Goal: Task Accomplishment & Management: Manage account settings

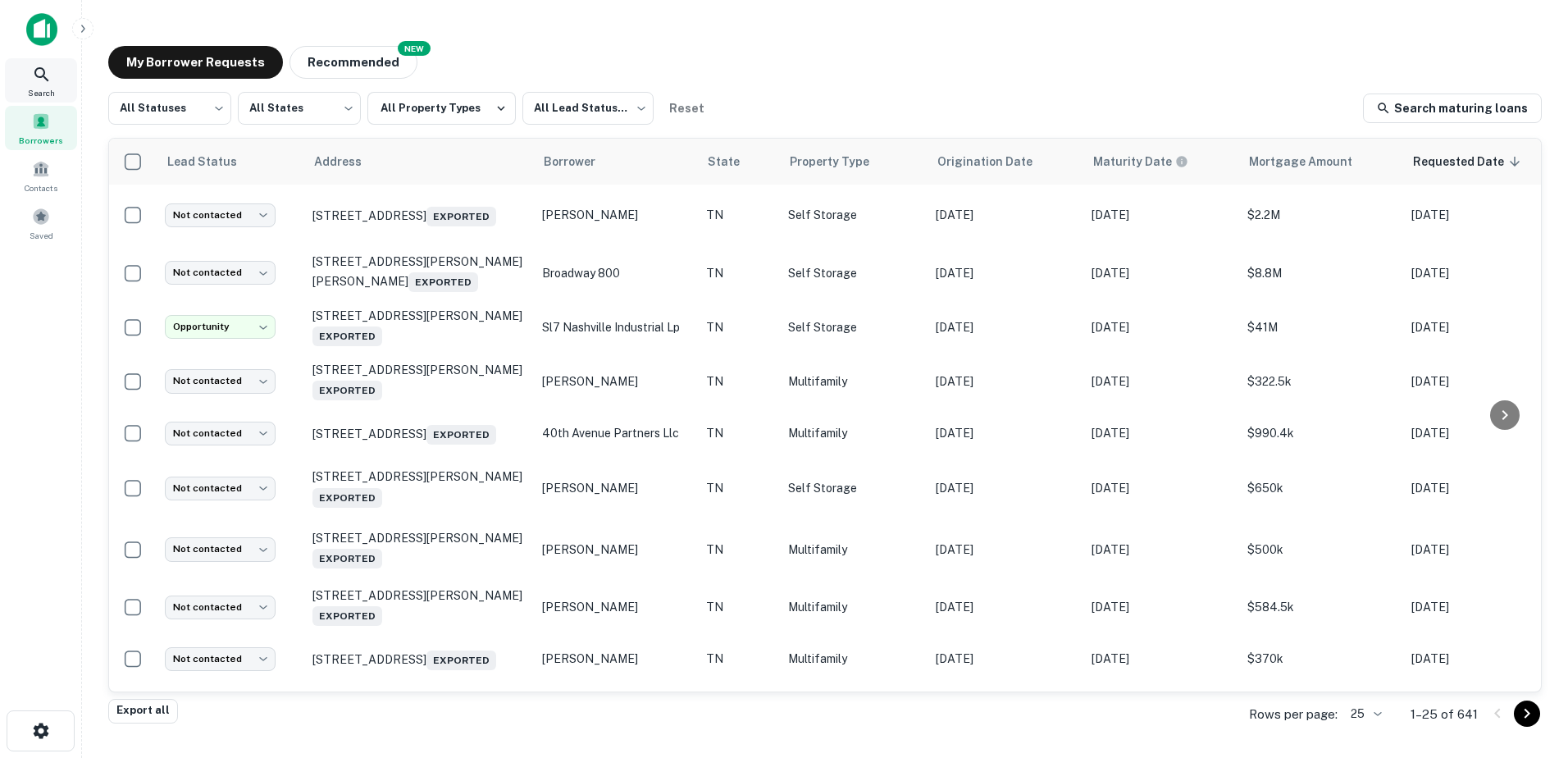
click at [63, 82] on div "Search" at bounding box center [41, 80] width 72 height 44
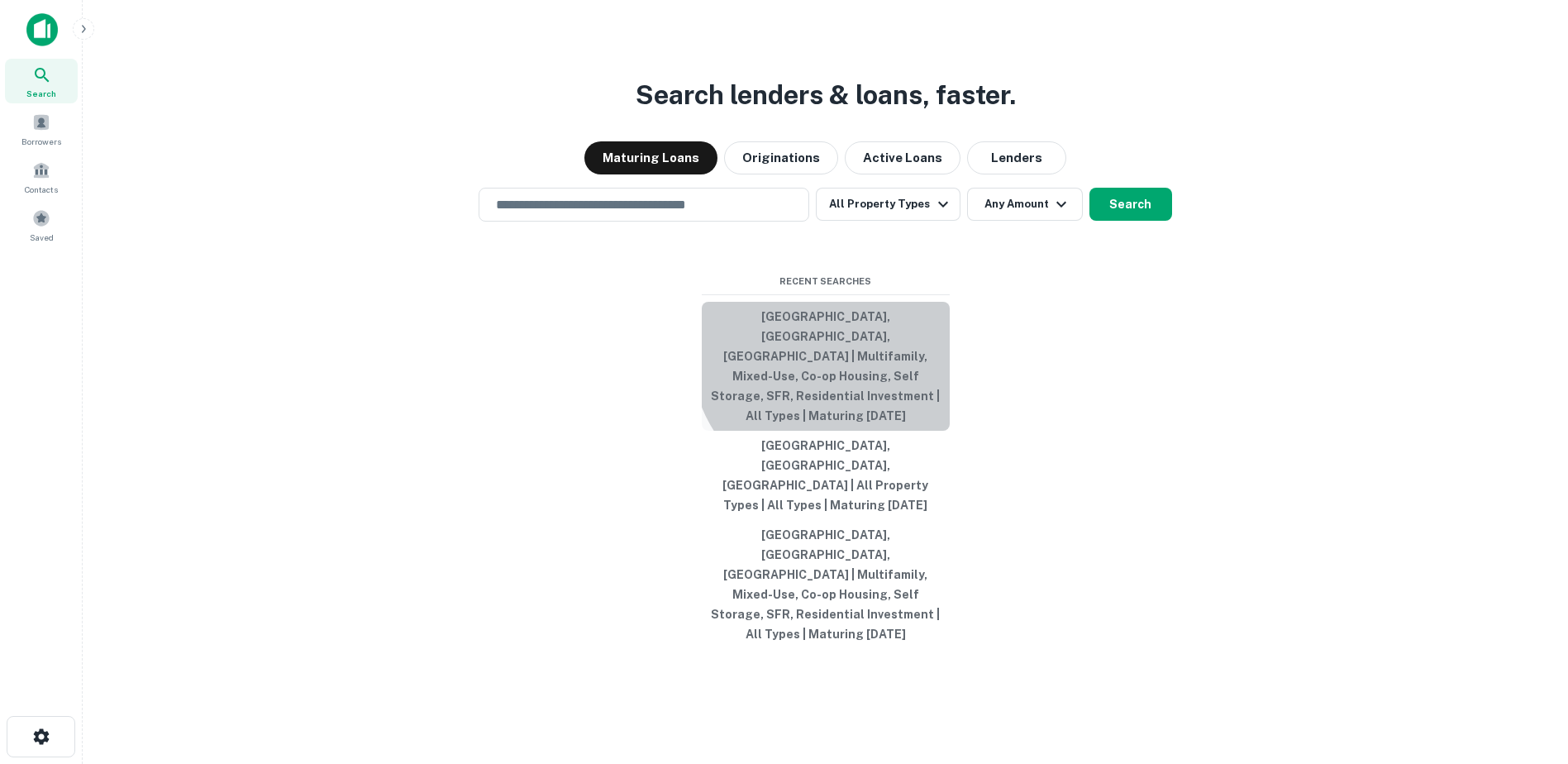
click at [837, 412] on button "[GEOGRAPHIC_DATA], [GEOGRAPHIC_DATA], [GEOGRAPHIC_DATA] | Multifamily, Mixed-Us…" at bounding box center [825, 366] width 248 height 129
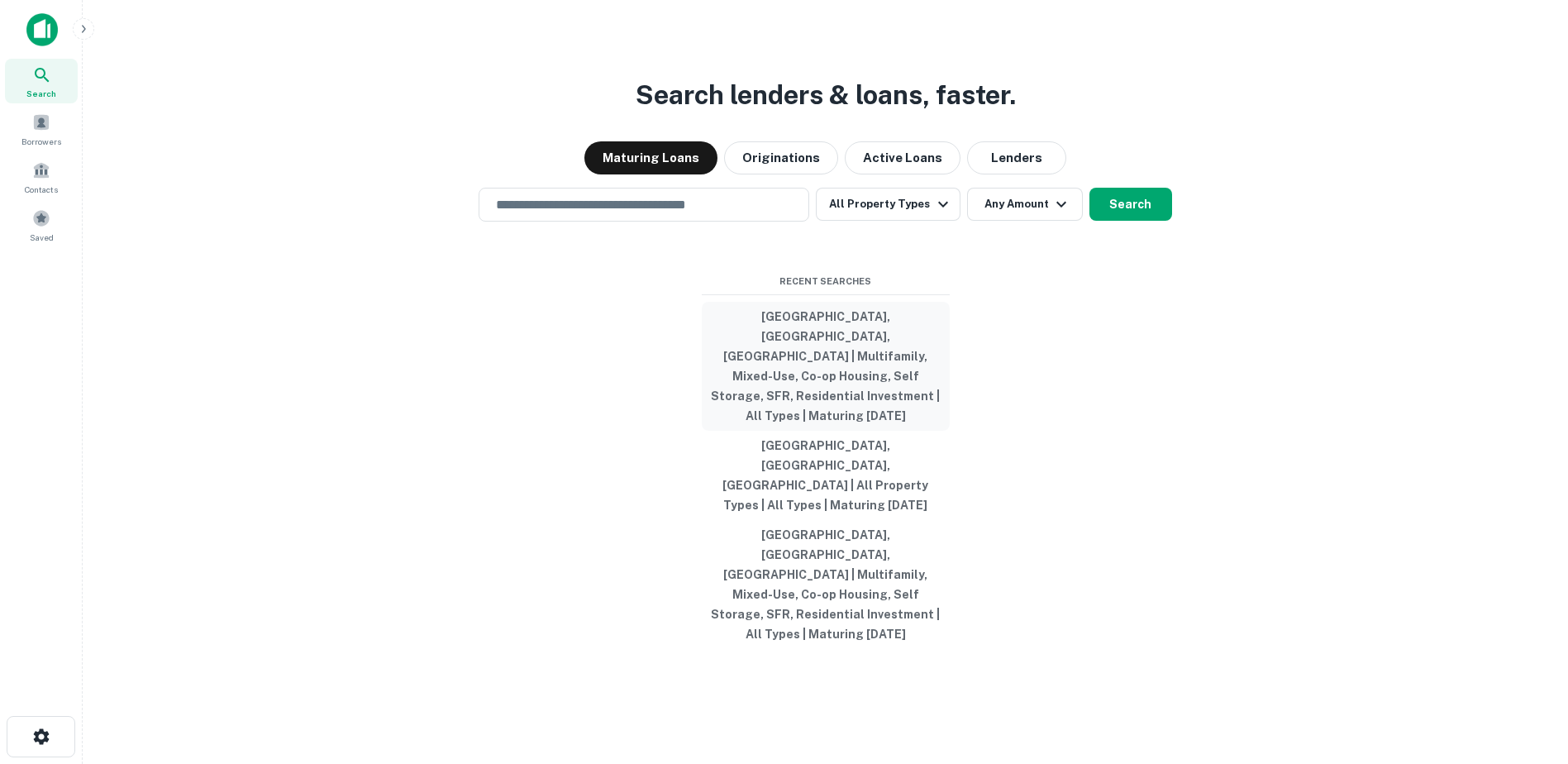
type input "**********"
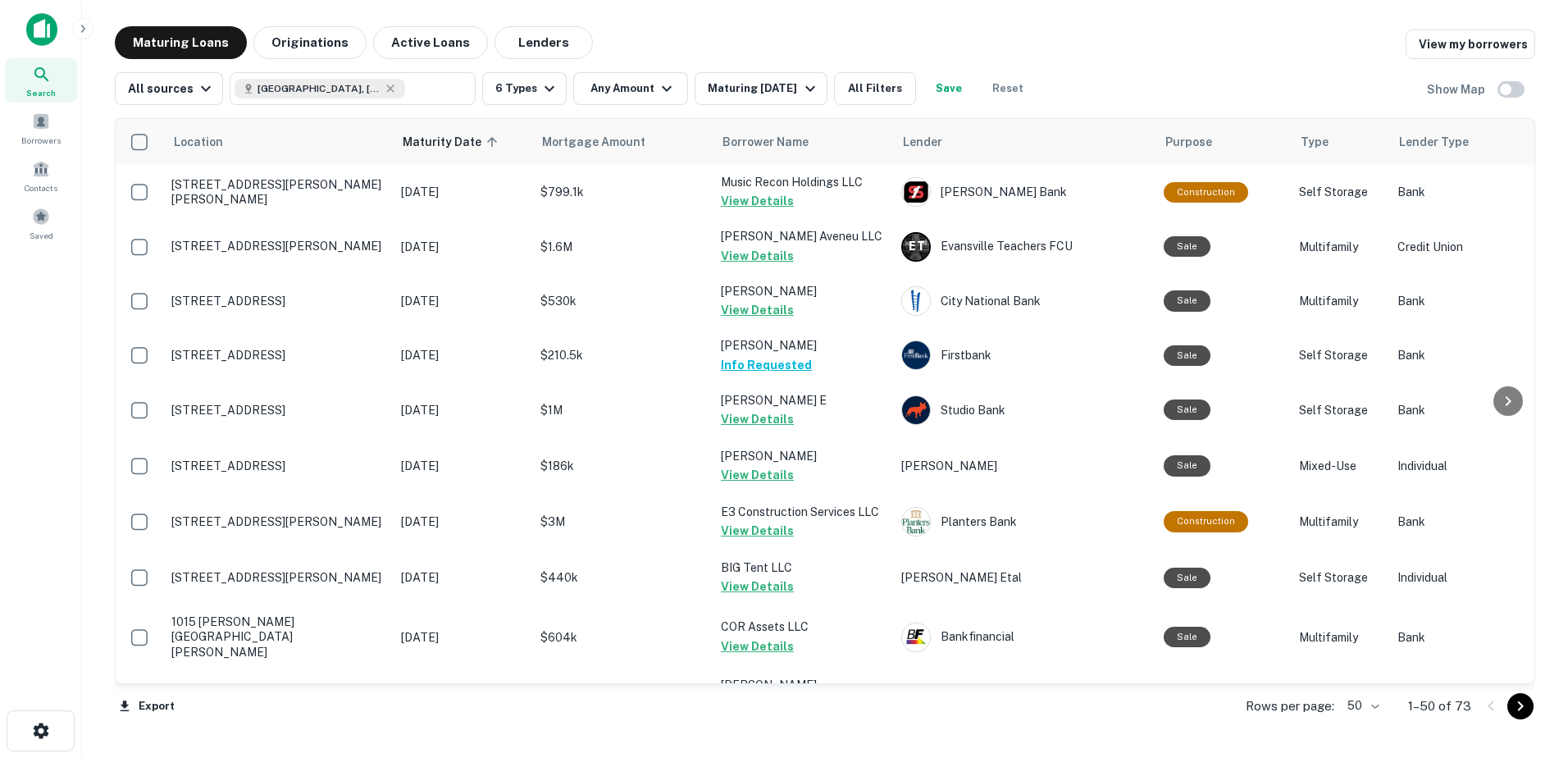
click at [1359, 702] on body "Search Borrowers Contacts Saved Maturing Loans Originations Active Loans Lender…" at bounding box center [784, 379] width 1568 height 758
click at [1362, 718] on li "100" at bounding box center [1365, 724] width 48 height 30
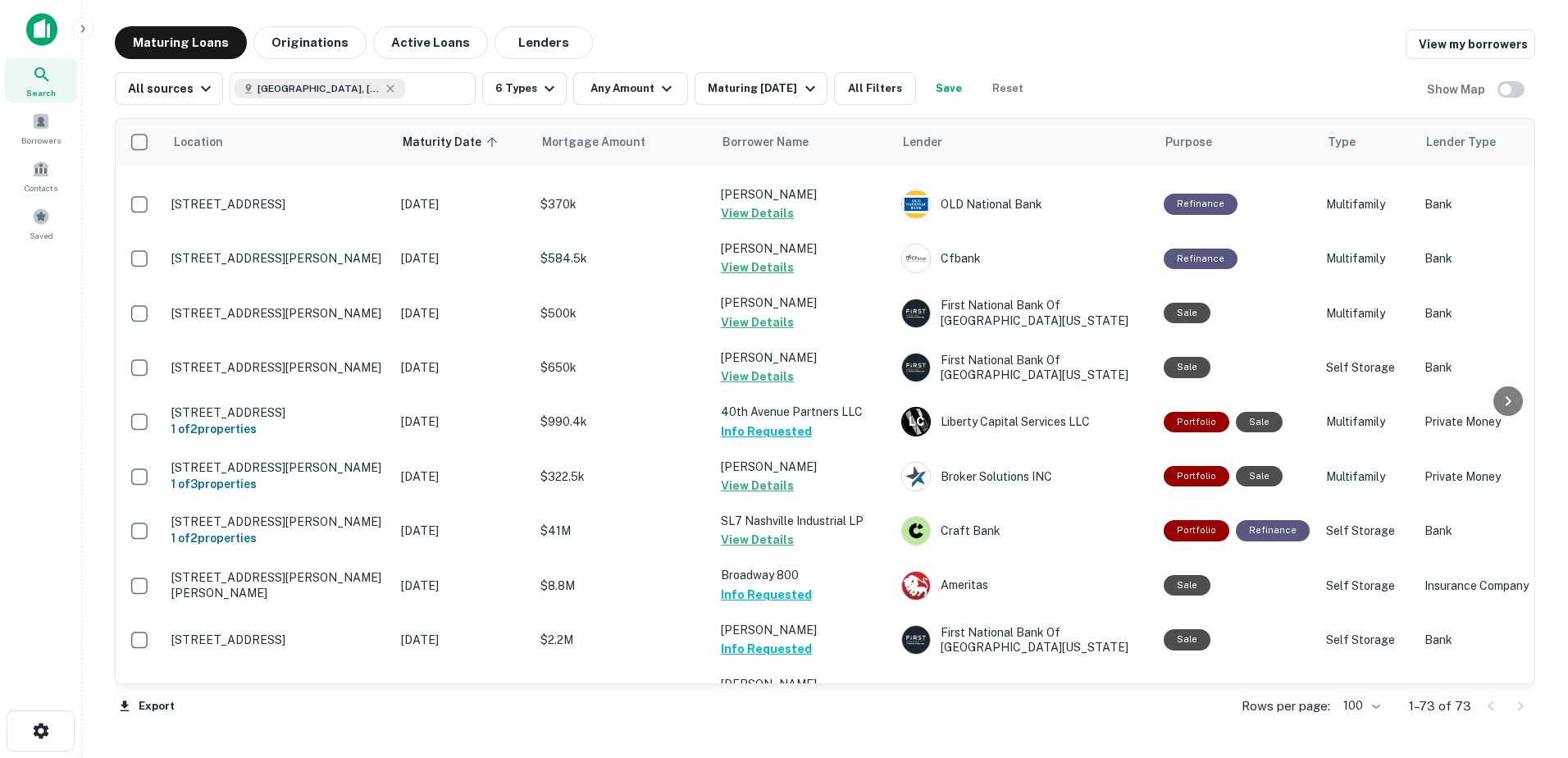
scroll to position [3596, 0]
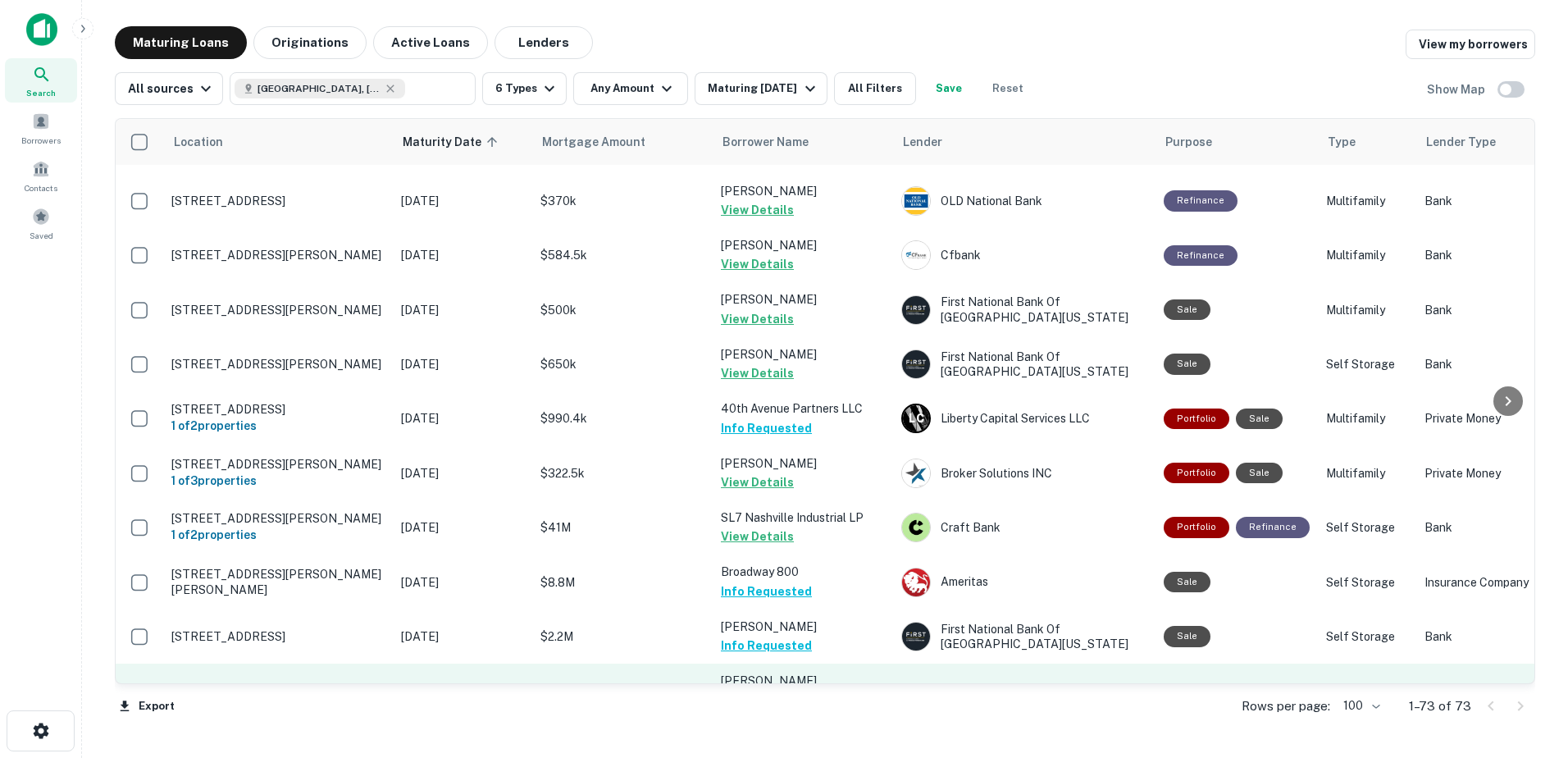
click at [806, 708] on button "Request Borrower Info" at bounding box center [787, 717] width 133 height 19
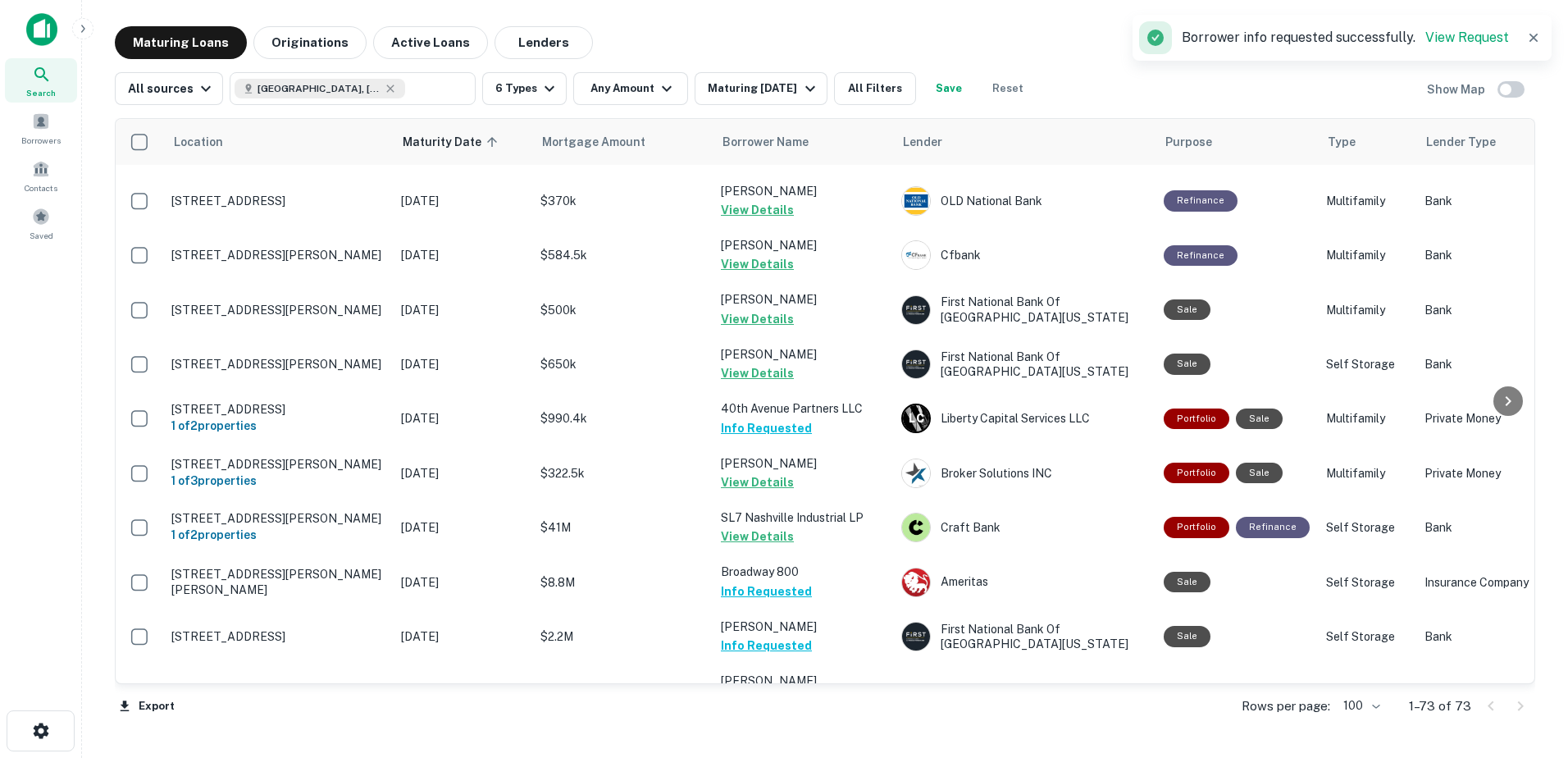
click at [779, 757] on button "Request Borrower Info" at bounding box center [787, 773] width 133 height 19
click at [384, 89] on icon at bounding box center [390, 88] width 13 height 13
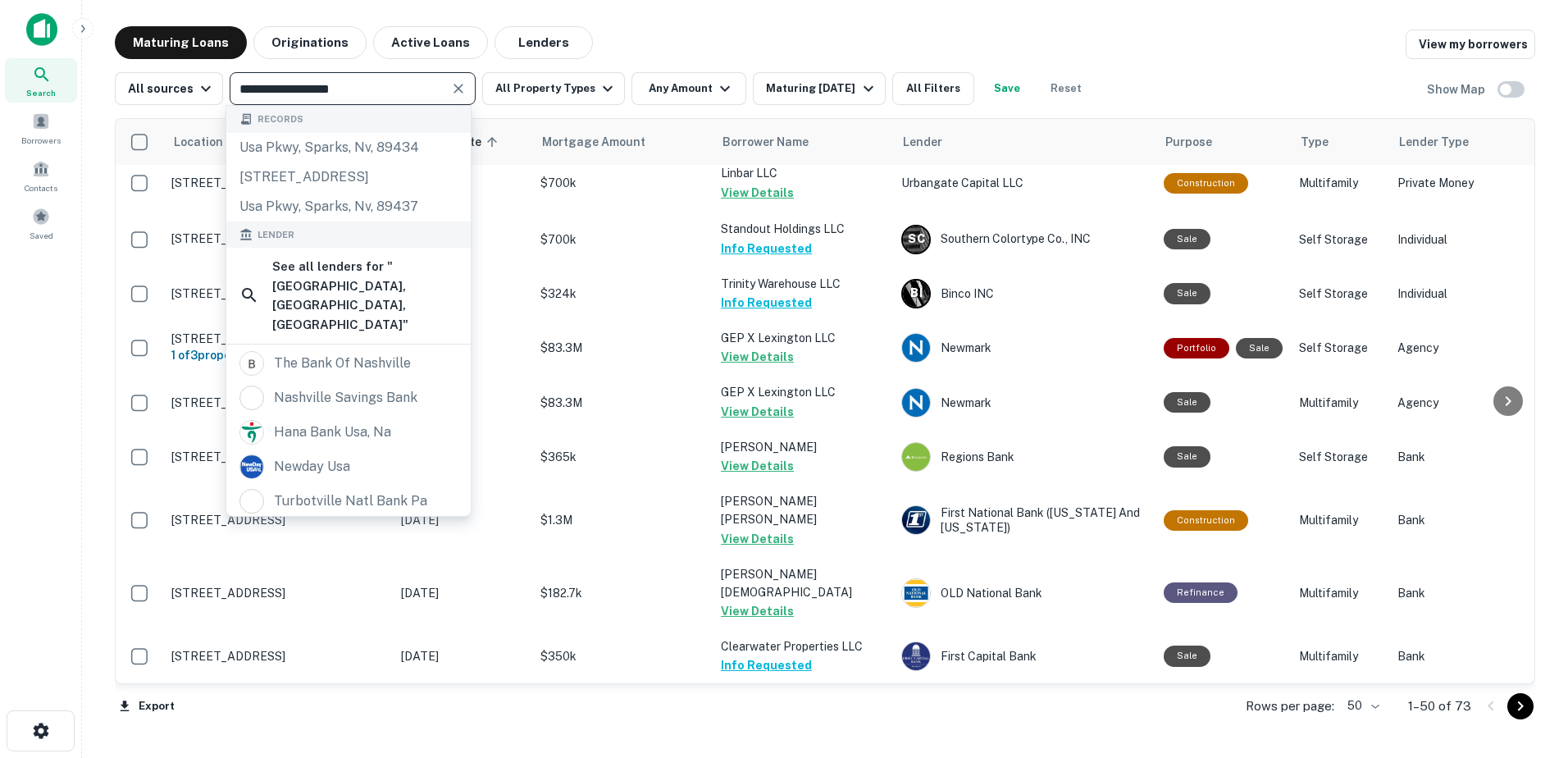
scroll to position [2323, 0]
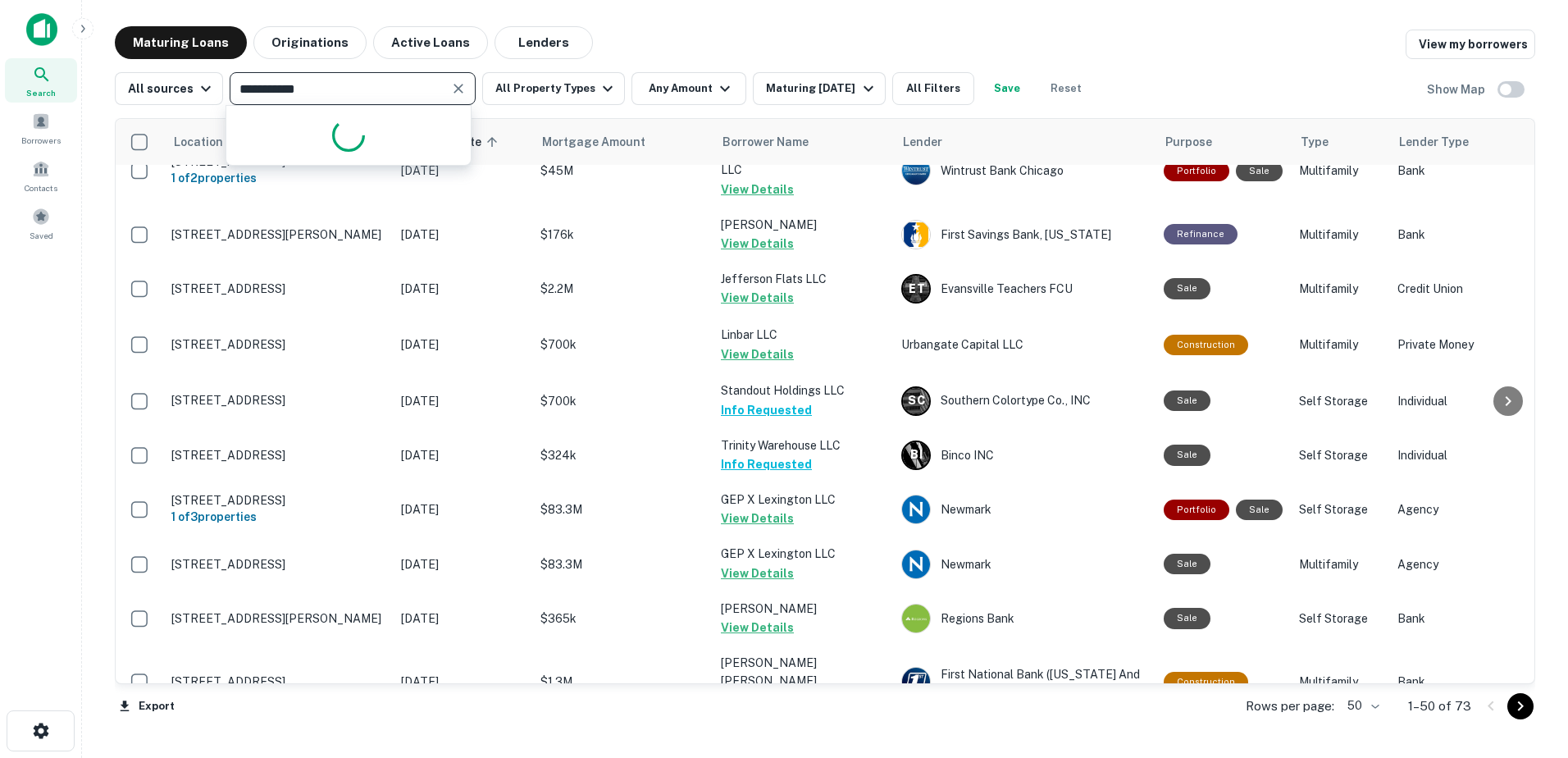
type input "**********"
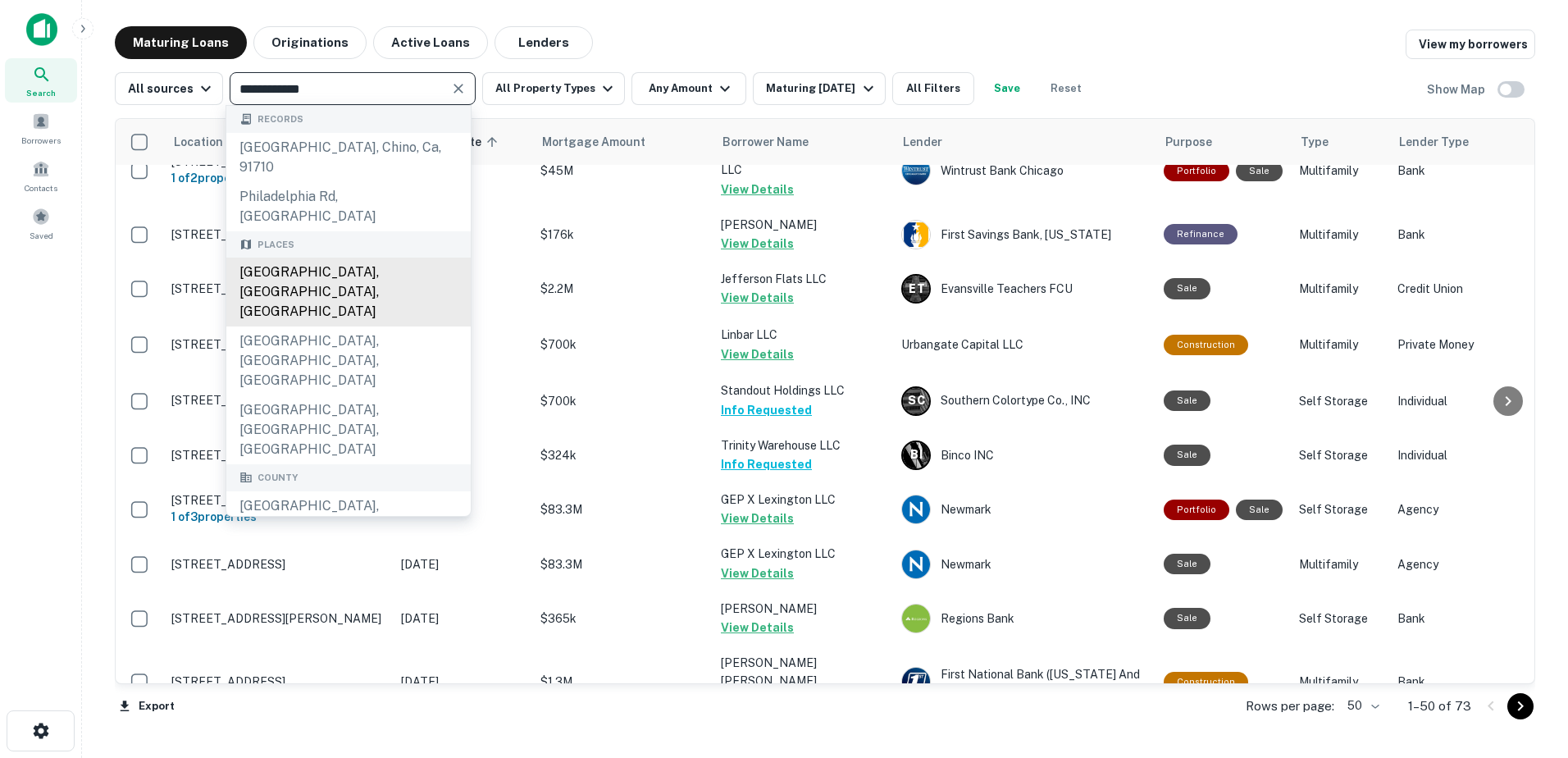
click at [403, 257] on div "Philadelphia, PA, USA" at bounding box center [348, 292] width 244 height 69
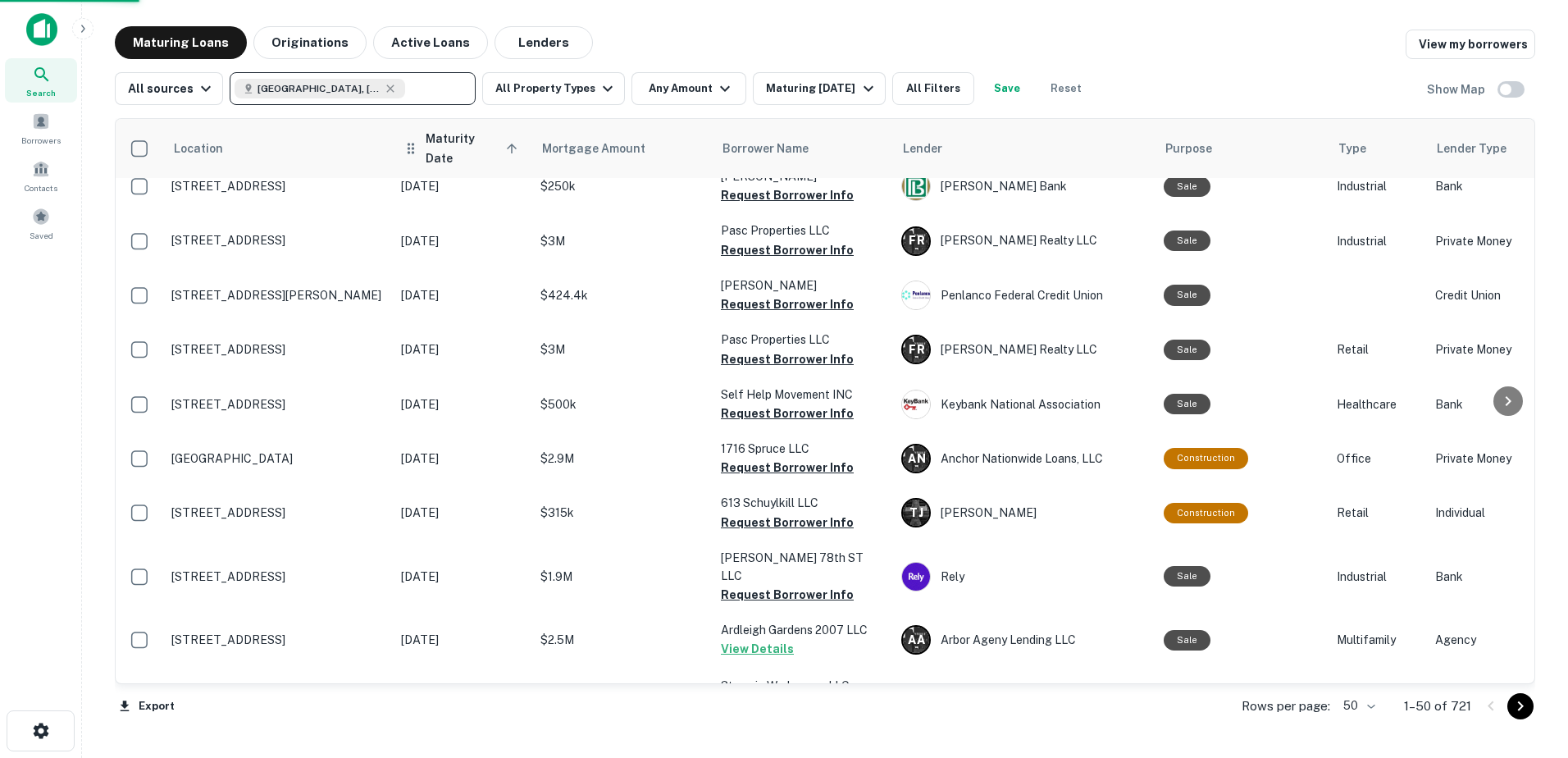
scroll to position [2345, 0]
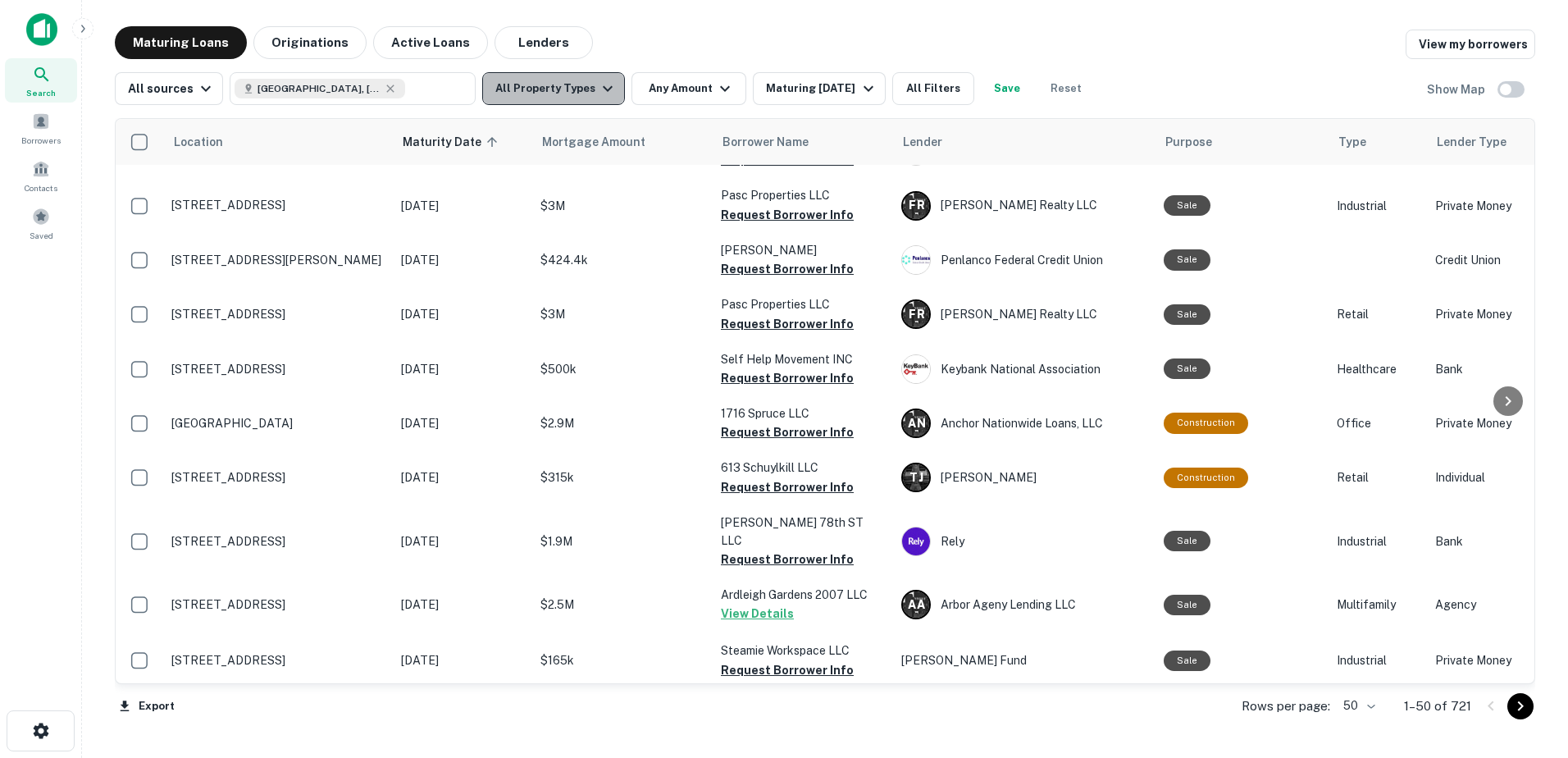
click at [579, 92] on button "All Property Types" at bounding box center [553, 88] width 143 height 33
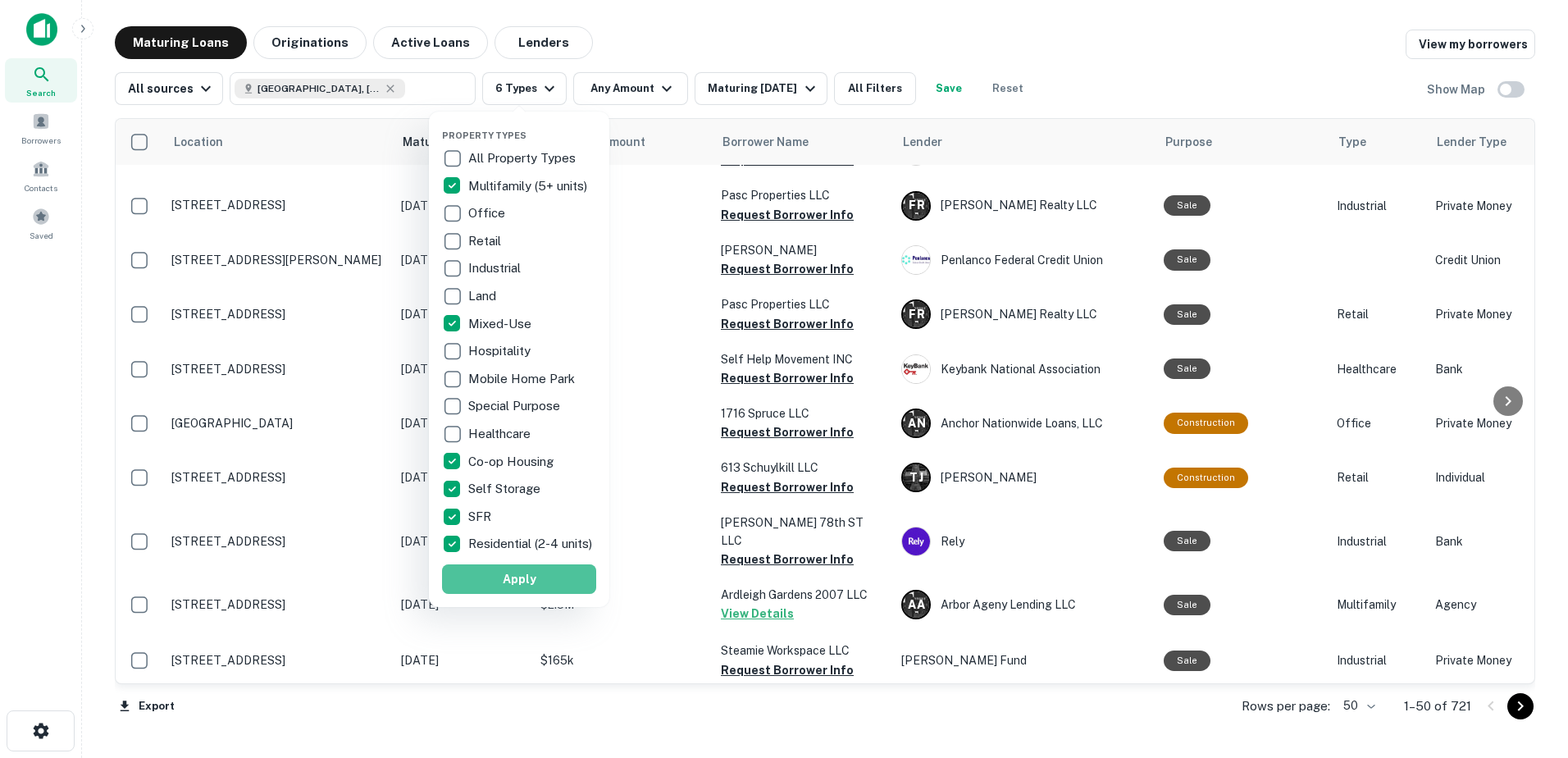
drag, startPoint x: 496, startPoint y: 588, endPoint x: 496, endPoint y: 561, distance: 27.0
click at [495, 591] on button "Apply" at bounding box center [519, 579] width 154 height 30
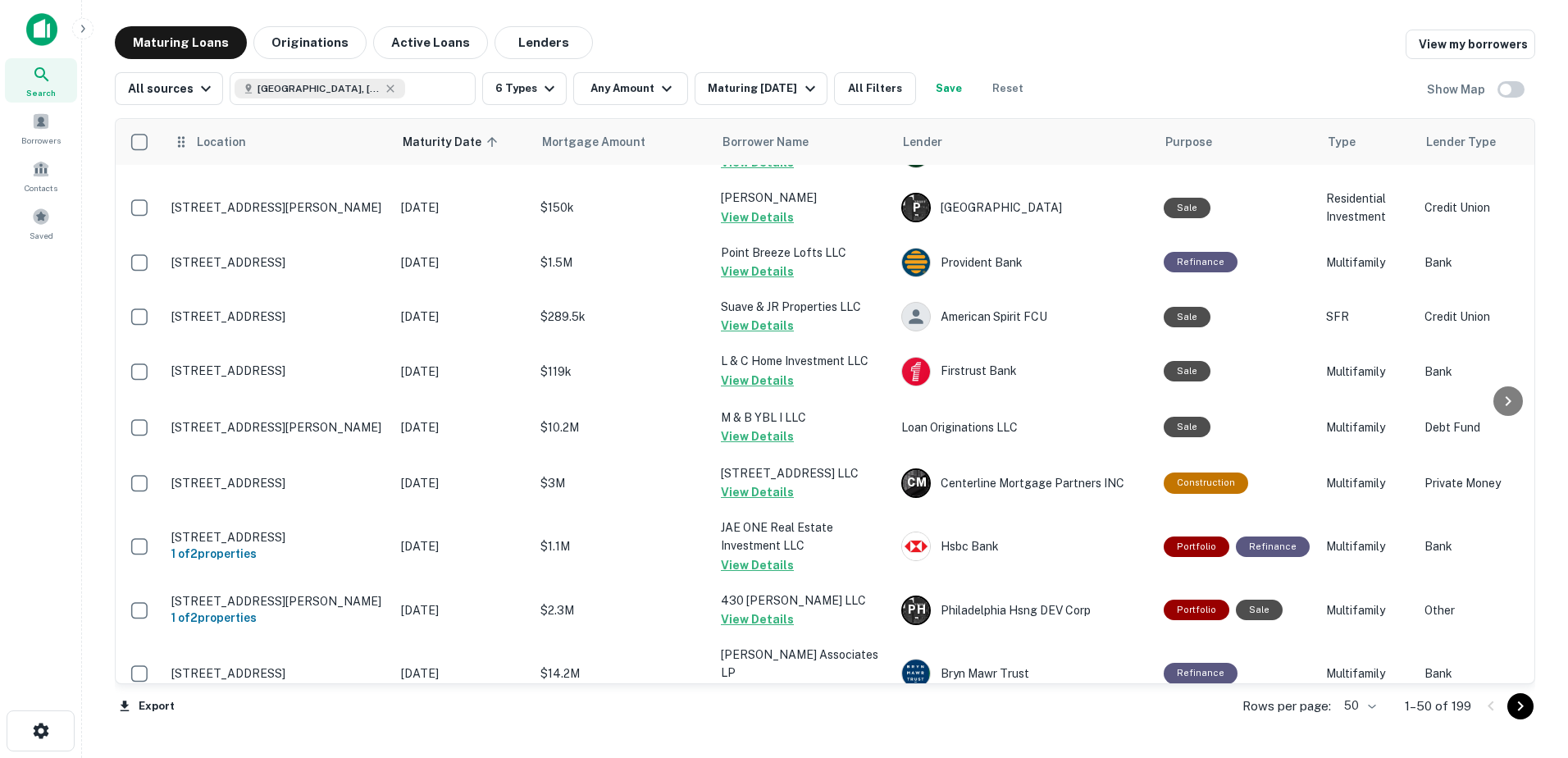
scroll to position [2051, 0]
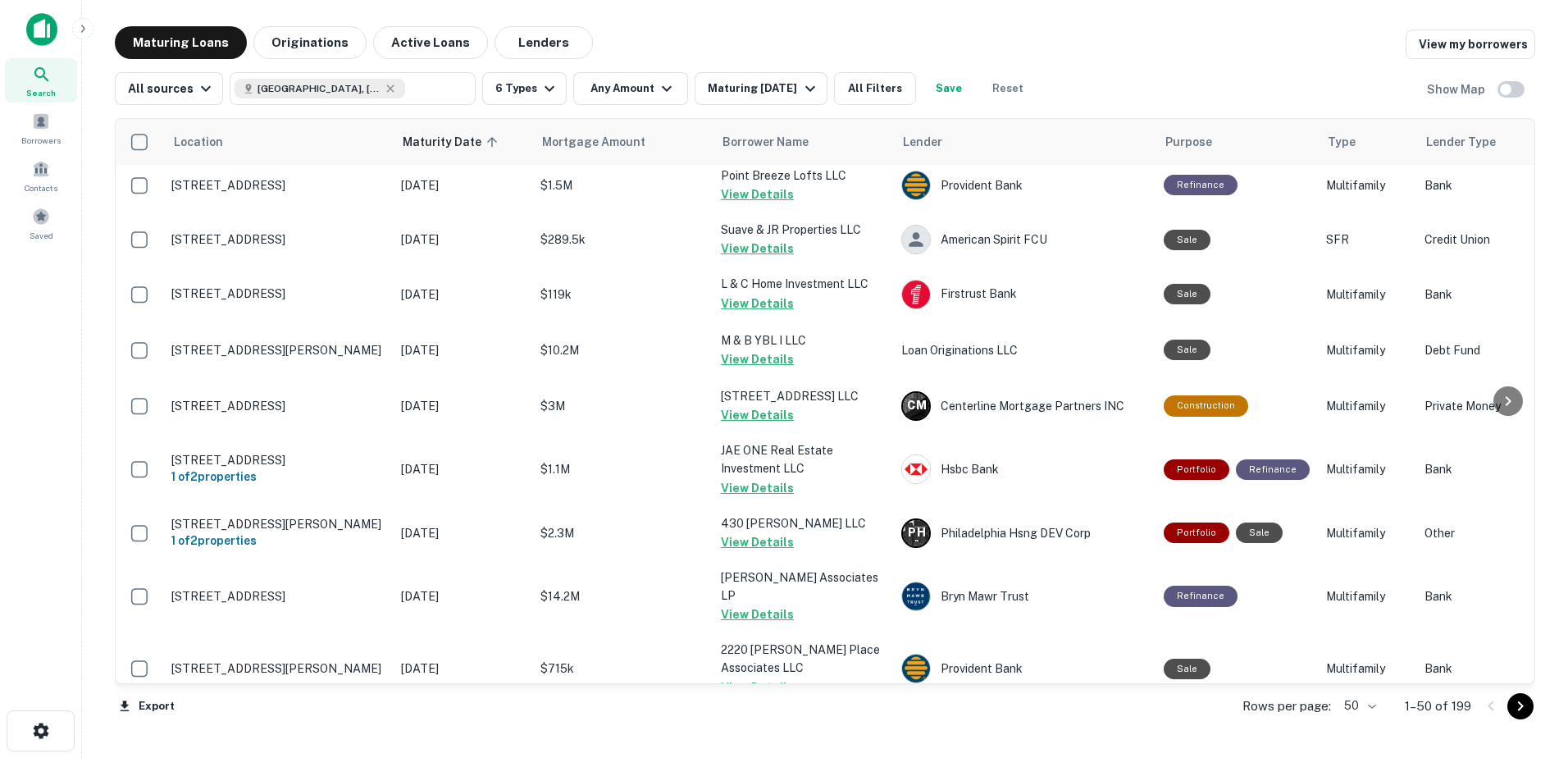
drag, startPoint x: 362, startPoint y: 83, endPoint x: 371, endPoint y: 84, distance: 9.1
click at [384, 83] on icon at bounding box center [390, 88] width 13 height 13
type input "**********"
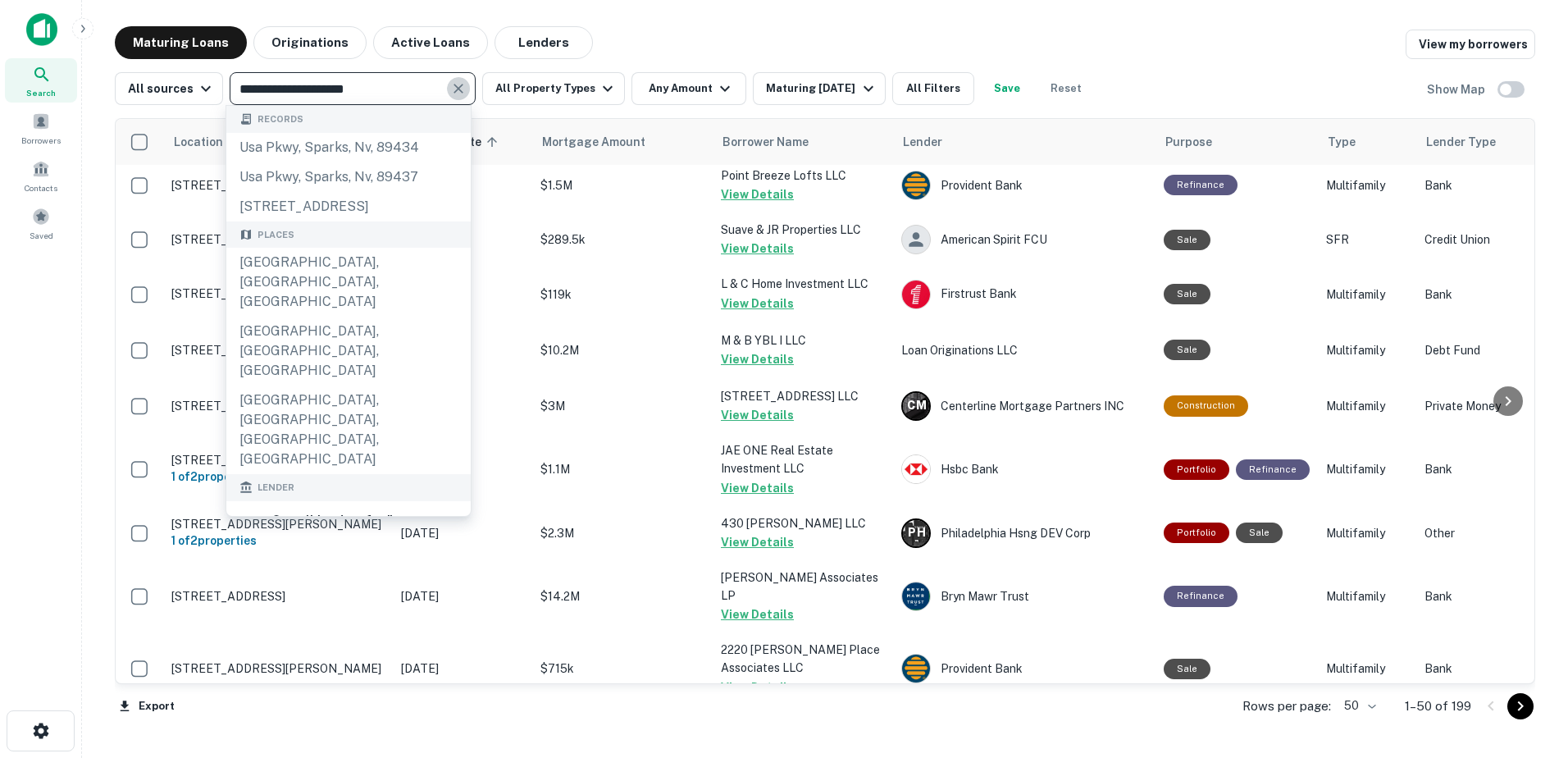
click at [462, 88] on icon "Clear" at bounding box center [458, 88] width 17 height 17
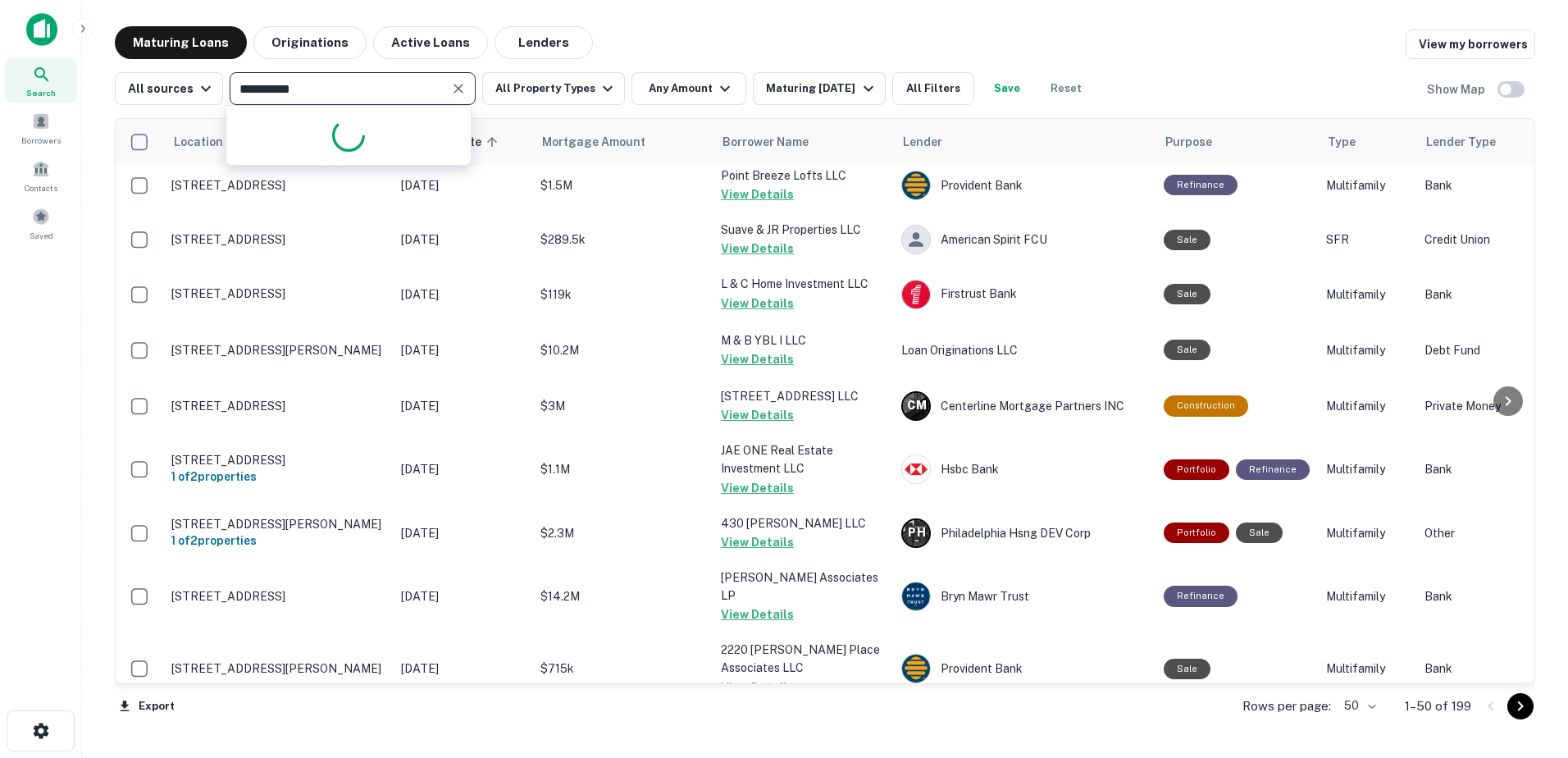
type input "**********"
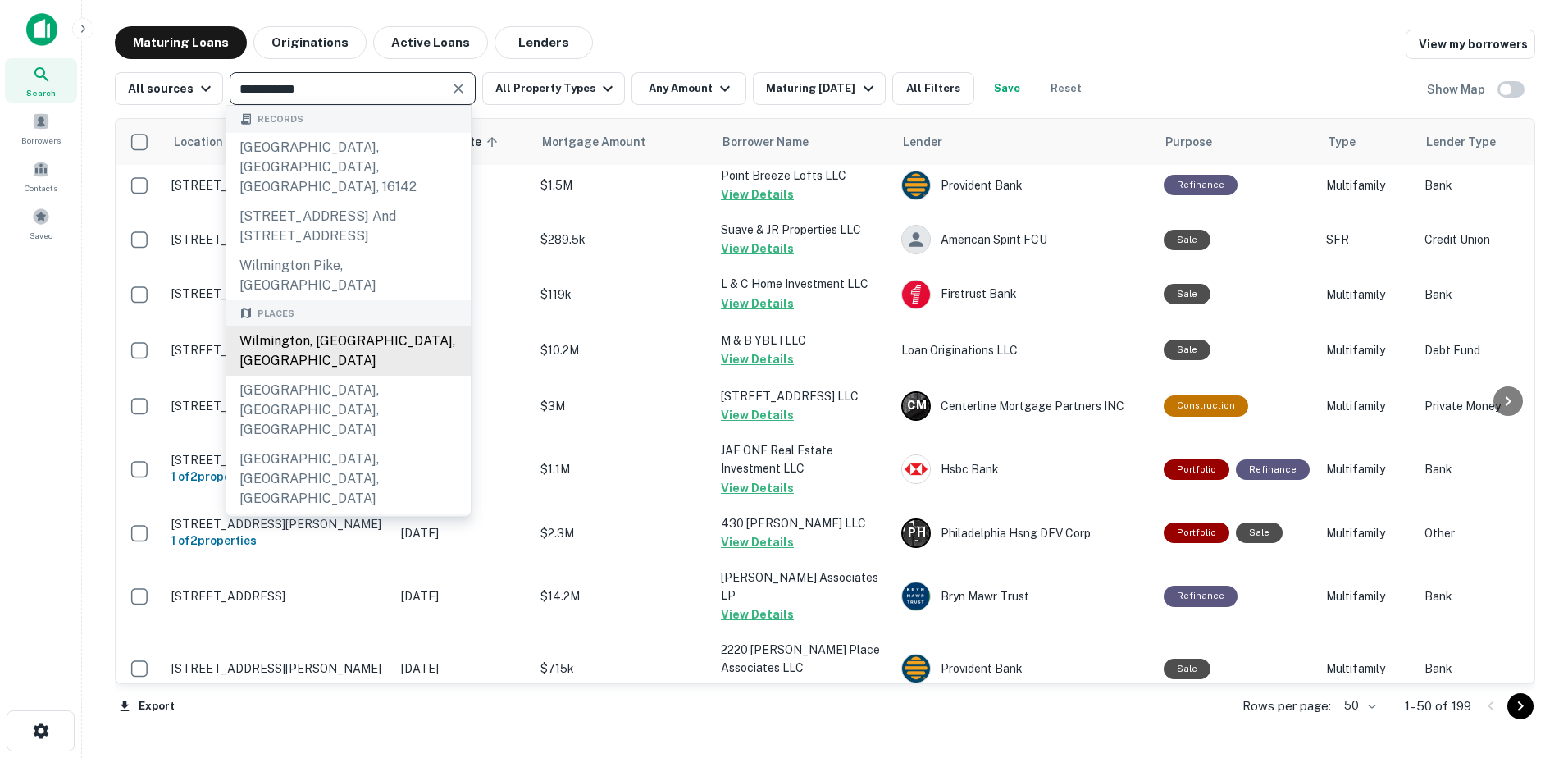
click at [347, 331] on div "Wilmington, DE, USA" at bounding box center [348, 352] width 244 height 49
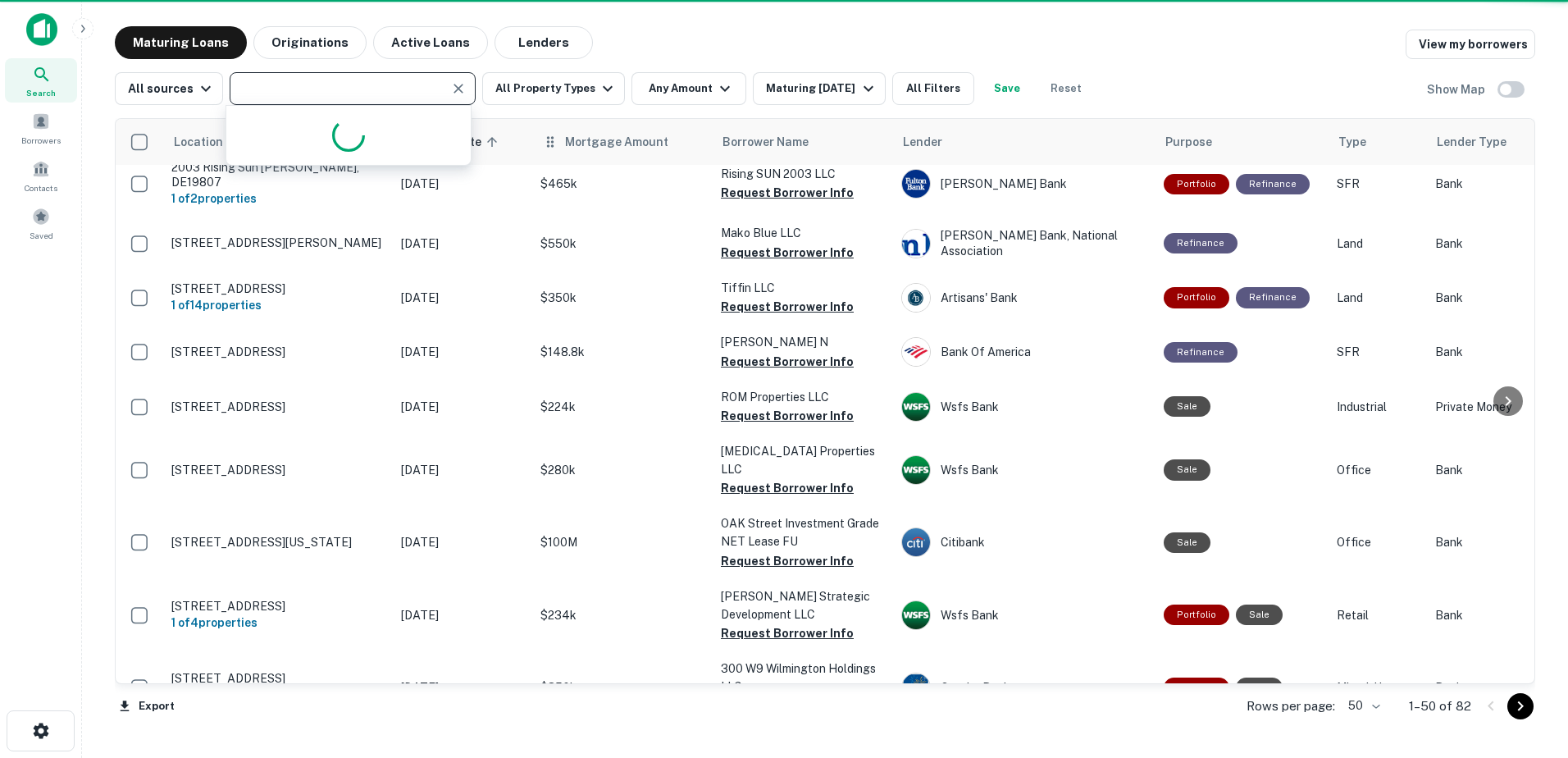
type input "**********"
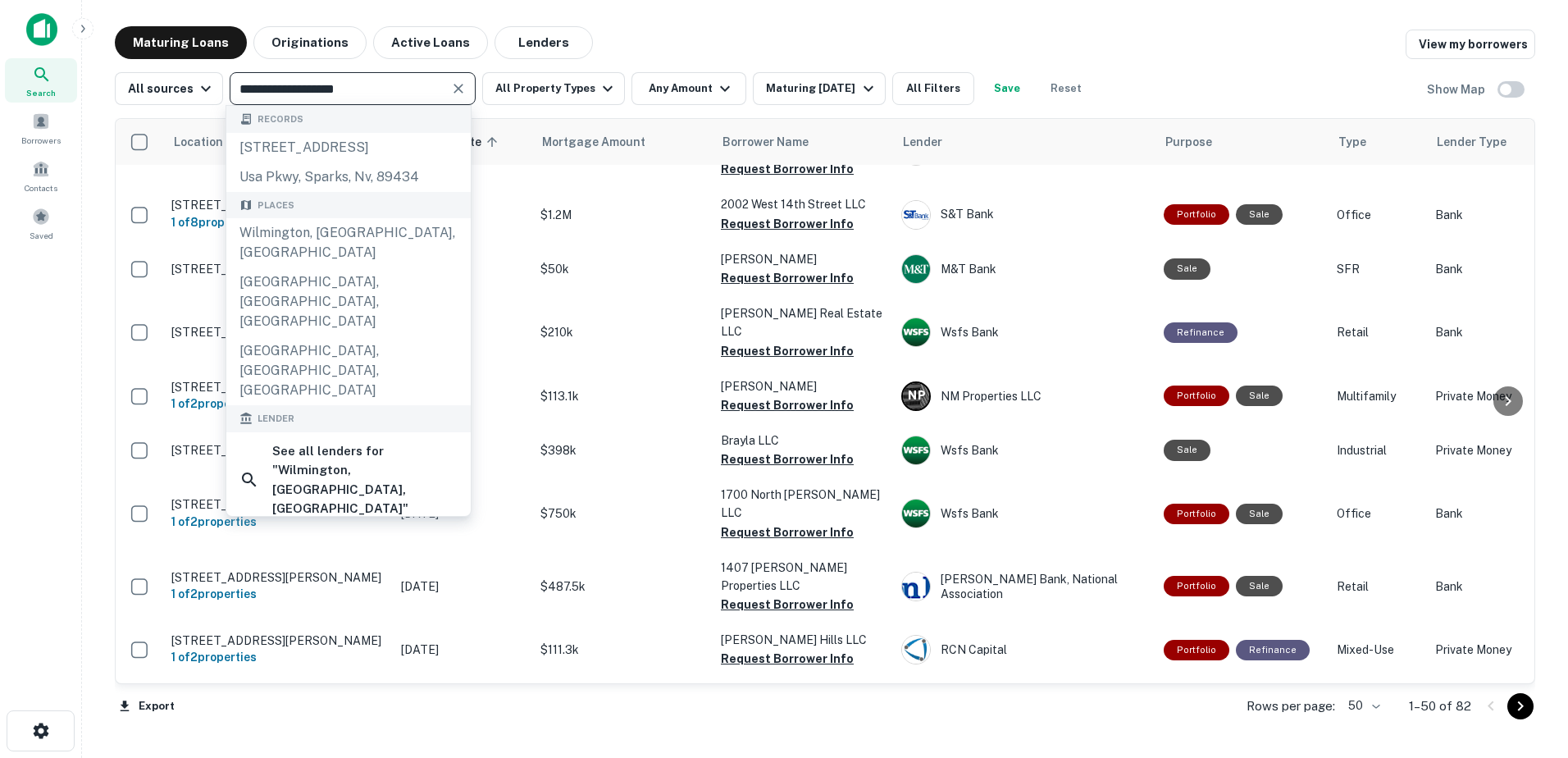
scroll to position [493, 0]
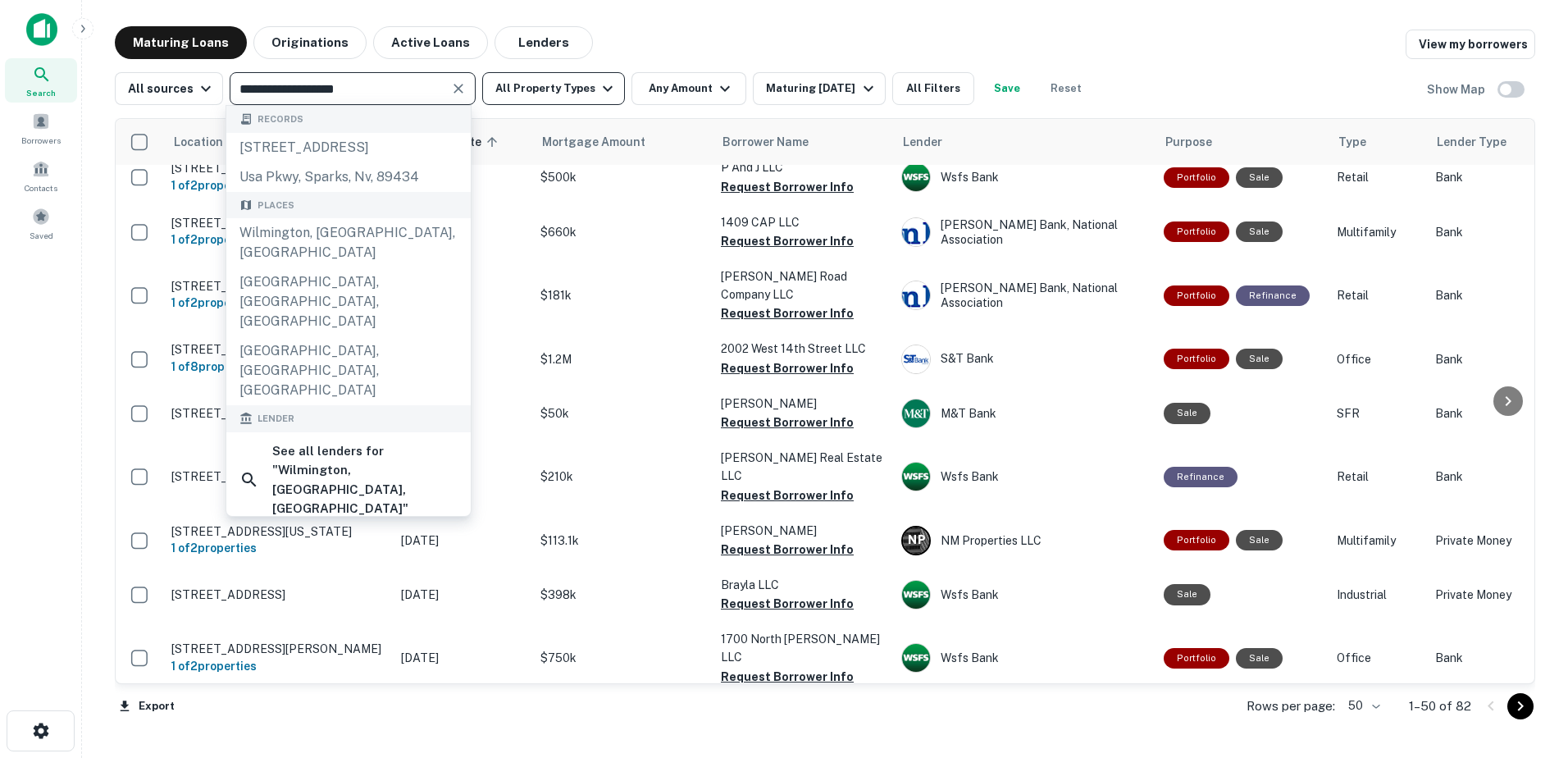
click at [588, 76] on button "All Property Types" at bounding box center [553, 88] width 143 height 33
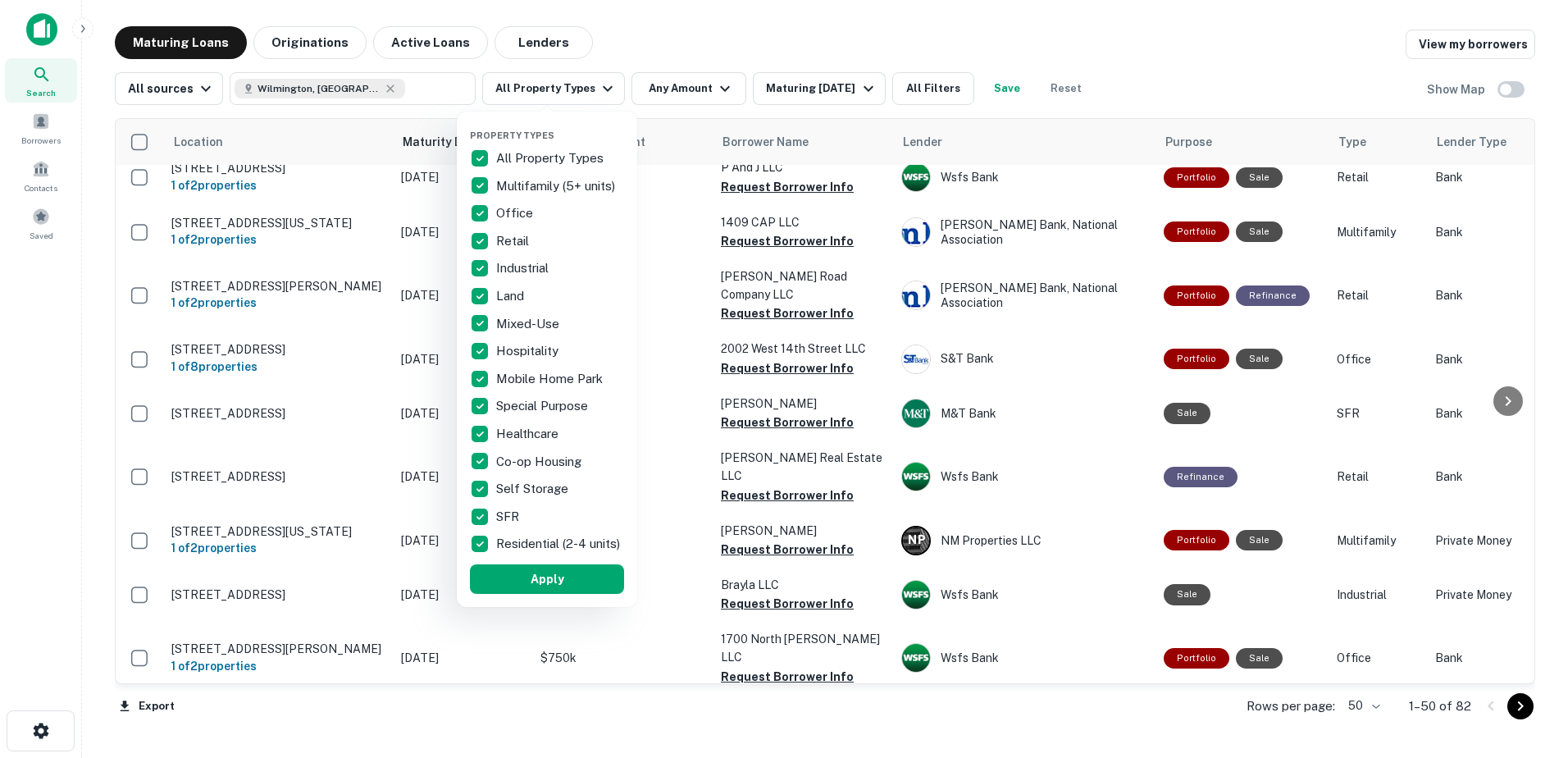
click at [498, 214] on p "Office" at bounding box center [516, 213] width 41 height 19
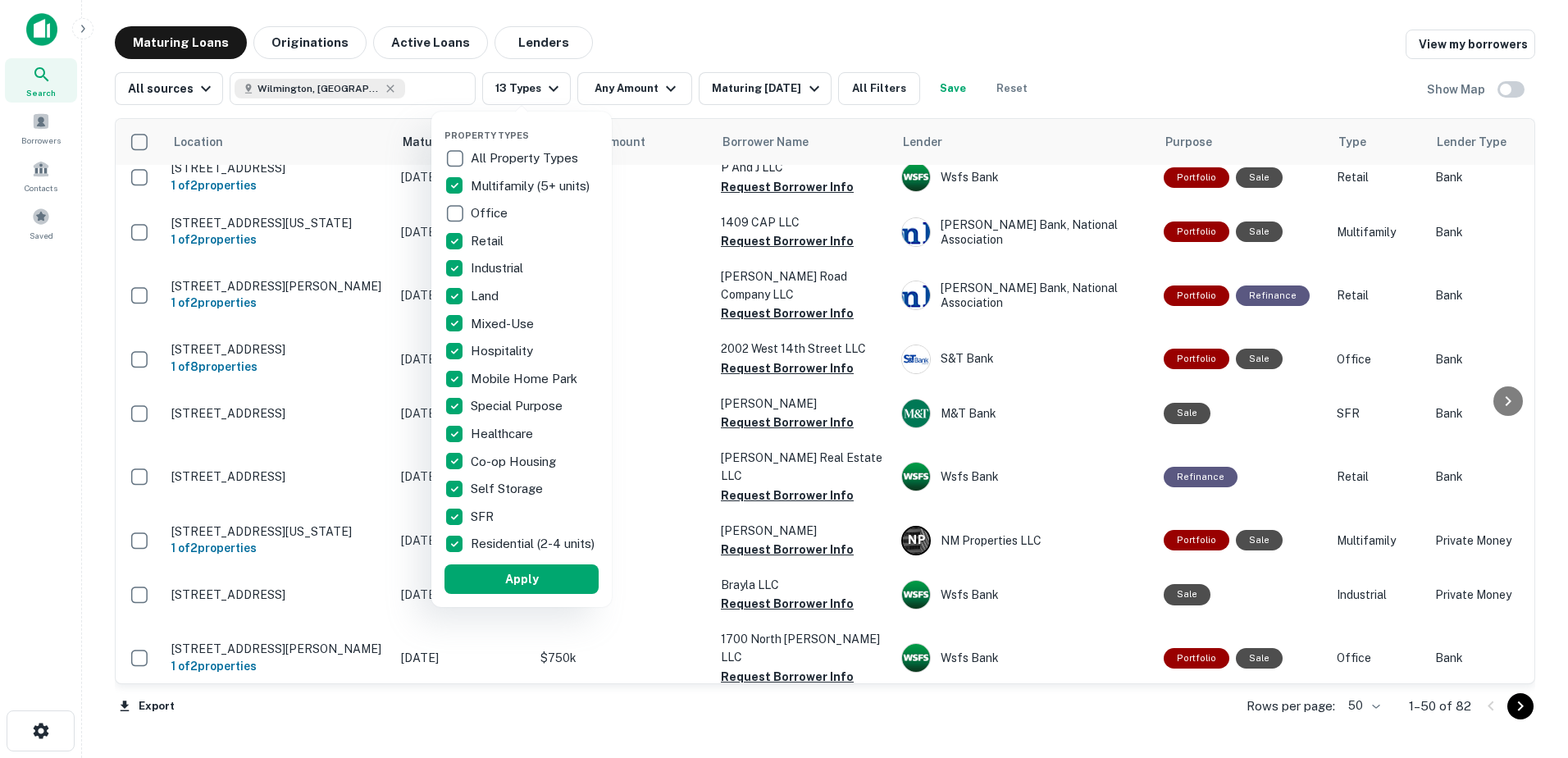
click at [471, 241] on p "Retail" at bounding box center [488, 242] width 36 height 19
click at [477, 265] on p "Industrial" at bounding box center [498, 268] width 55 height 19
click at [489, 293] on p "Land" at bounding box center [484, 296] width 31 height 19
click at [484, 351] on p "Hospitality" at bounding box center [503, 351] width 65 height 19
click at [476, 386] on p "Mobile Home Park" at bounding box center [523, 379] width 110 height 19
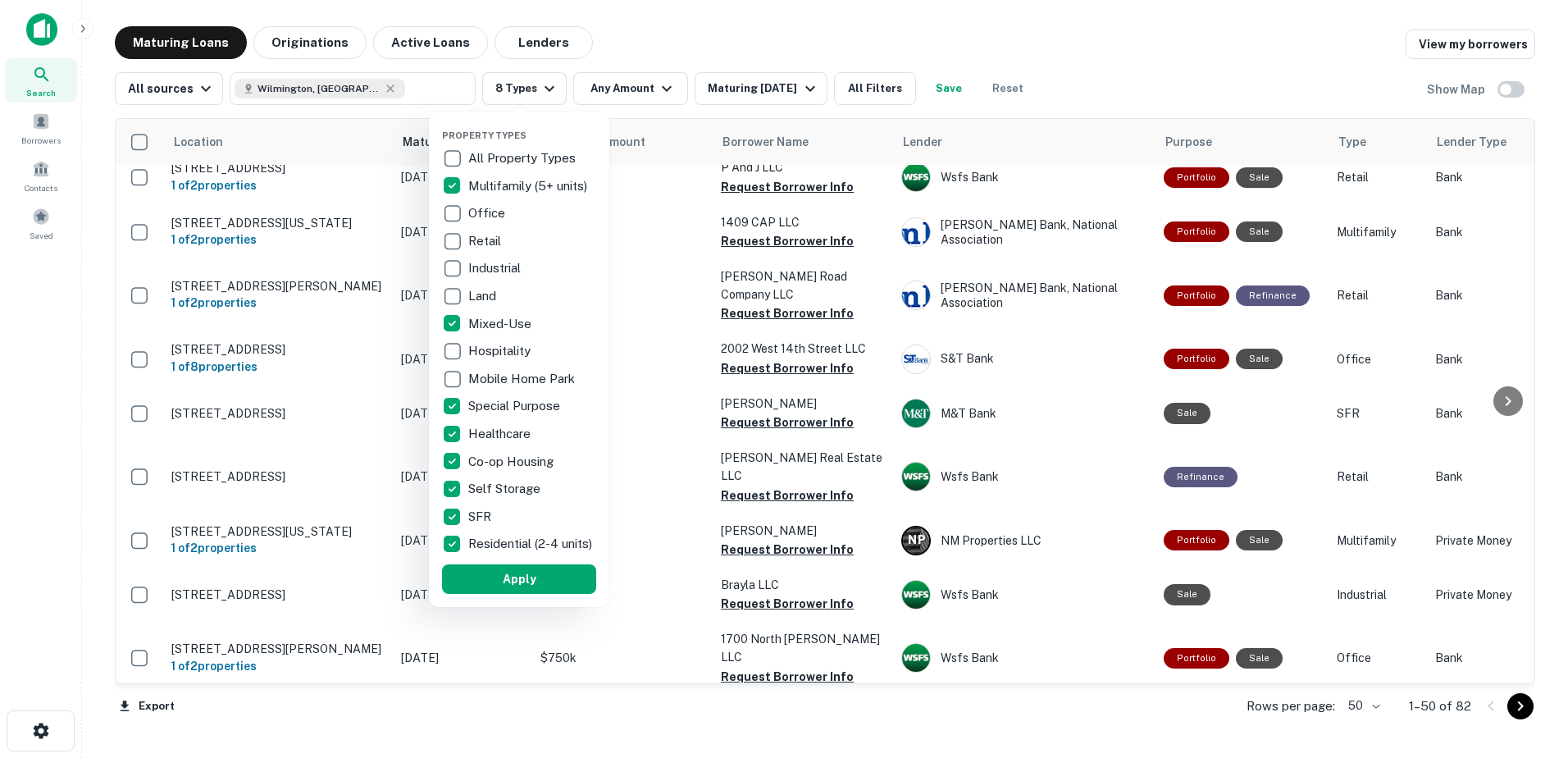
click at [477, 402] on p "Special Purpose" at bounding box center [516, 406] width 95 height 19
drag, startPoint x: 480, startPoint y: 429, endPoint x: 484, endPoint y: 462, distance: 33.2
click at [480, 431] on p "Healthcare" at bounding box center [501, 434] width 65 height 19
click at [509, 591] on button "Apply" at bounding box center [519, 579] width 154 height 30
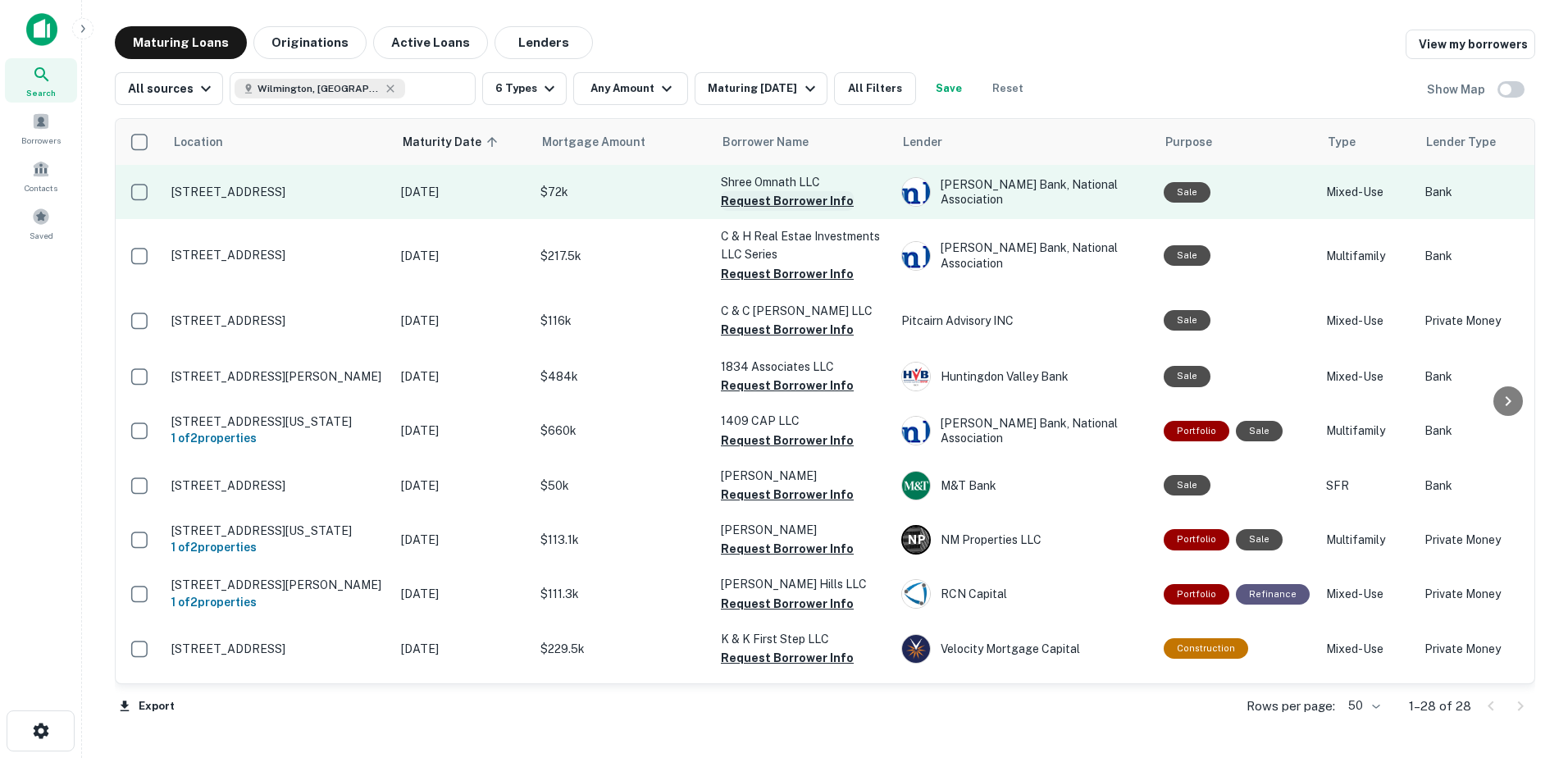
click at [823, 206] on button "Request Borrower Info" at bounding box center [787, 201] width 133 height 19
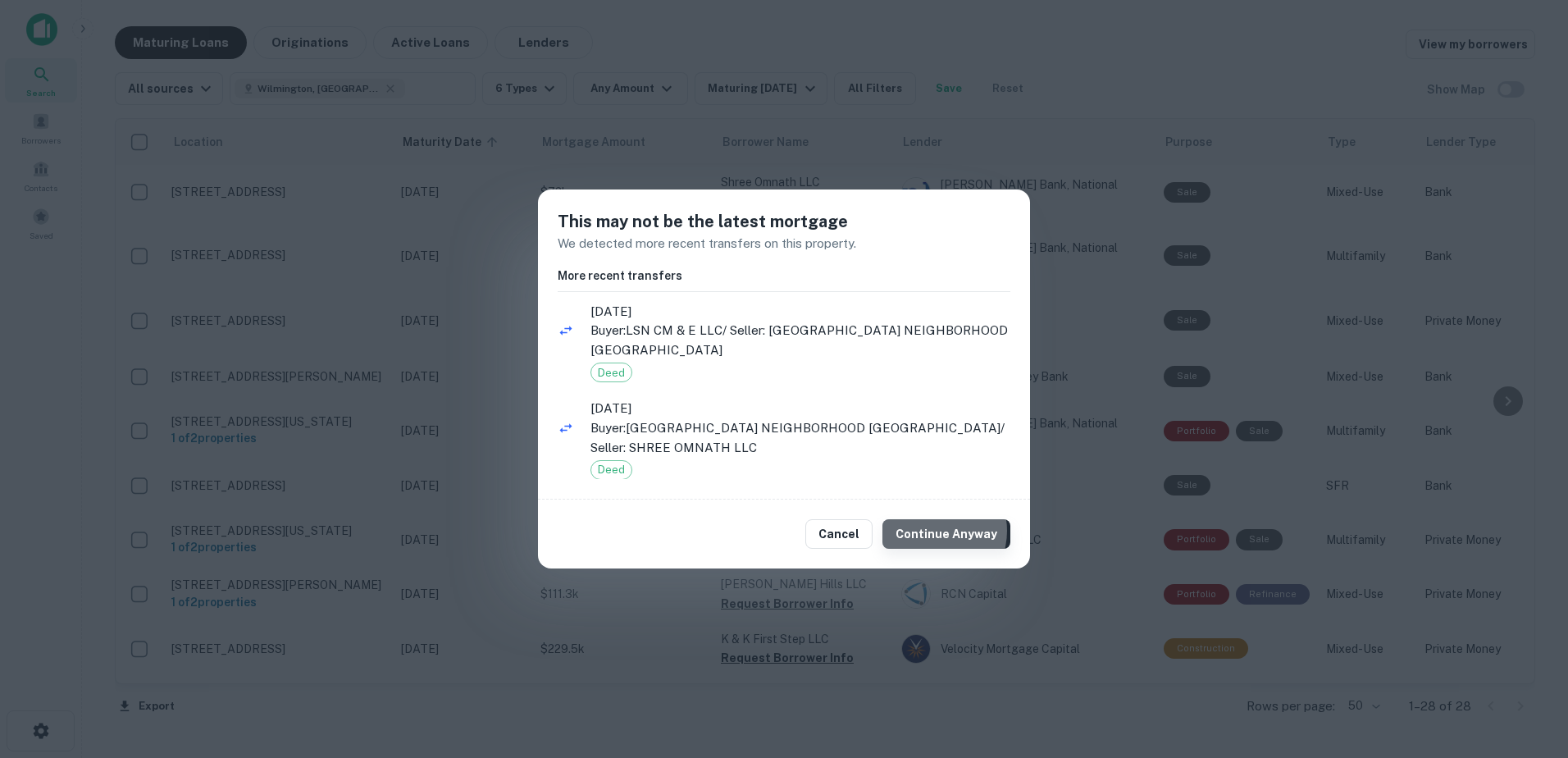
click at [938, 531] on button "Continue Anyway" at bounding box center [946, 534] width 128 height 30
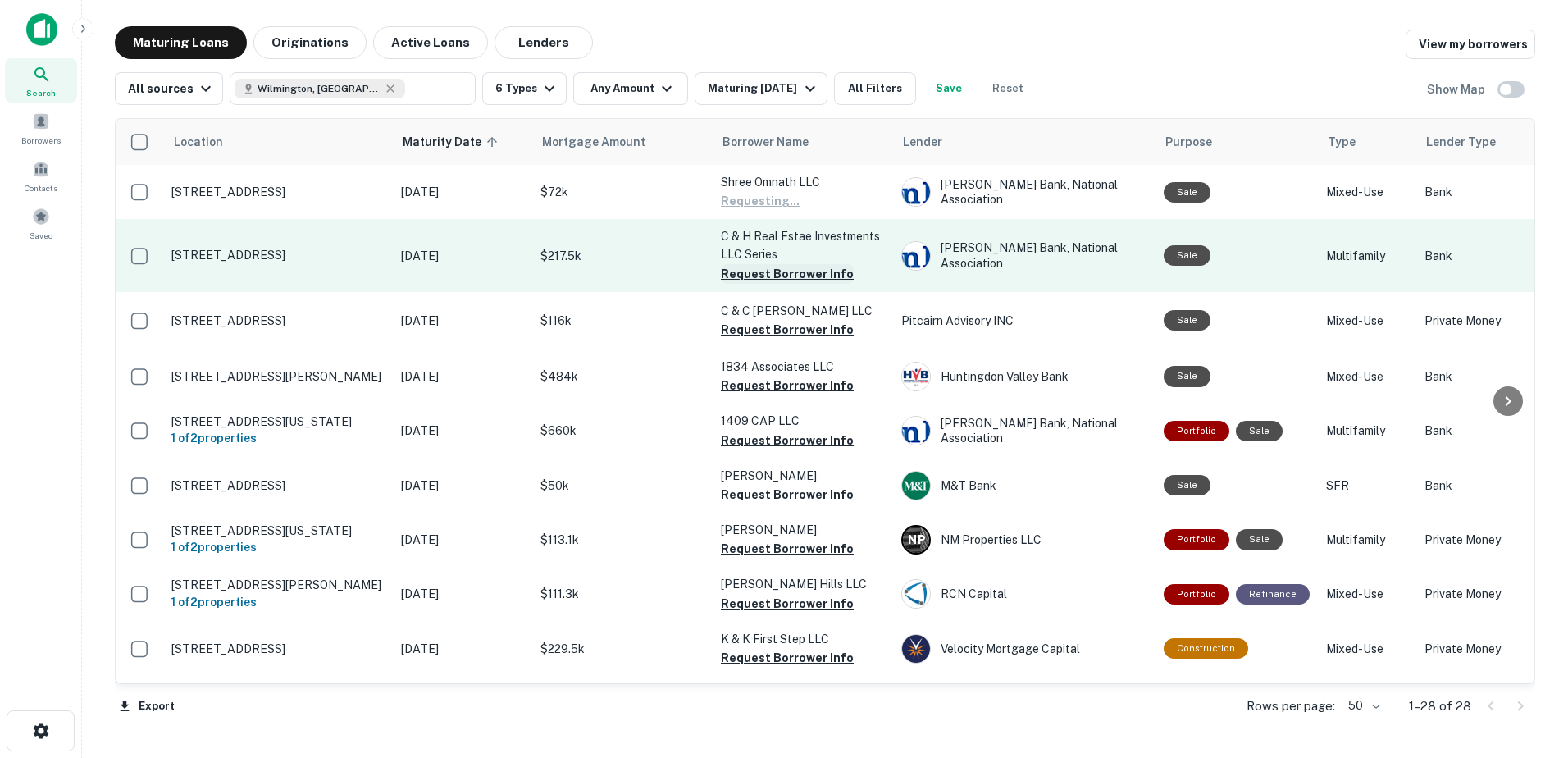
click at [772, 269] on button "Request Borrower Info" at bounding box center [787, 274] width 133 height 19
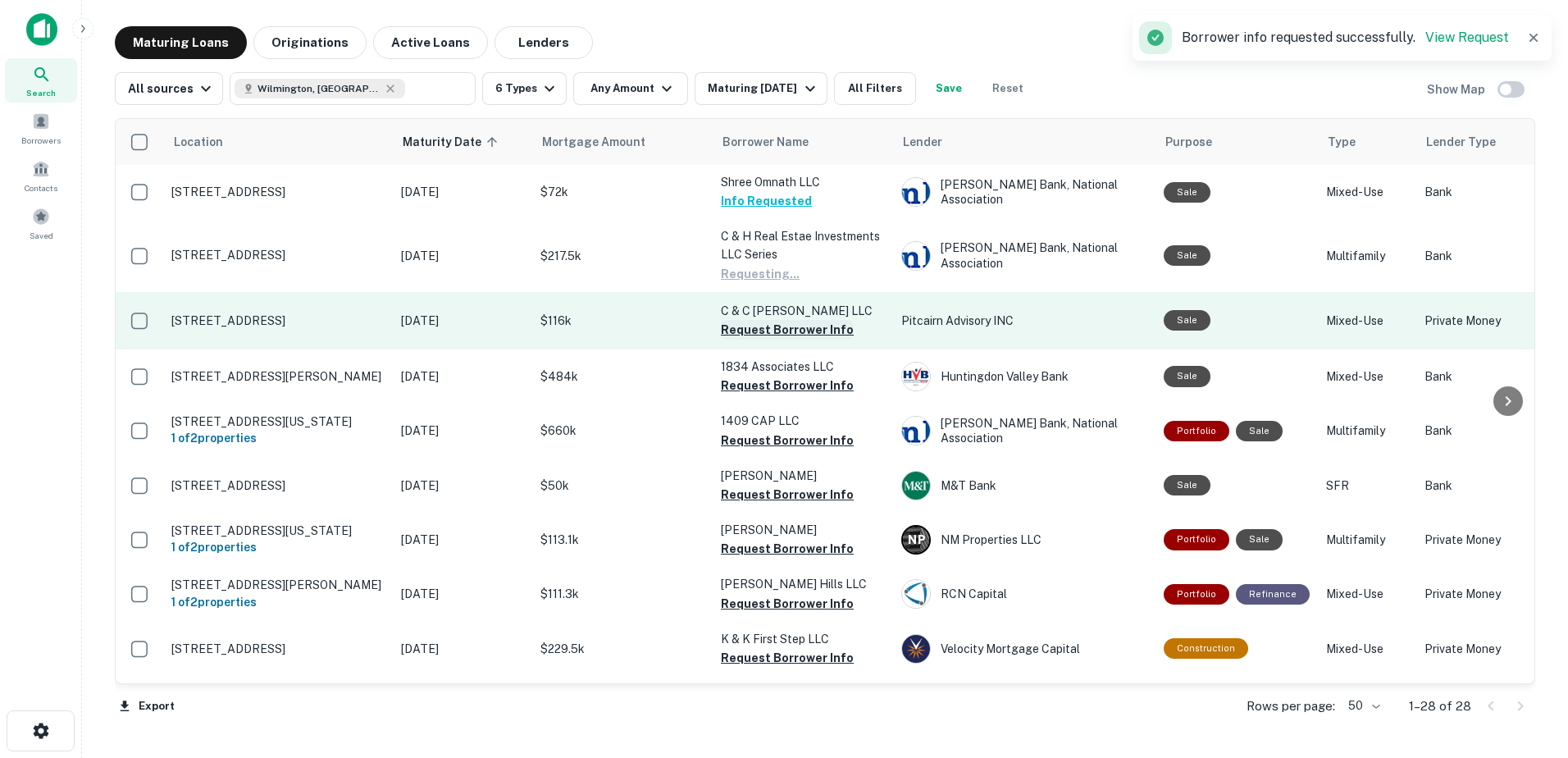
click at [808, 327] on button "Request Borrower Info" at bounding box center [787, 330] width 133 height 19
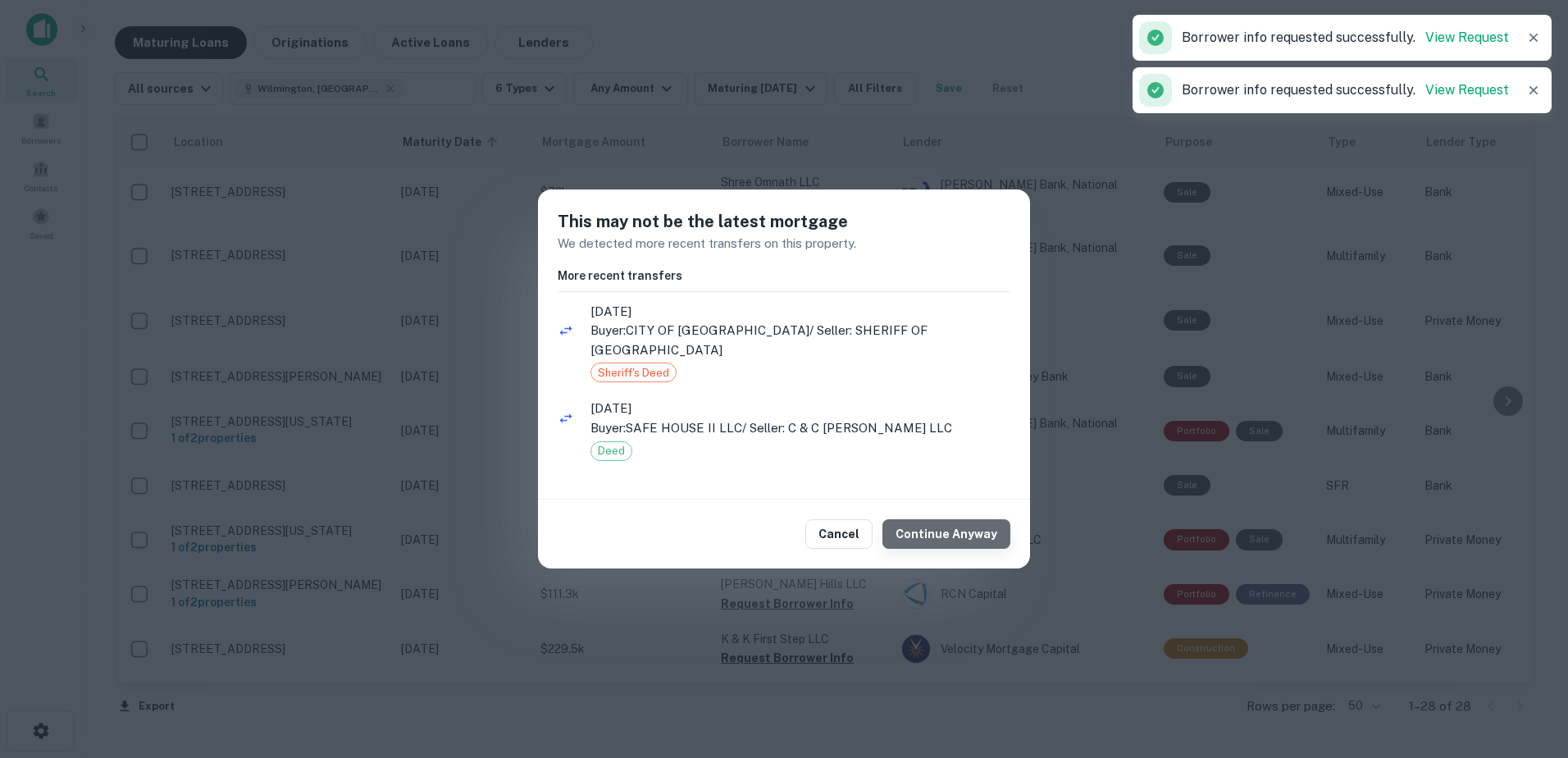
click at [961, 532] on button "Continue Anyway" at bounding box center [946, 534] width 128 height 30
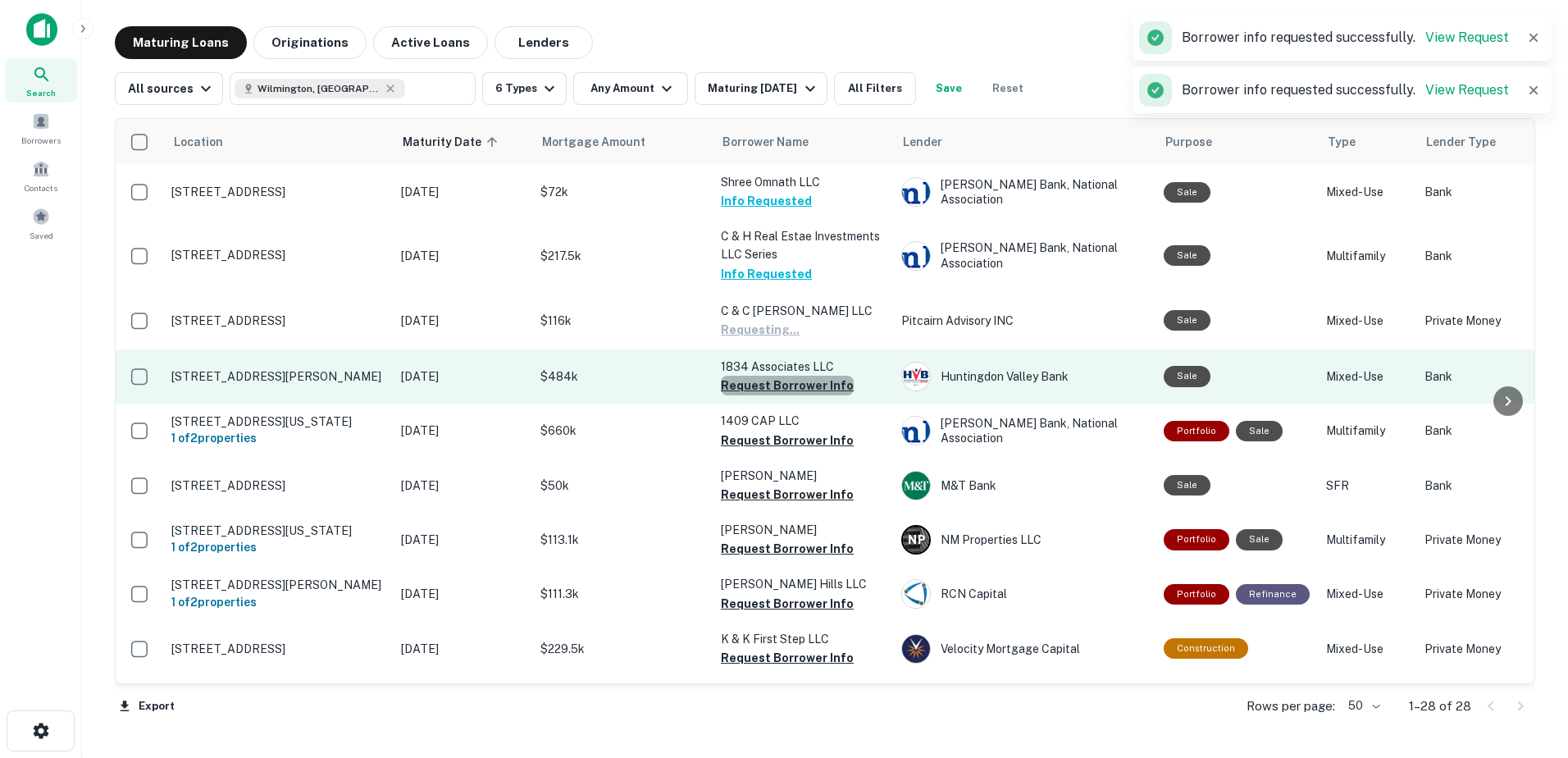
click at [790, 381] on button "Request Borrower Info" at bounding box center [787, 385] width 133 height 19
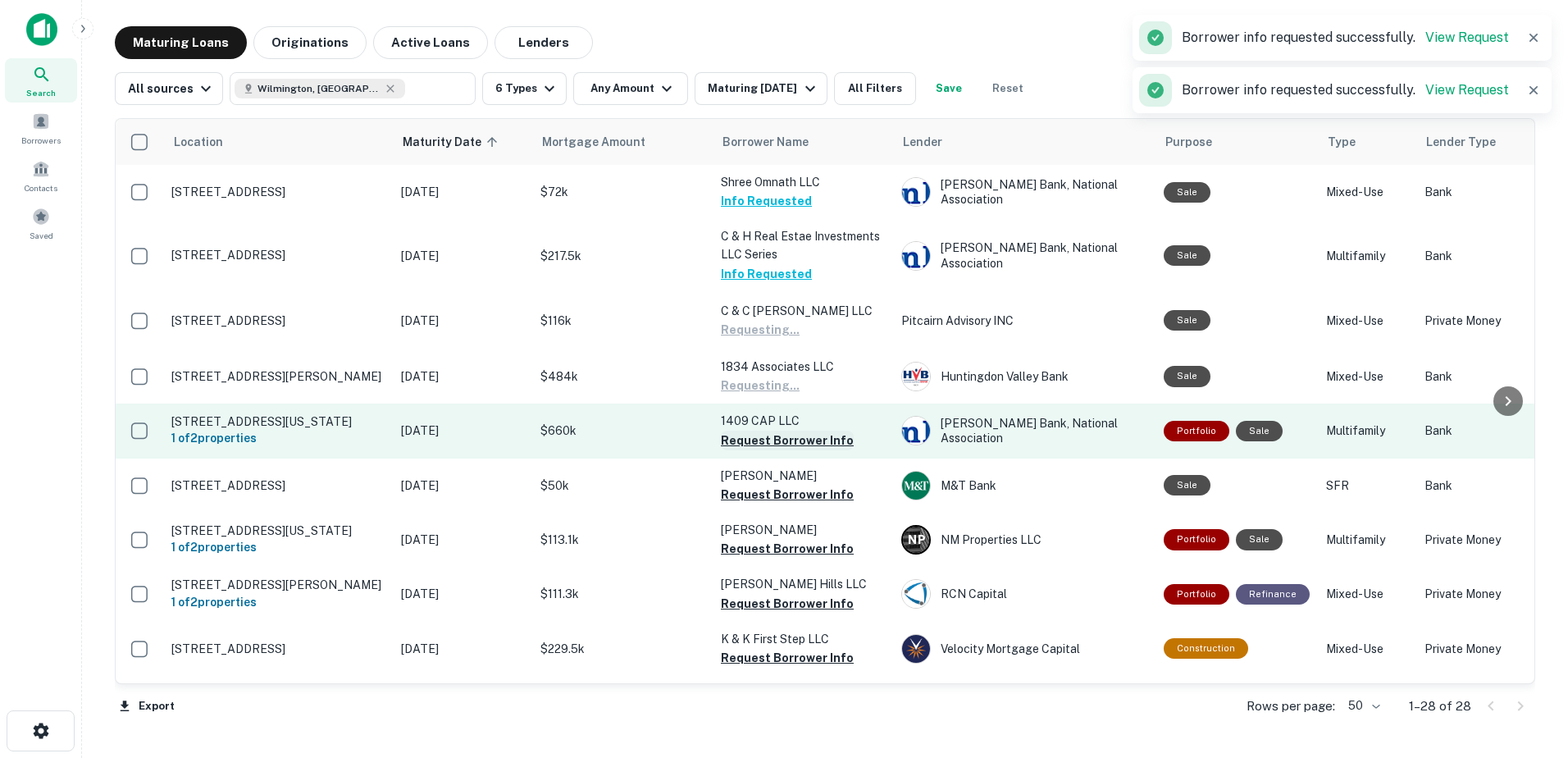
click at [794, 445] on button "Request Borrower Info" at bounding box center [787, 441] width 133 height 19
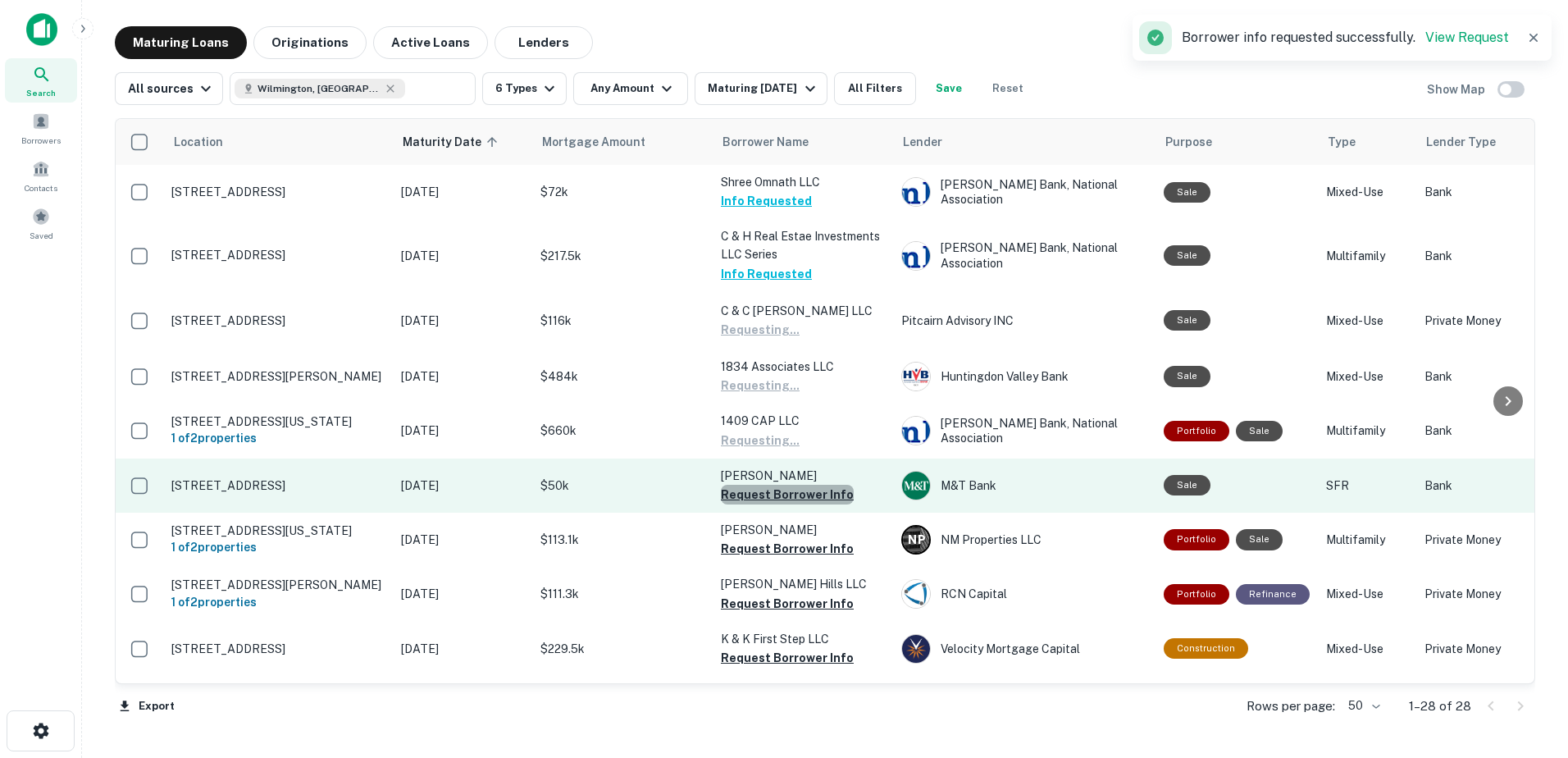
click at [797, 505] on button "Request Borrower Info" at bounding box center [787, 494] width 133 height 19
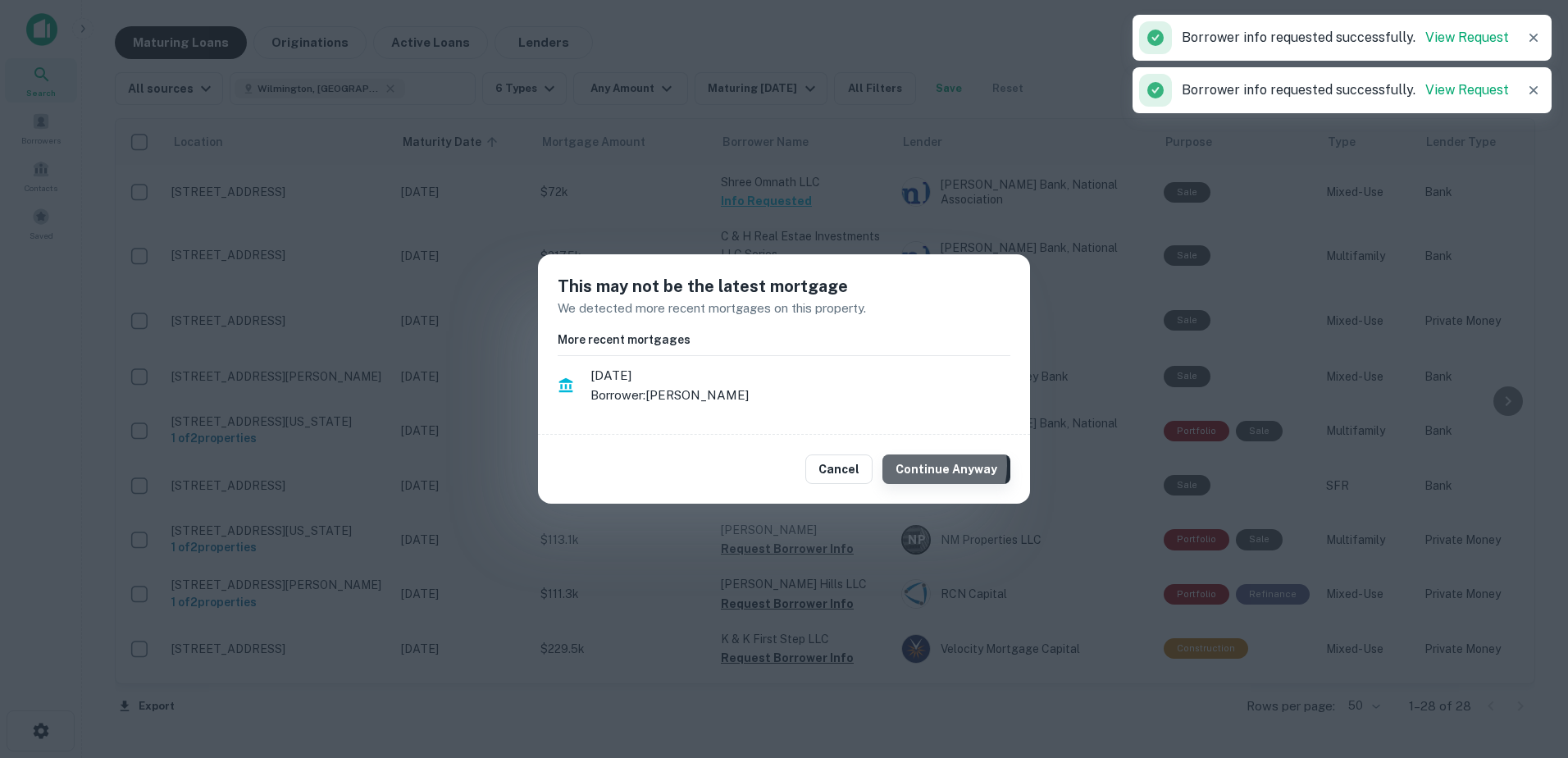
click at [923, 465] on button "Continue Anyway" at bounding box center [946, 470] width 128 height 30
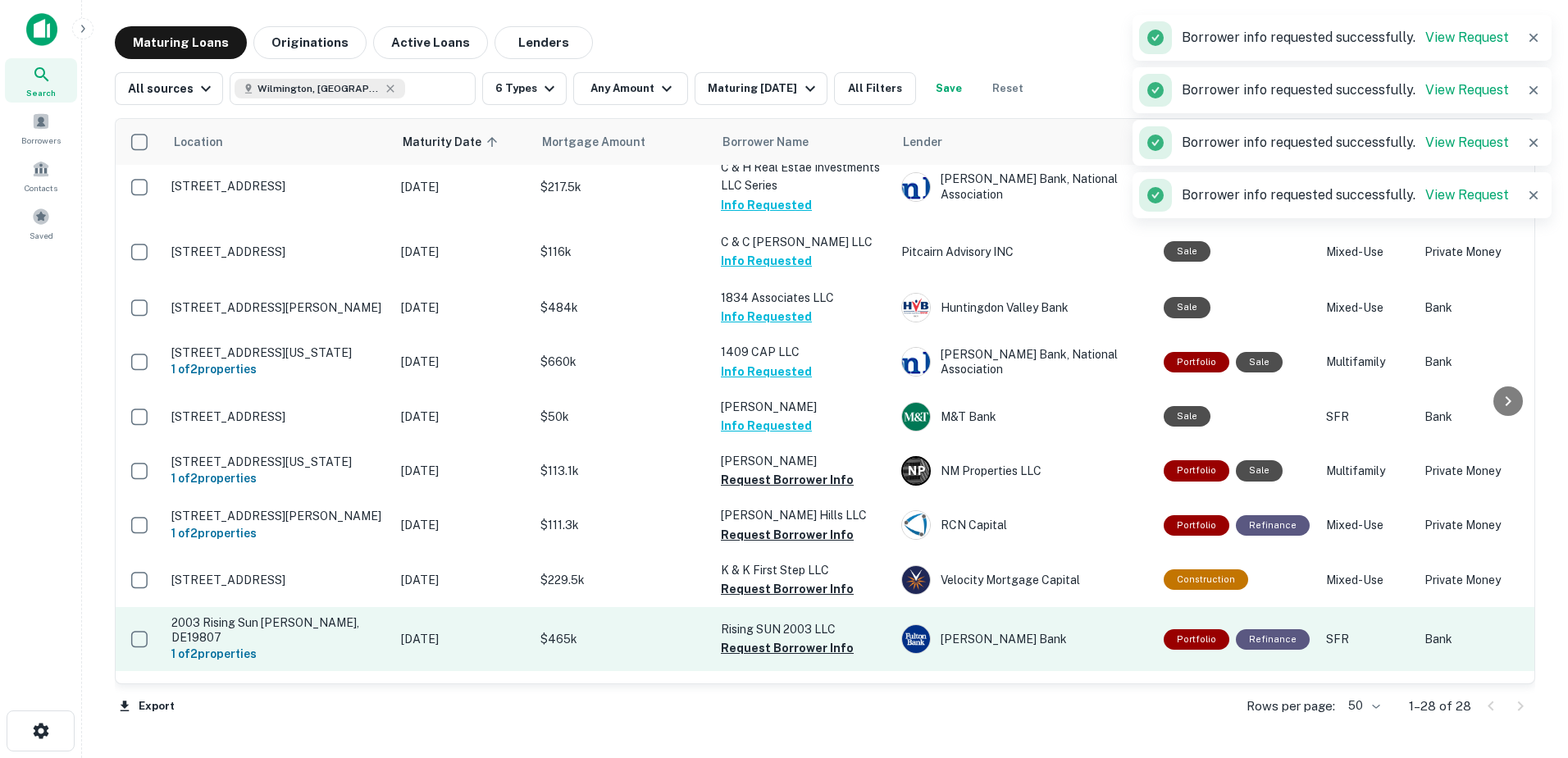
scroll to position [328, 0]
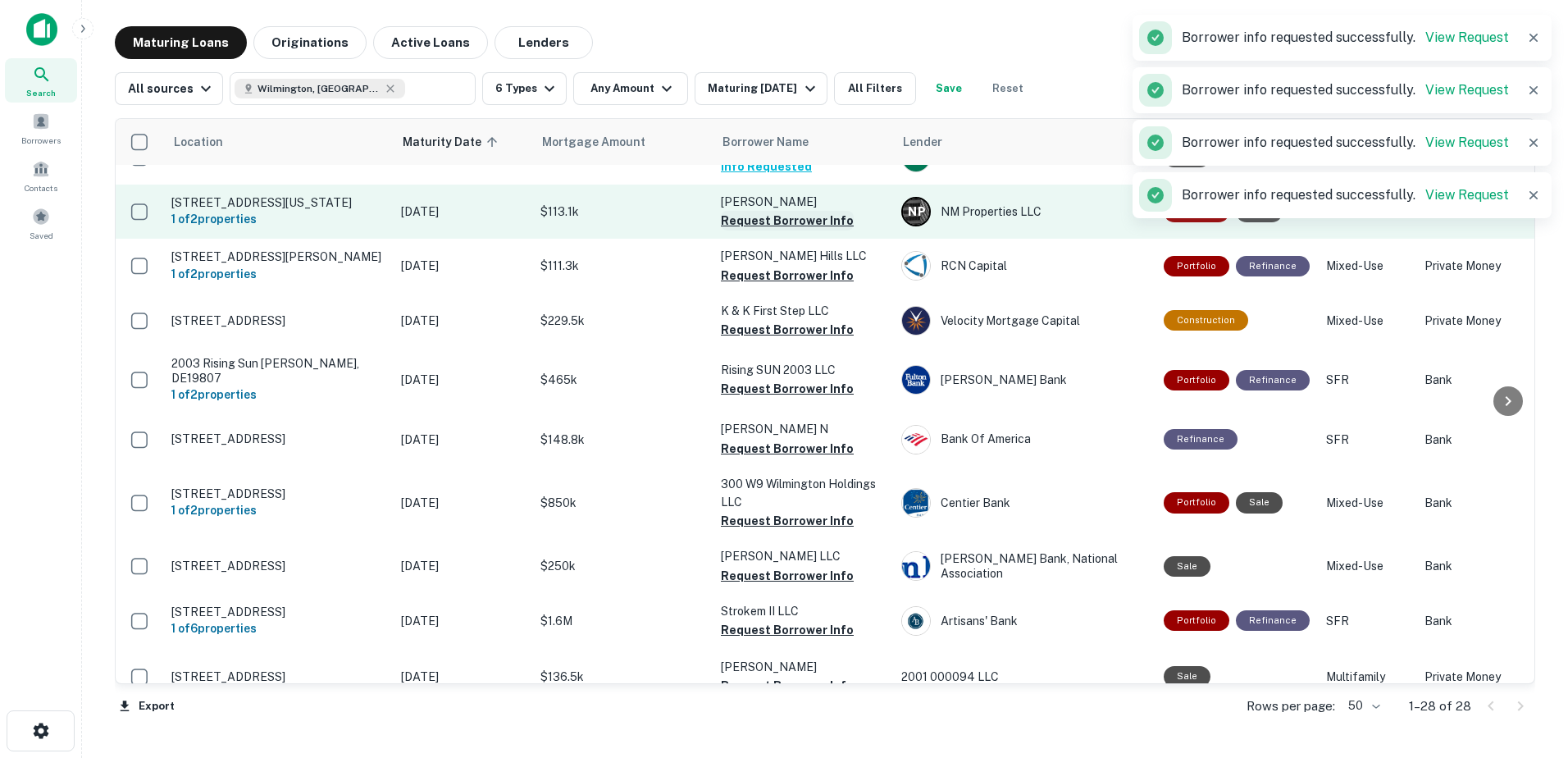
click at [810, 231] on button "Request Borrower Info" at bounding box center [787, 220] width 133 height 19
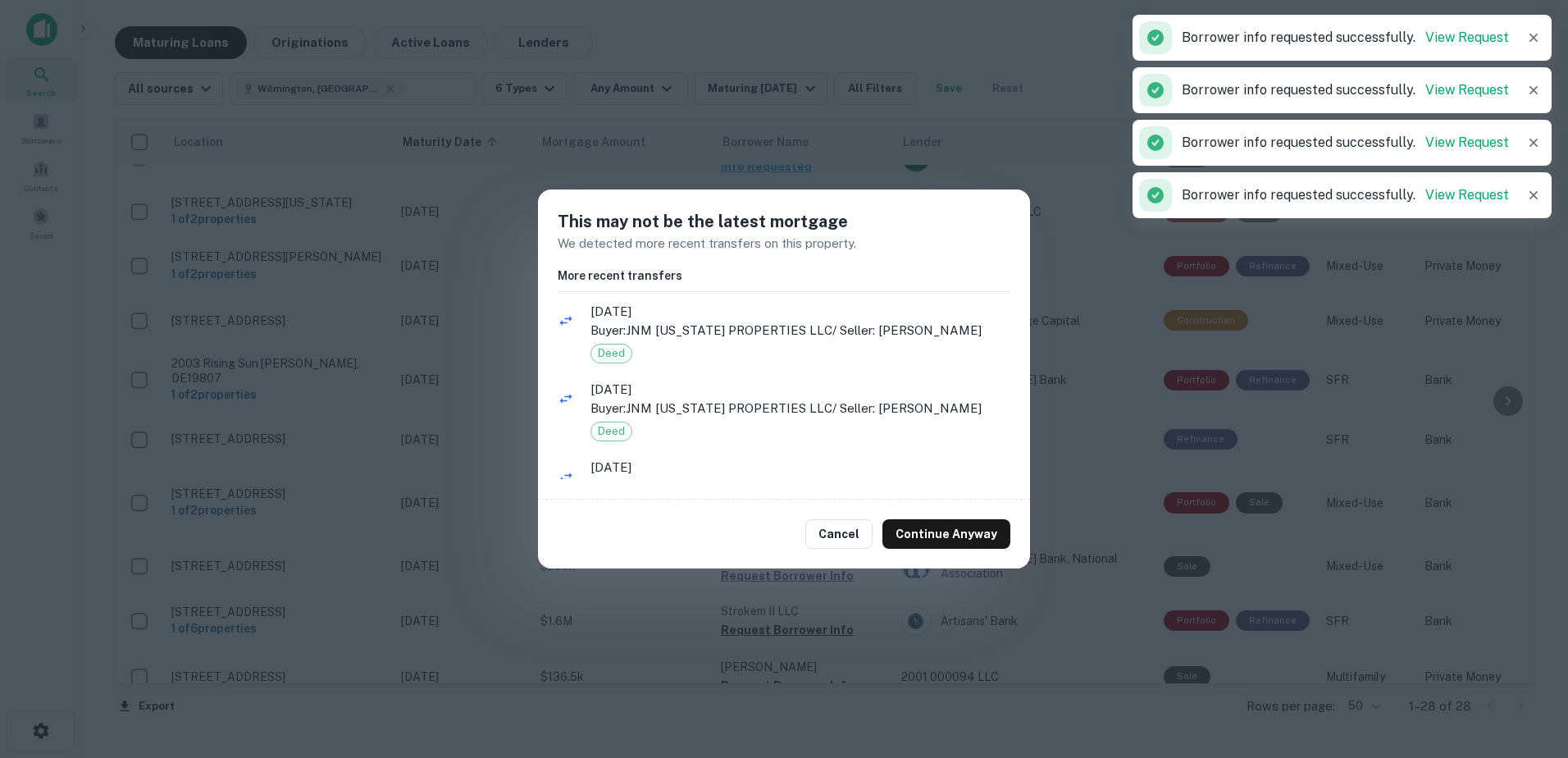
click at [807, 295] on div "More recent transfers 10/13/2020 Buyer: JNM DELAWARE PROPERTIES LLC / Seller: L…" at bounding box center [784, 373] width 453 height 212
click at [902, 358] on ul "10/13/2020 Buyer: JNM DELAWARE PROPERTIES LLC / Seller: LILLY KEJUANA Deed 10/1…" at bounding box center [784, 389] width 453 height 181
click at [862, 331] on p "Buyer: JNM DELAWARE PROPERTIES LLC / Seller: LILLY KEJUANA" at bounding box center [800, 331] width 420 height 19
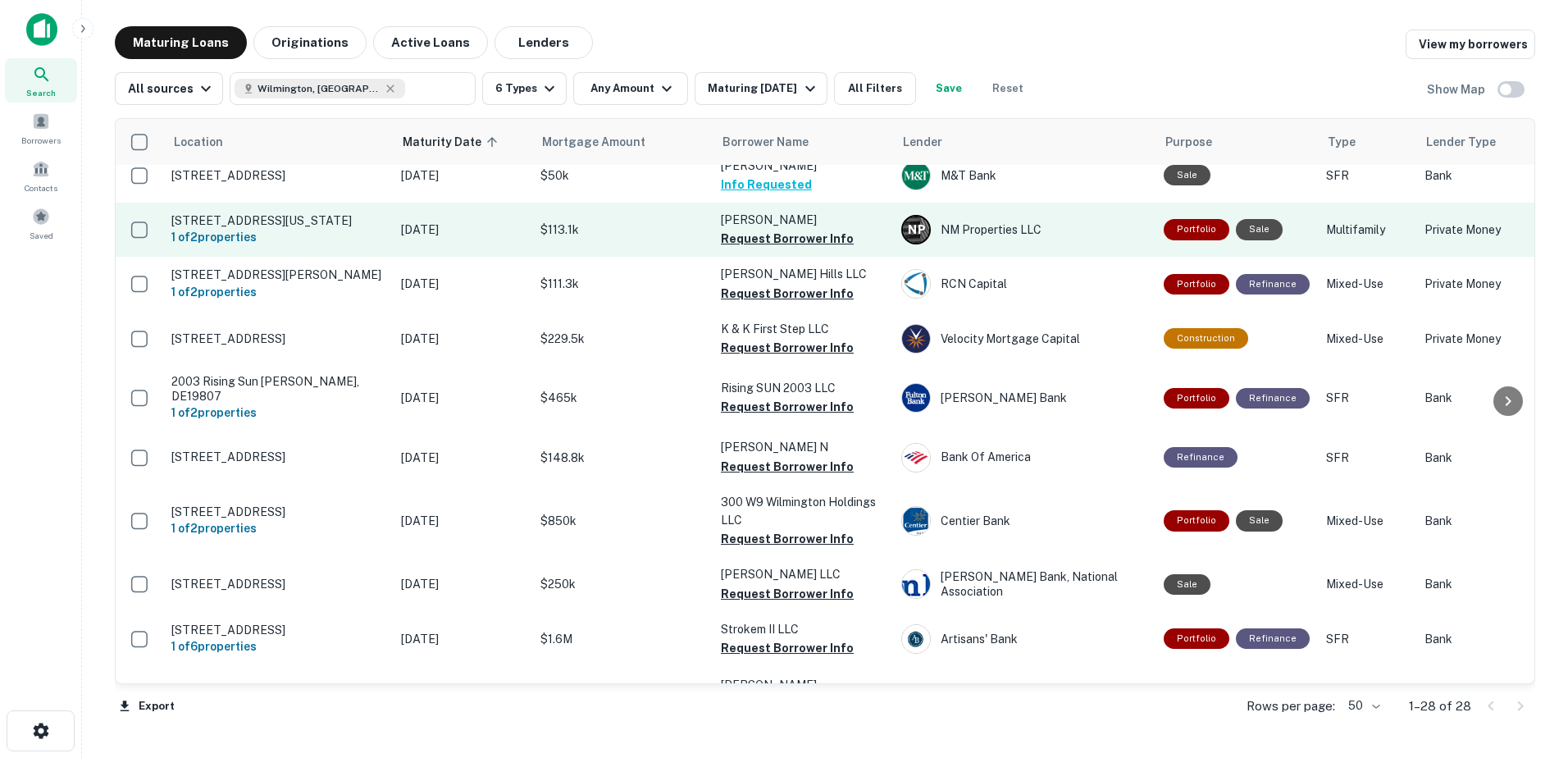
scroll to position [328, 0]
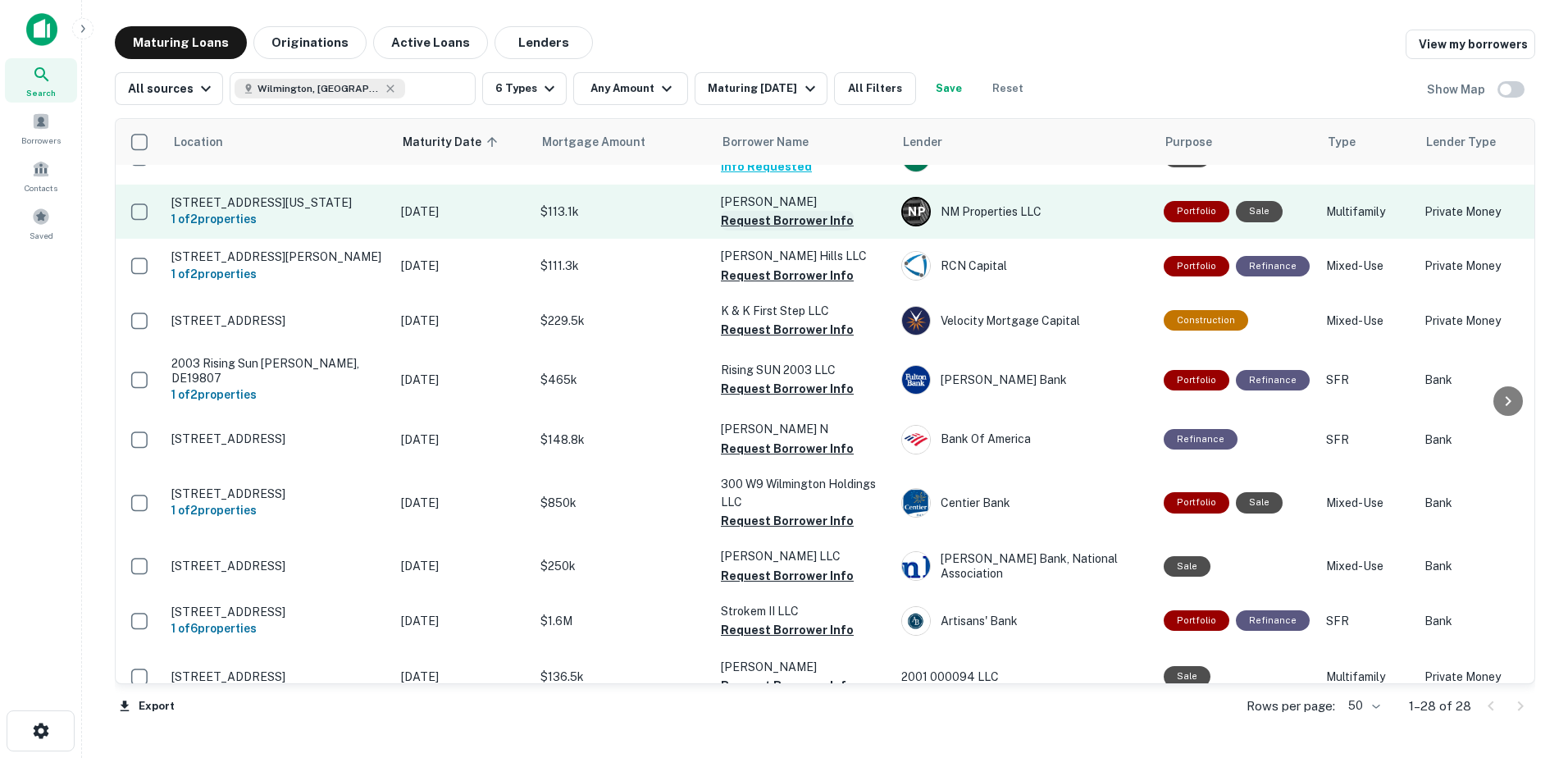
click at [816, 231] on button "Request Borrower Info" at bounding box center [787, 220] width 133 height 19
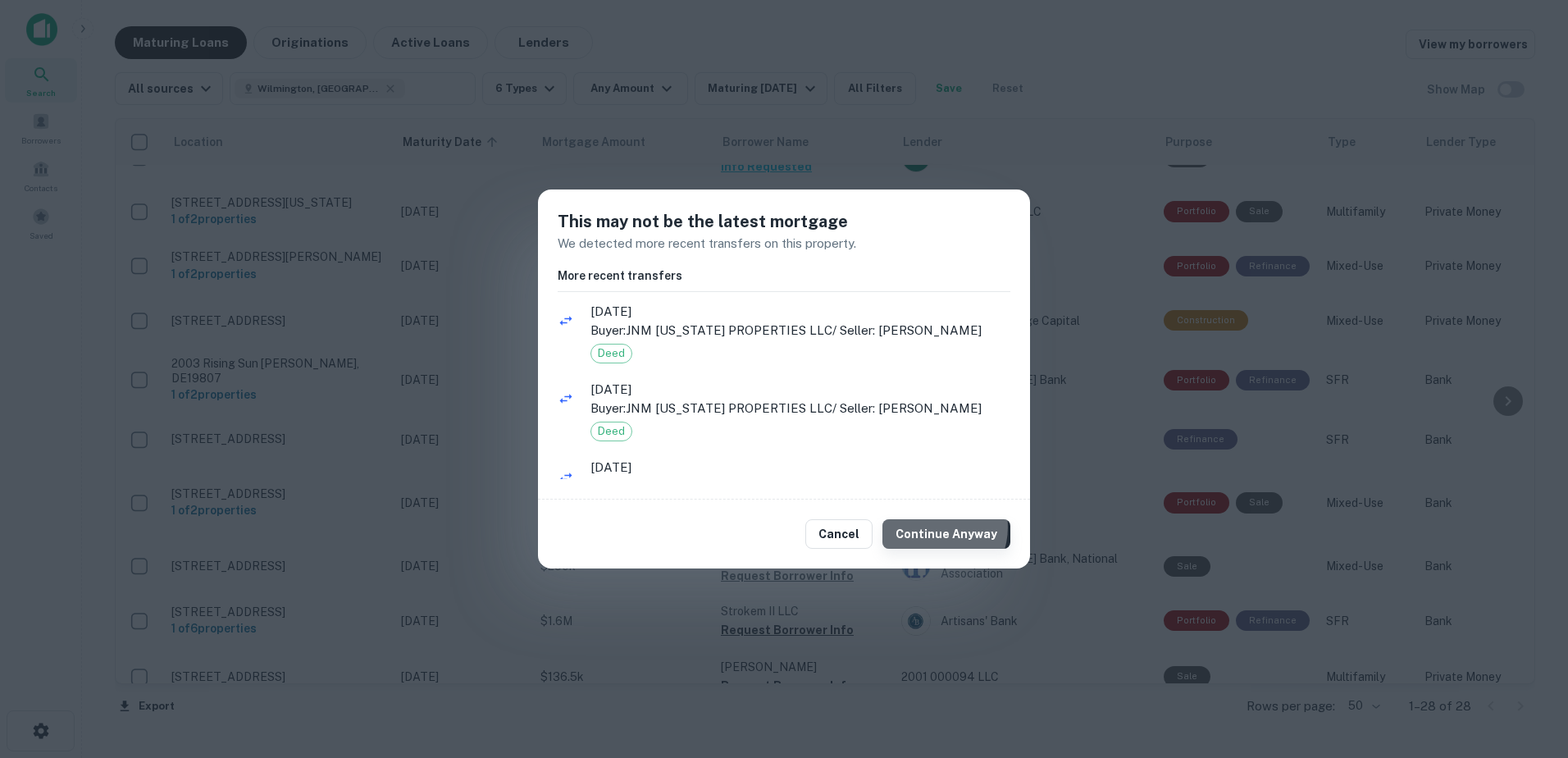
click at [941, 528] on button "Continue Anyway" at bounding box center [946, 534] width 128 height 30
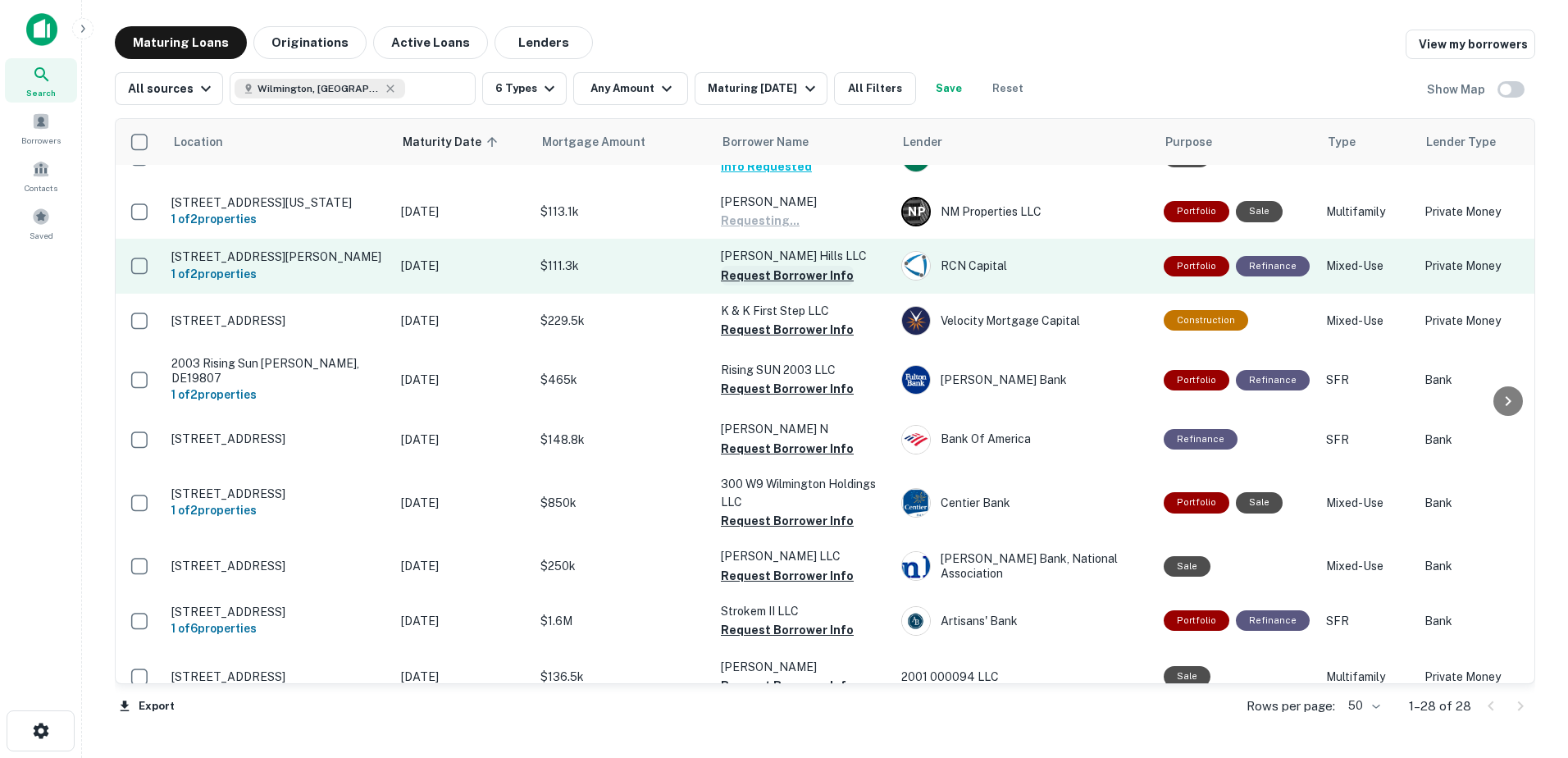
click at [765, 286] on button "Request Borrower Info" at bounding box center [787, 276] width 133 height 19
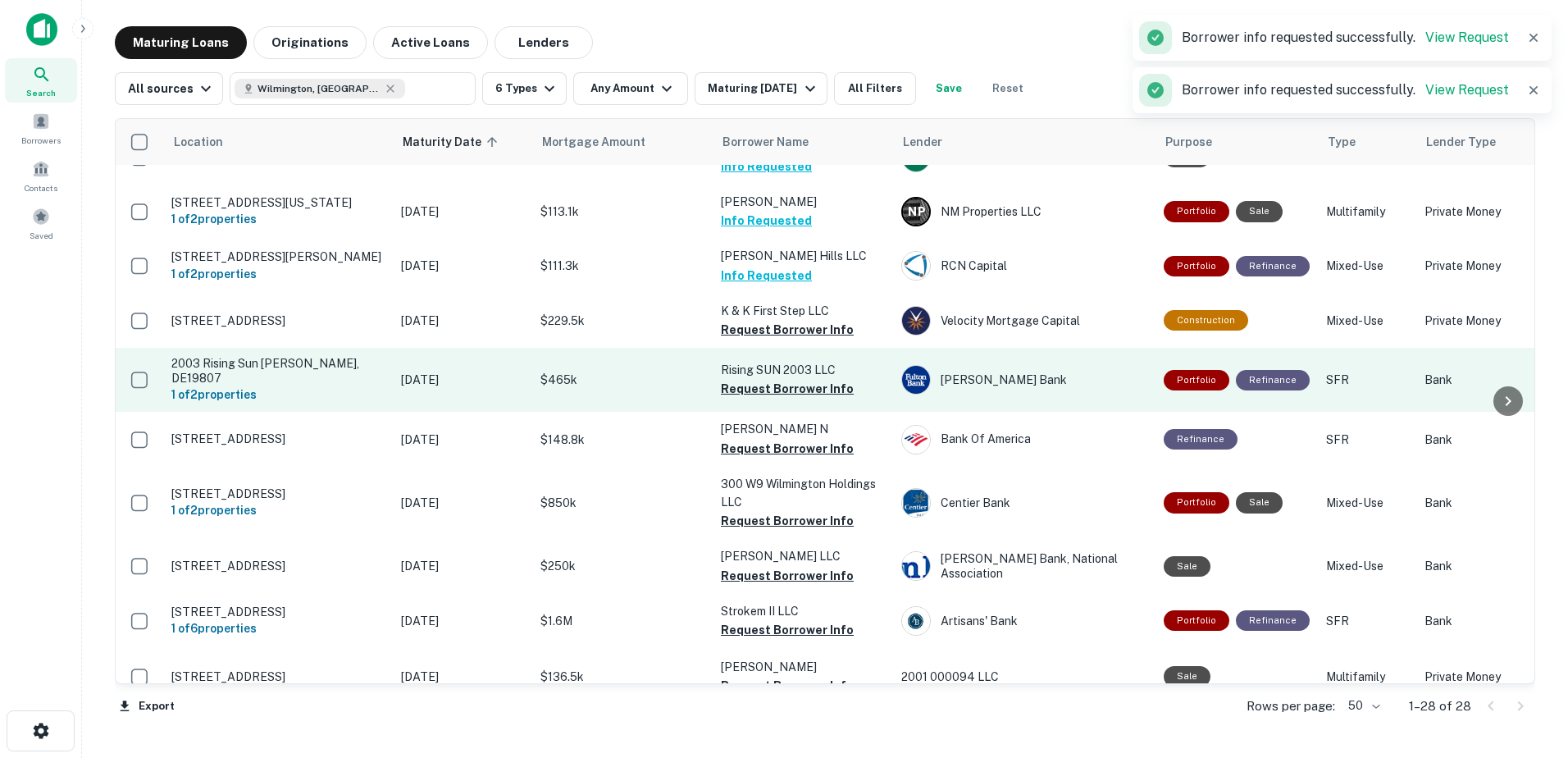
click at [801, 339] on button "Request Borrower Info" at bounding box center [787, 330] width 133 height 19
click at [803, 398] on button "Request Borrower Info" at bounding box center [787, 389] width 133 height 19
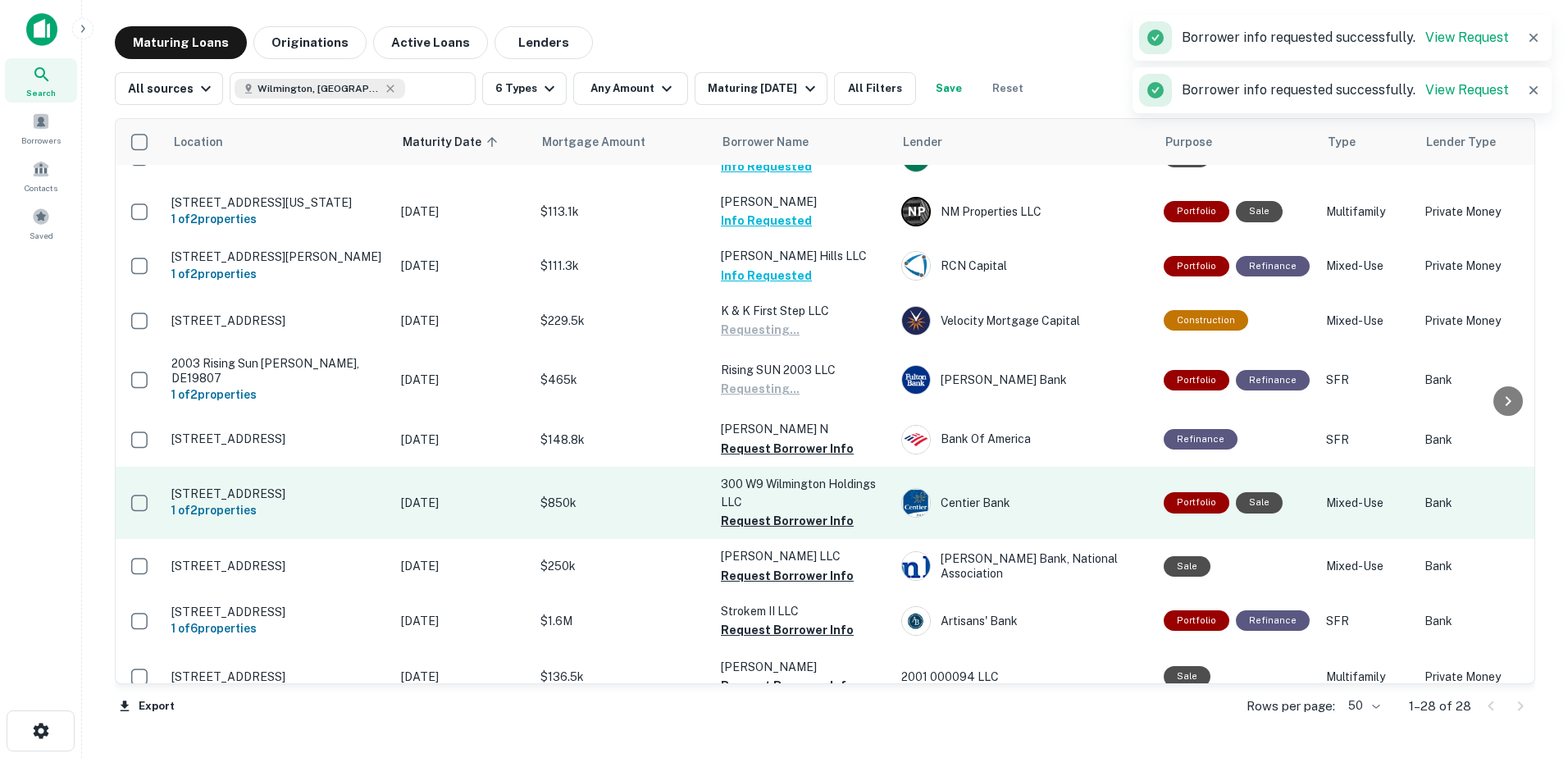
click at [801, 458] on button "Request Borrower Info" at bounding box center [787, 449] width 133 height 19
click at [805, 511] on p "300 W9 Wilmington Holdings LLC" at bounding box center [802, 493] width 164 height 36
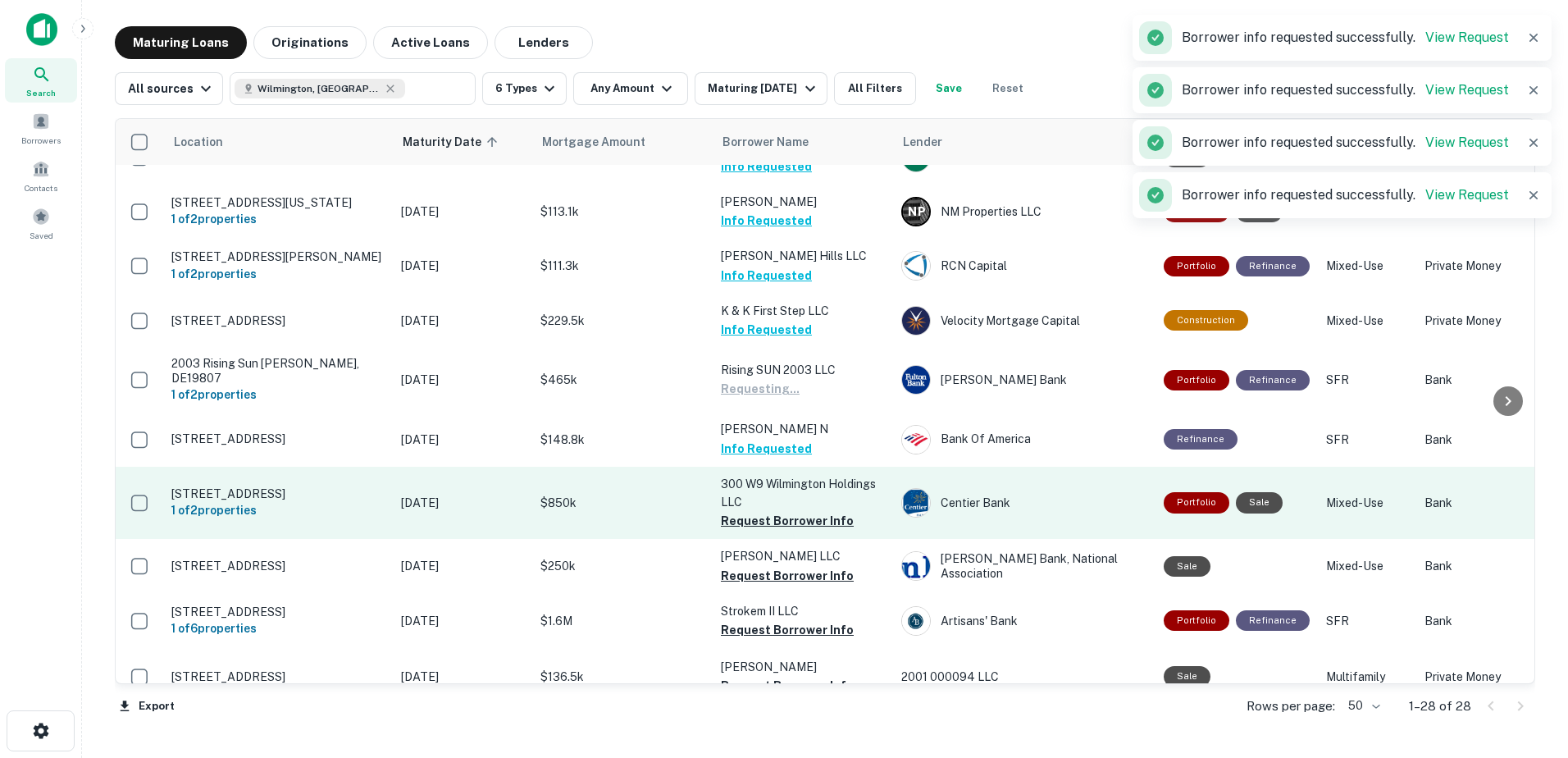
click at [802, 531] on button "Request Borrower Info" at bounding box center [787, 521] width 133 height 19
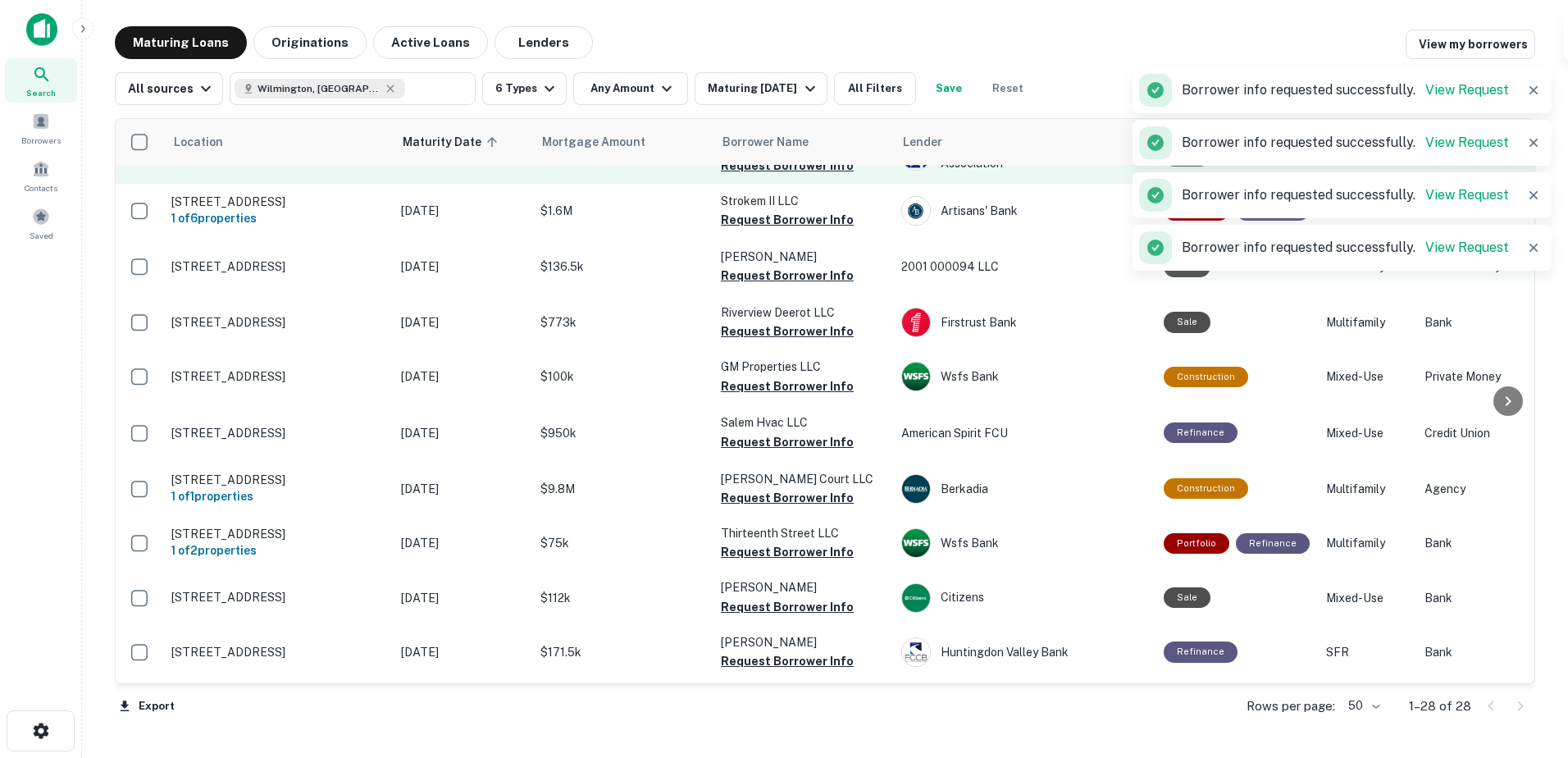
scroll to position [657, 0]
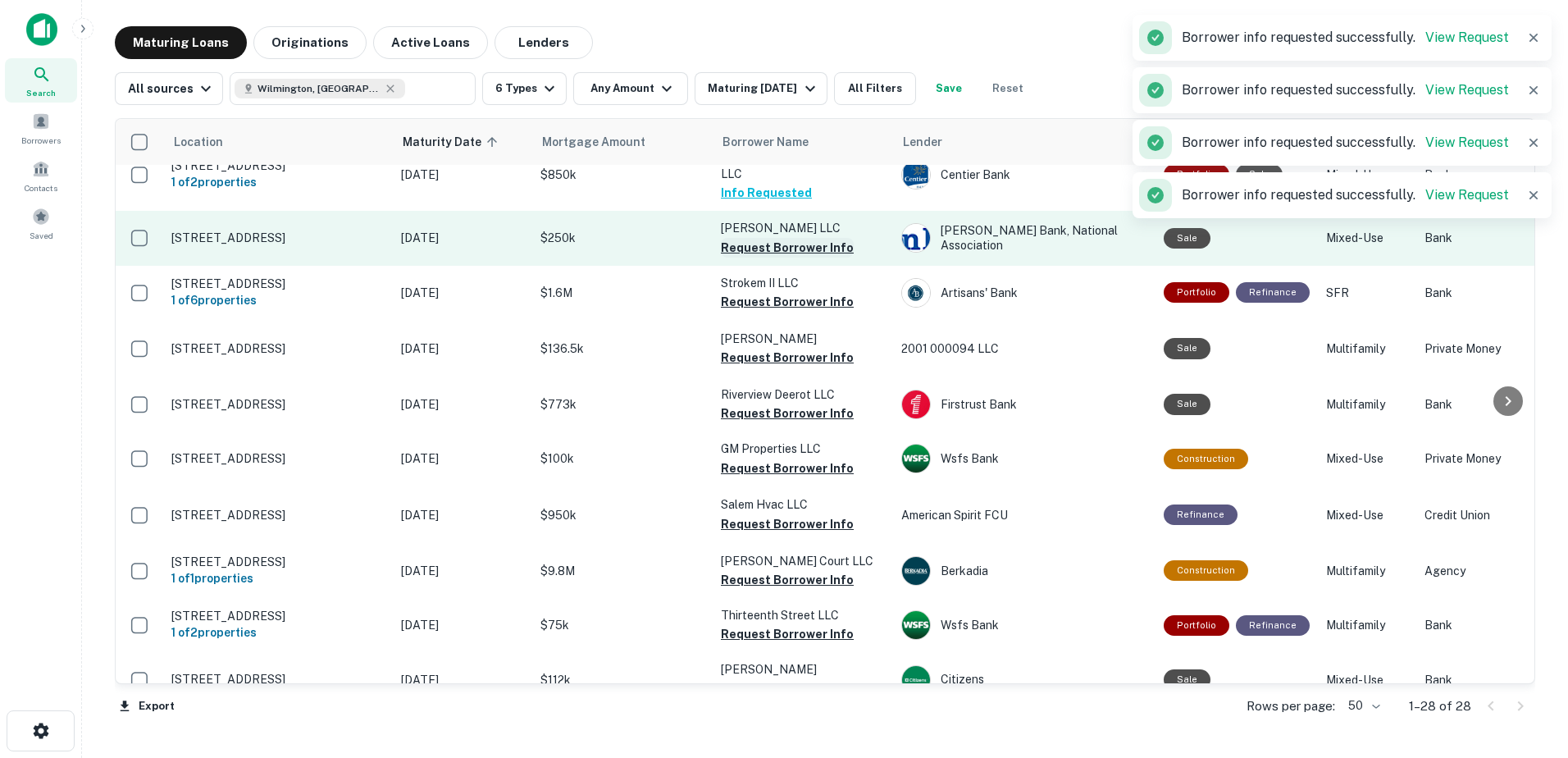
click at [813, 257] on button "Request Borrower Info" at bounding box center [787, 248] width 133 height 19
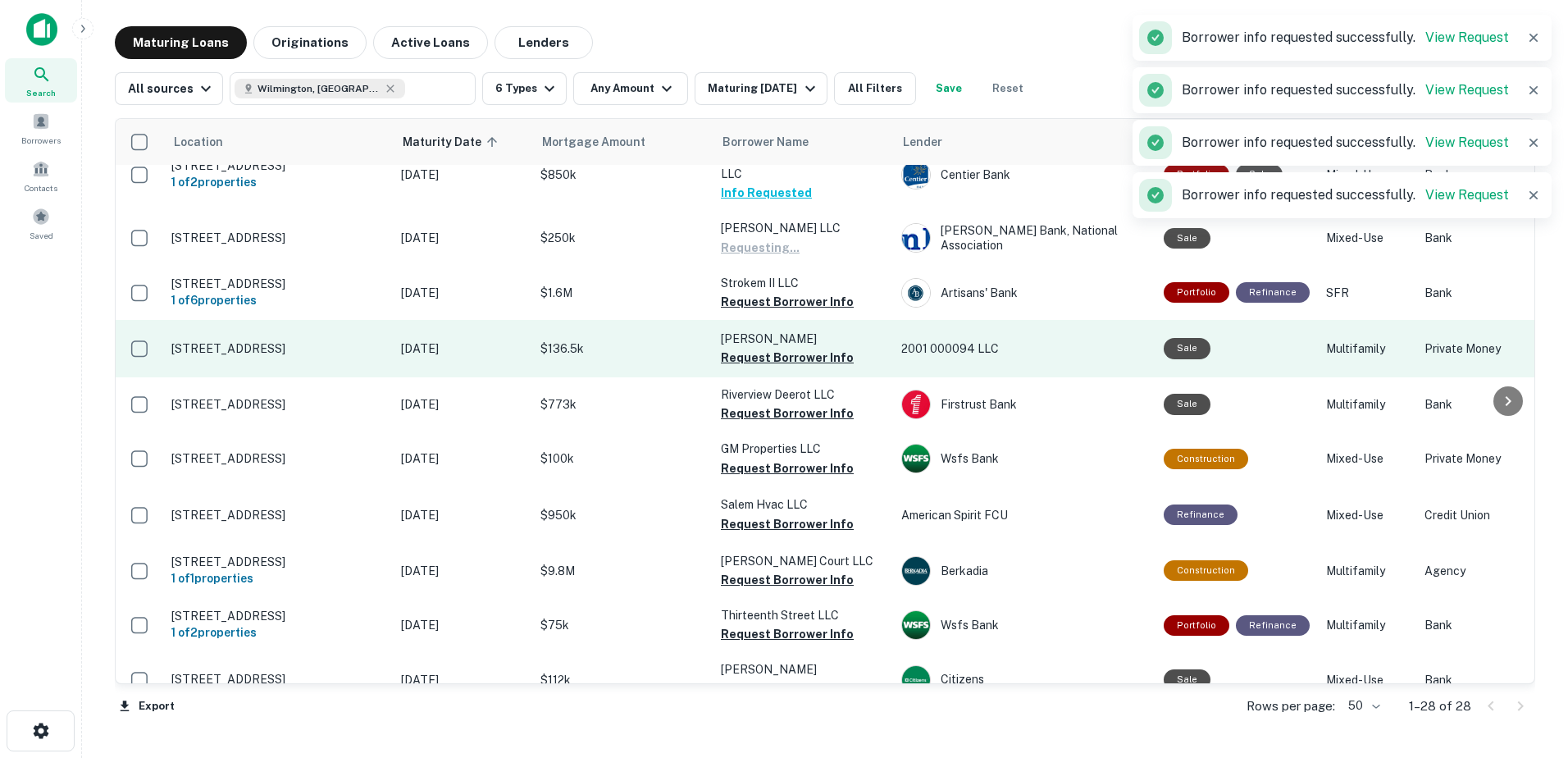
scroll to position [739, 0]
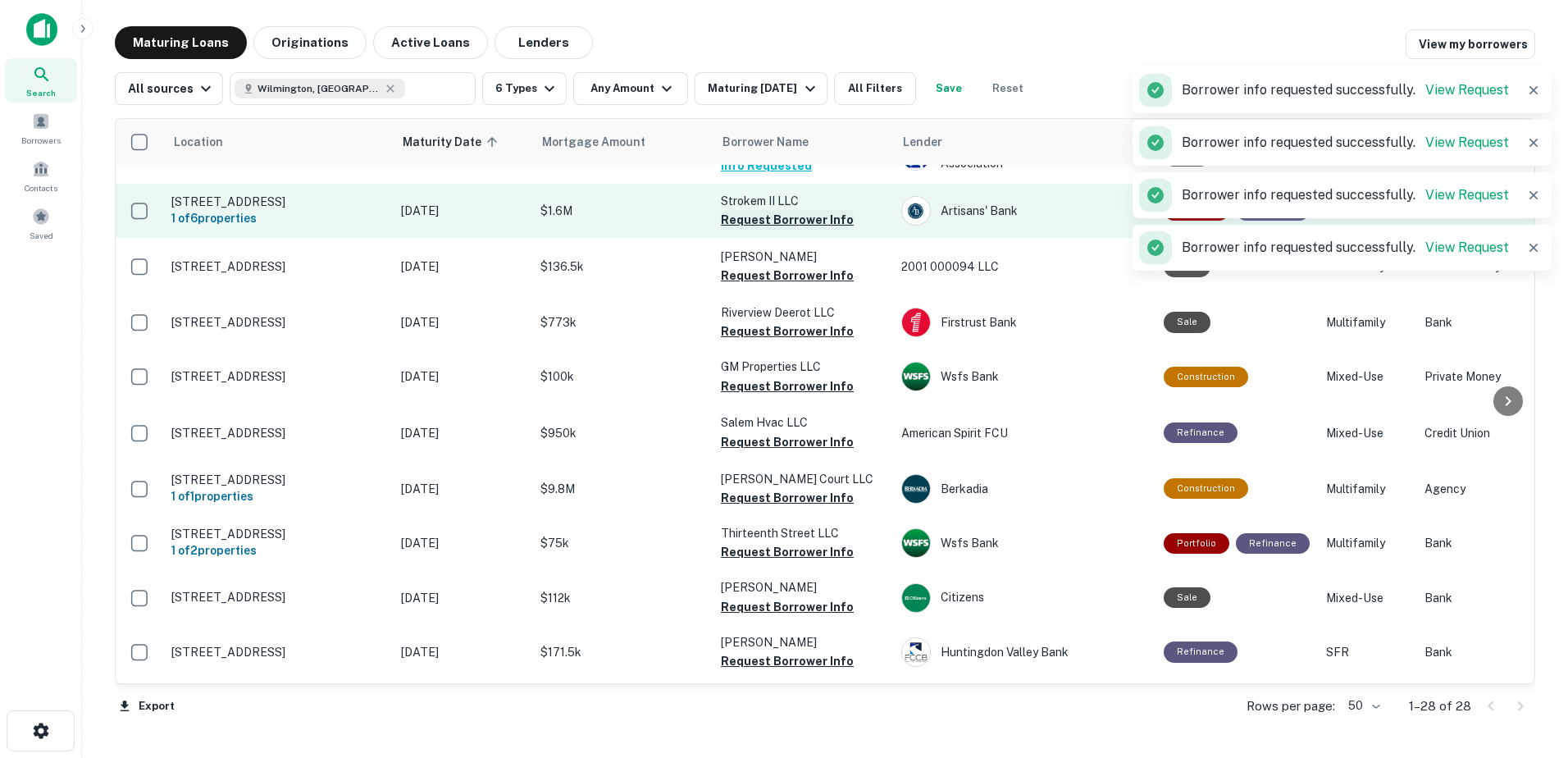
click at [819, 230] on button "Request Borrower Info" at bounding box center [787, 219] width 133 height 19
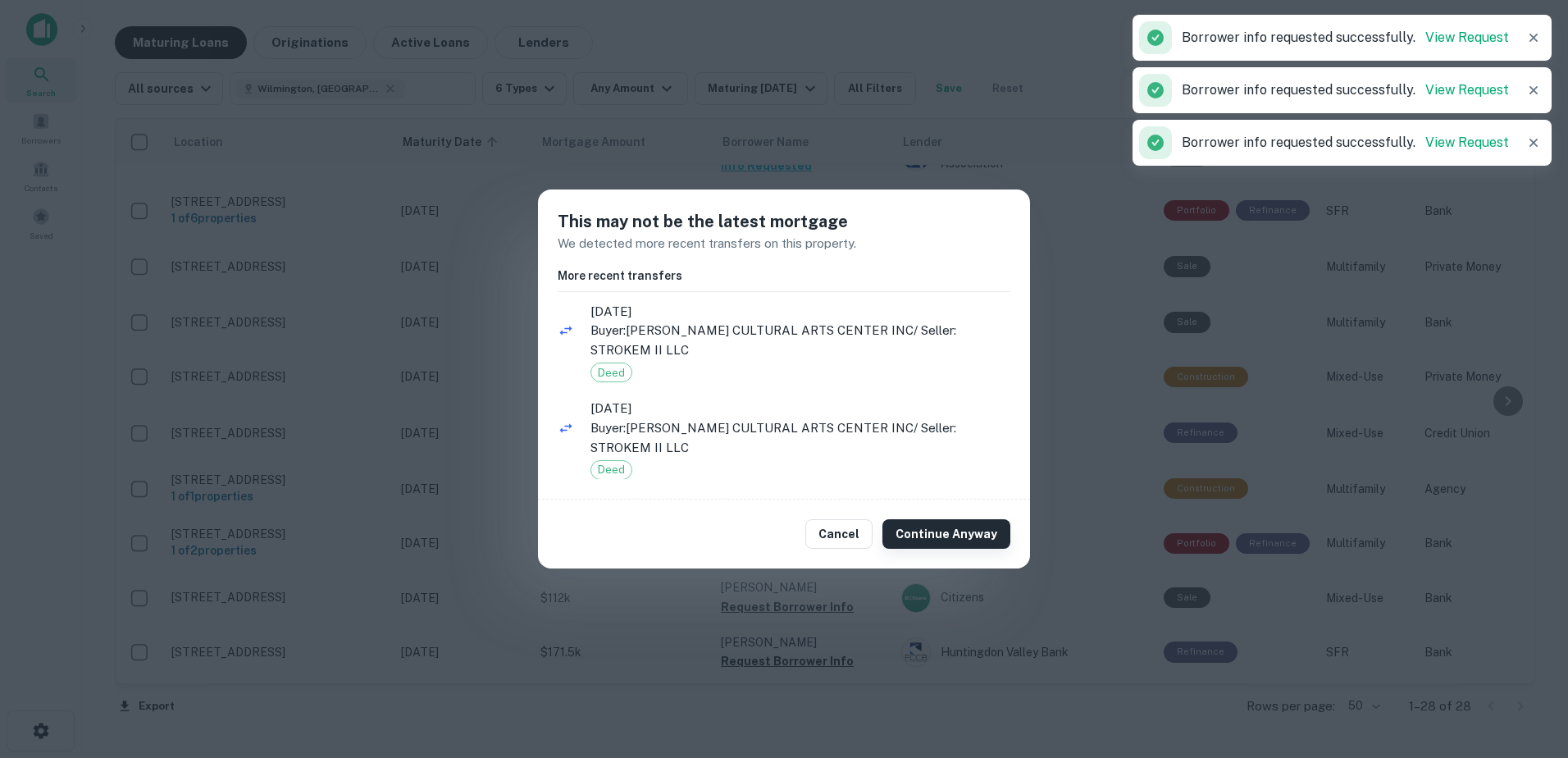
click at [940, 541] on button "Continue Anyway" at bounding box center [946, 534] width 128 height 30
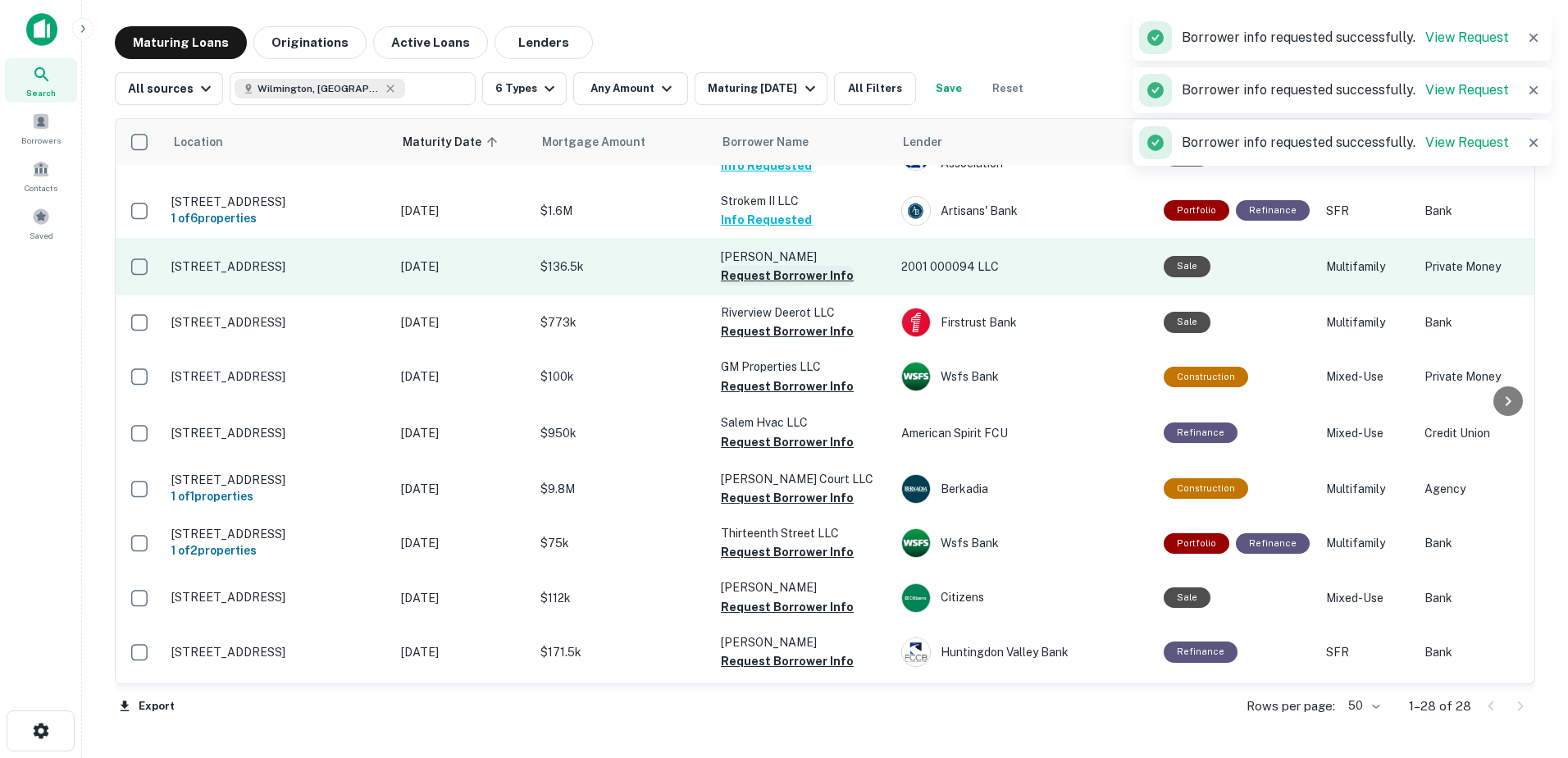
click at [802, 286] on button "Request Borrower Info" at bounding box center [787, 276] width 133 height 19
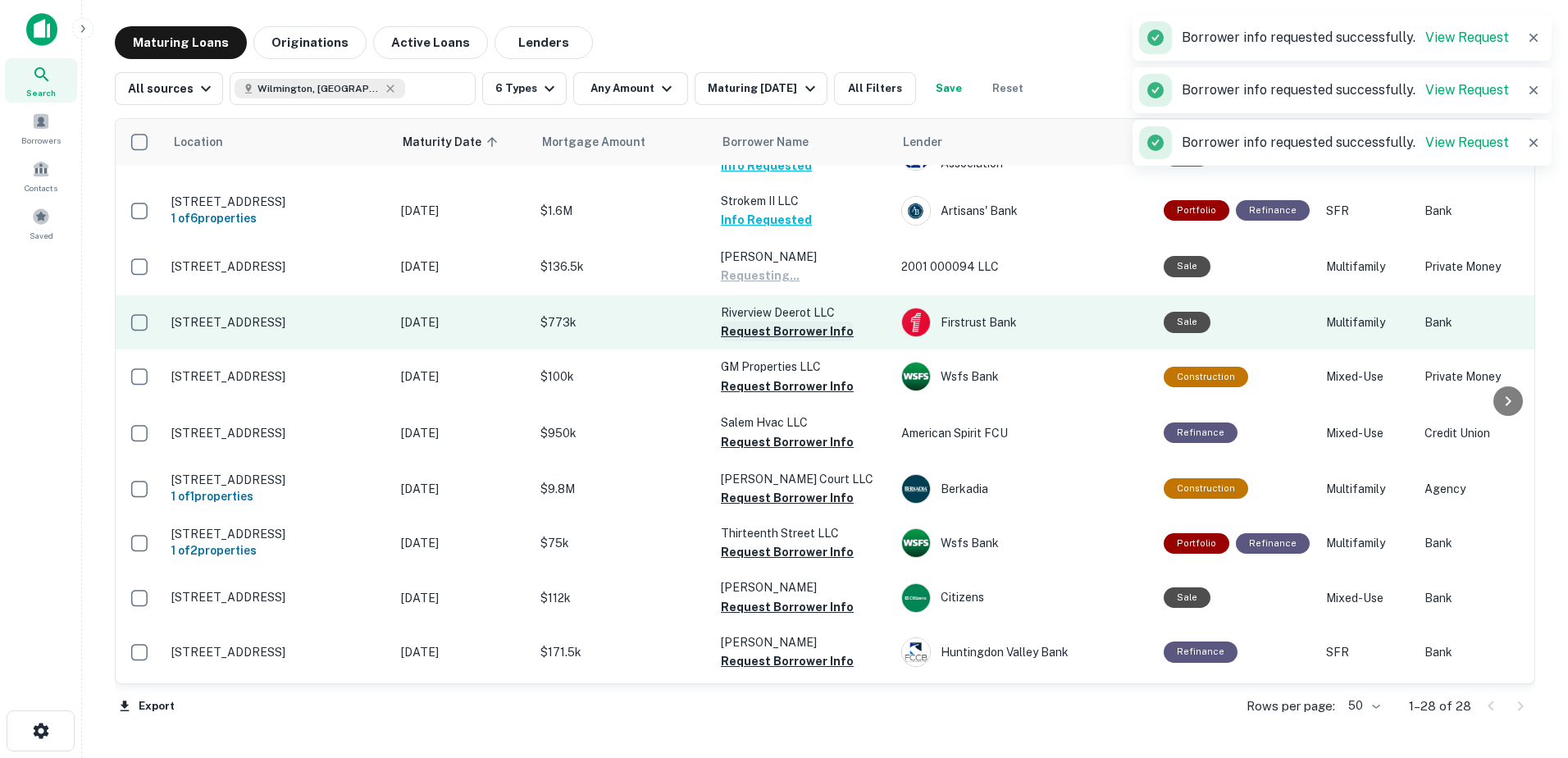
click at [799, 341] on button "Request Borrower Info" at bounding box center [787, 331] width 133 height 19
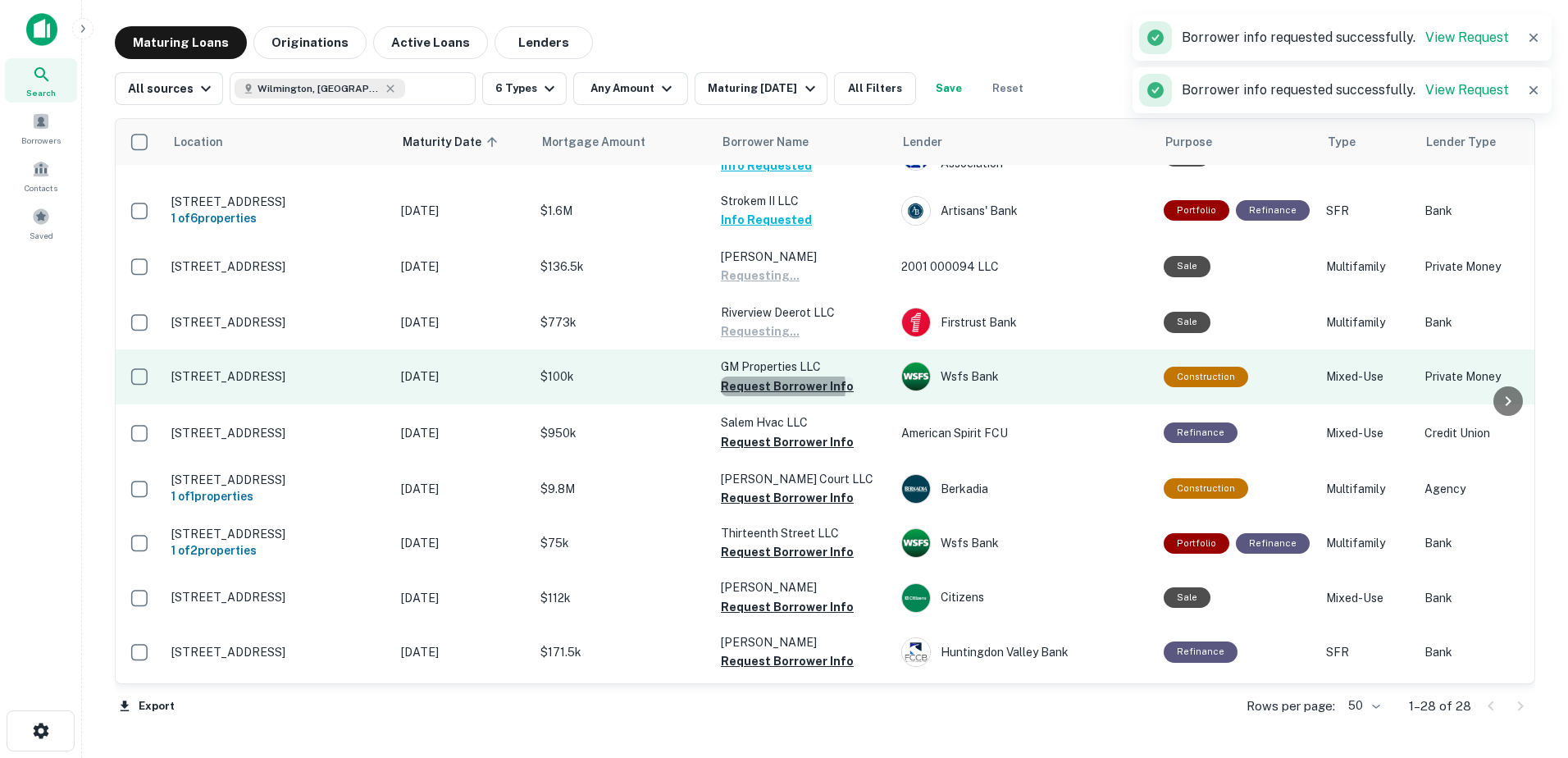
click at [781, 397] on button "Request Borrower Info" at bounding box center [787, 386] width 133 height 19
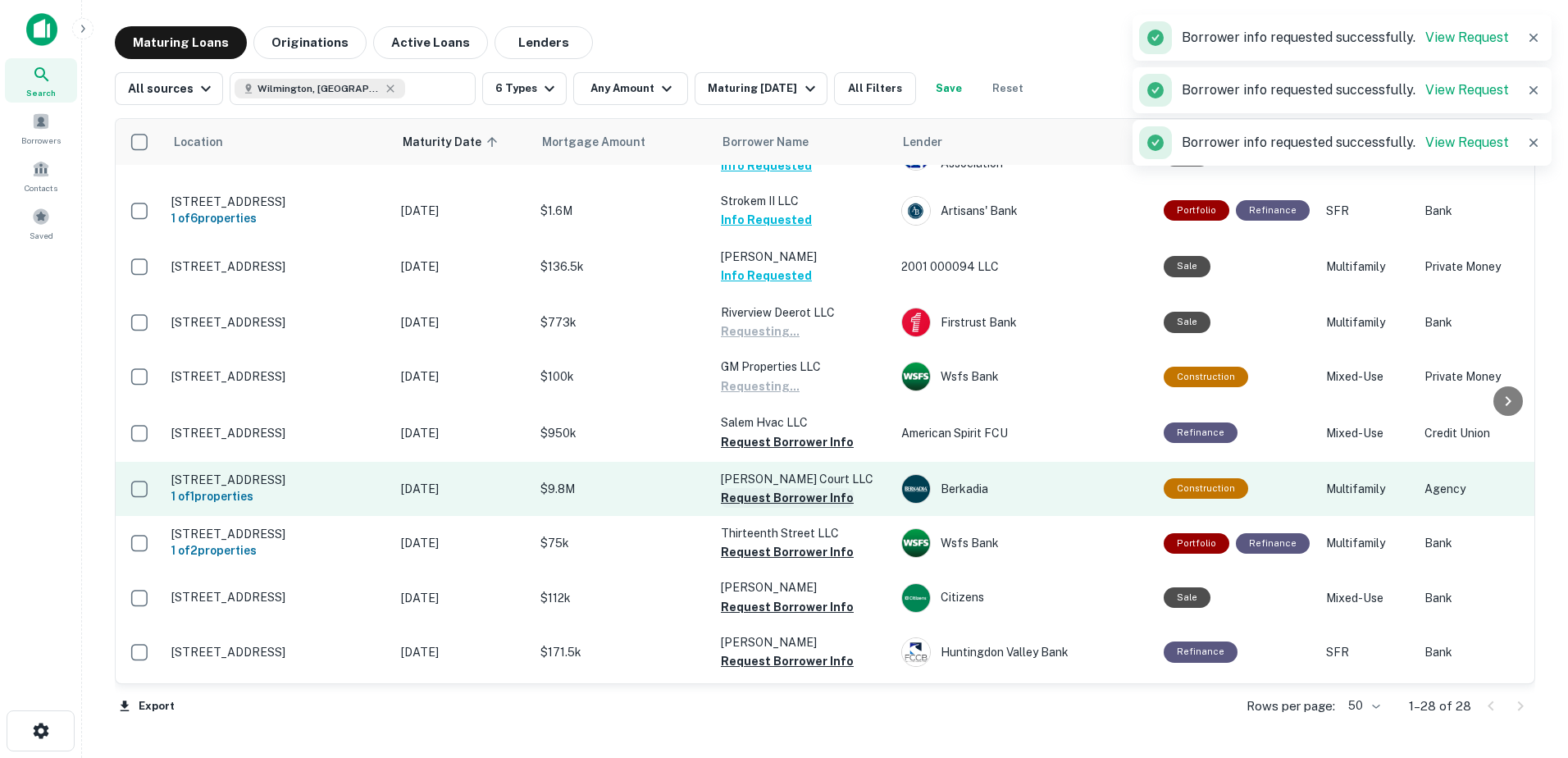
click at [780, 452] on button "Request Borrower Info" at bounding box center [787, 442] width 133 height 19
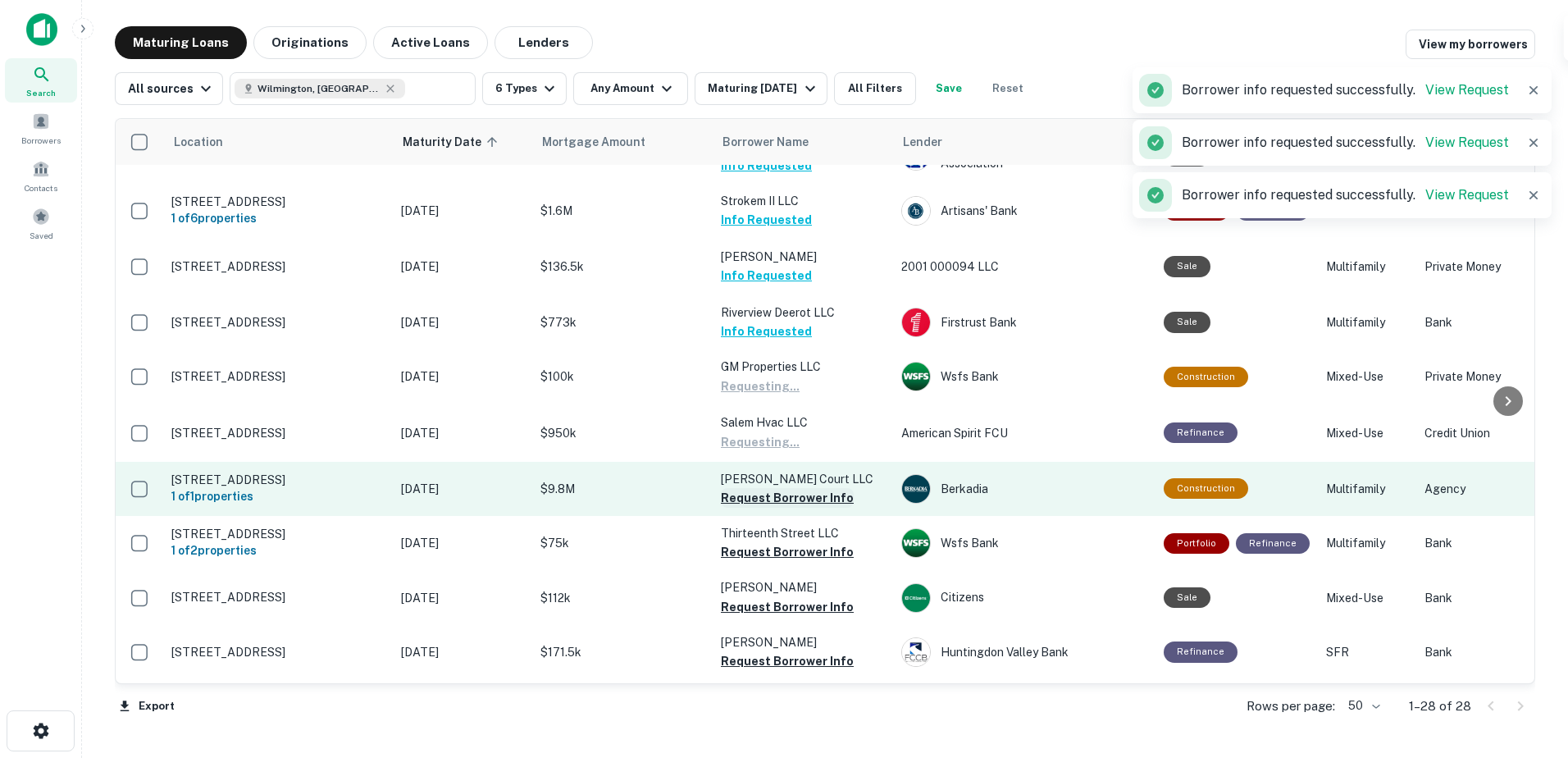
click at [790, 508] on button "Request Borrower Info" at bounding box center [787, 498] width 133 height 19
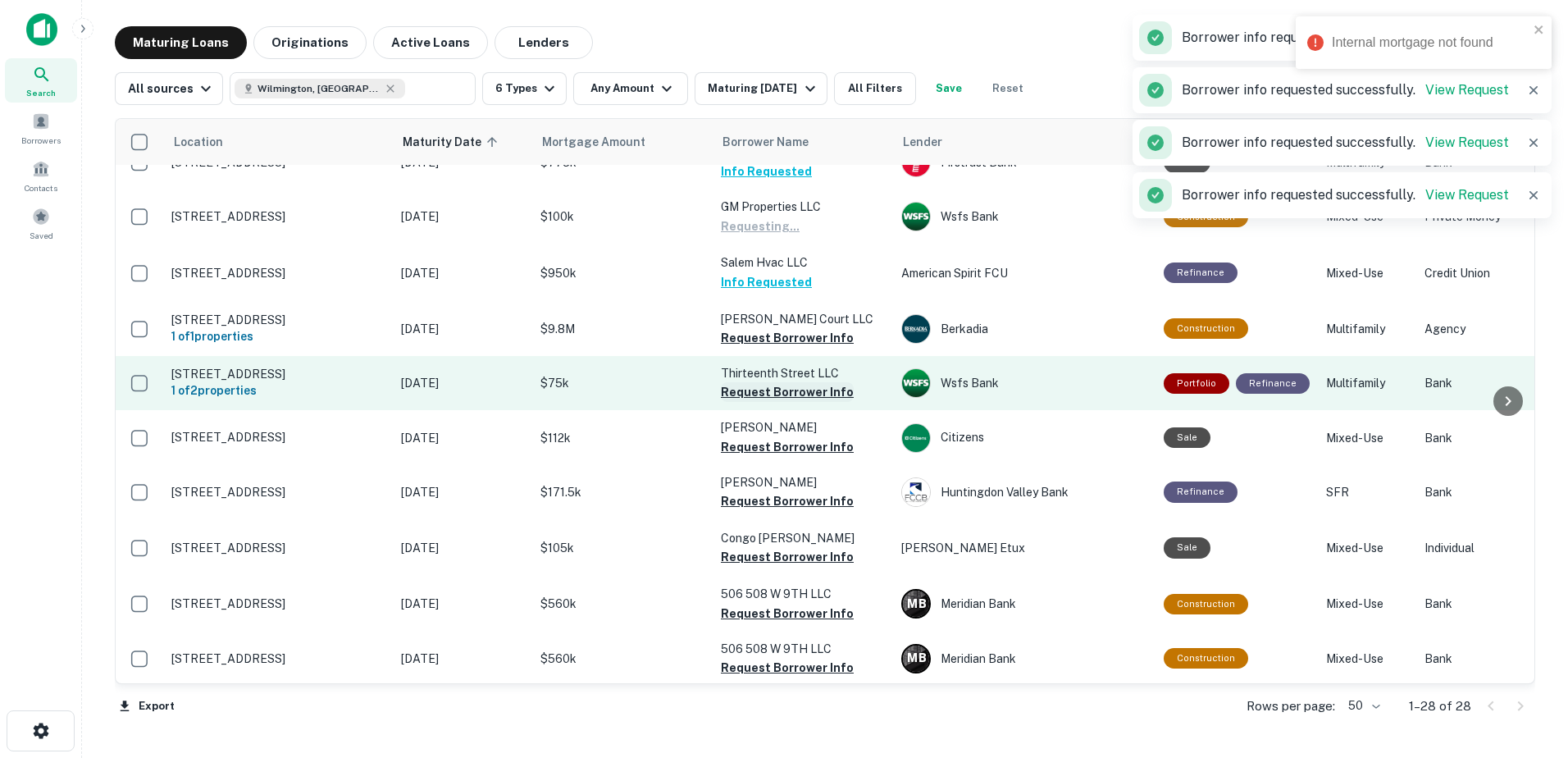
scroll to position [903, 0]
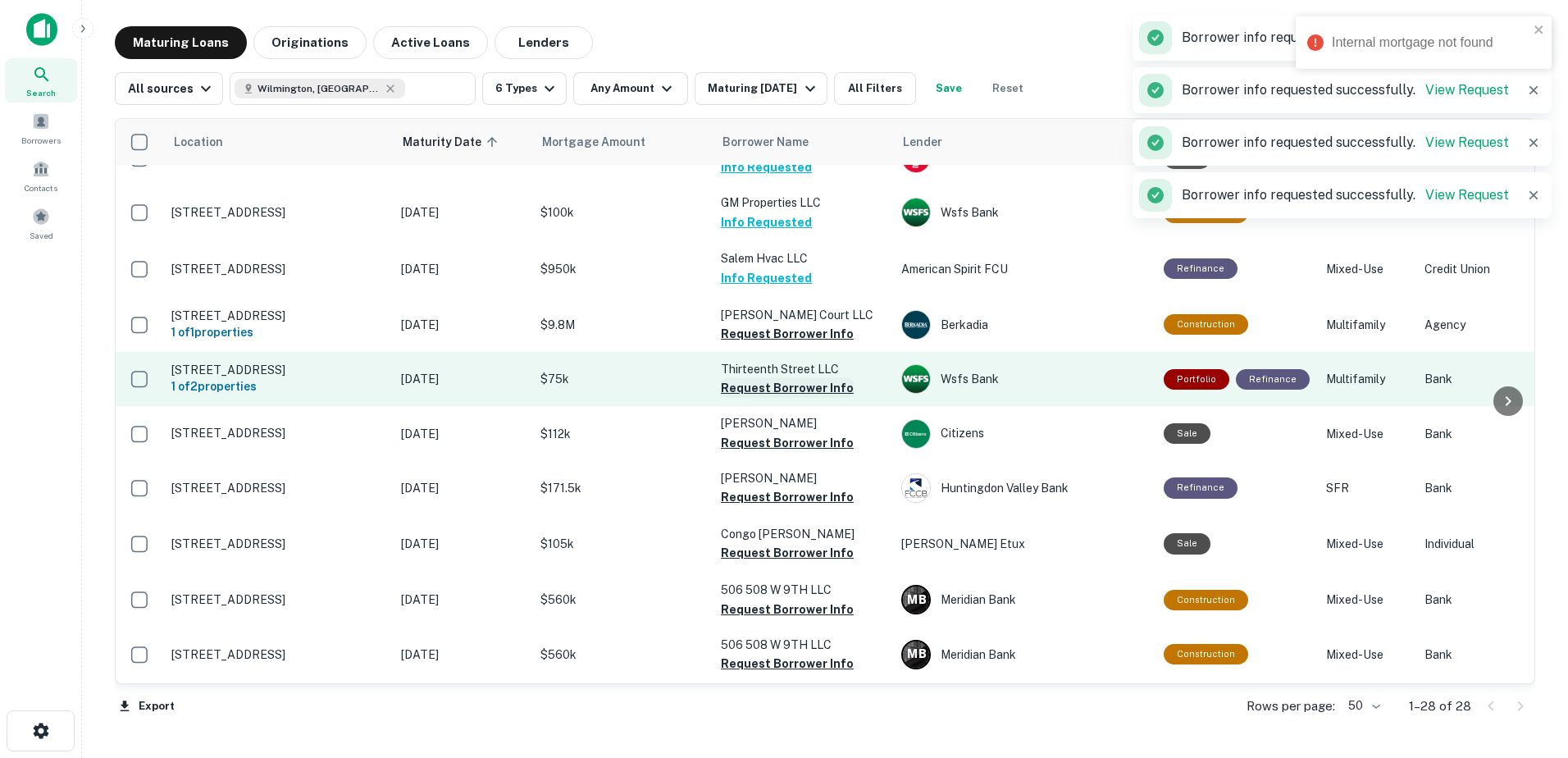
click at [798, 398] on button "Request Borrower Info" at bounding box center [787, 388] width 133 height 19
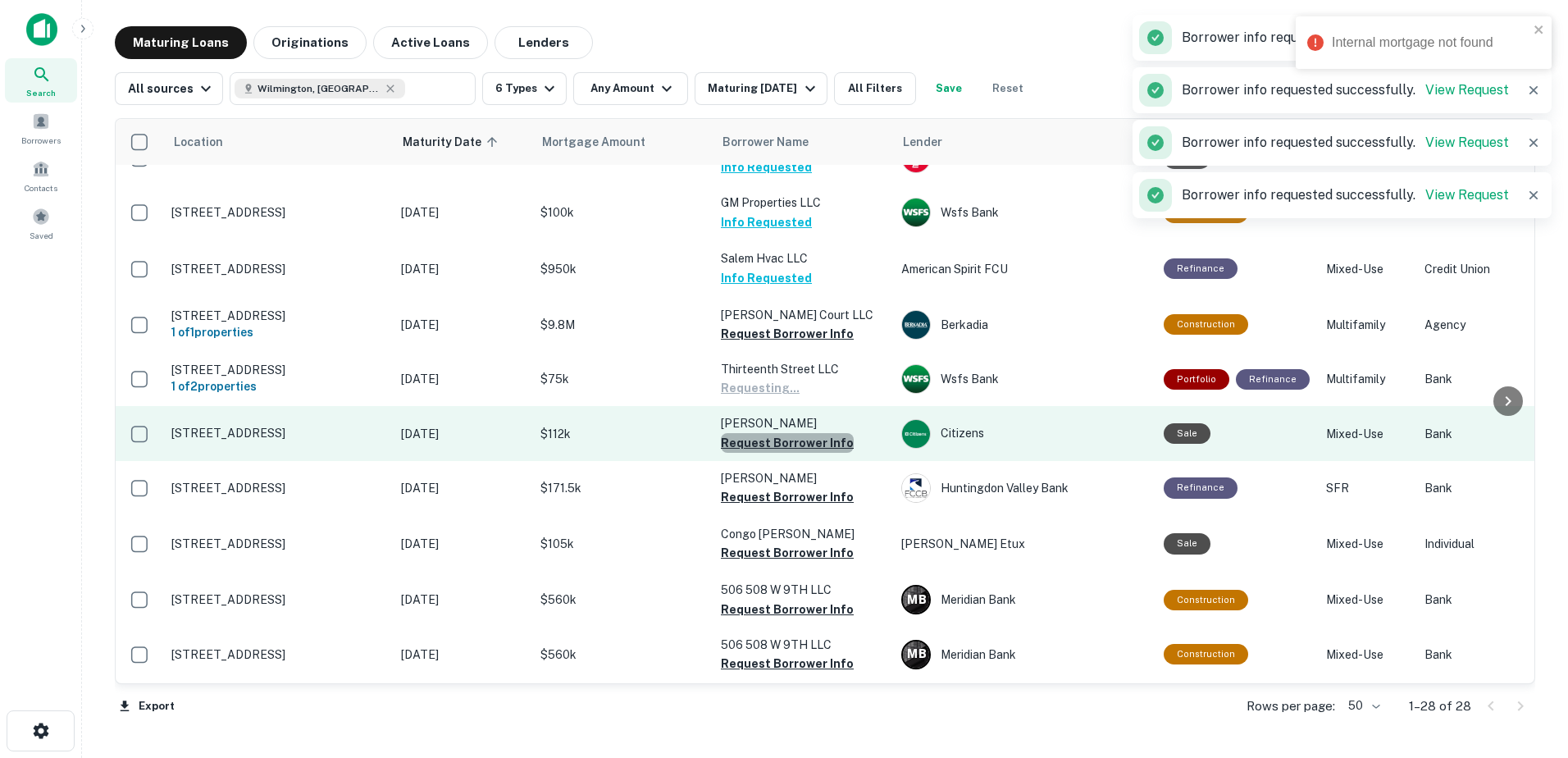
click at [800, 453] on button "Request Borrower Info" at bounding box center [787, 443] width 133 height 19
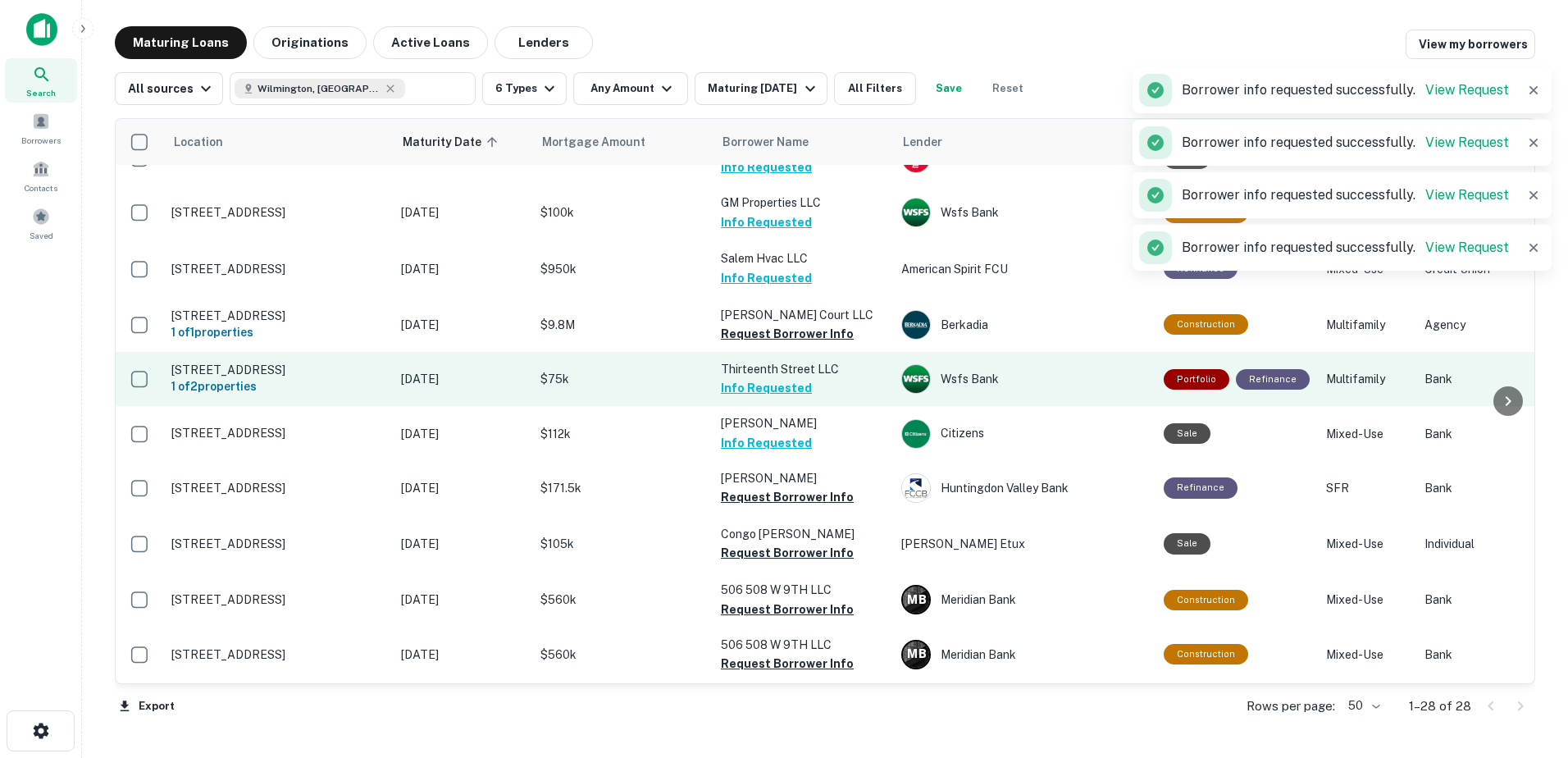
click at [788, 344] on button "Request Borrower Info" at bounding box center [787, 334] width 133 height 19
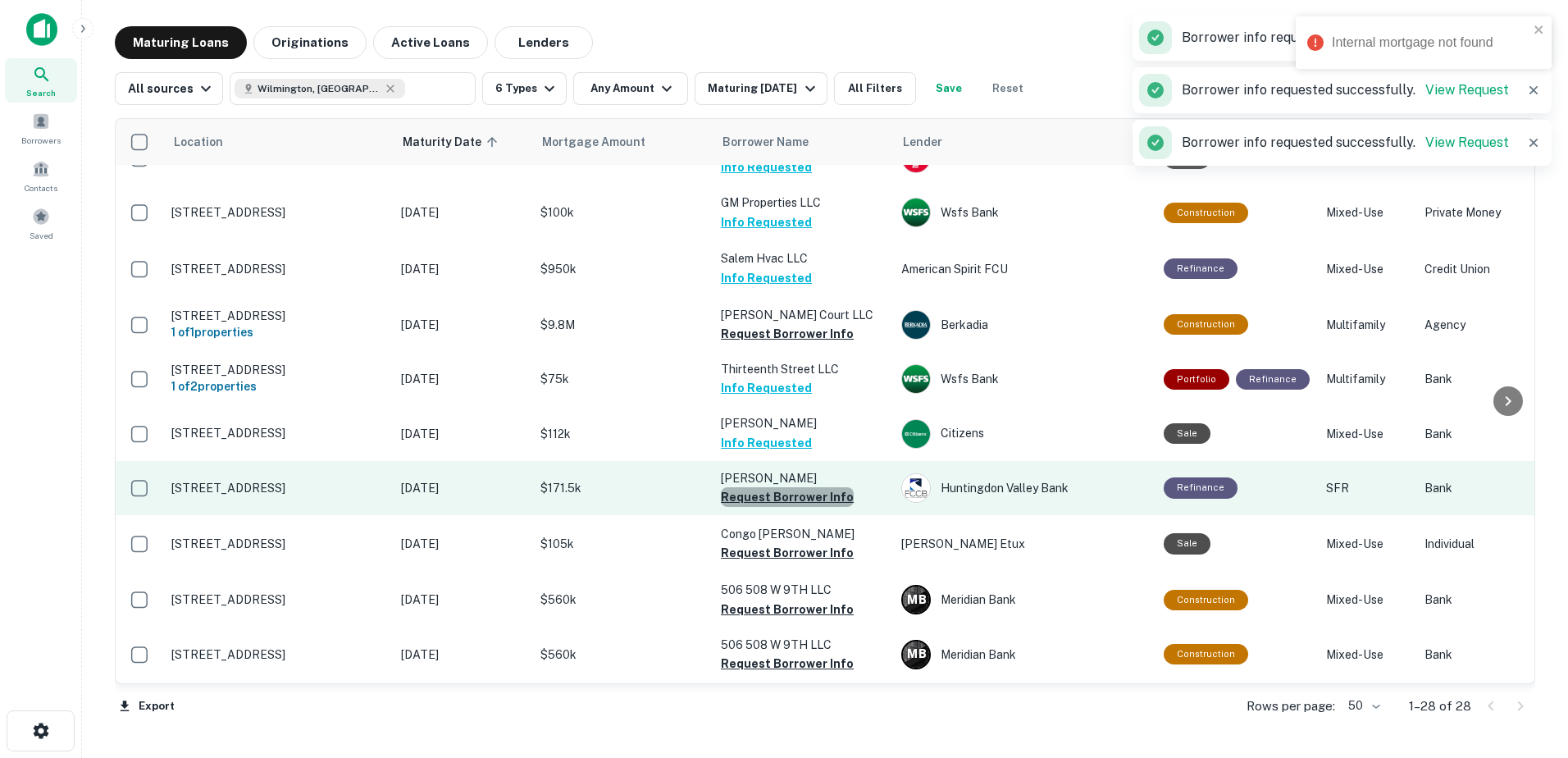
click at [797, 507] on button "Request Borrower Info" at bounding box center [787, 497] width 133 height 19
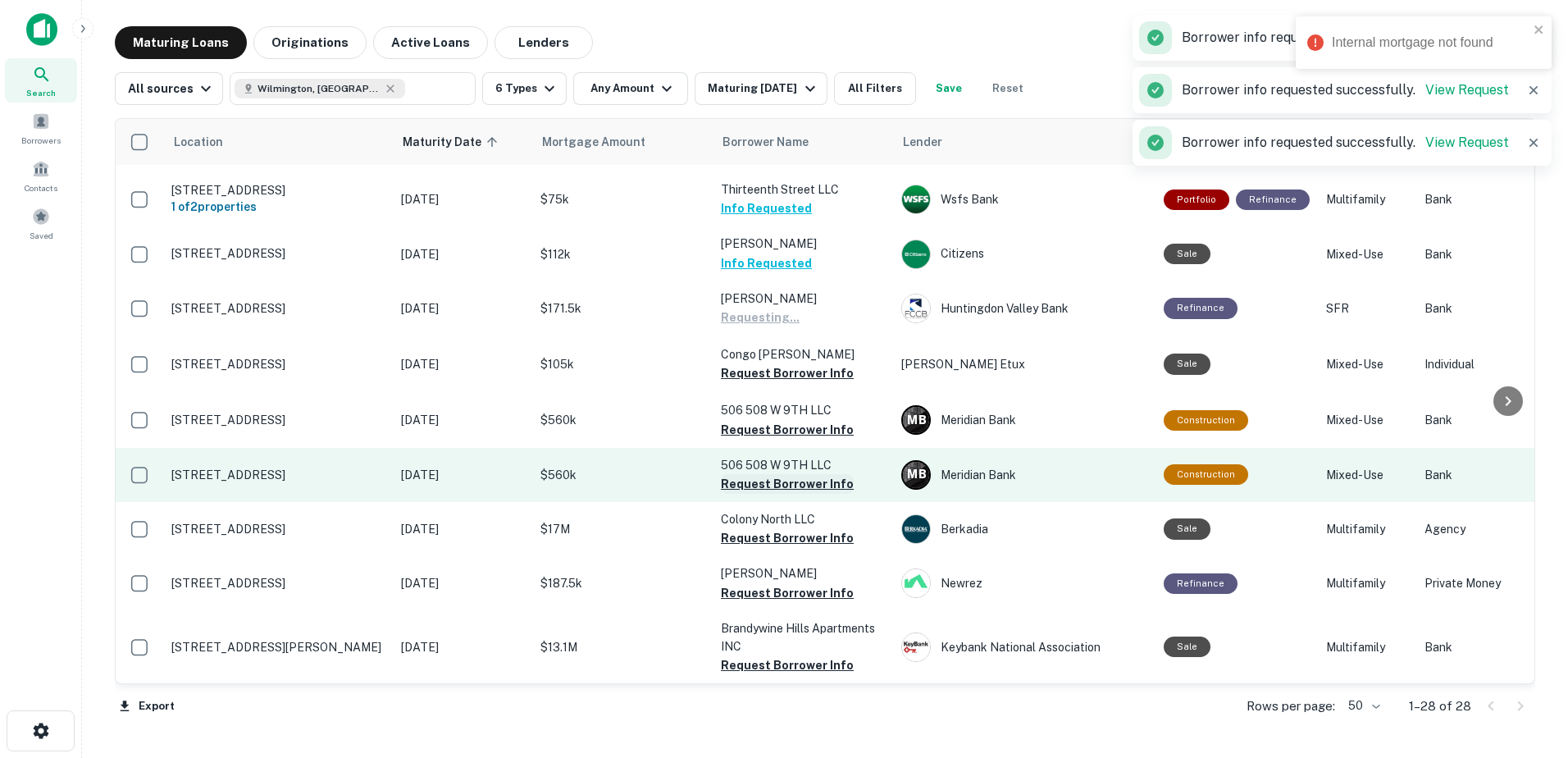
scroll to position [1114, 0]
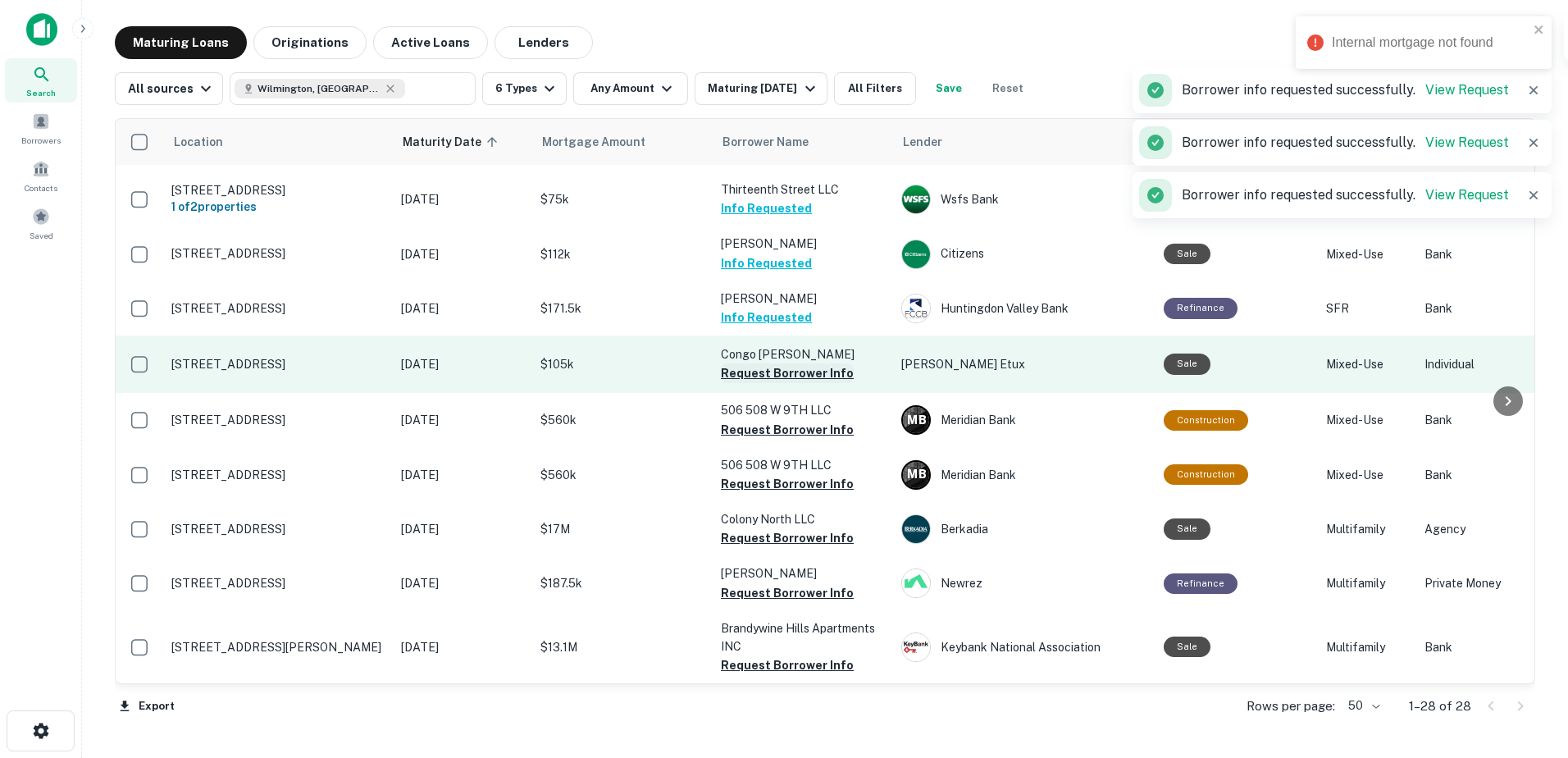
click at [814, 363] on button "Request Borrower Info" at bounding box center [787, 373] width 133 height 19
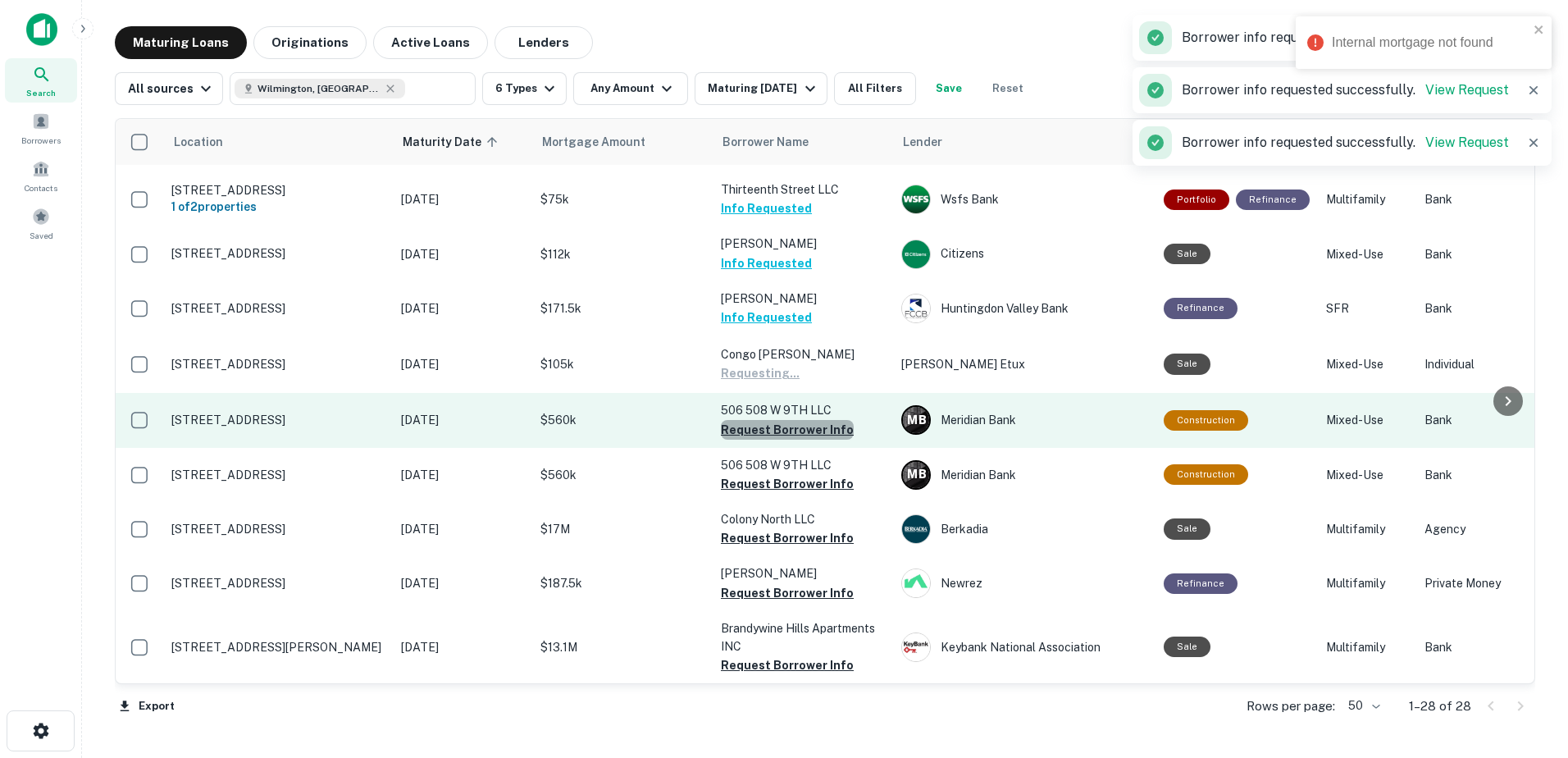
click at [805, 420] on button "Request Borrower Info" at bounding box center [787, 430] width 133 height 19
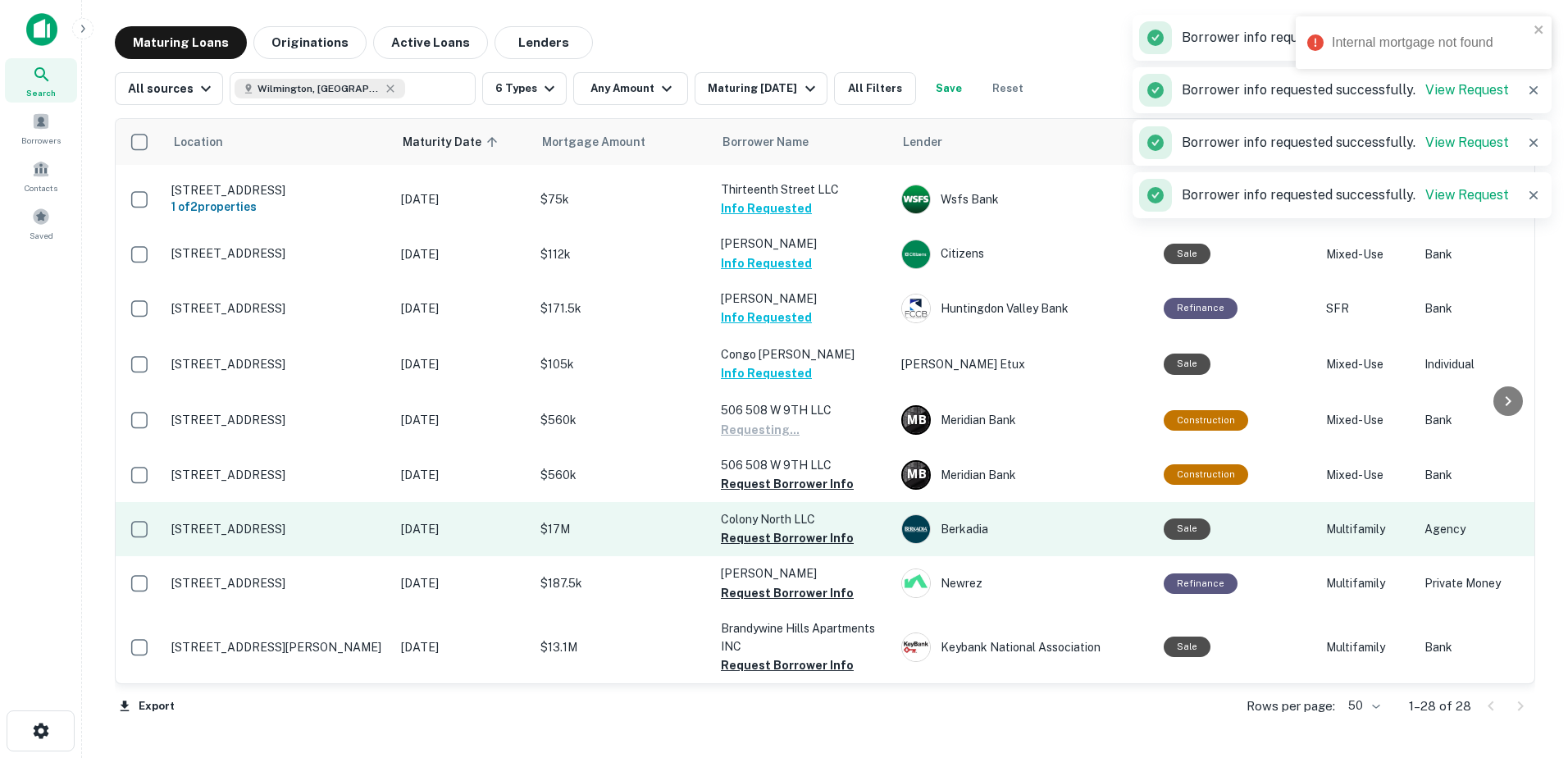
click at [797, 474] on button "Request Borrower Info" at bounding box center [787, 484] width 133 height 19
click at [789, 529] on button "Request Borrower Info" at bounding box center [787, 539] width 133 height 19
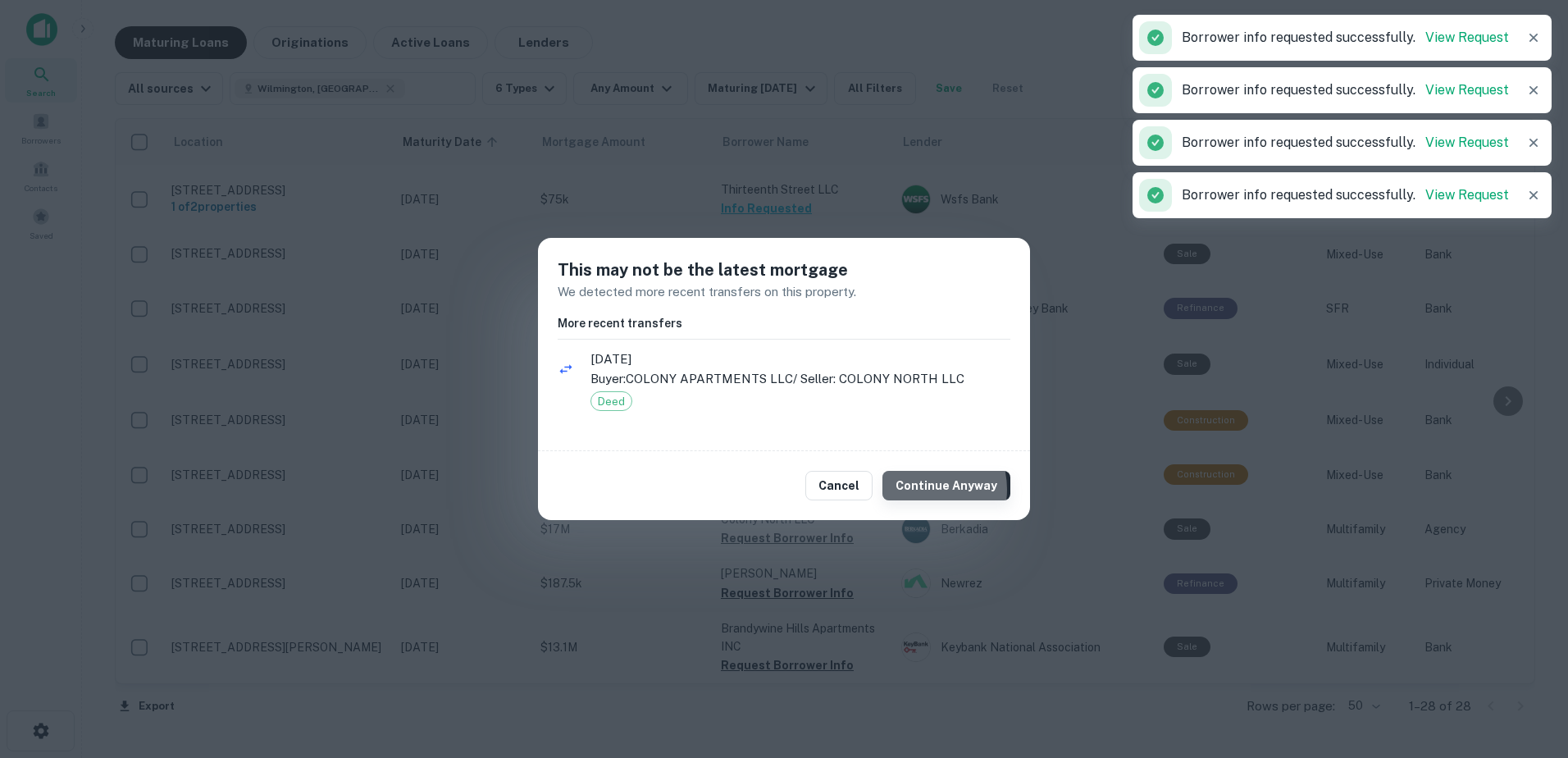
click at [926, 489] on button "Continue Anyway" at bounding box center [946, 486] width 128 height 30
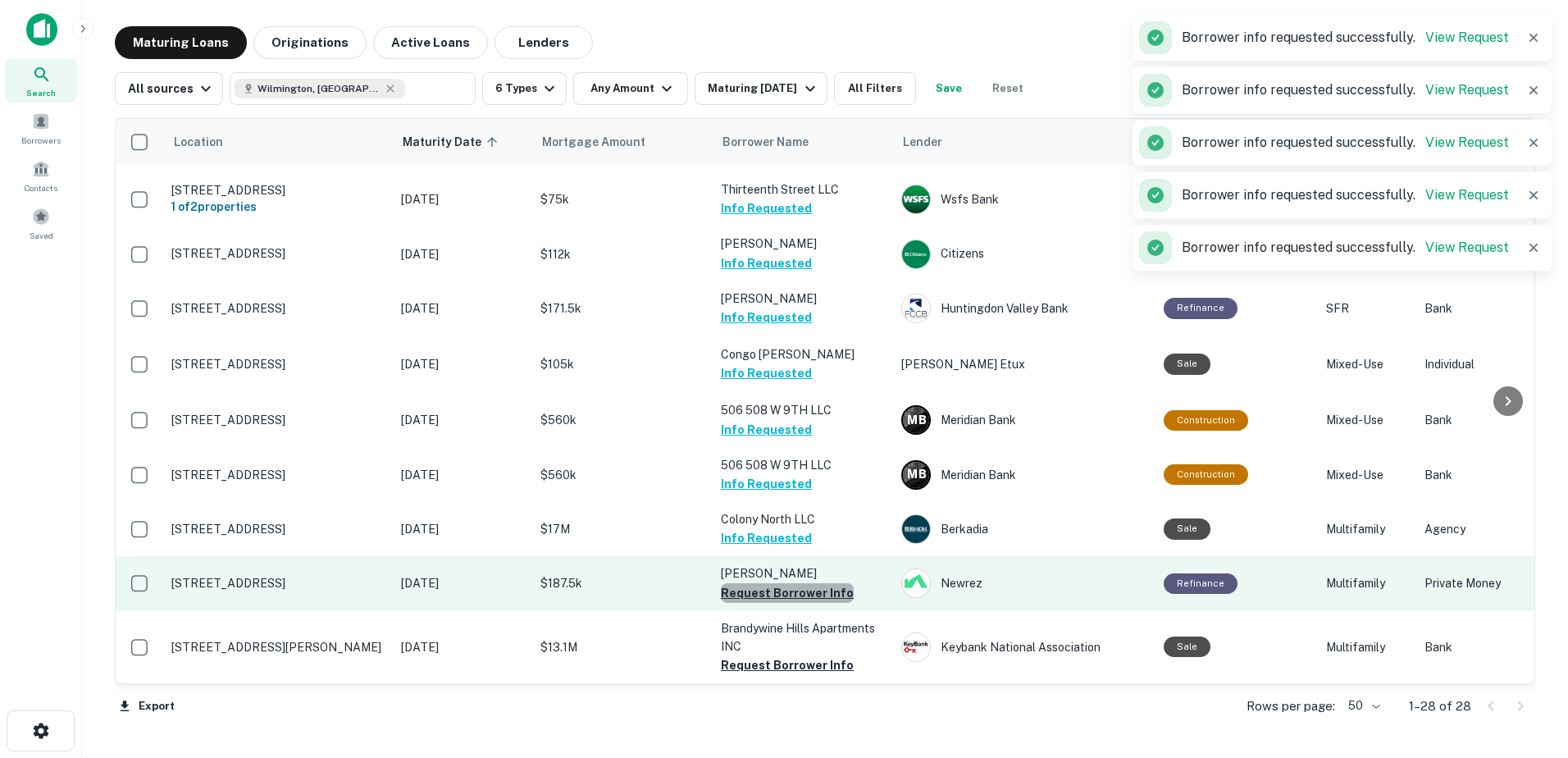
click at [814, 584] on button "Request Borrower Info" at bounding box center [787, 593] width 133 height 19
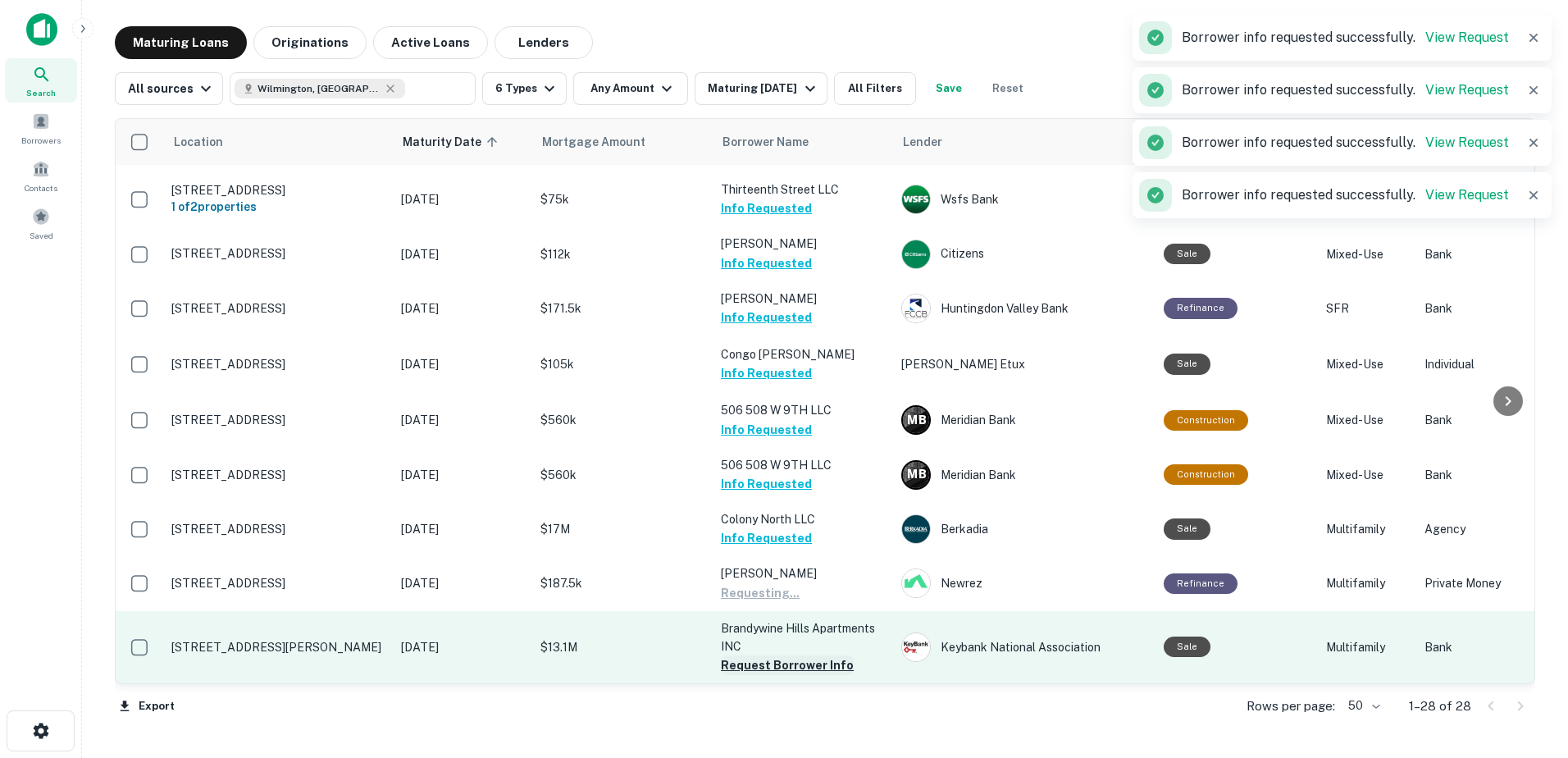
click at [817, 660] on button "Request Borrower Info" at bounding box center [787, 665] width 133 height 19
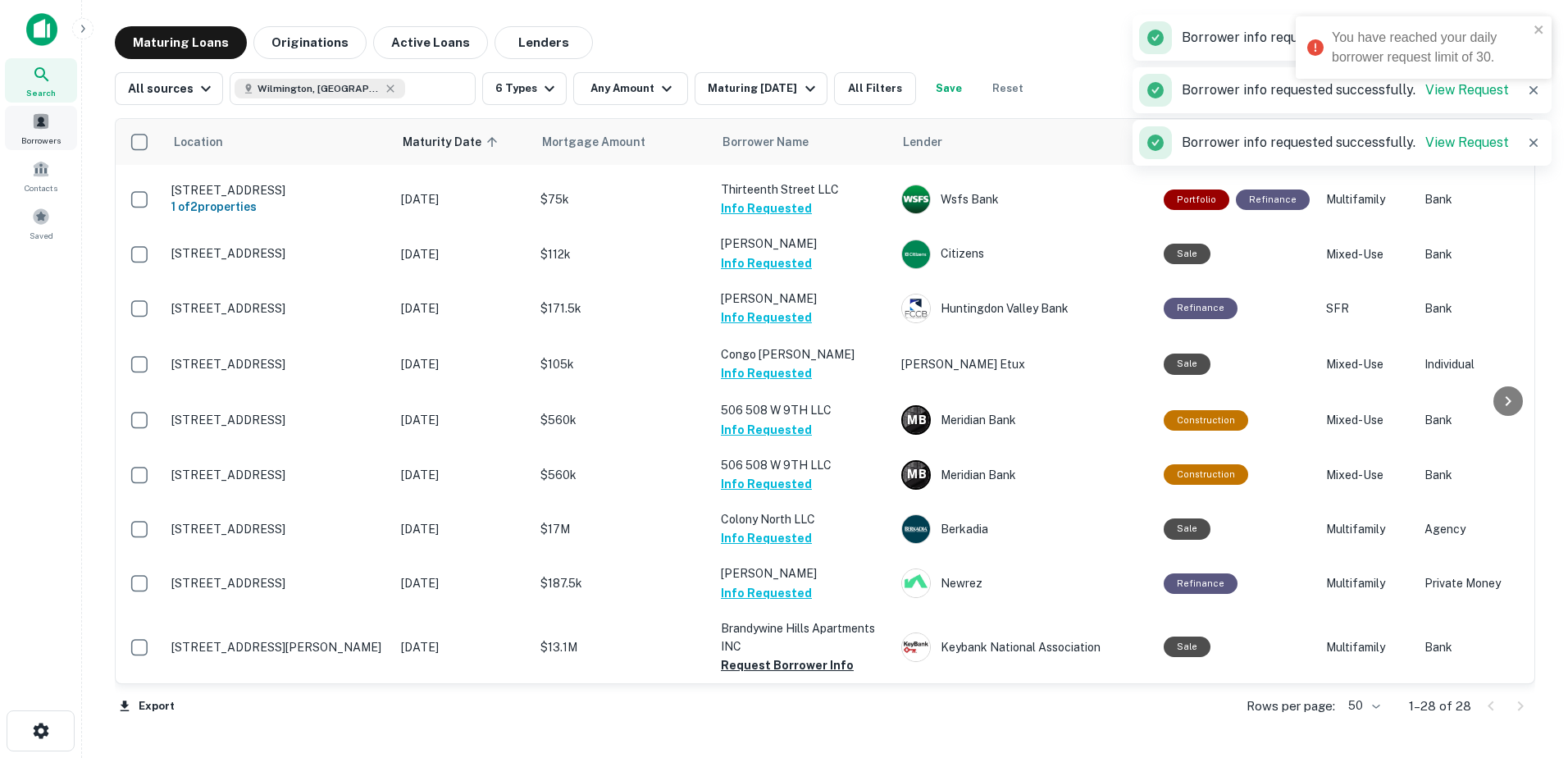
click at [64, 130] on div "Borrowers" at bounding box center [41, 128] width 72 height 44
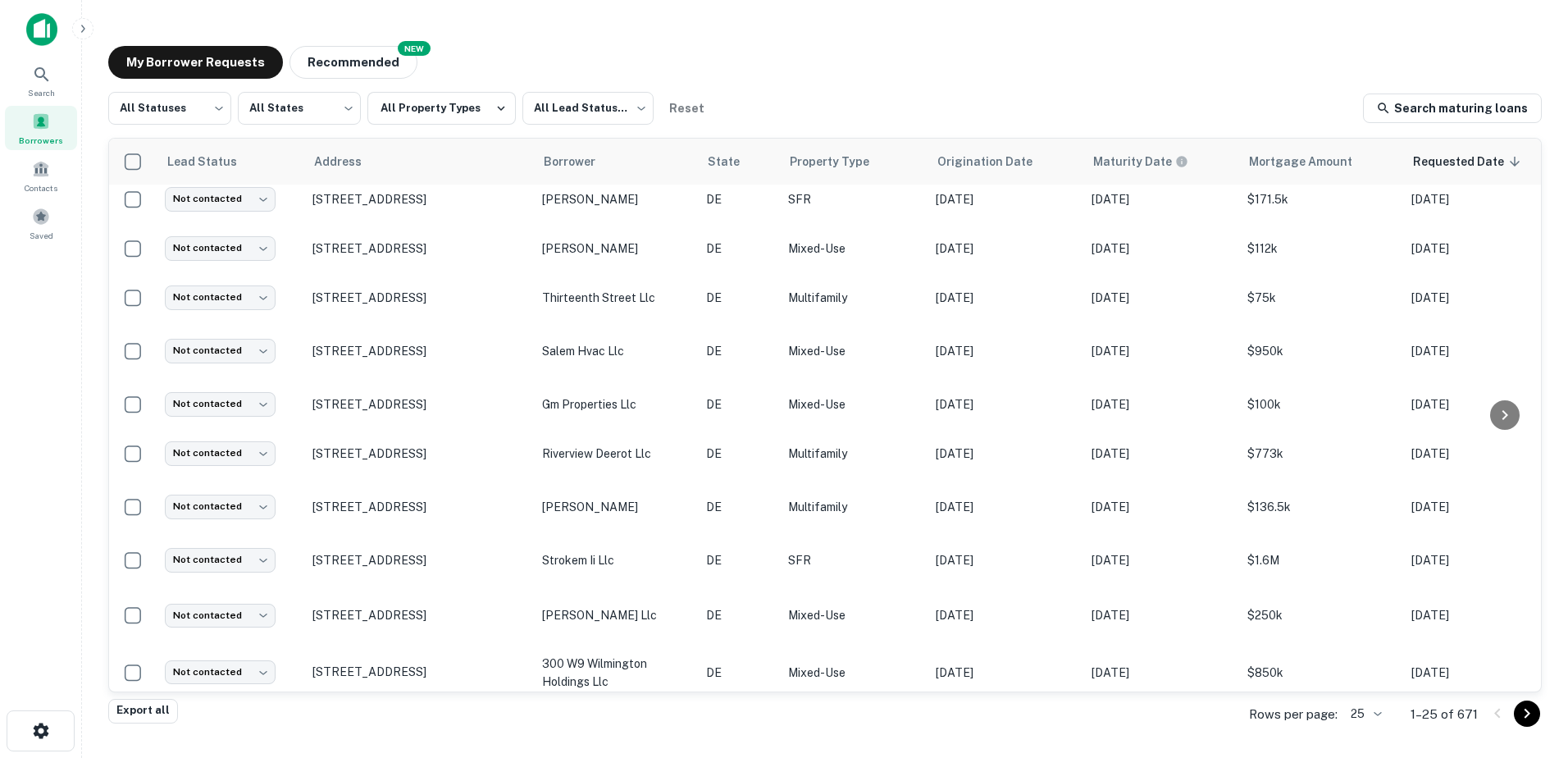
scroll to position [152, 0]
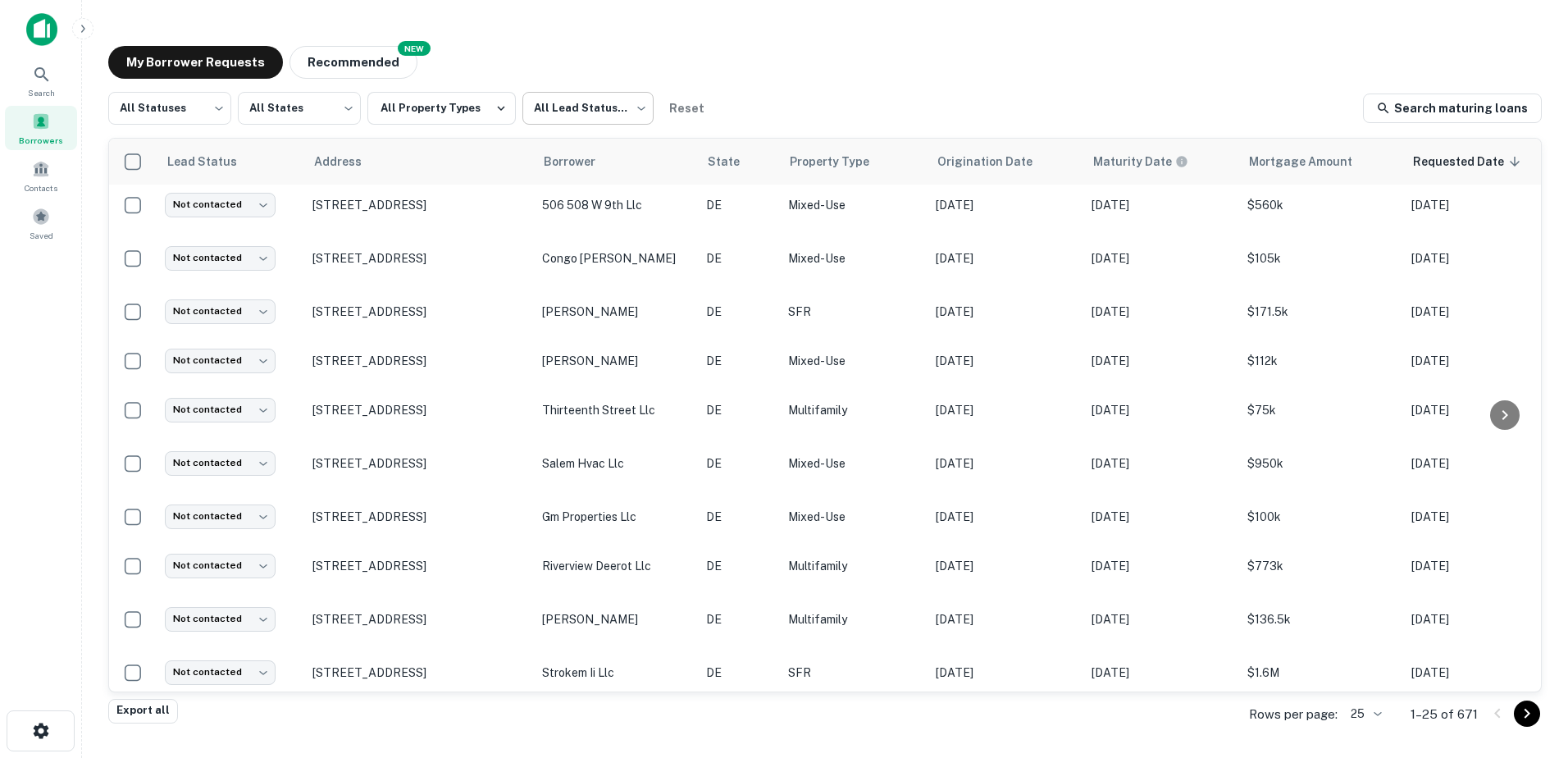
click at [611, 111] on body "Search Borrowers Contacts Saved My Borrower Requests NEW Recommended All Status…" at bounding box center [784, 379] width 1568 height 758
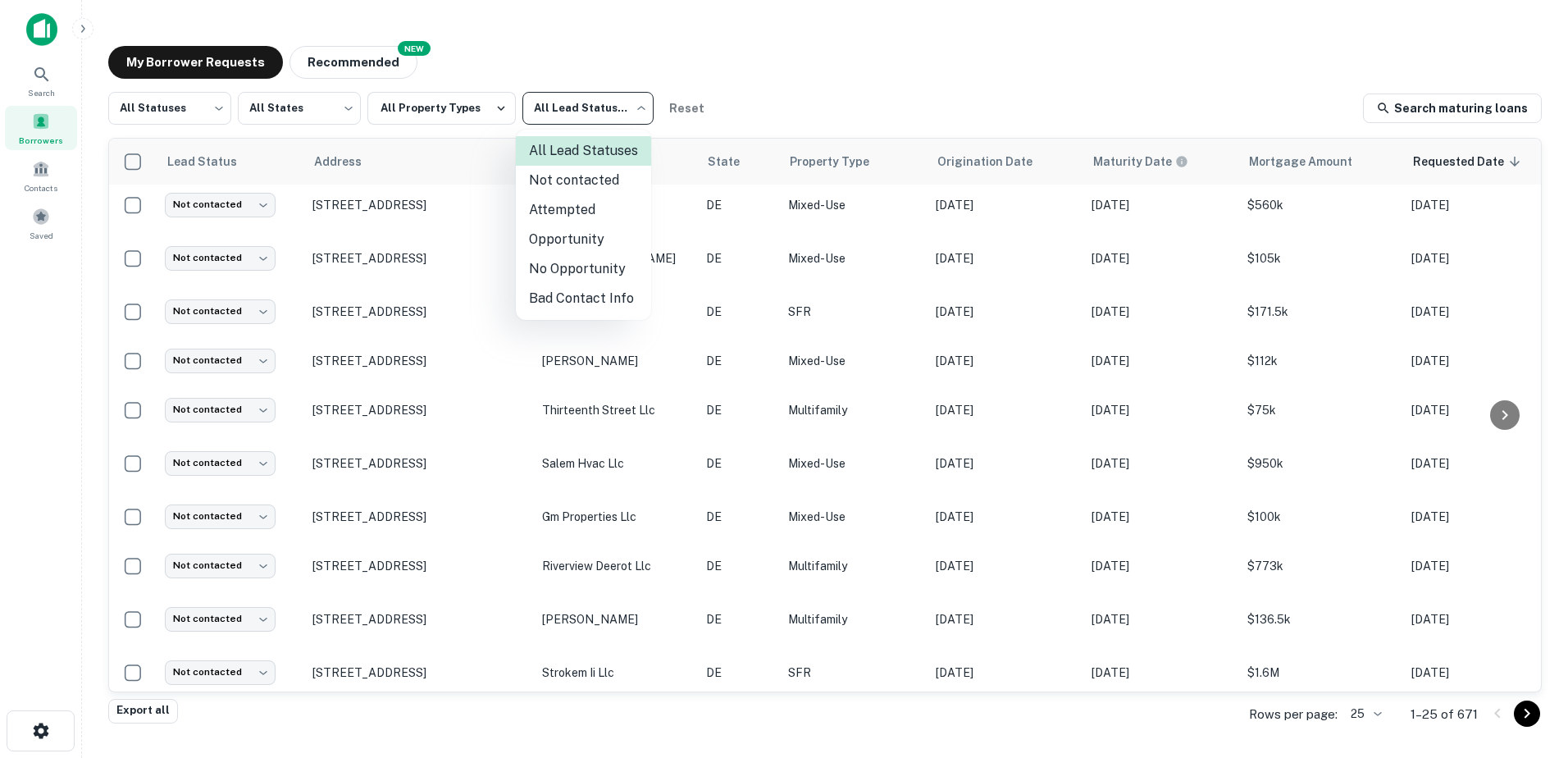
click at [608, 181] on li "Not contacted" at bounding box center [584, 181] width 136 height 30
type input "****"
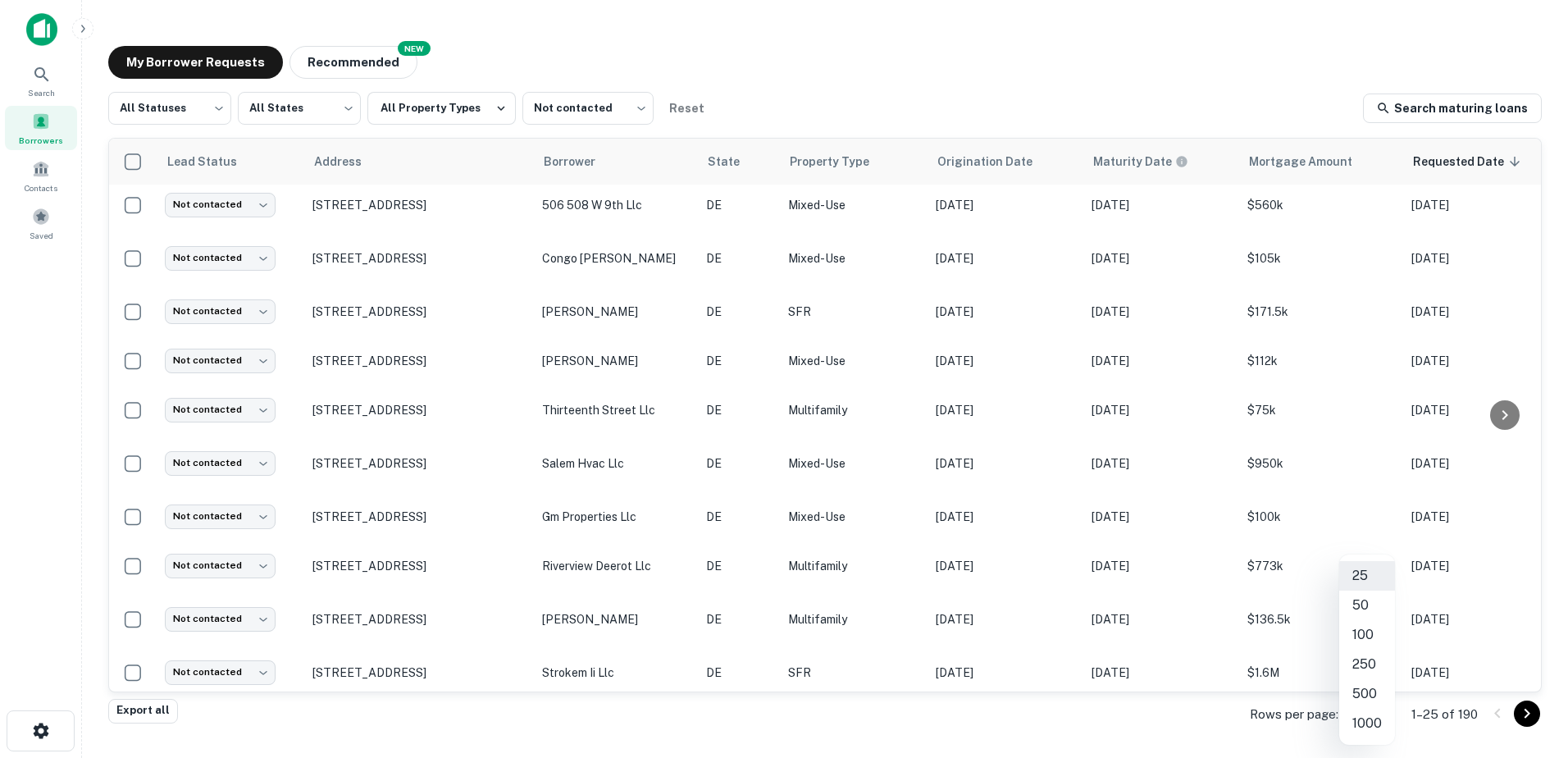
click at [1359, 710] on body "Search Borrowers Contacts Saved My Borrower Requests NEW Recommended All Status…" at bounding box center [784, 379] width 1568 height 758
click at [1379, 669] on li "250" at bounding box center [1366, 665] width 55 height 30
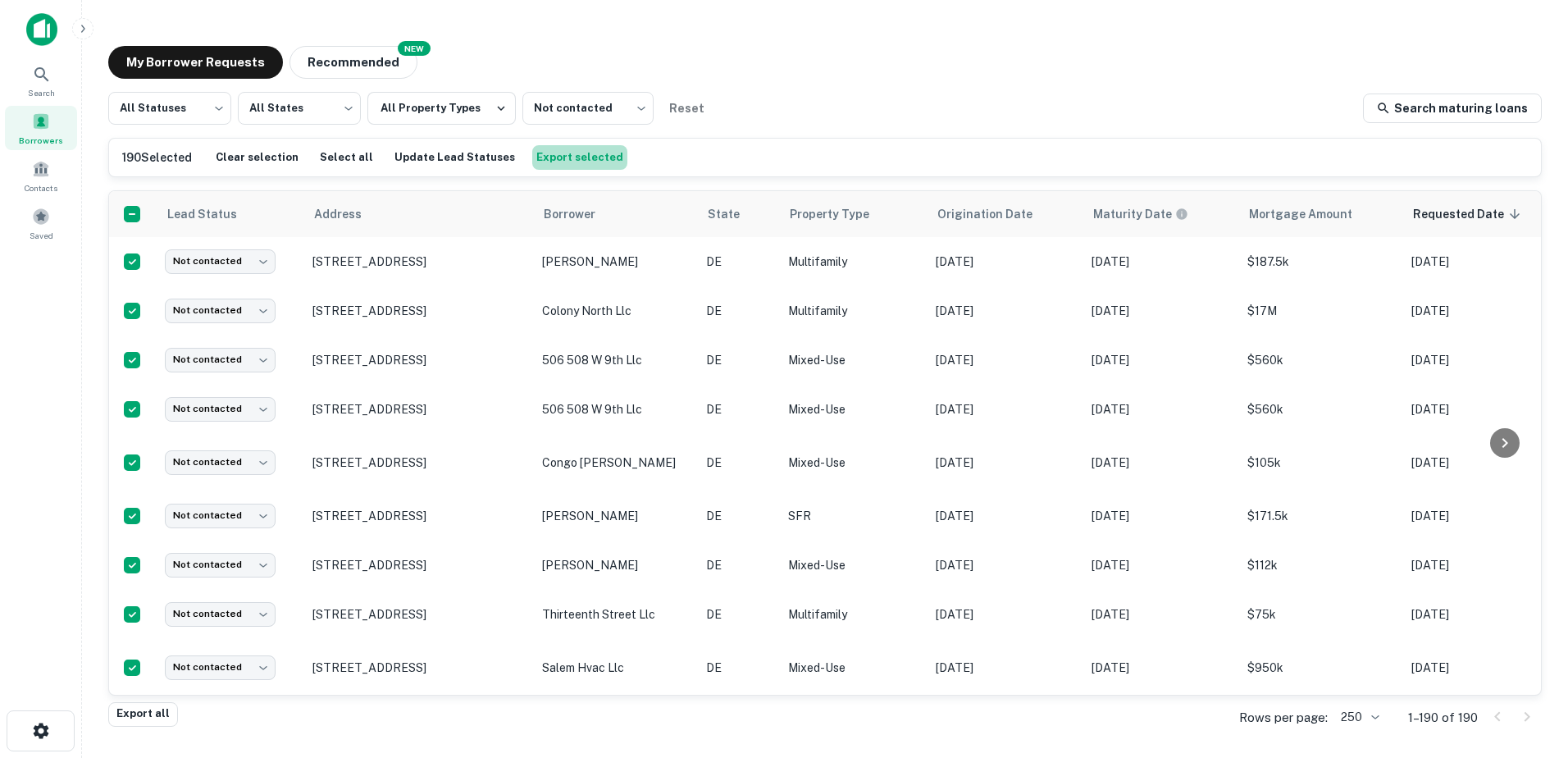
click at [583, 153] on button "Export selected" at bounding box center [580, 158] width 95 height 25
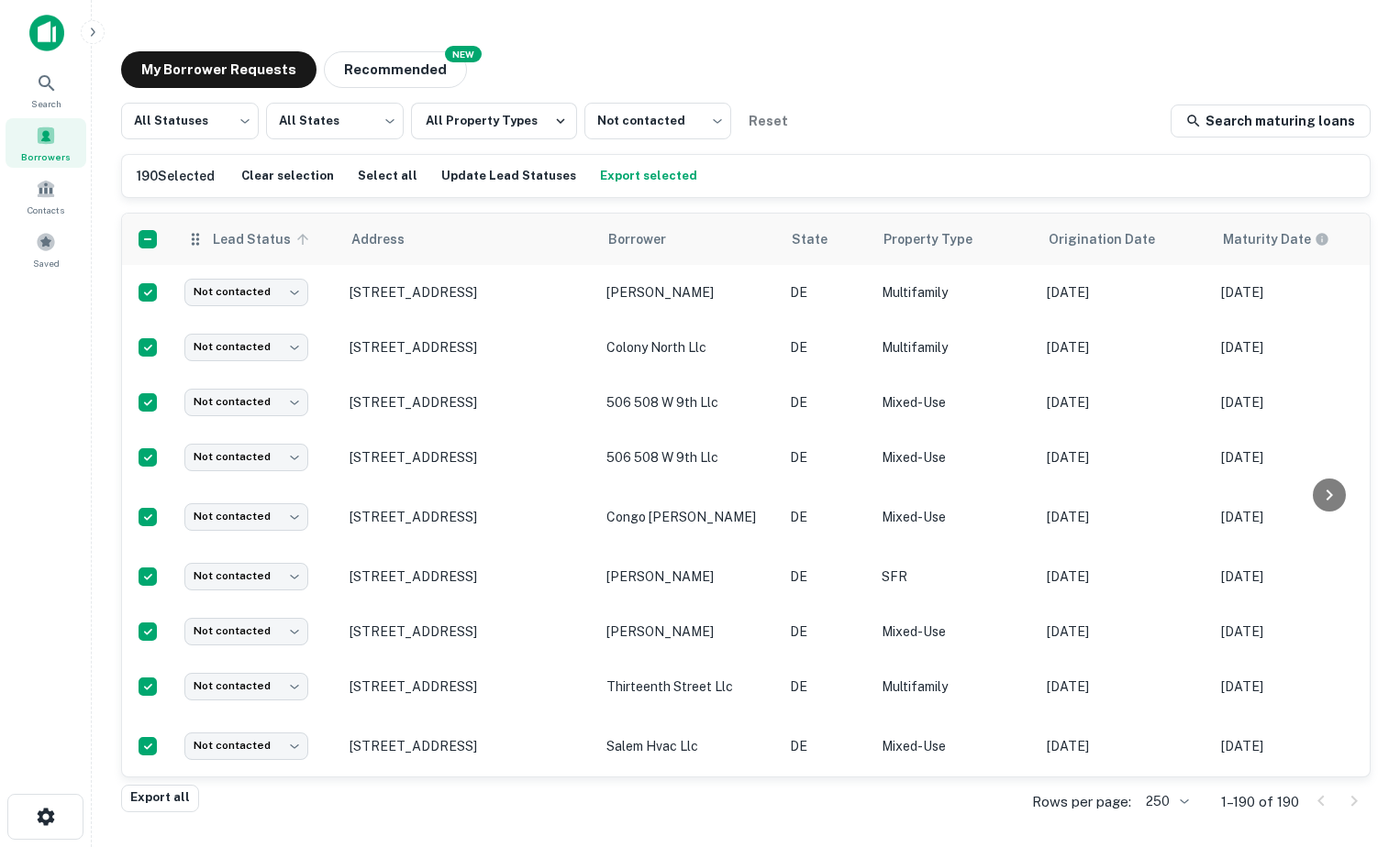
click at [301, 238] on icon at bounding box center [302, 238] width 11 height 11
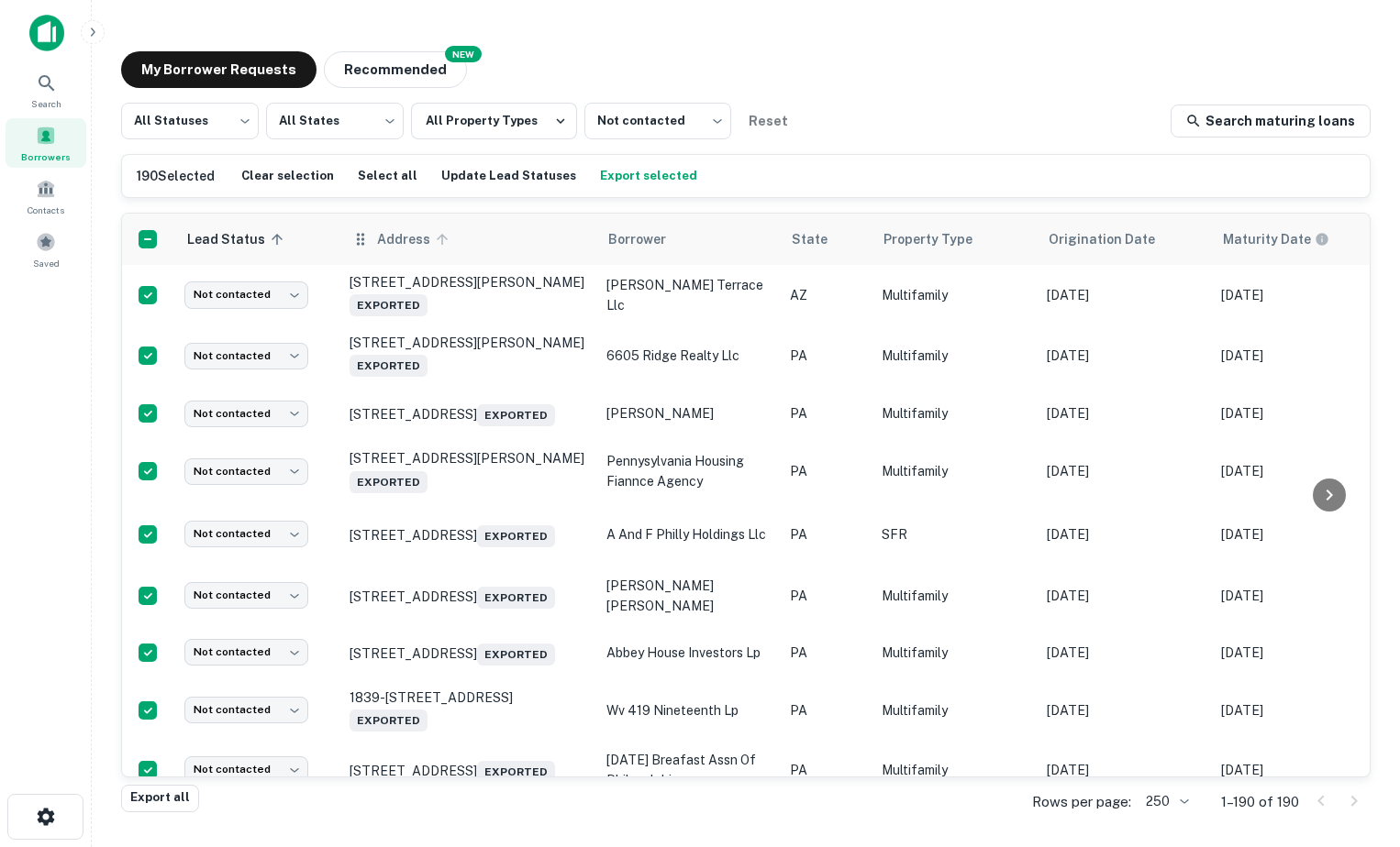
click at [443, 245] on icon at bounding box center [441, 239] width 17 height 17
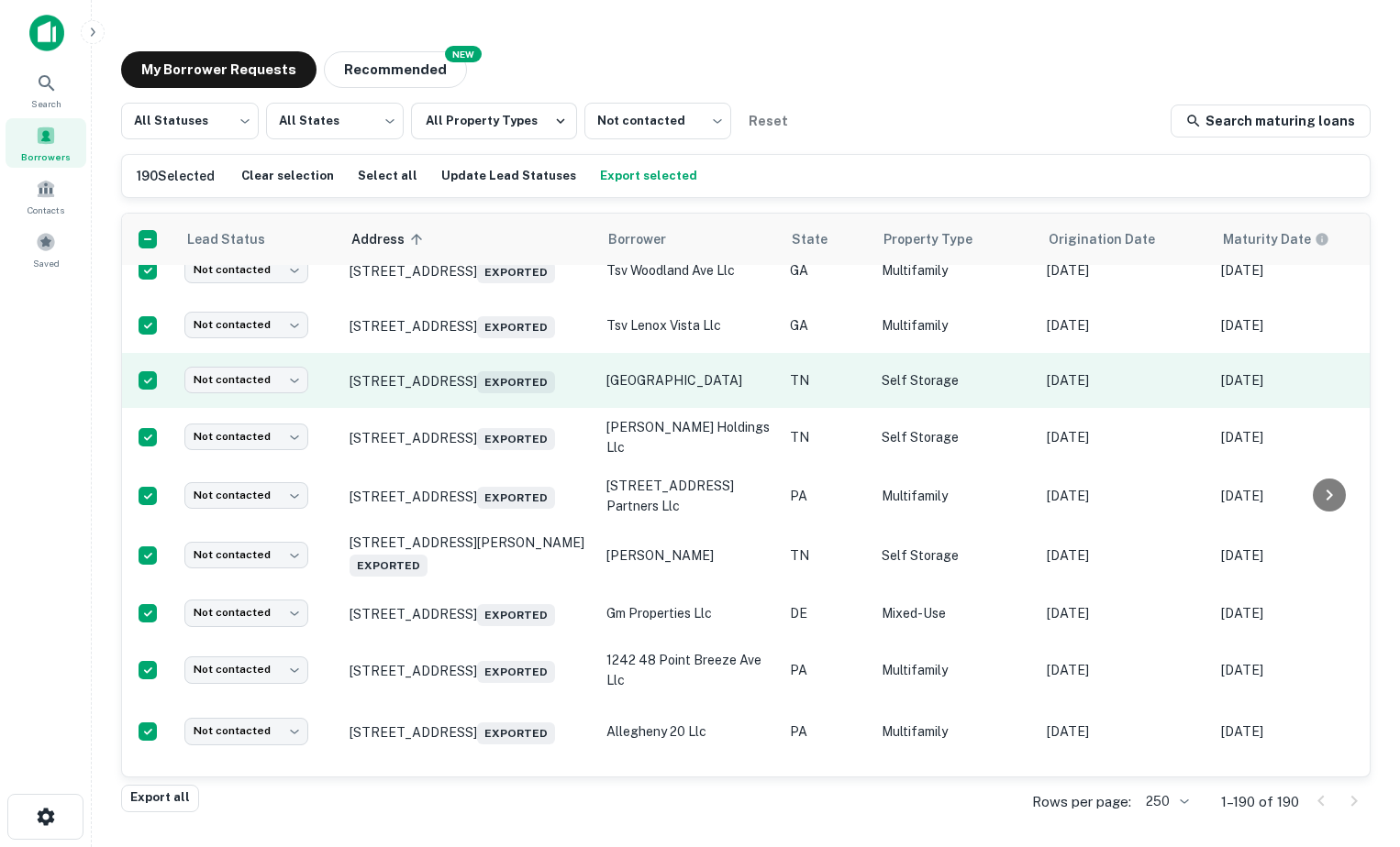
scroll to position [917, 0]
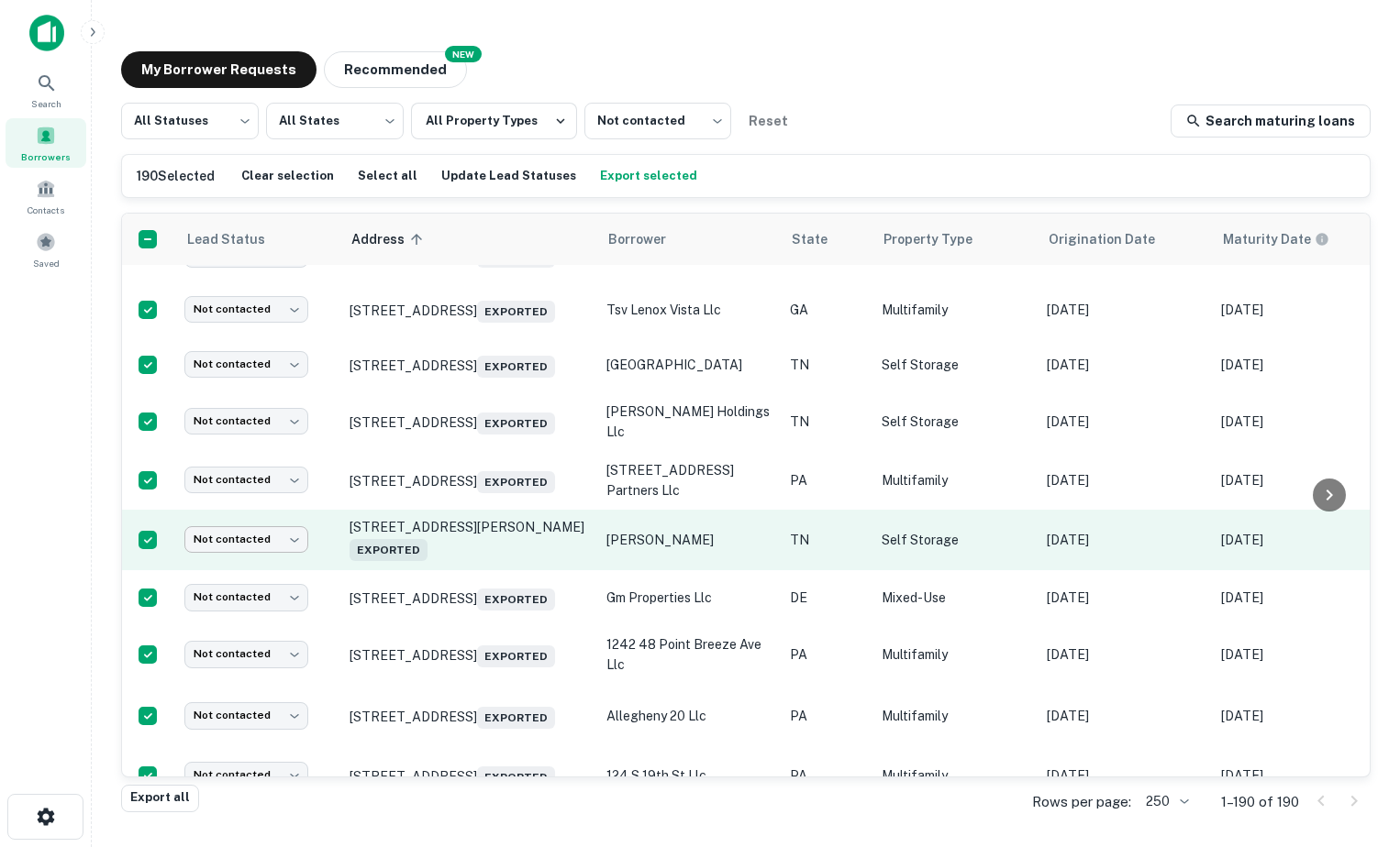
click at [279, 613] on body "Search Borrowers Contacts Saved My Borrower Requests NEW Recommended All Status…" at bounding box center [700, 424] width 1400 height 847
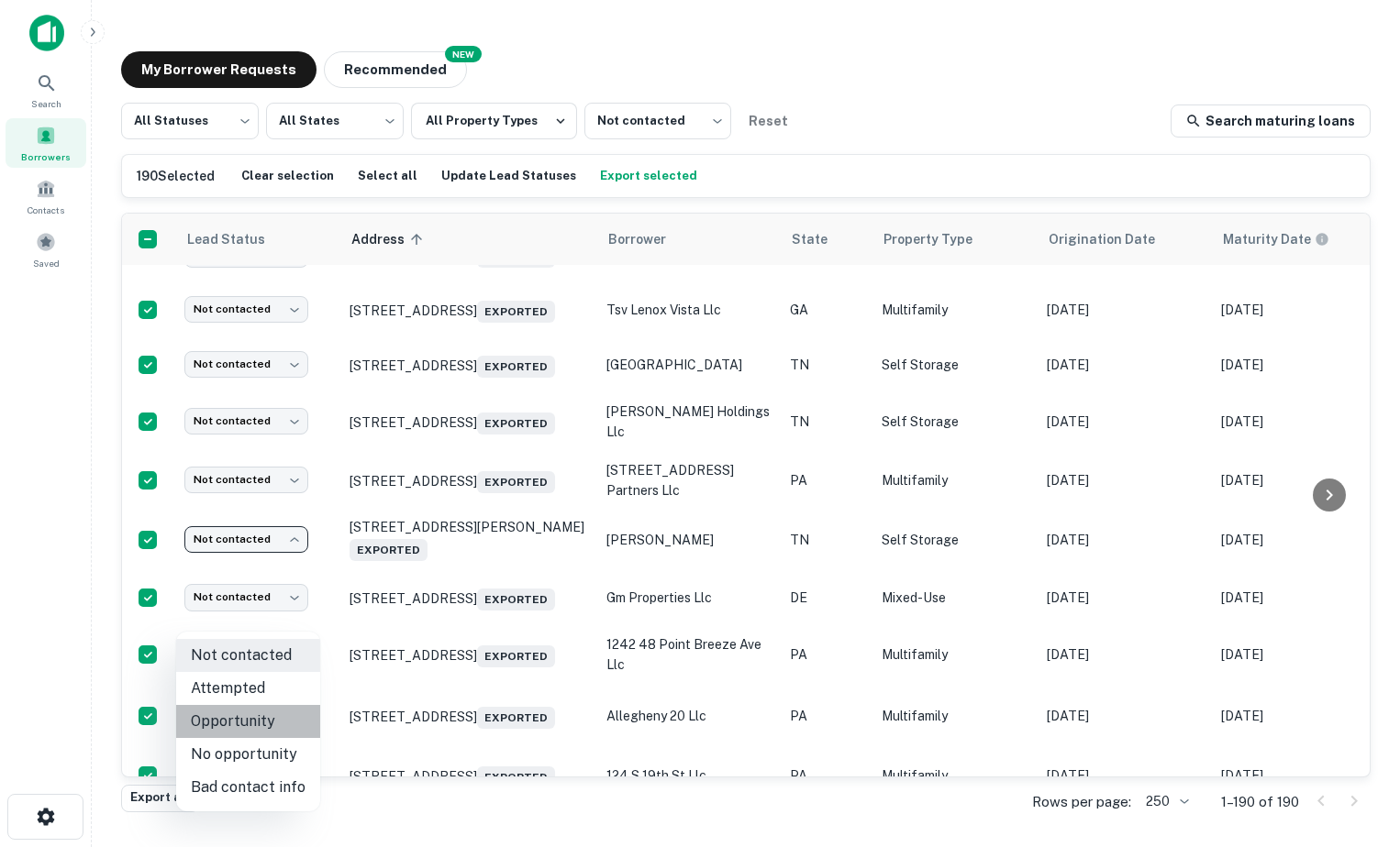
click at [255, 718] on li "Opportunity" at bounding box center [248, 722] width 144 height 33
type input "**********"
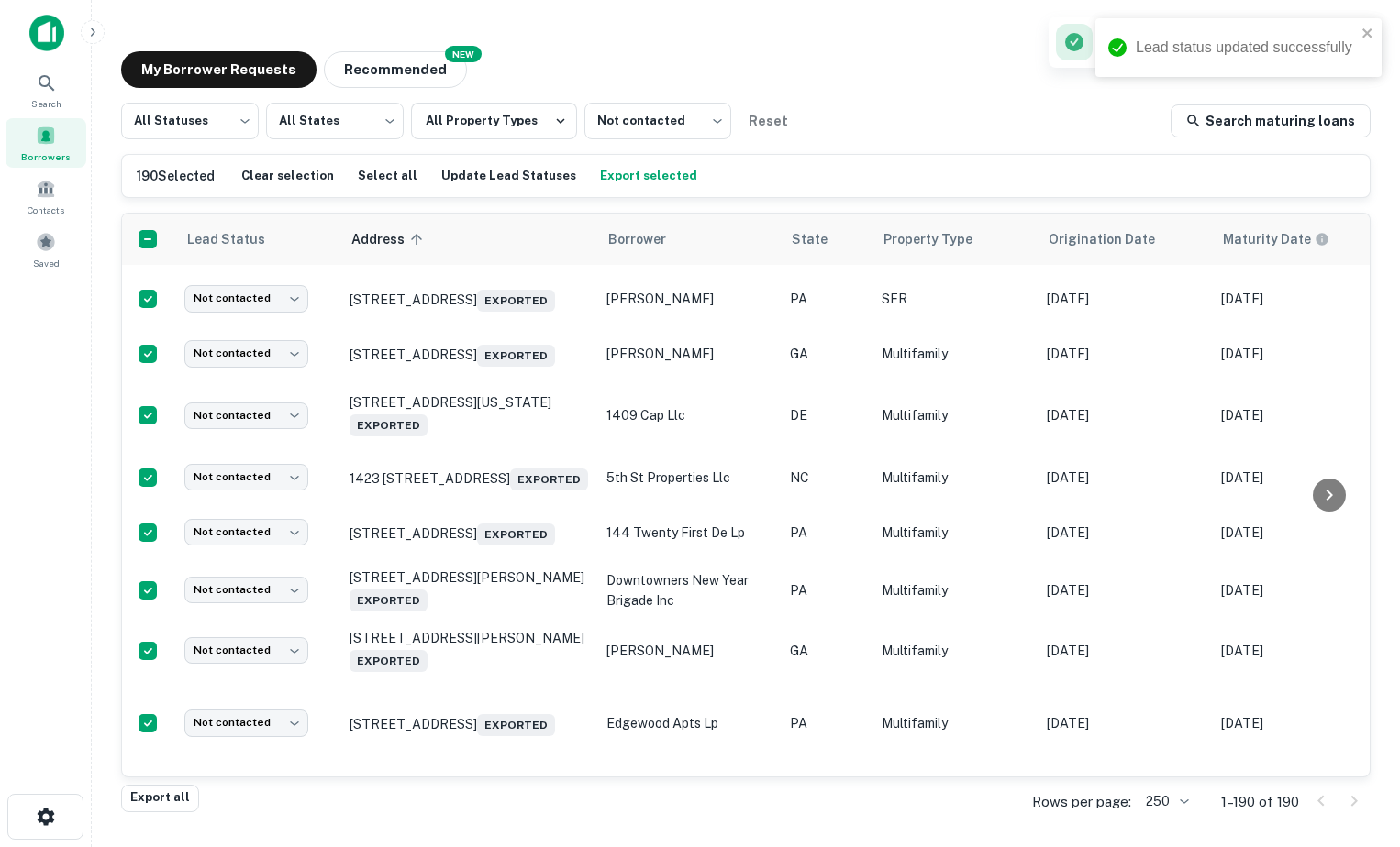
scroll to position [1834, 0]
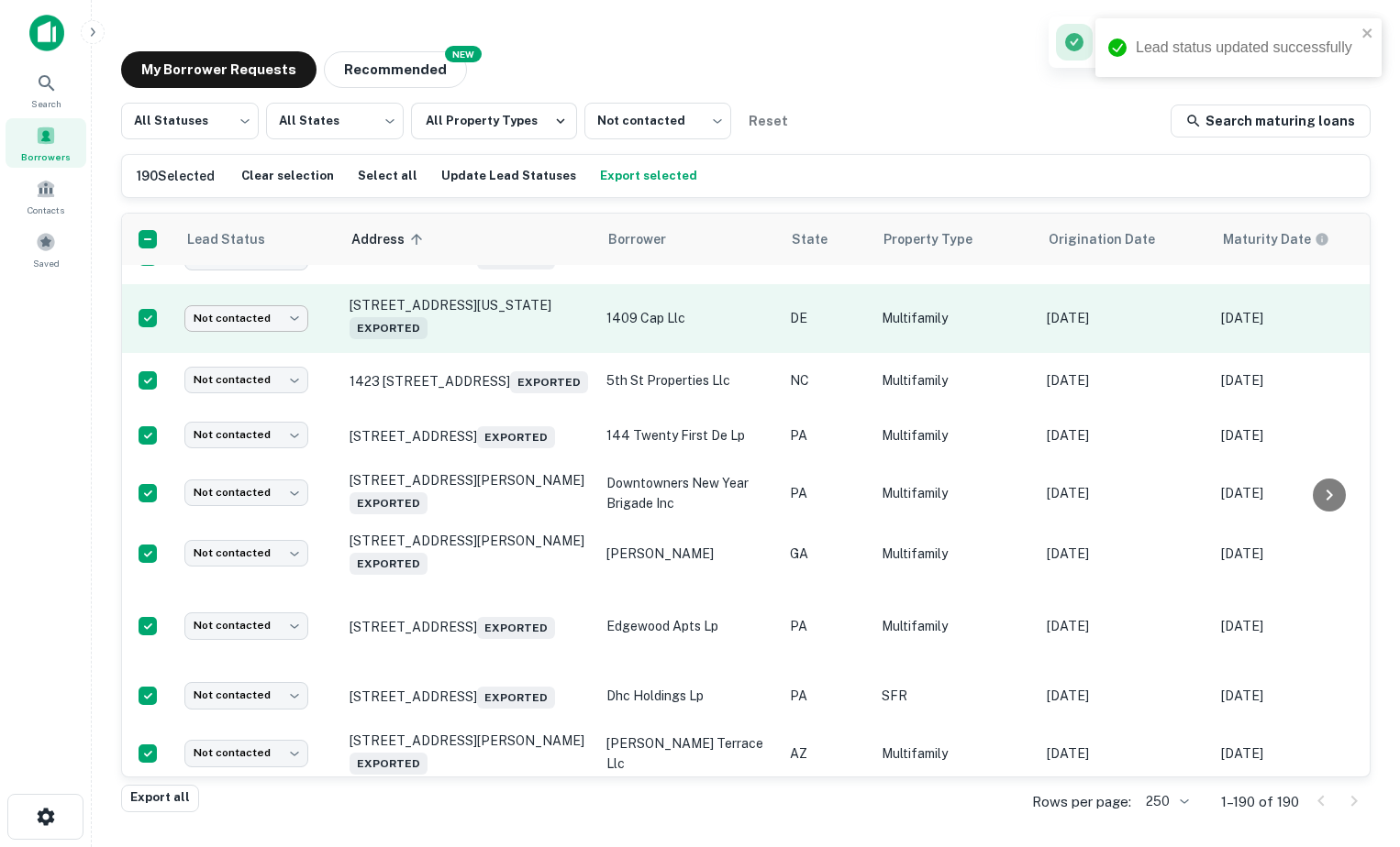
click at [280, 438] on body "Lead status updated successfully Search Borrowers Contacts Saved My Borrower Re…" at bounding box center [700, 424] width 1400 height 847
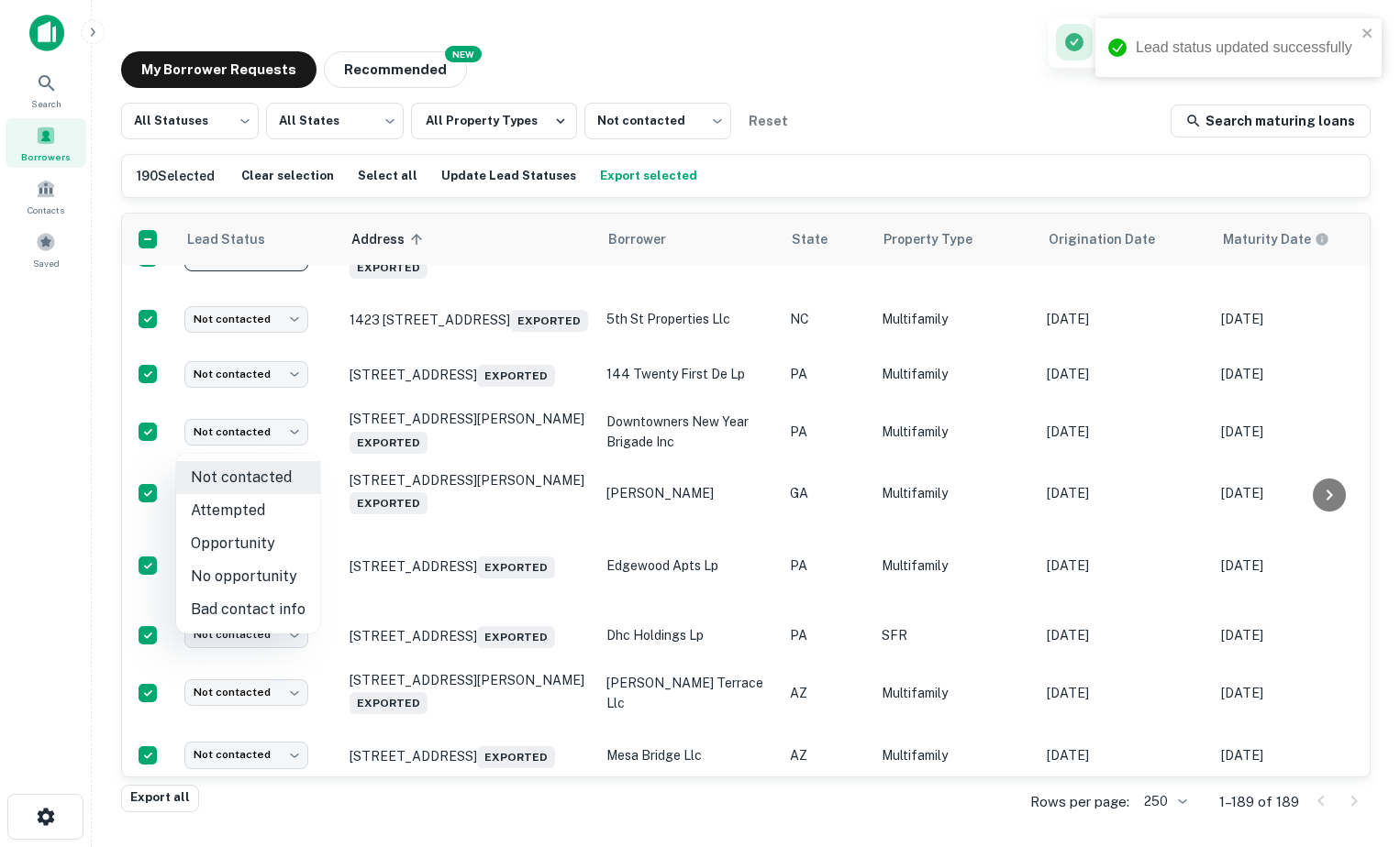
scroll to position [1773, 0]
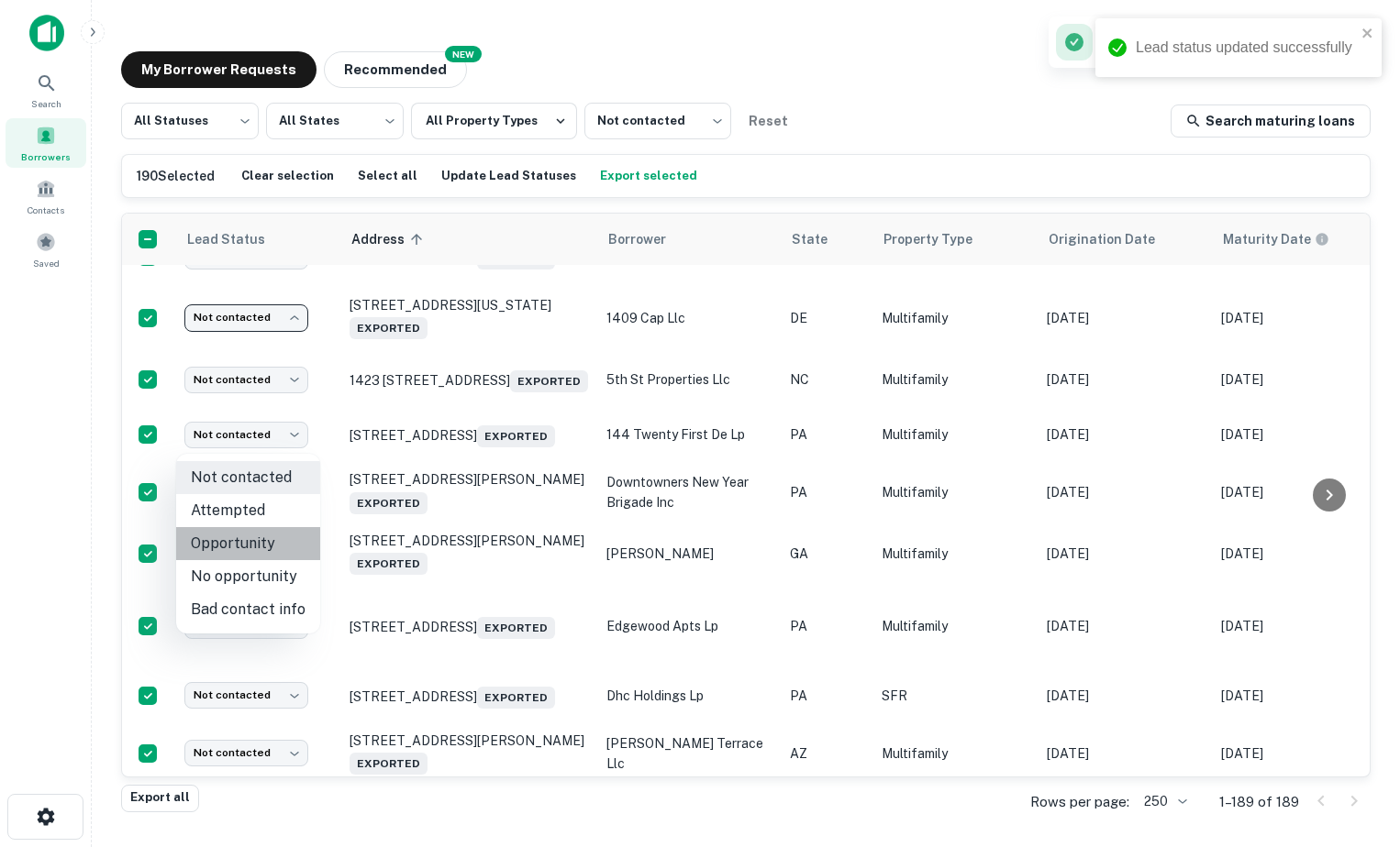
click at [253, 542] on li "Opportunity" at bounding box center [248, 544] width 144 height 33
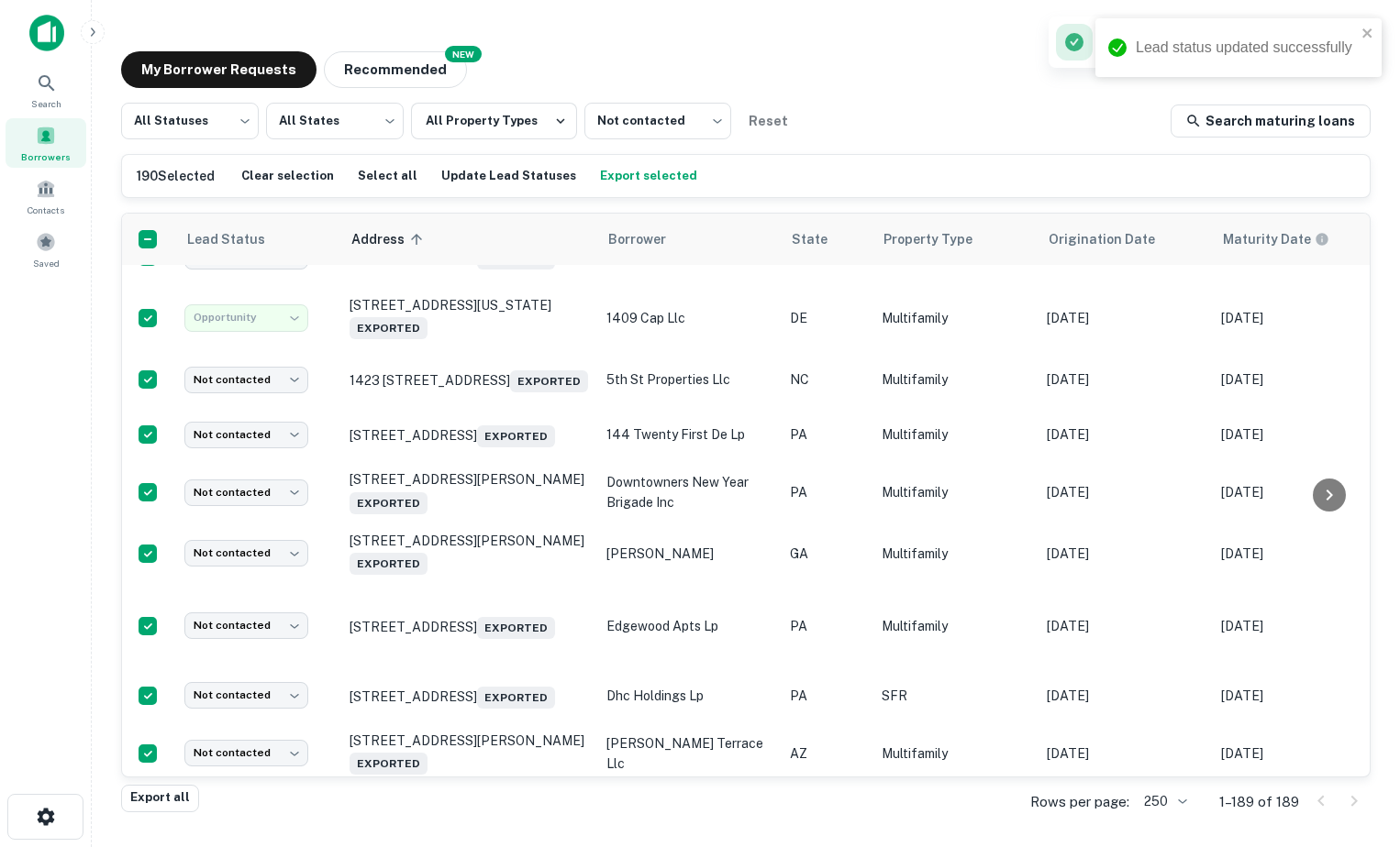
type input "**********"
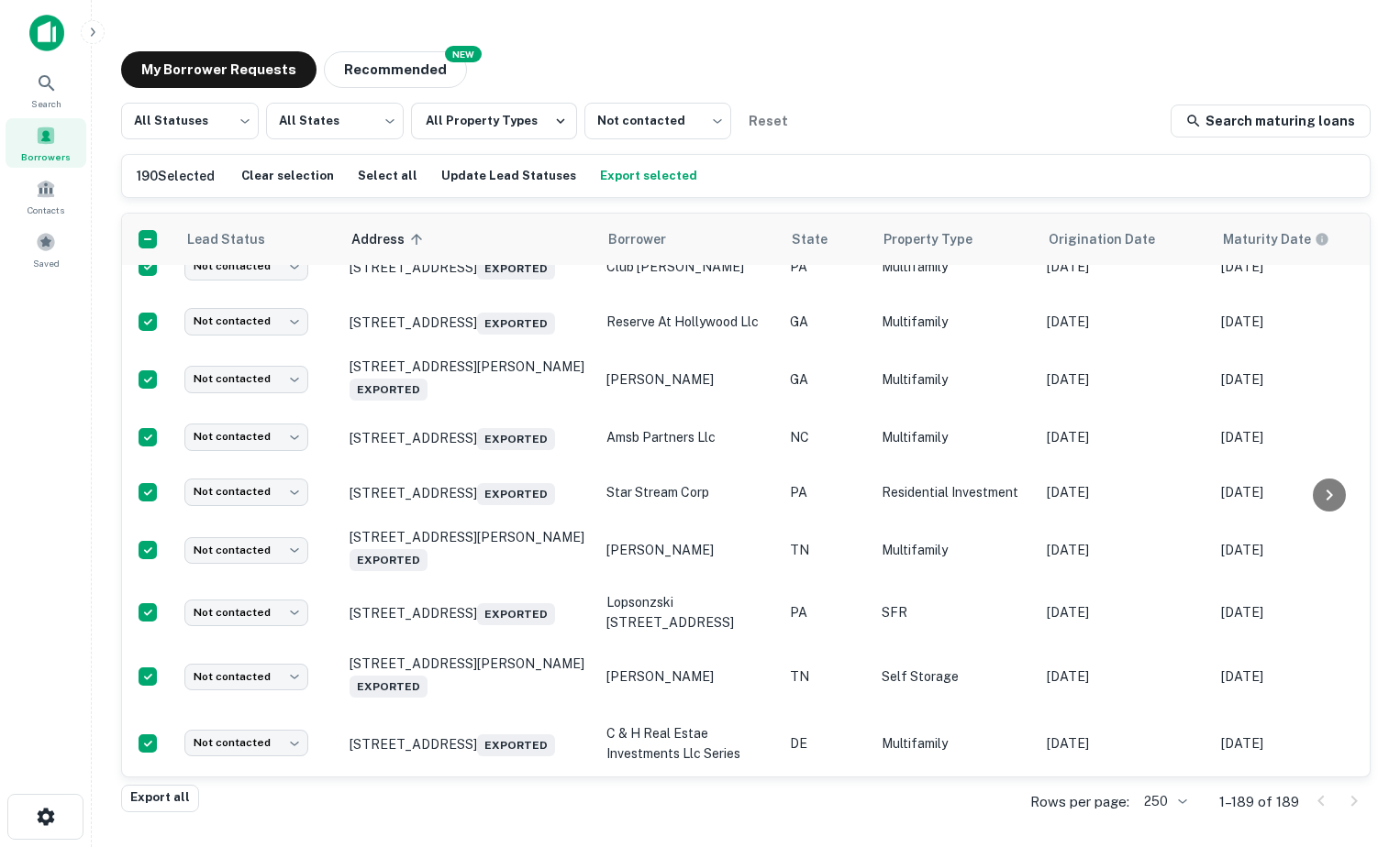
scroll to position [2690, 0]
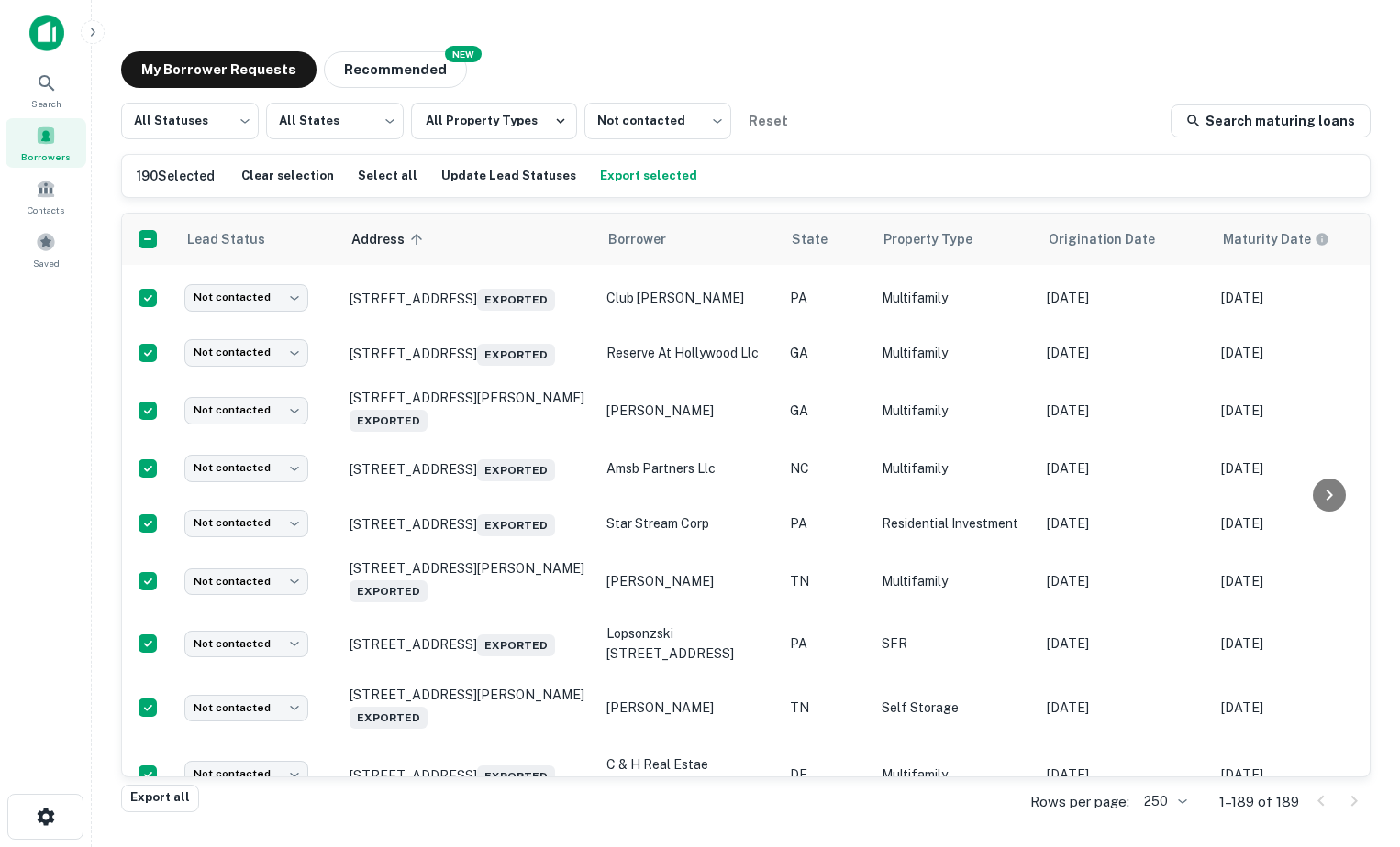
click at [266, 356] on body "Search Borrowers Contacts Saved My Borrower Requests NEW Recommended All Status…" at bounding box center [700, 424] width 1400 height 847
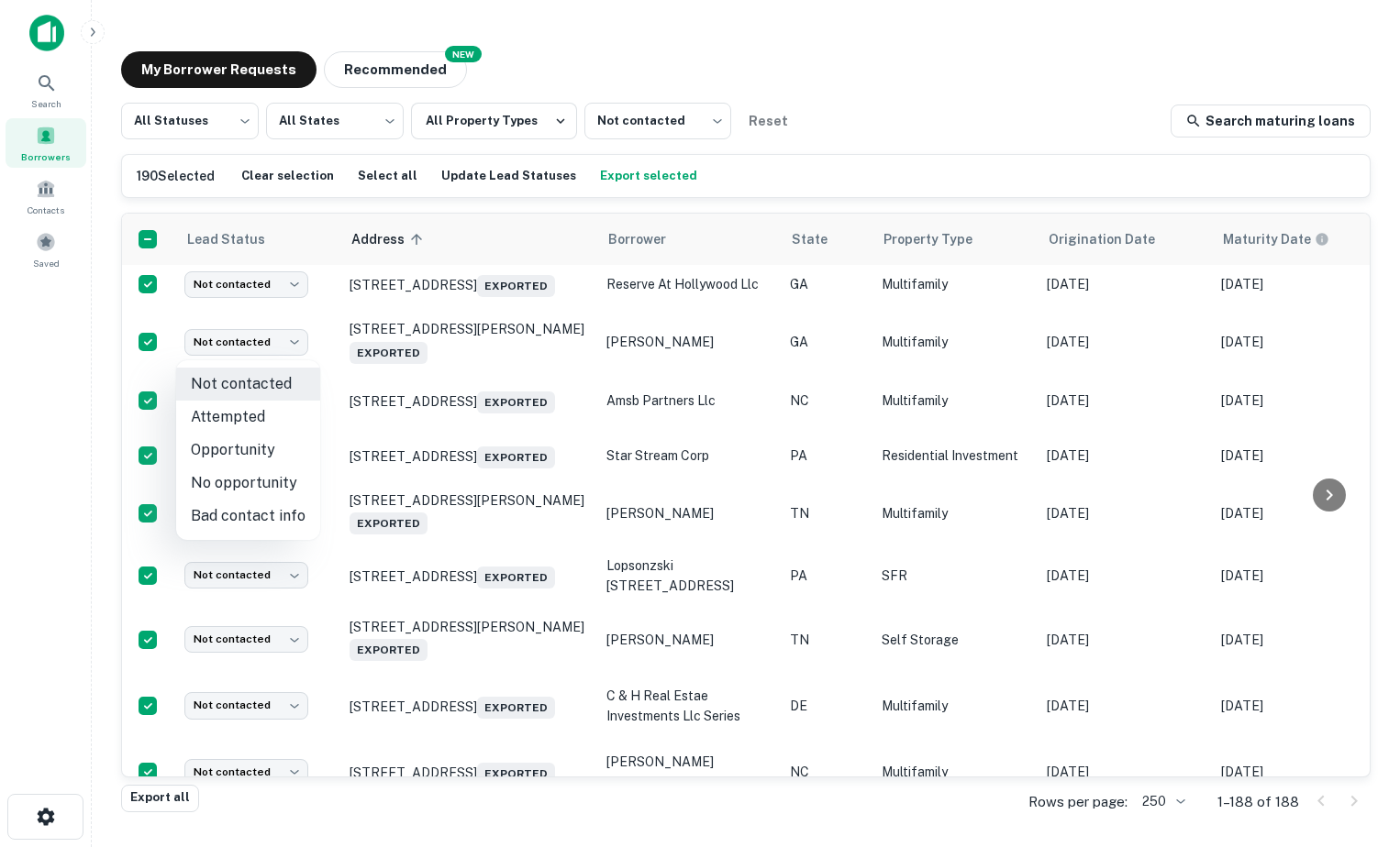
scroll to position [2622, 0]
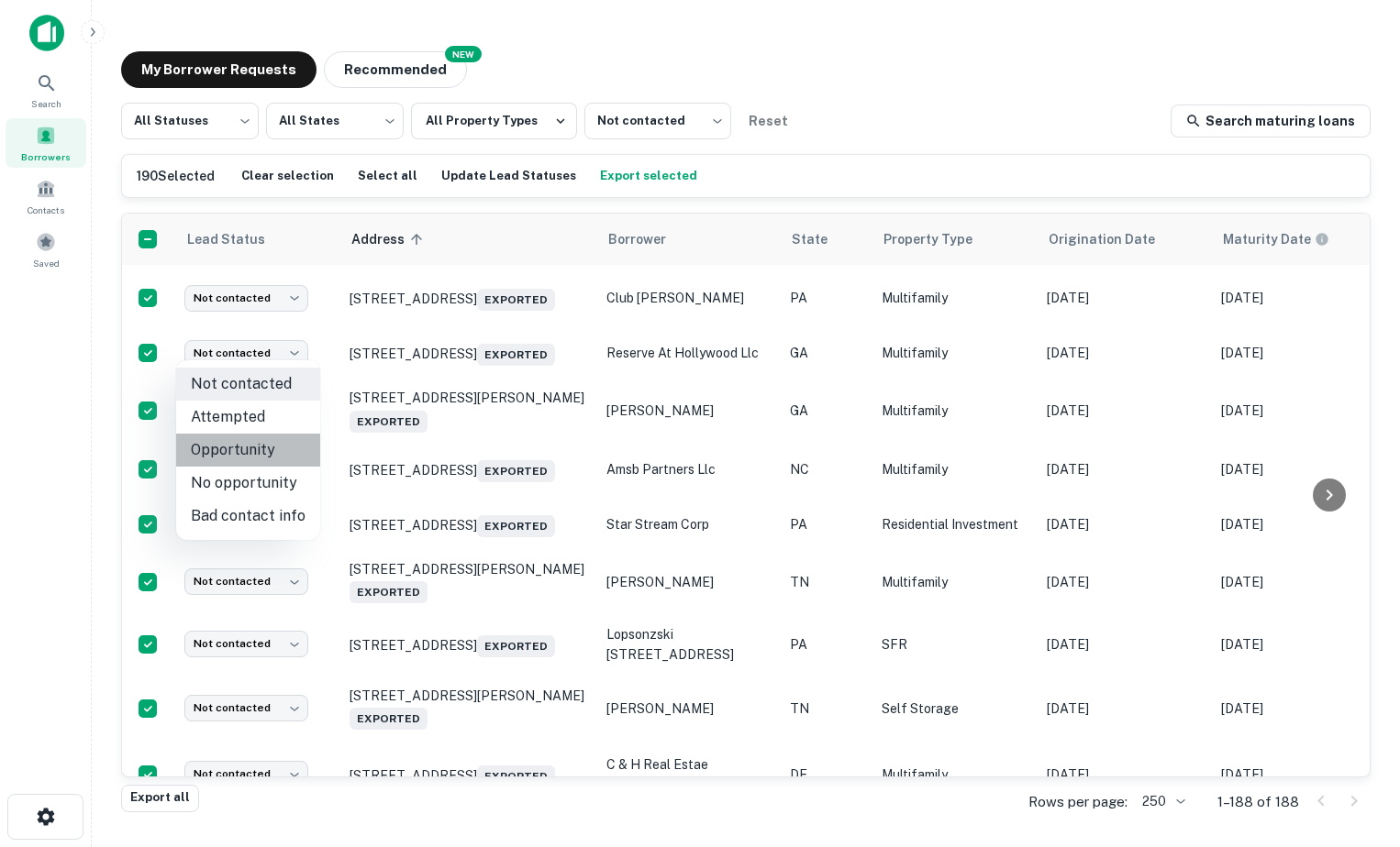
click at [269, 458] on li "Opportunity" at bounding box center [248, 450] width 144 height 33
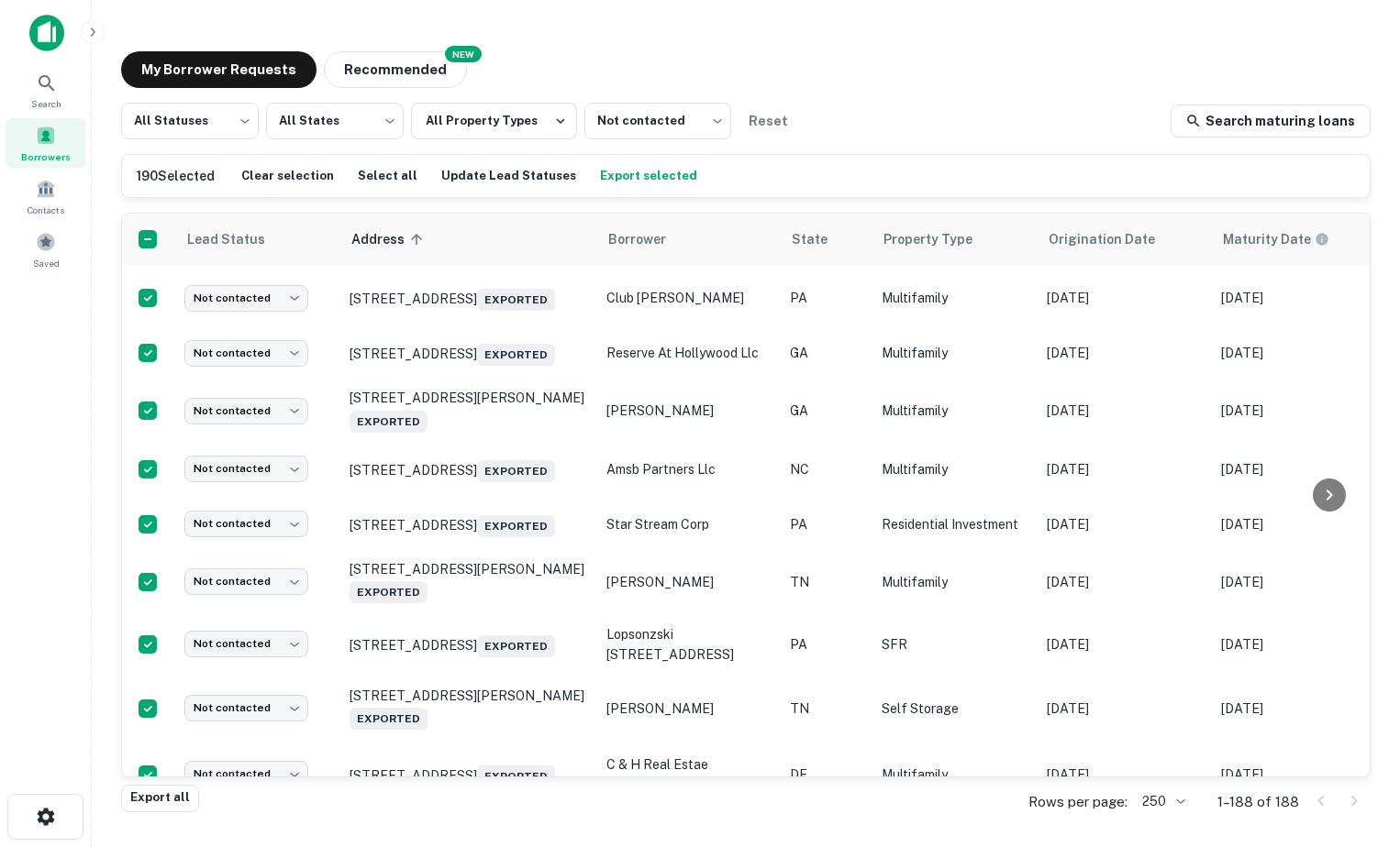
type input "**********"
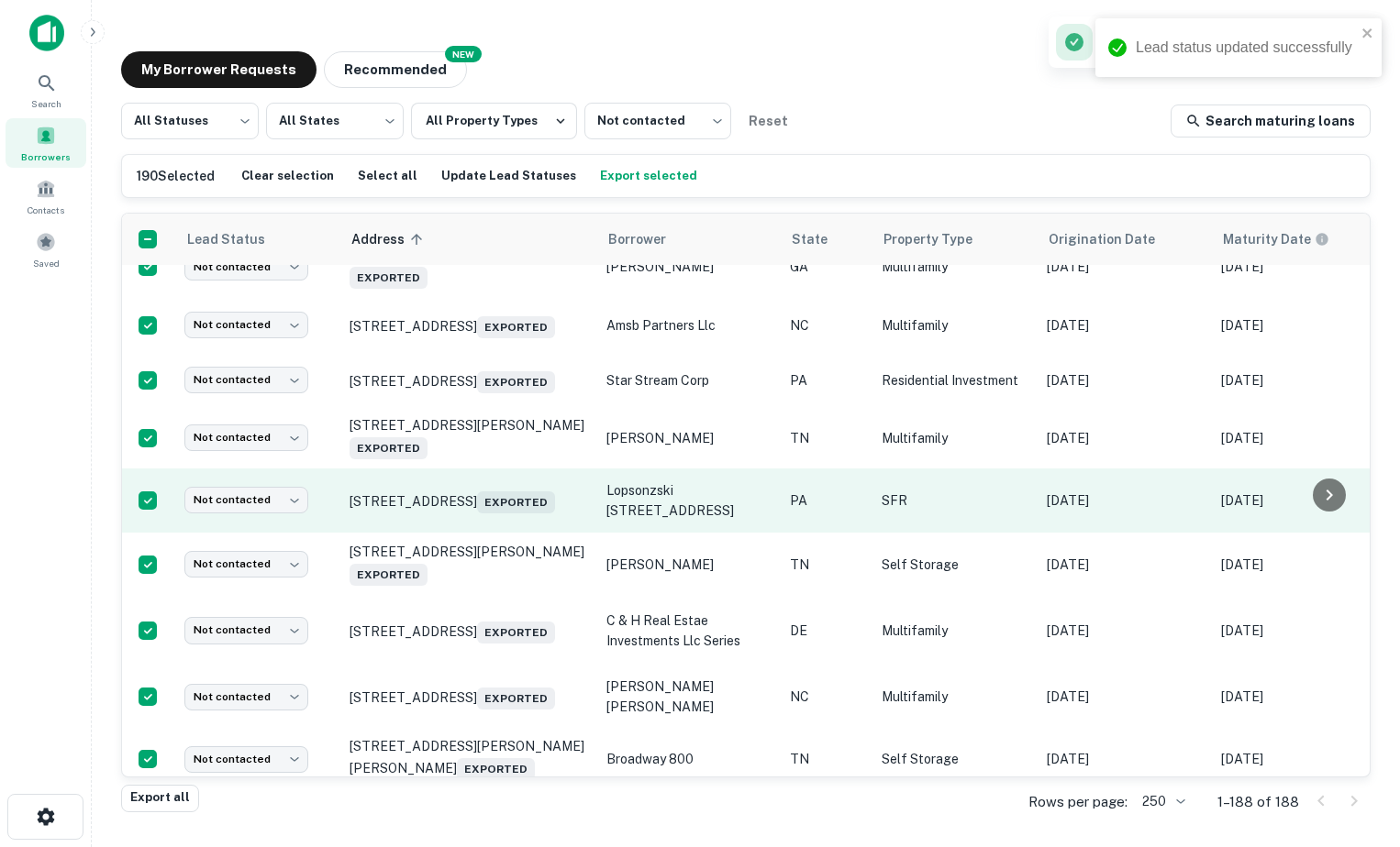
scroll to position [2805, 0]
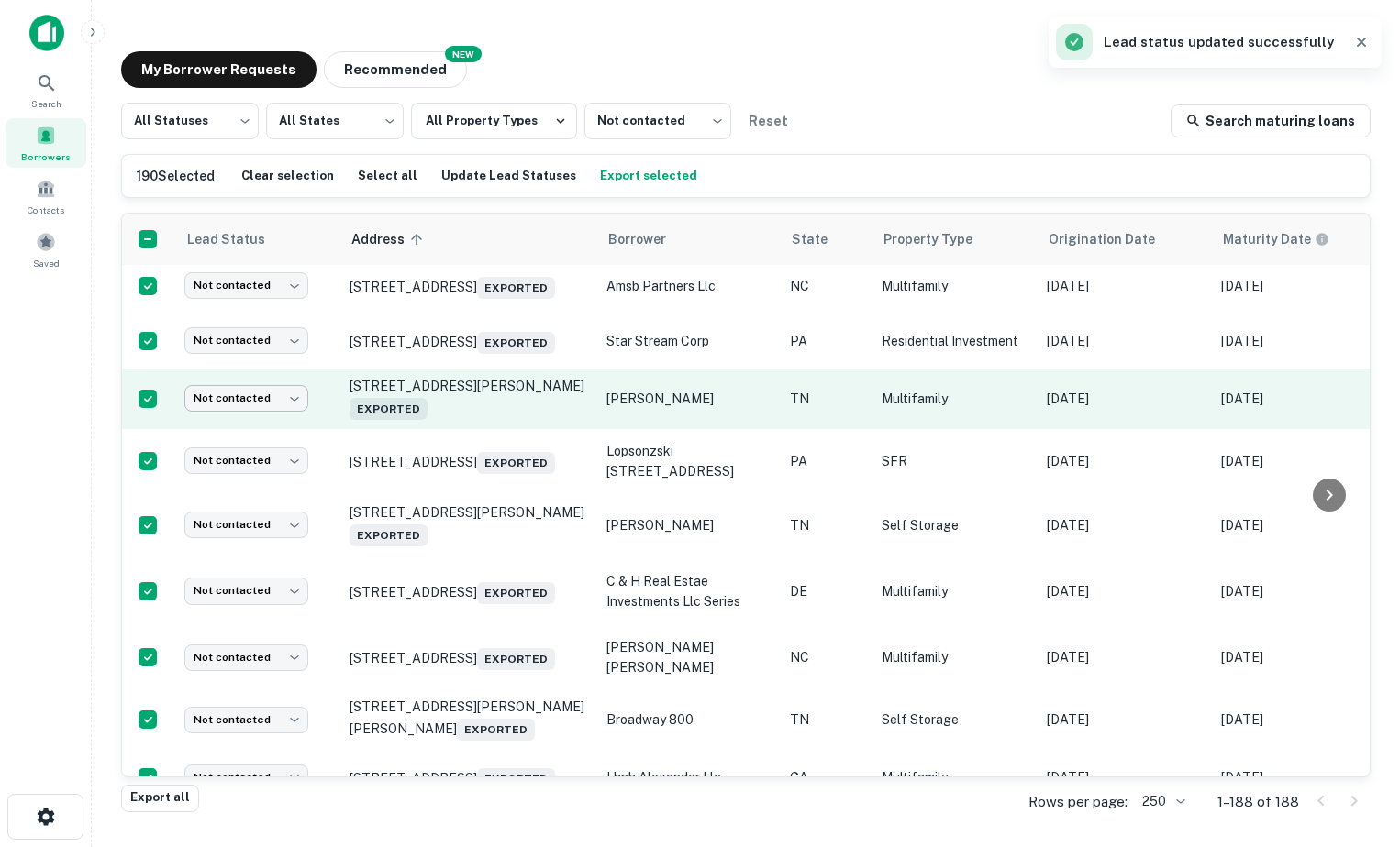
click at [224, 591] on body "Lead status updated successfully Search Borrowers Contacts Saved My Borrower Re…" at bounding box center [700, 424] width 1400 height 847
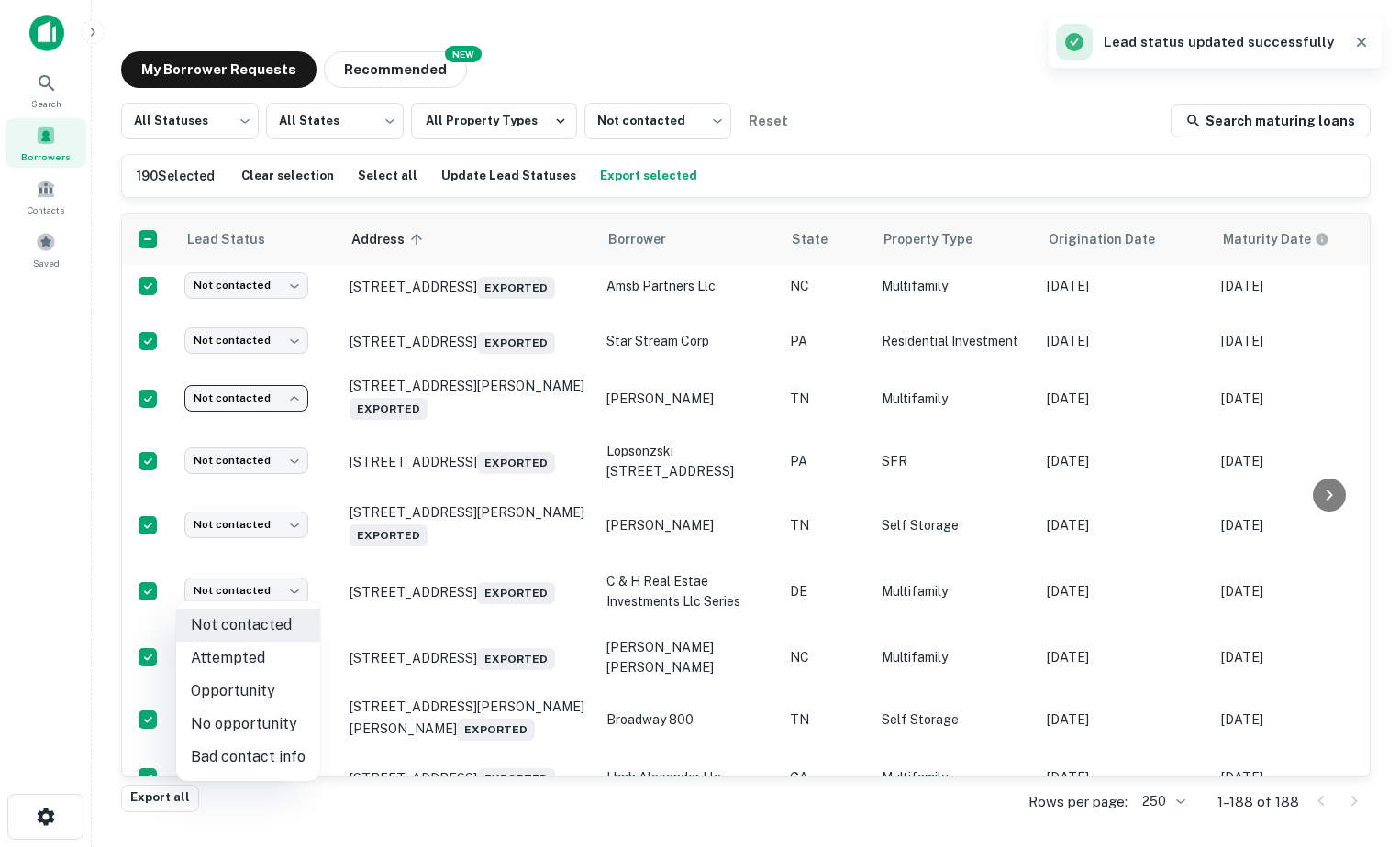
click at [242, 682] on li "Opportunity" at bounding box center [248, 691] width 144 height 33
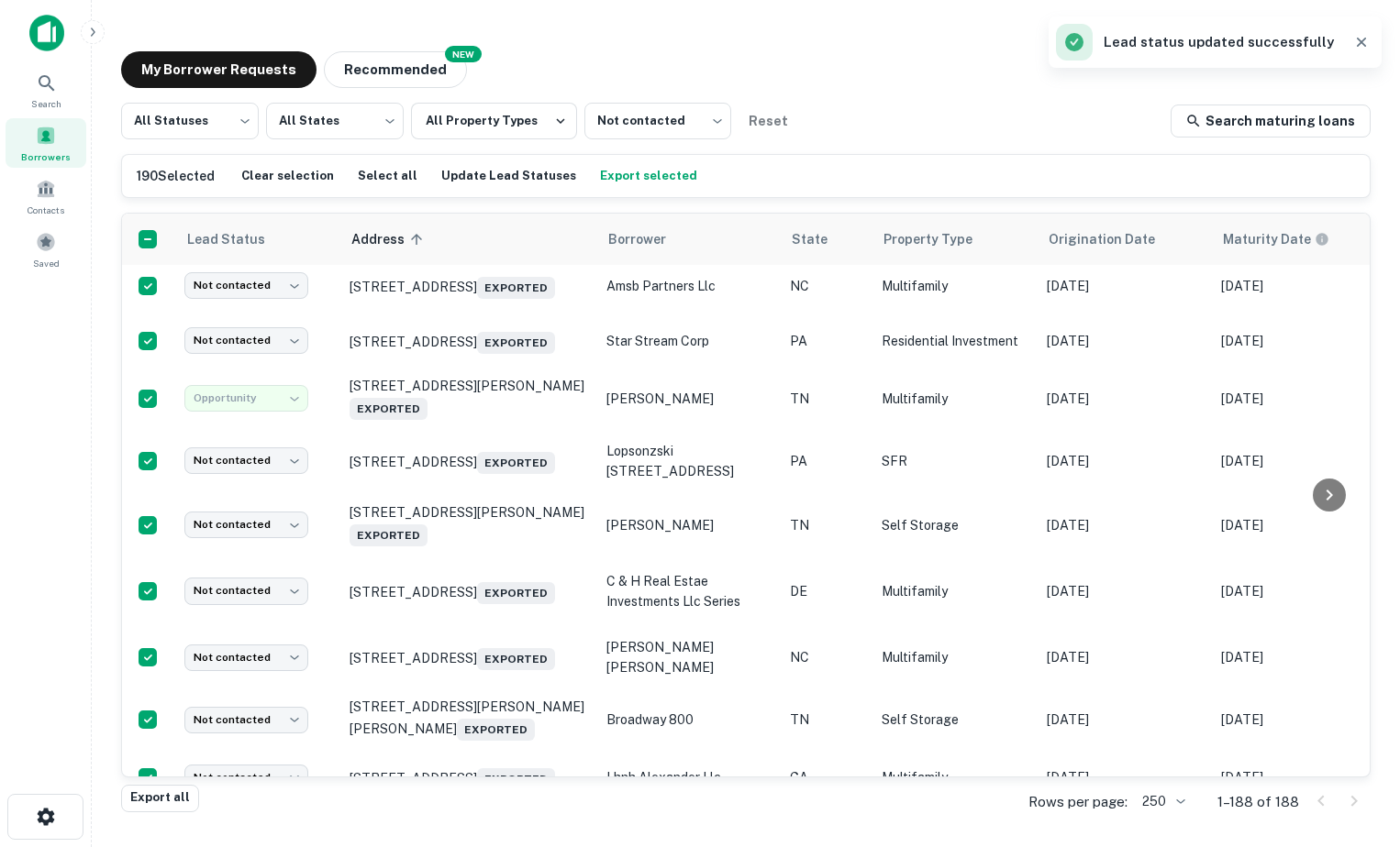
type input "**********"
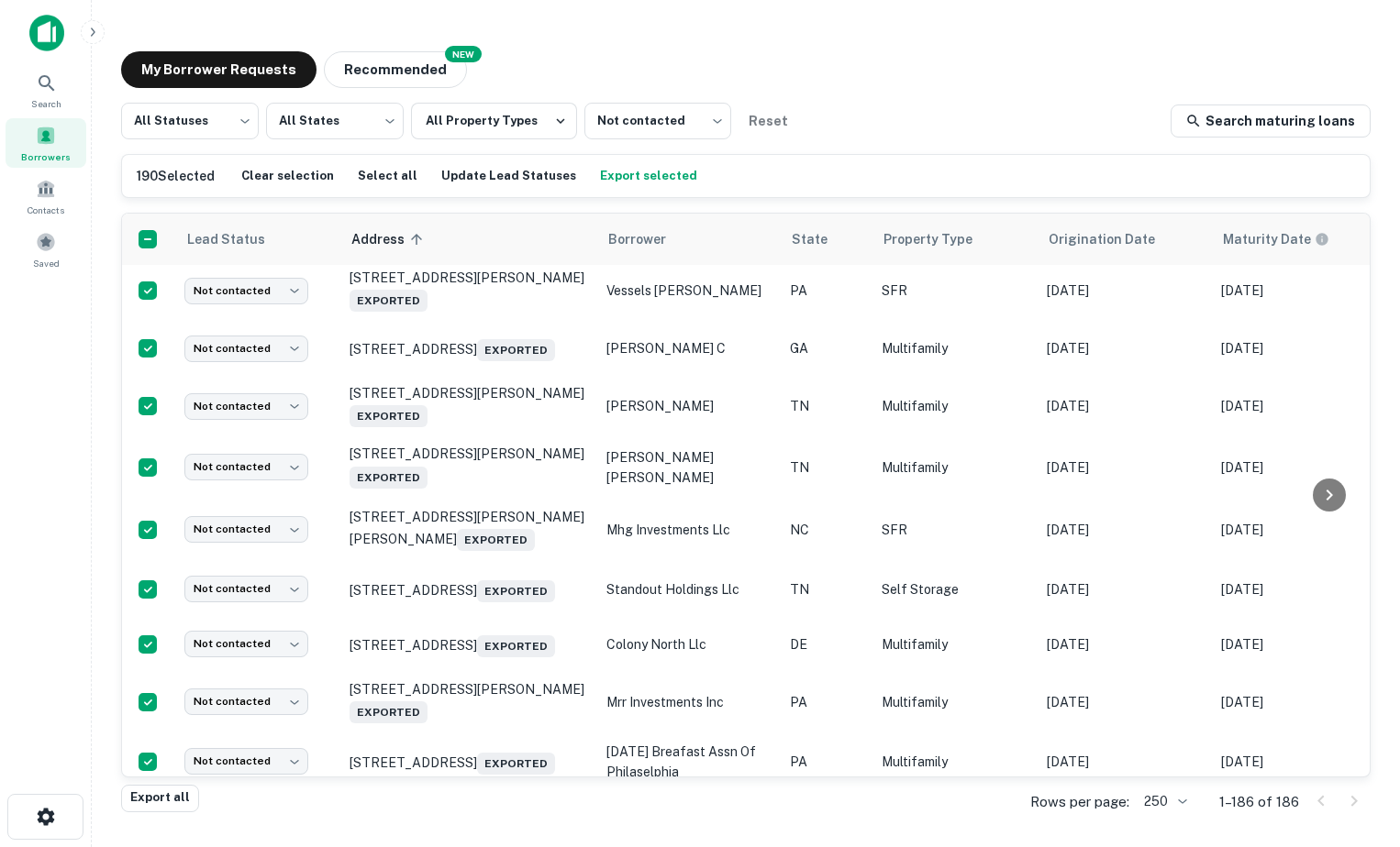
scroll to position [5159, 0]
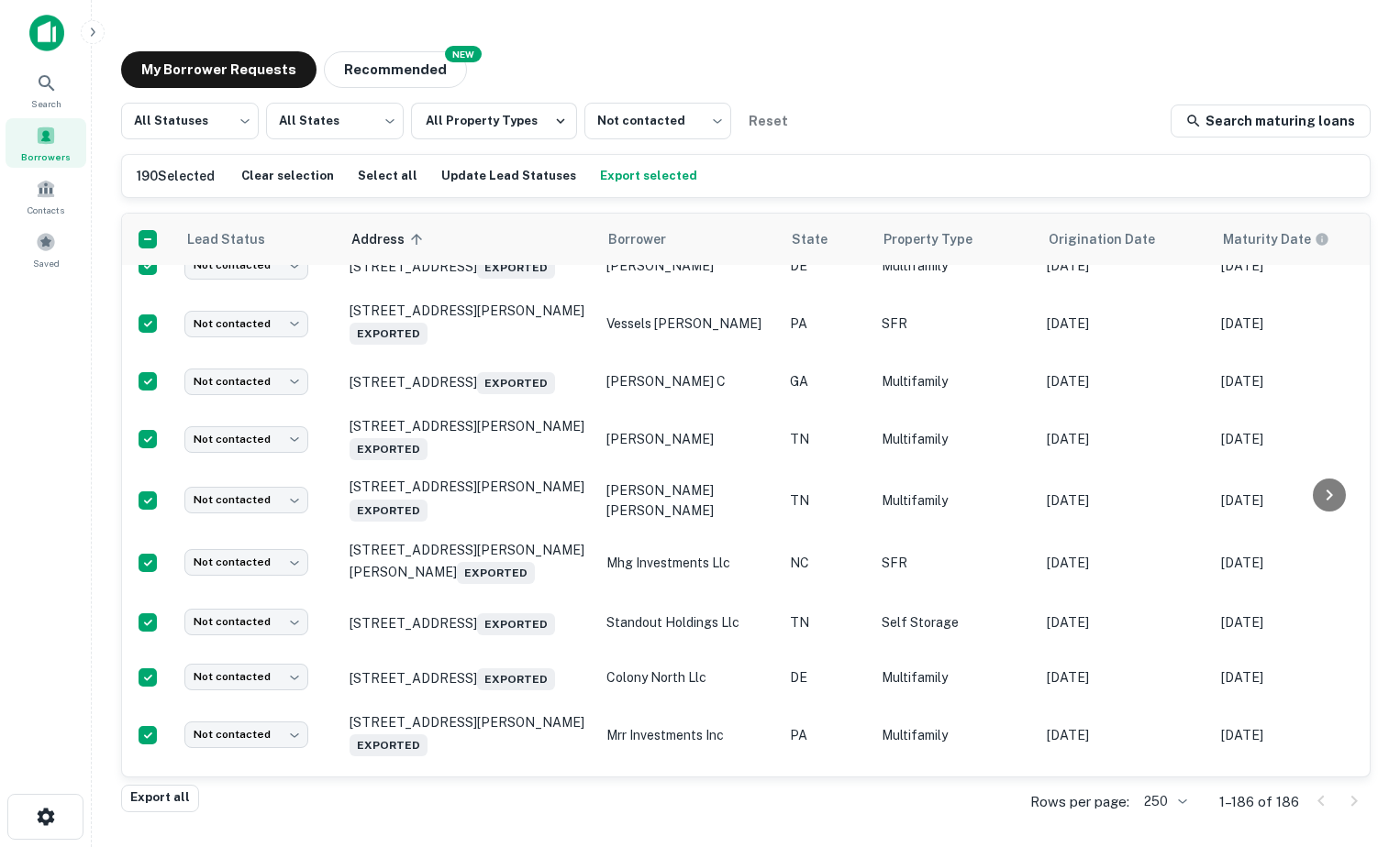
click at [262, 371] on body "Search Borrowers Contacts Saved My Borrower Requests NEW Recommended All Status…" at bounding box center [700, 424] width 1400 height 847
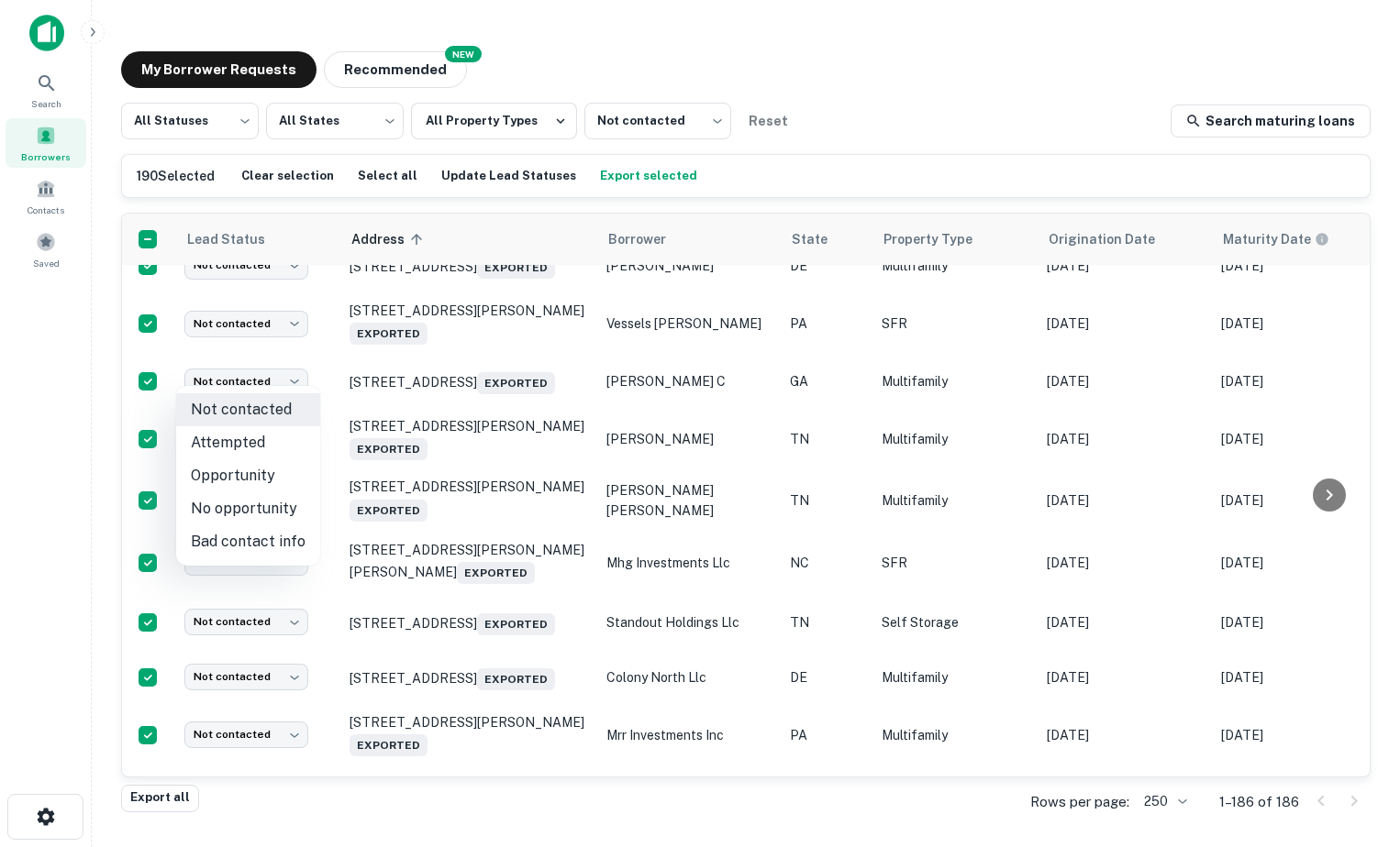
click at [277, 474] on li "Opportunity" at bounding box center [248, 476] width 144 height 33
click at [271, 424] on li "Not contacted" at bounding box center [248, 410] width 144 height 33
type input "****"
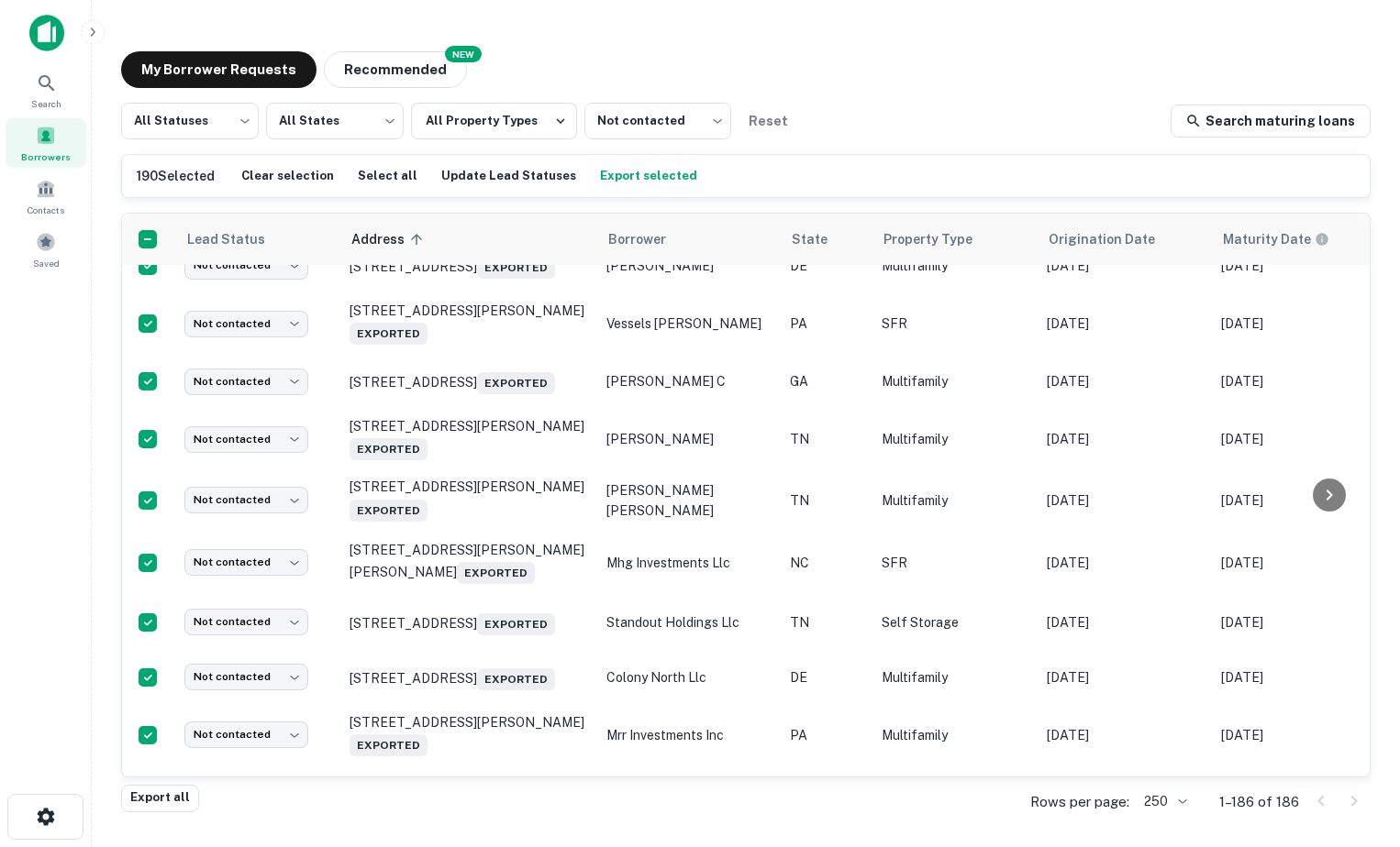
click at [263, 379] on body "Search Borrowers Contacts Saved My Borrower Requests NEW Recommended All Status…" at bounding box center [700, 424] width 1400 height 847
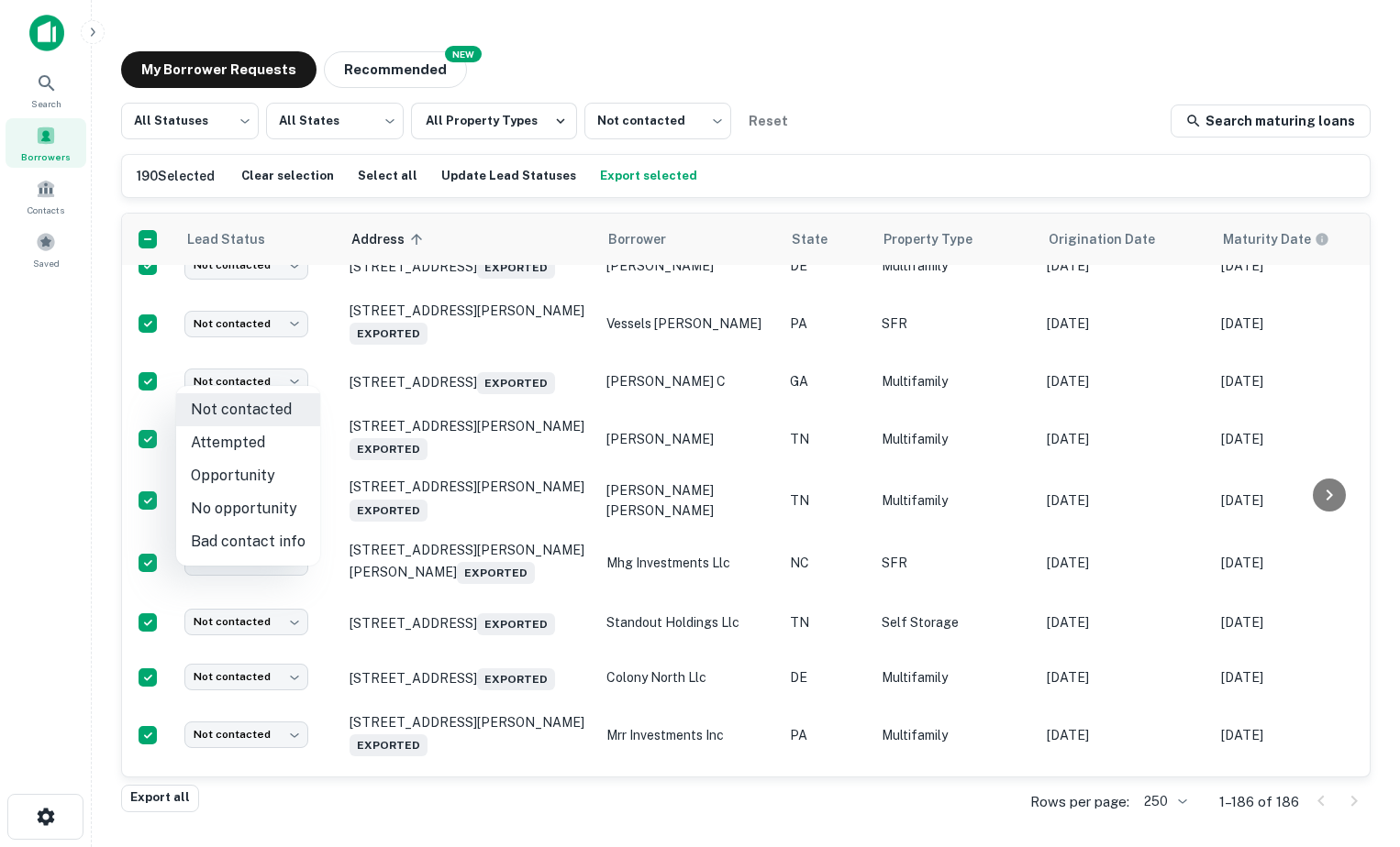
click at [263, 481] on li "Opportunity" at bounding box center [248, 476] width 144 height 33
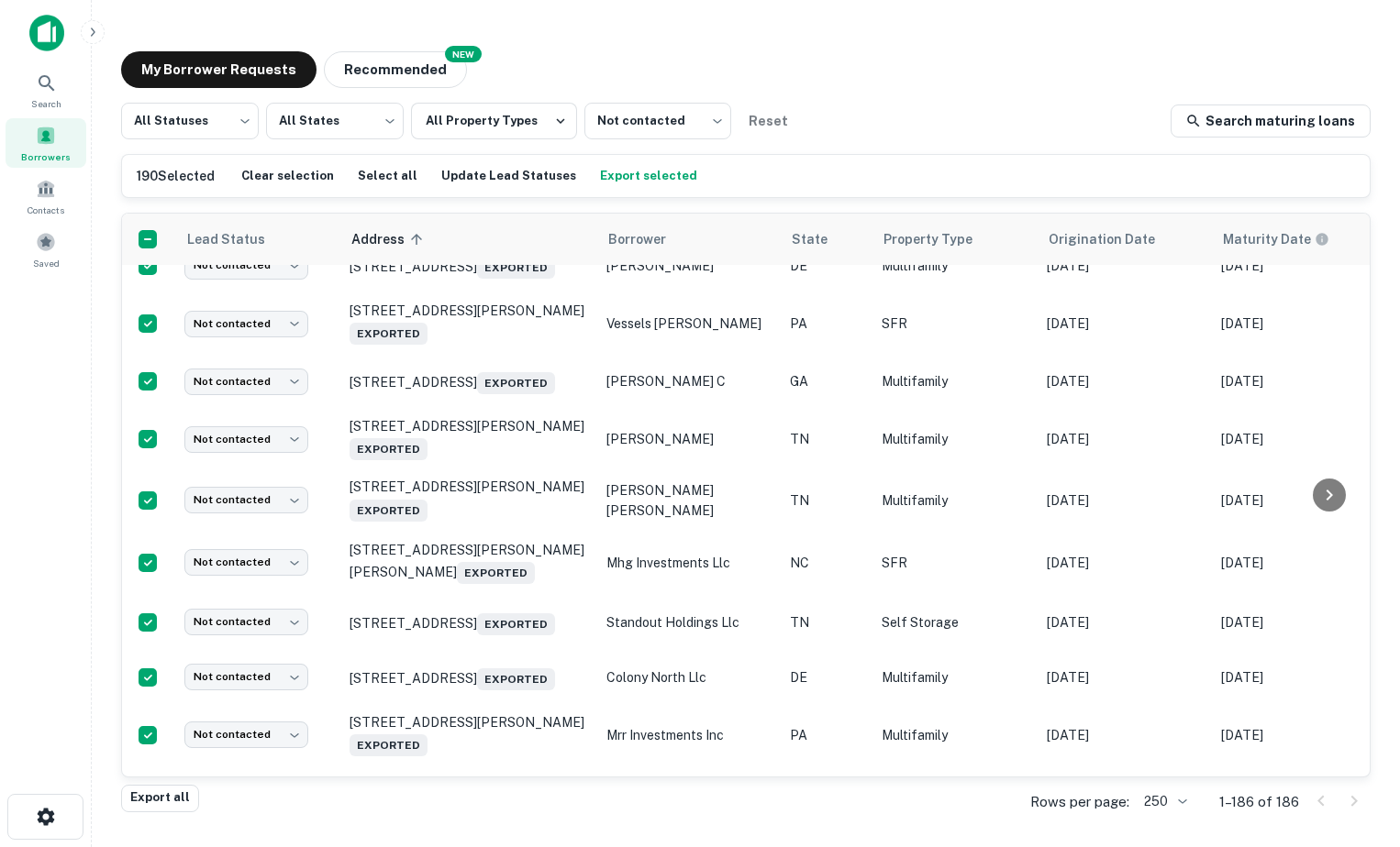
type input "**********"
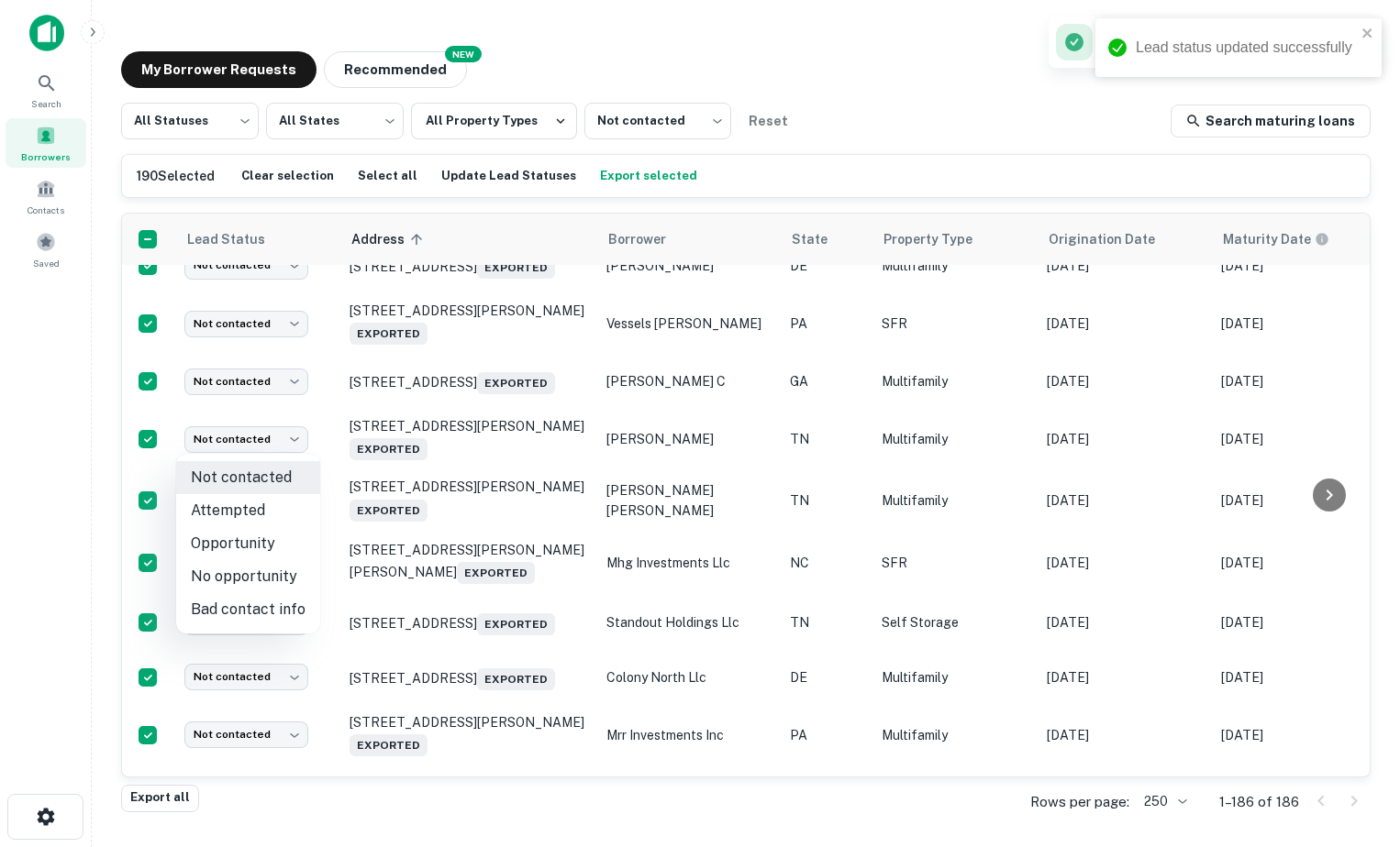
click at [261, 434] on body "Lead status updated successfully Search Borrowers Contacts Saved My Borrower Re…" at bounding box center [700, 424] width 1400 height 847
click at [269, 547] on li "Opportunity" at bounding box center [248, 544] width 144 height 33
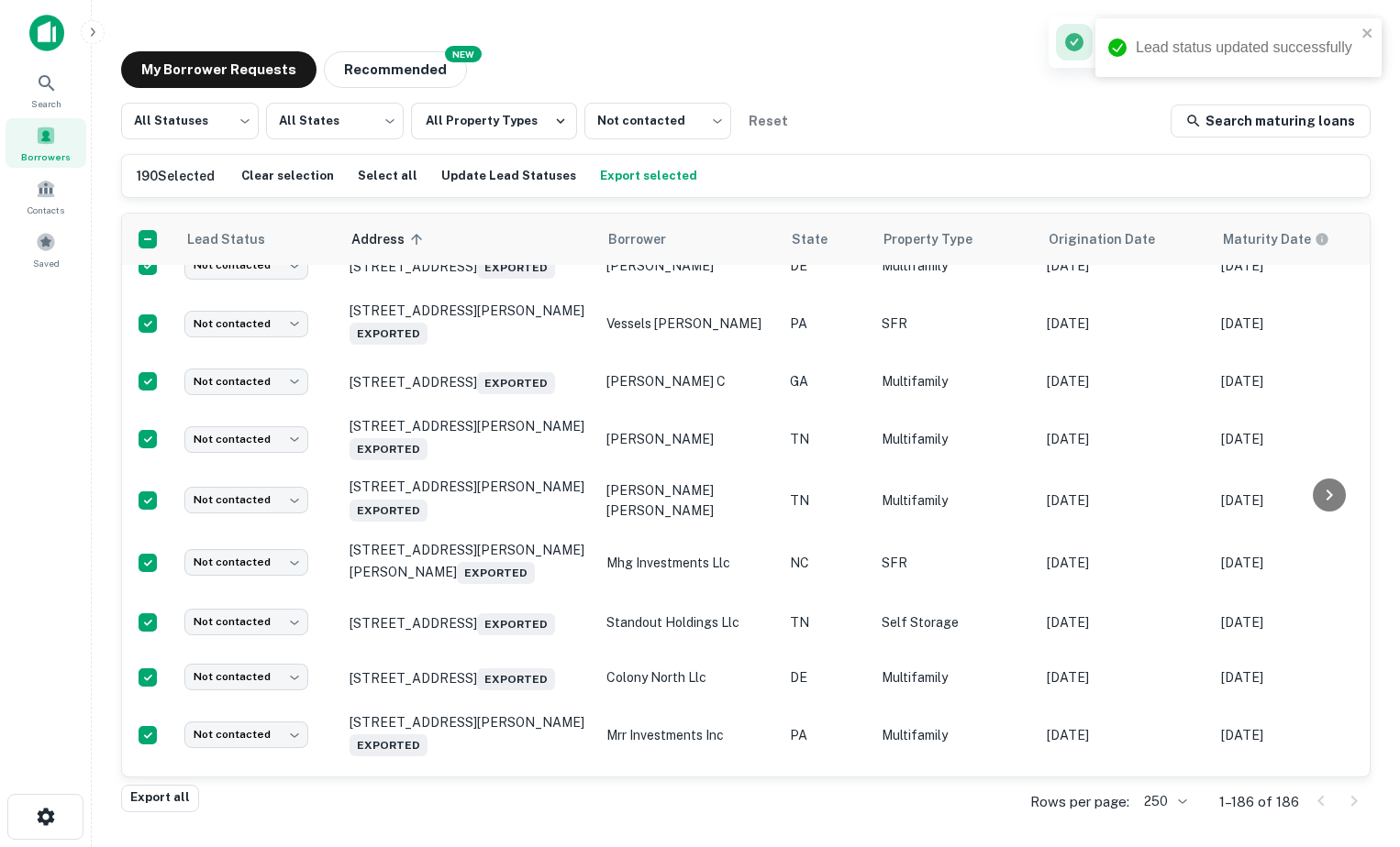
type input "**********"
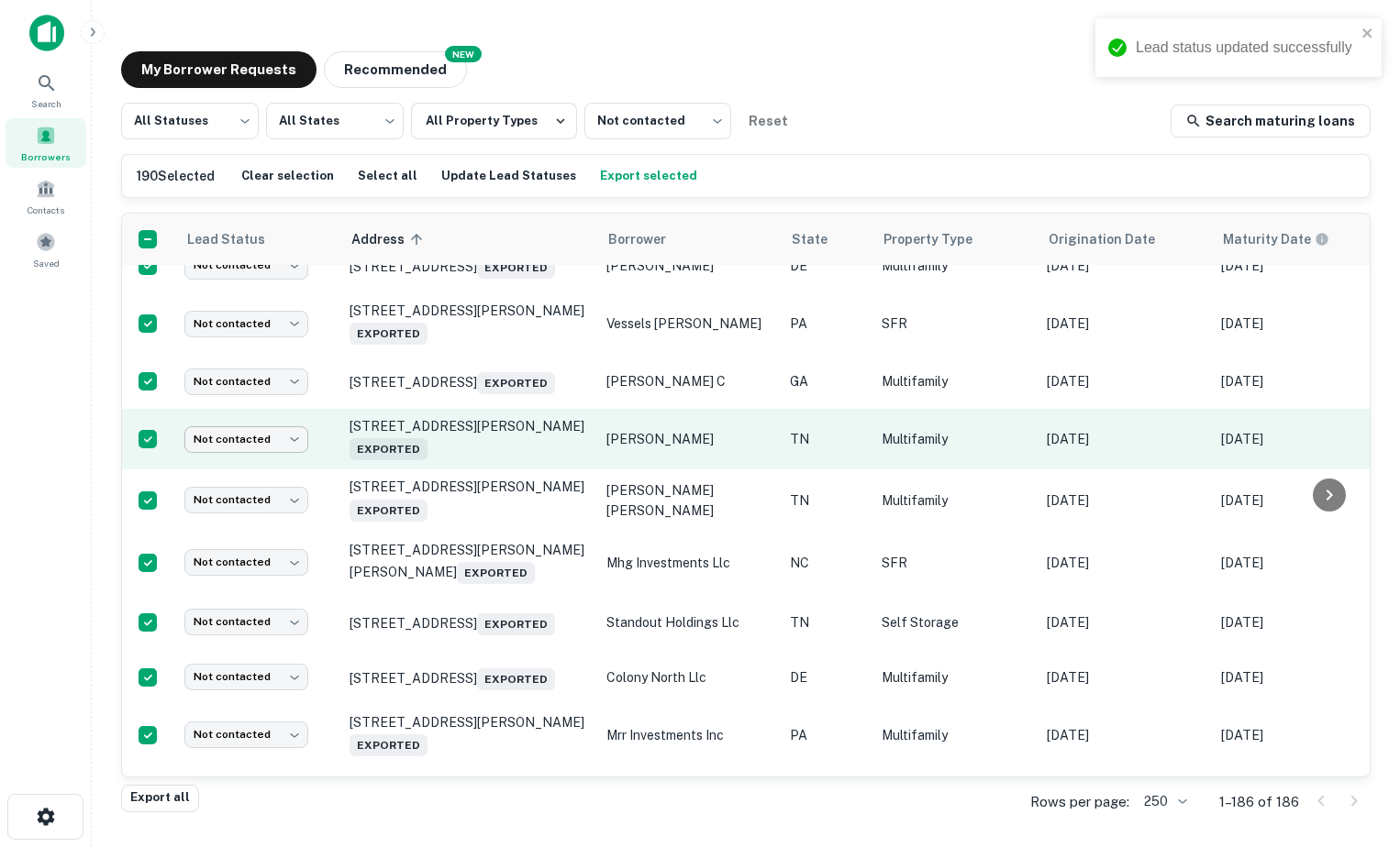
click at [260, 689] on body "Lead status updated successfully Search Borrowers Contacts Saved My Borrower Re…" at bounding box center [700, 424] width 1400 height 847
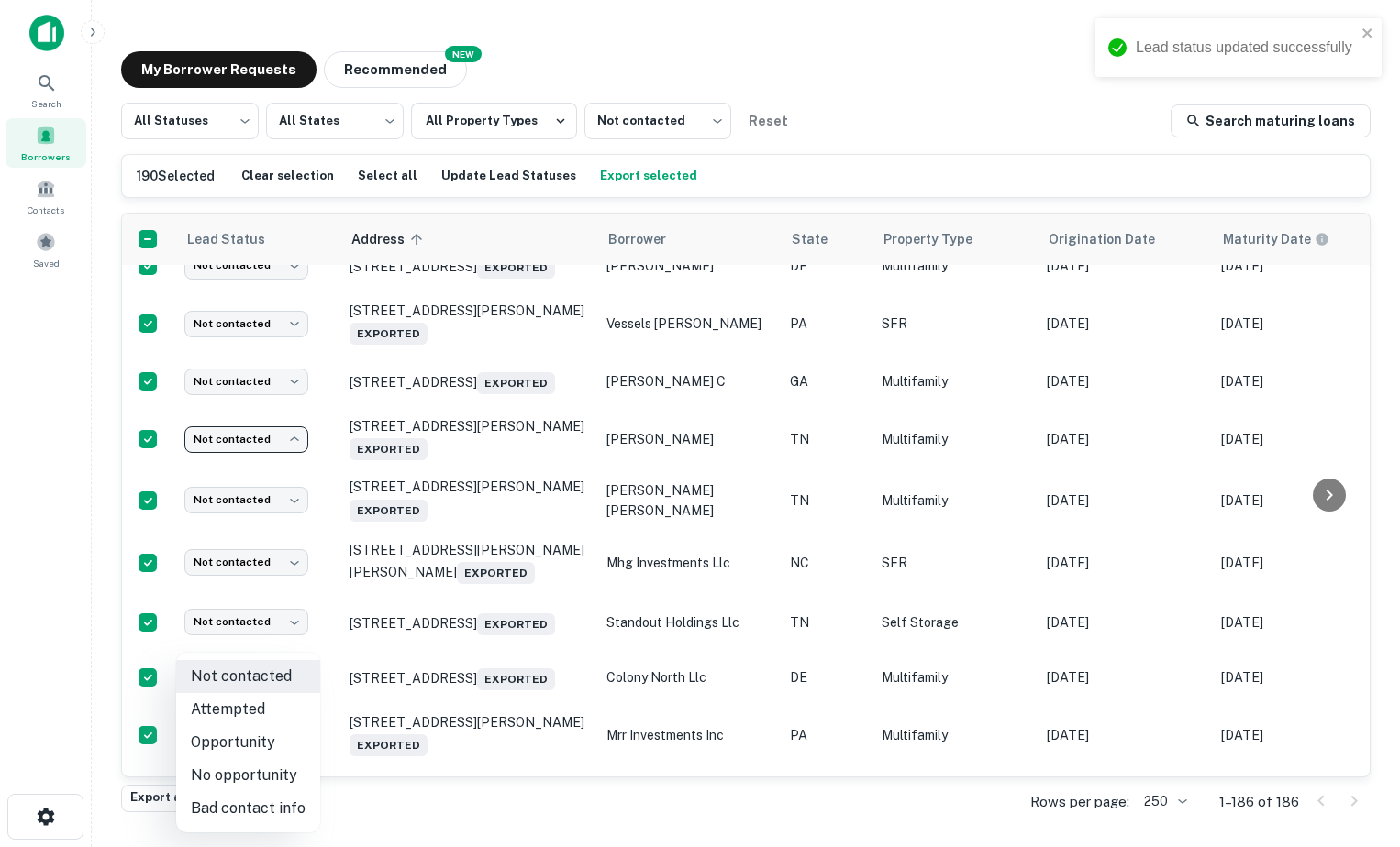
click at [265, 753] on li "Opportunity" at bounding box center [248, 743] width 144 height 33
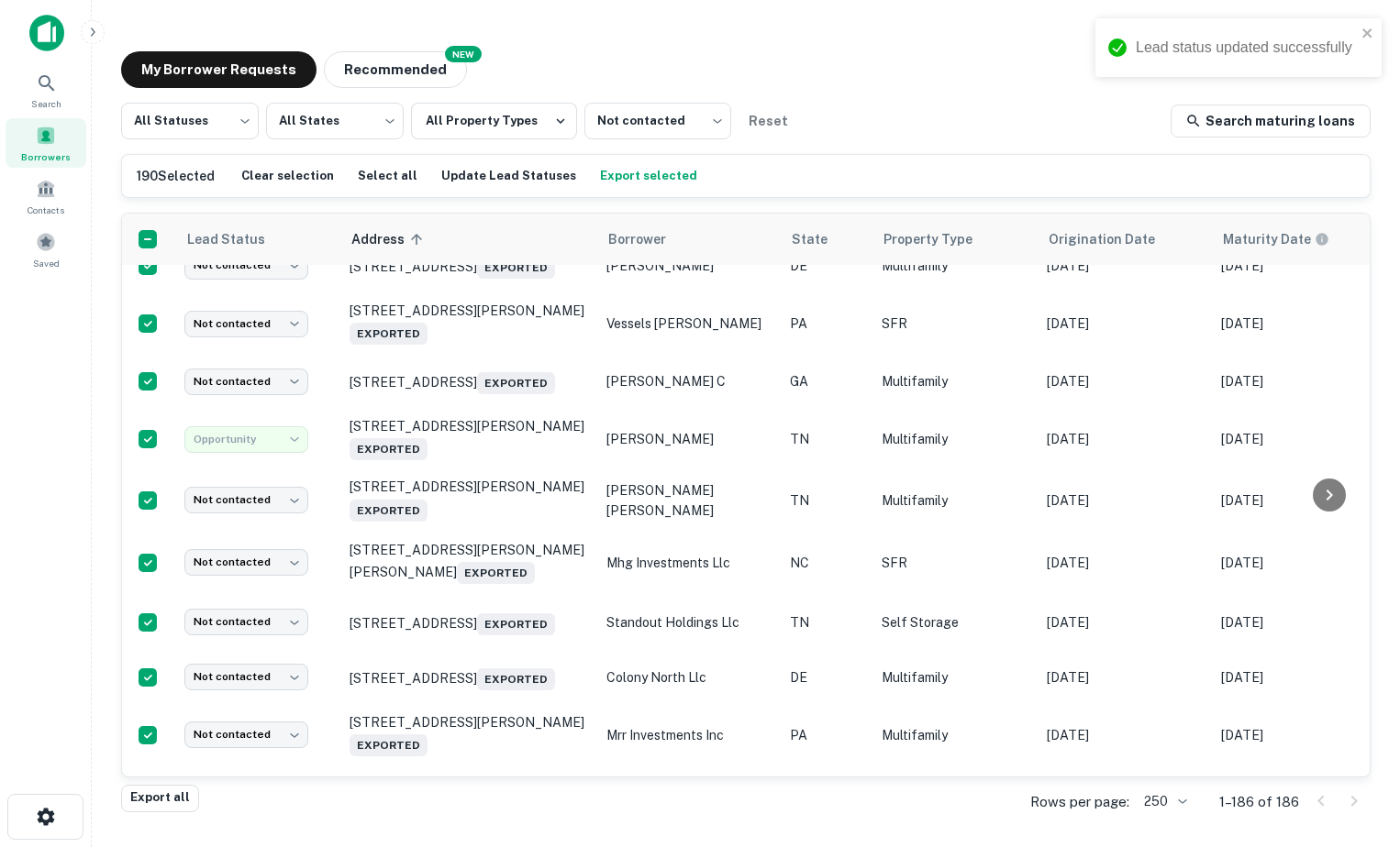
type input "**********"
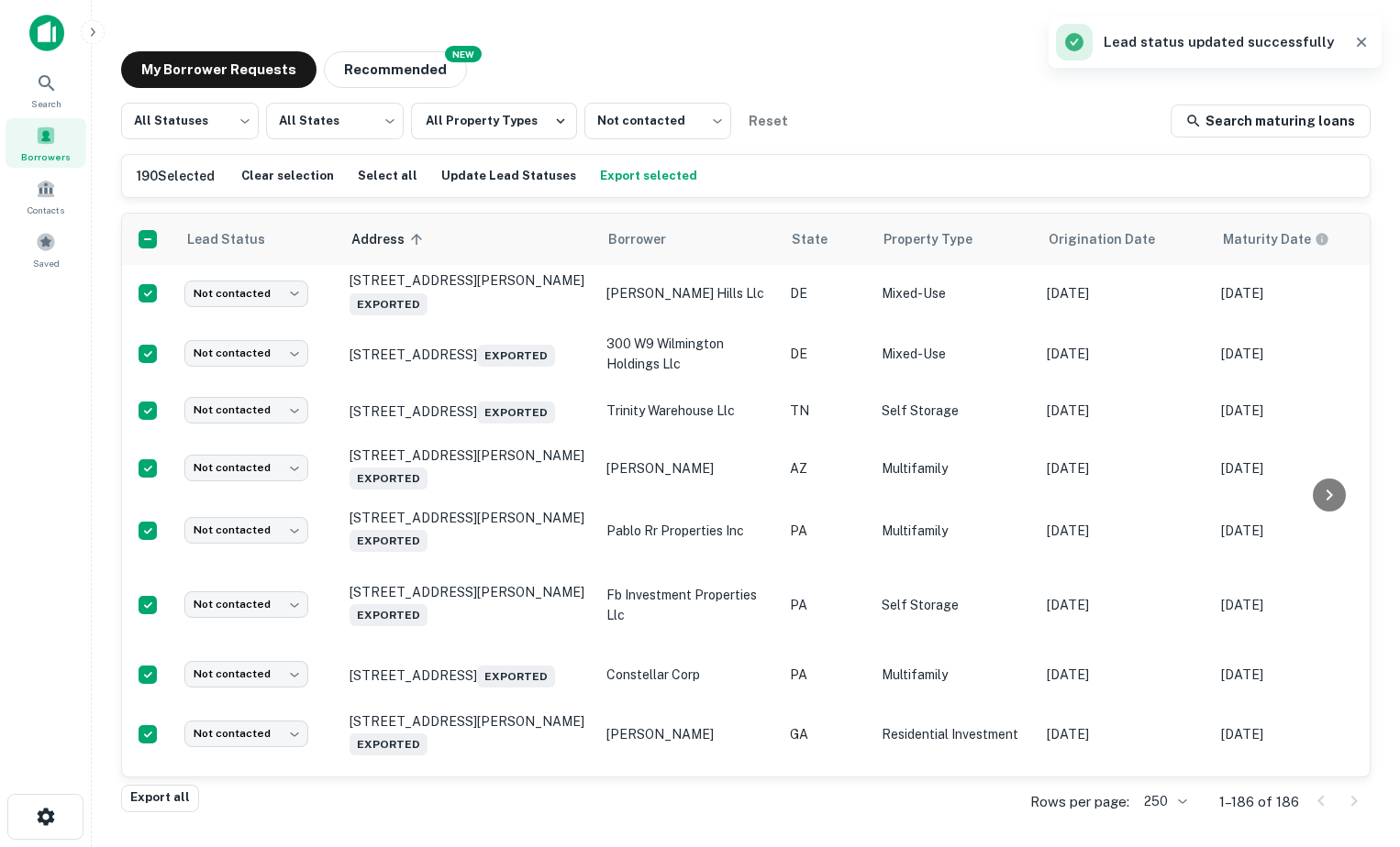
scroll to position [5983, 0]
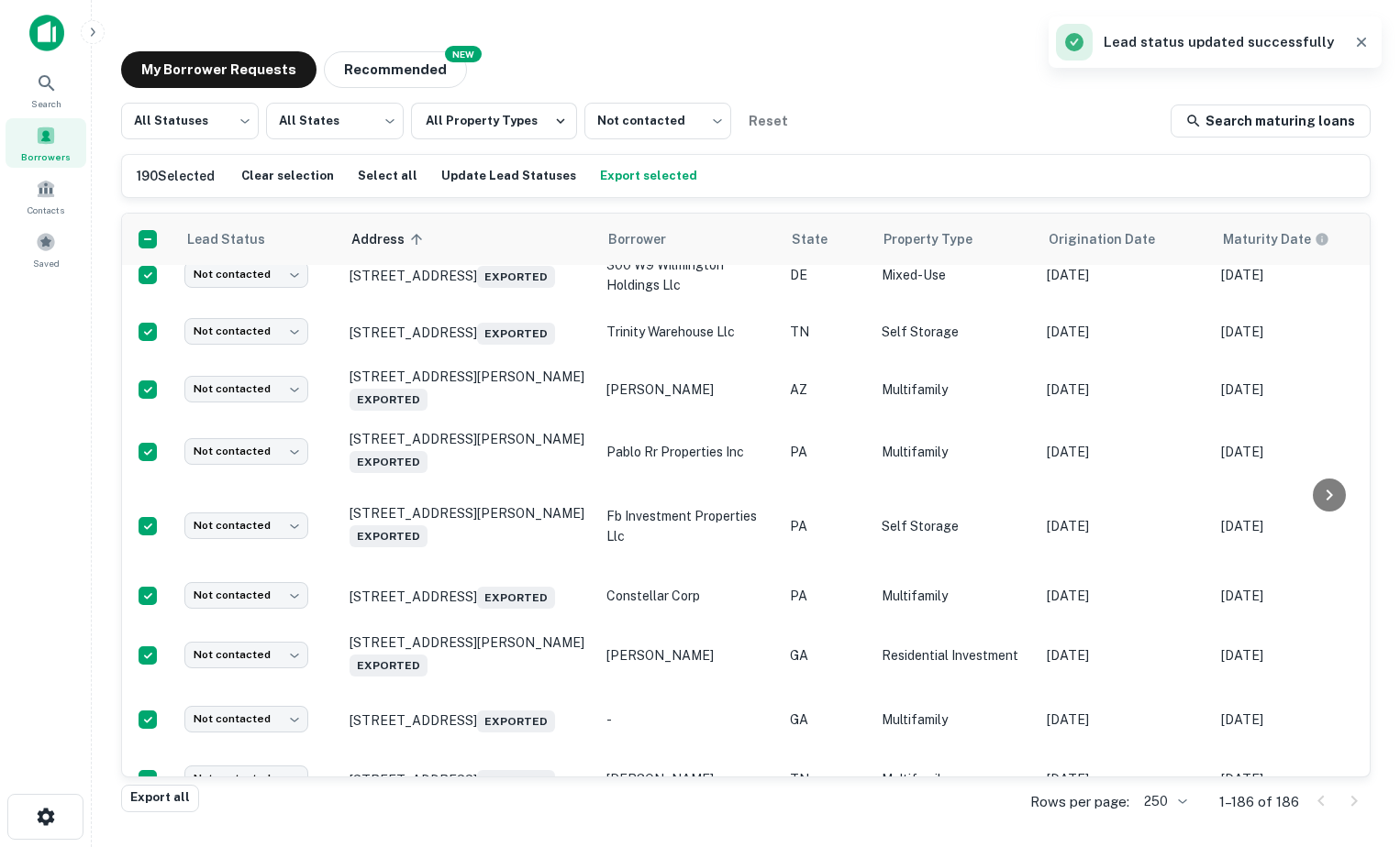
click at [263, 392] on body "Search Borrowers Contacts Saved My Borrower Requests NEW Recommended All Status…" at bounding box center [700, 424] width 1400 height 847
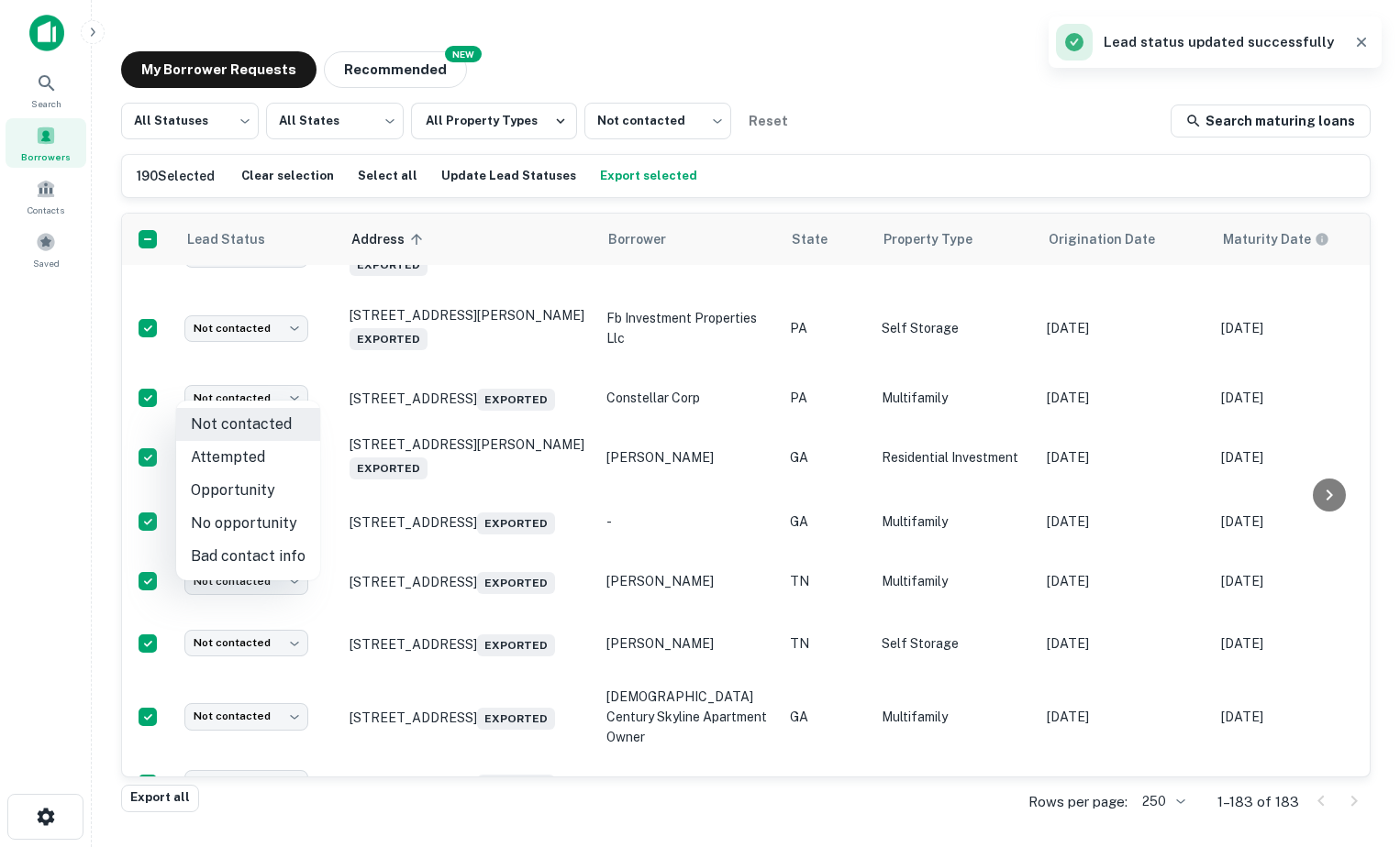
scroll to position [5785, 0]
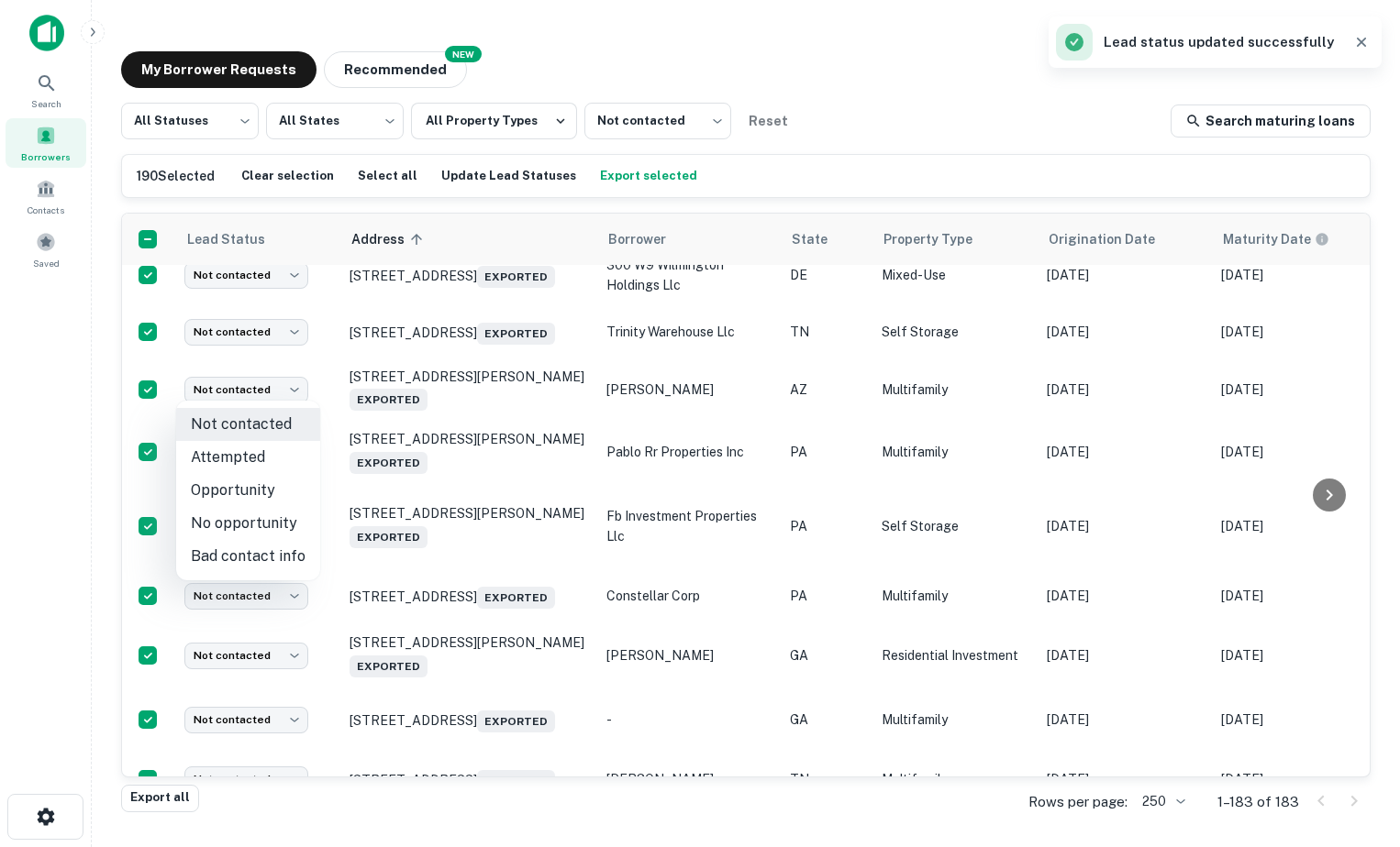
click at [256, 492] on li "Opportunity" at bounding box center [248, 490] width 144 height 33
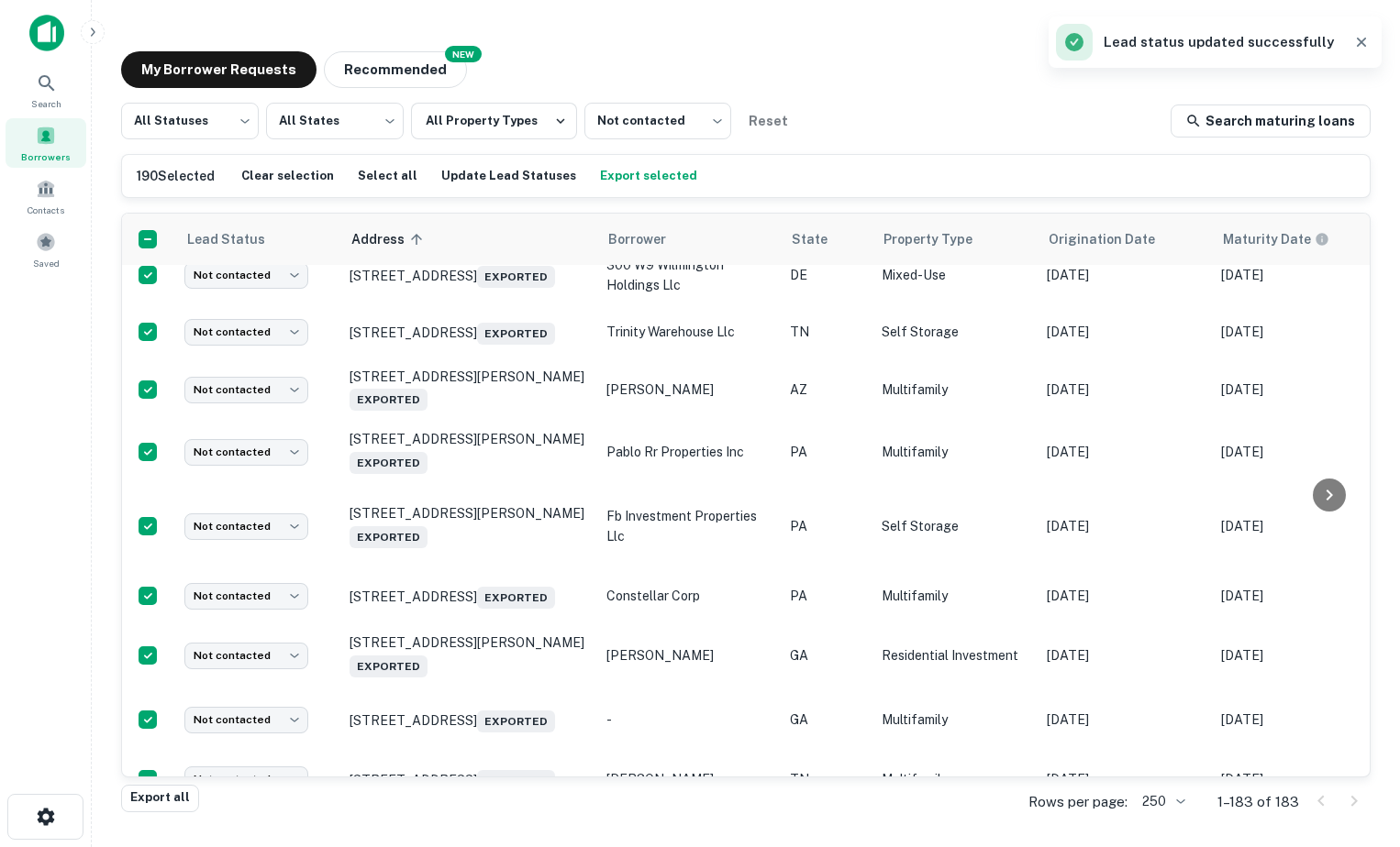
type input "**********"
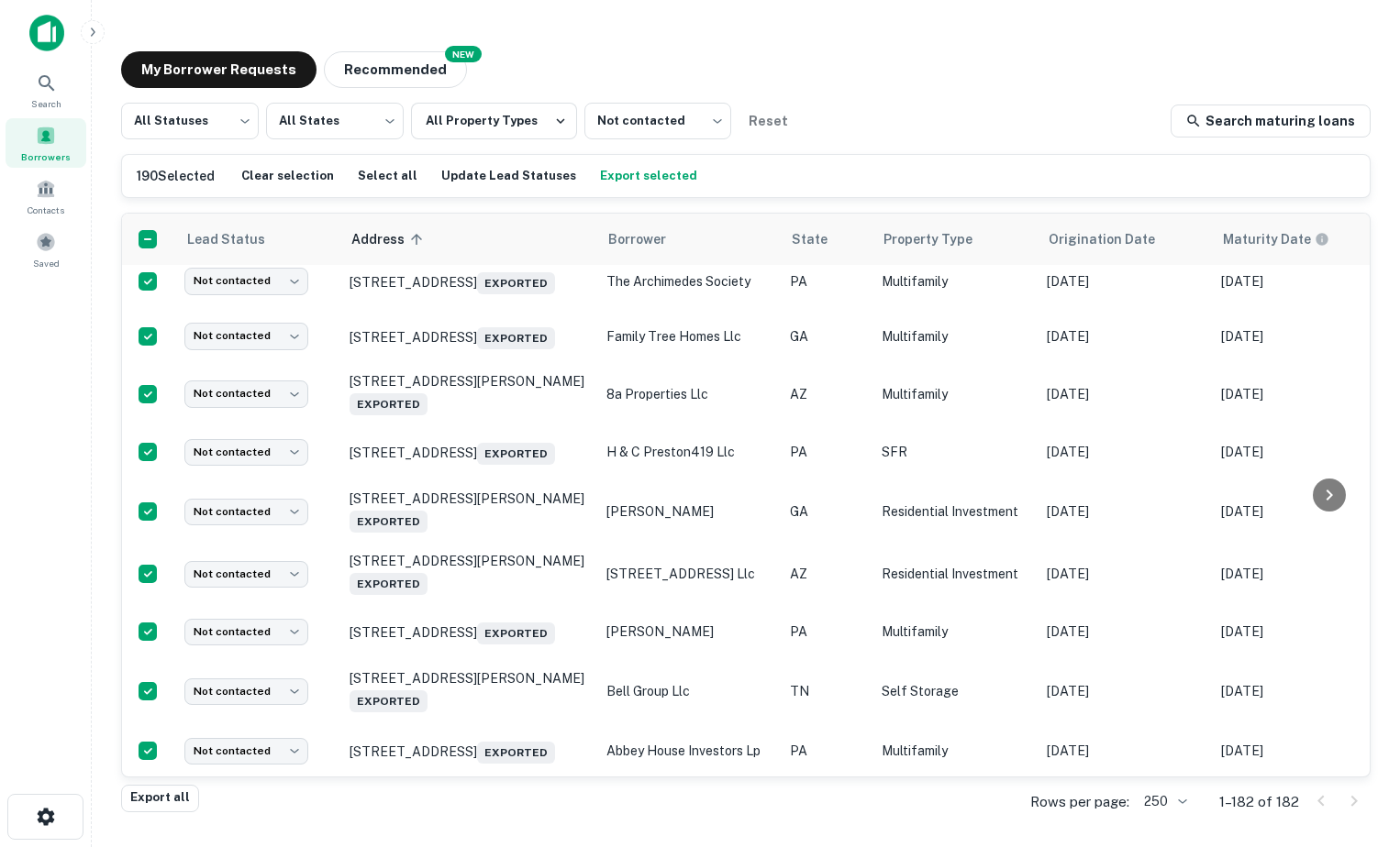
scroll to position [6367, 0]
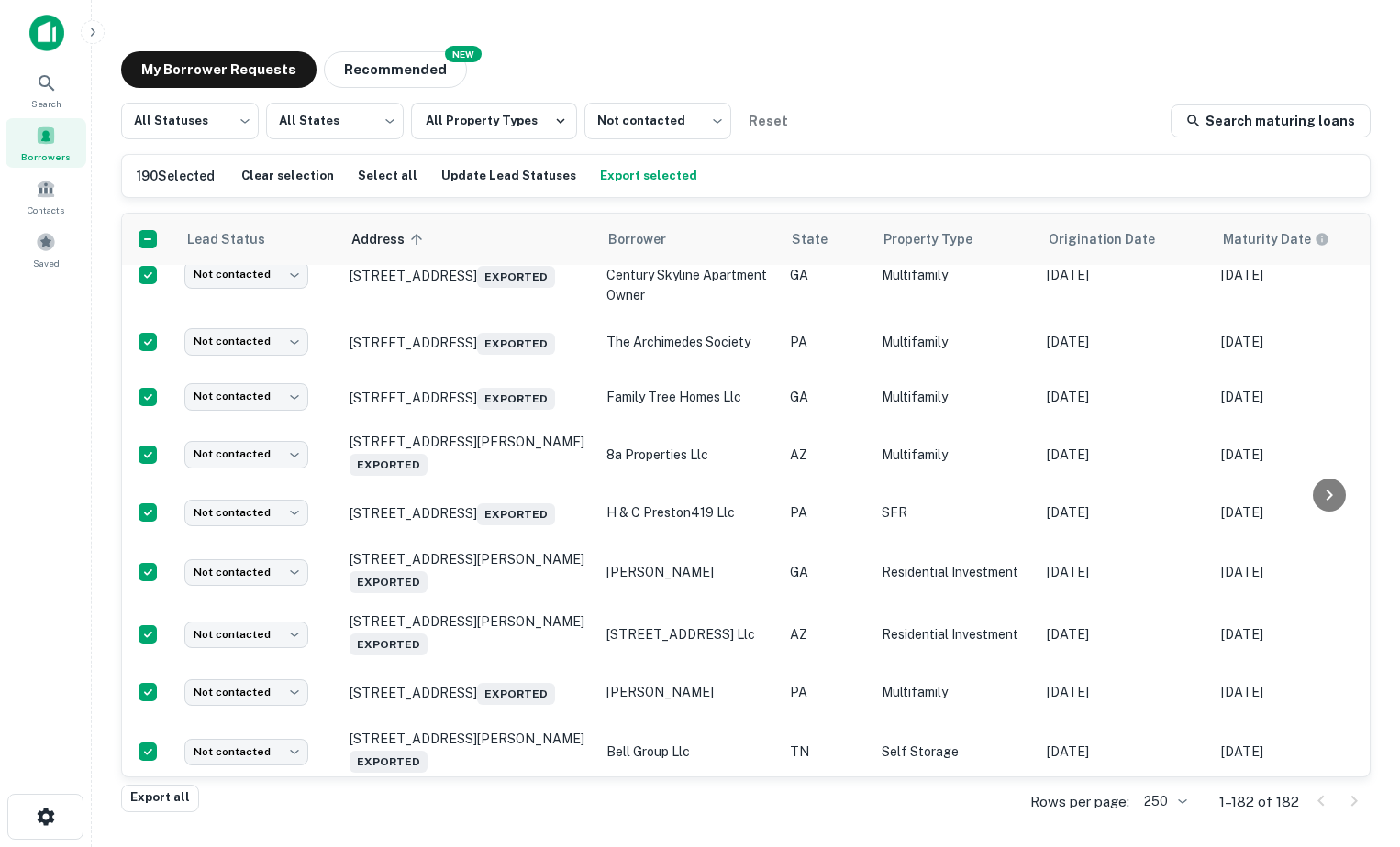
click at [264, 445] on body "Search Borrowers Contacts Saved My Borrower Requests NEW Recommended All Status…" at bounding box center [700, 424] width 1400 height 847
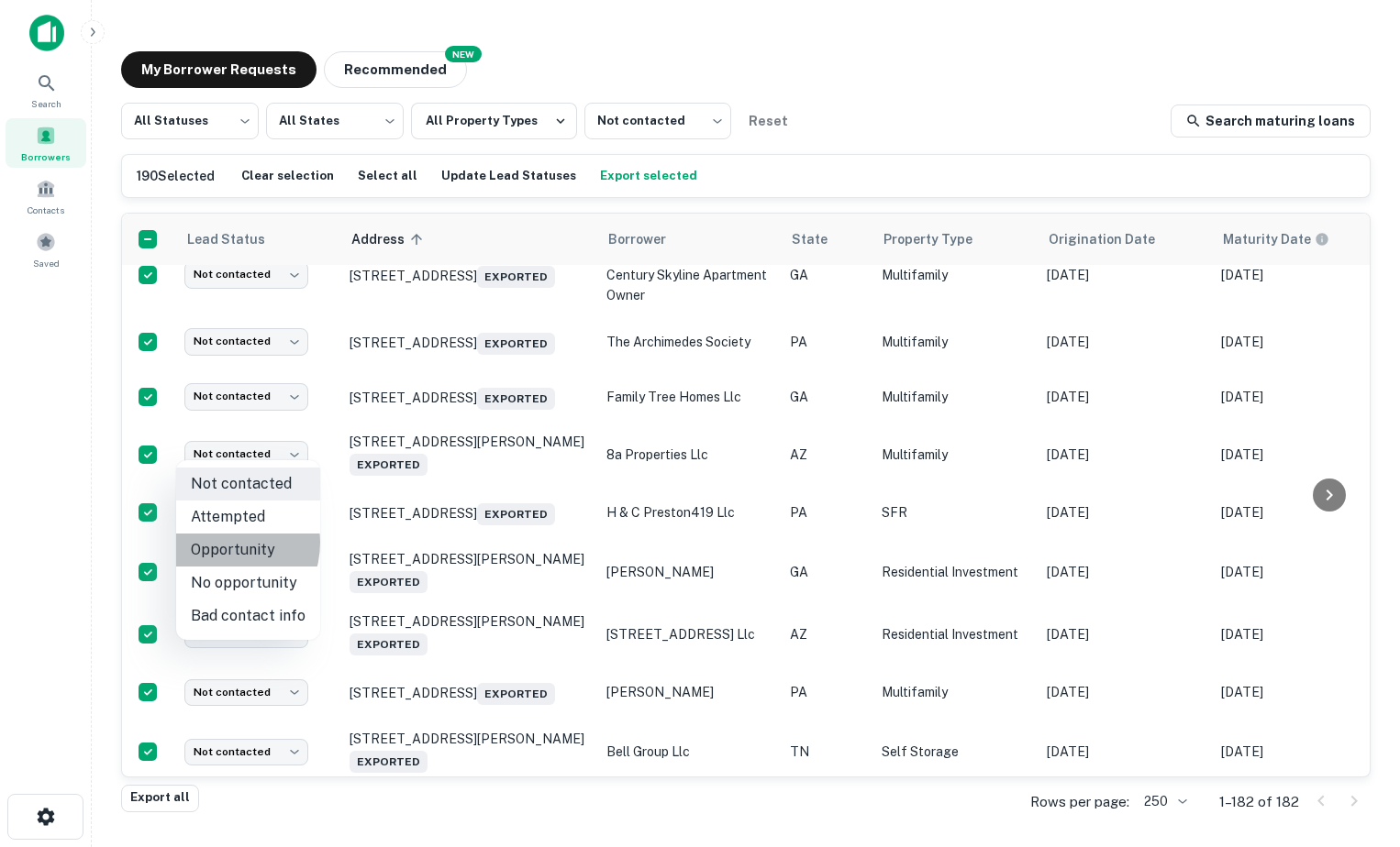
click at [223, 543] on li "Opportunity" at bounding box center [248, 551] width 144 height 33
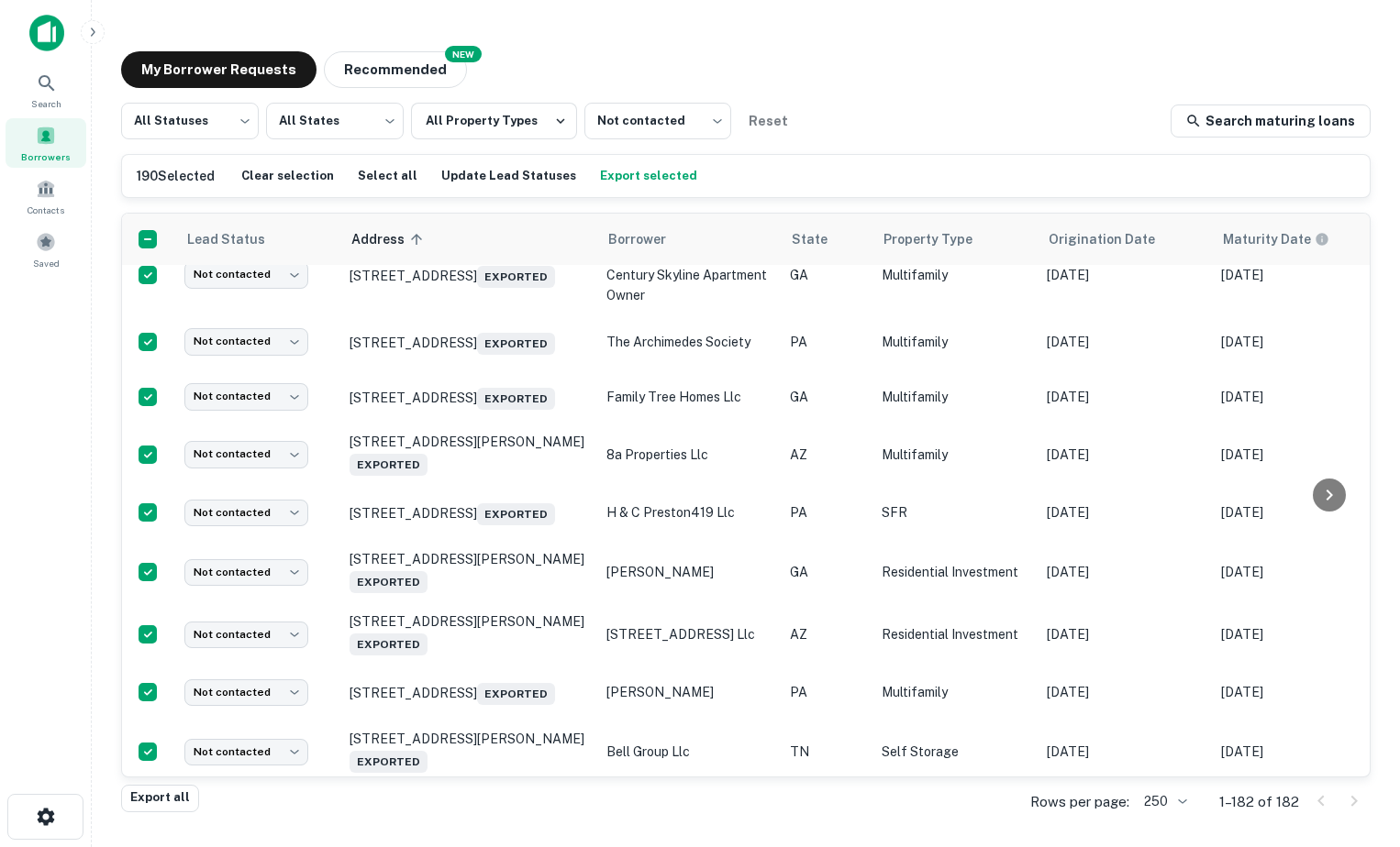
type input "**********"
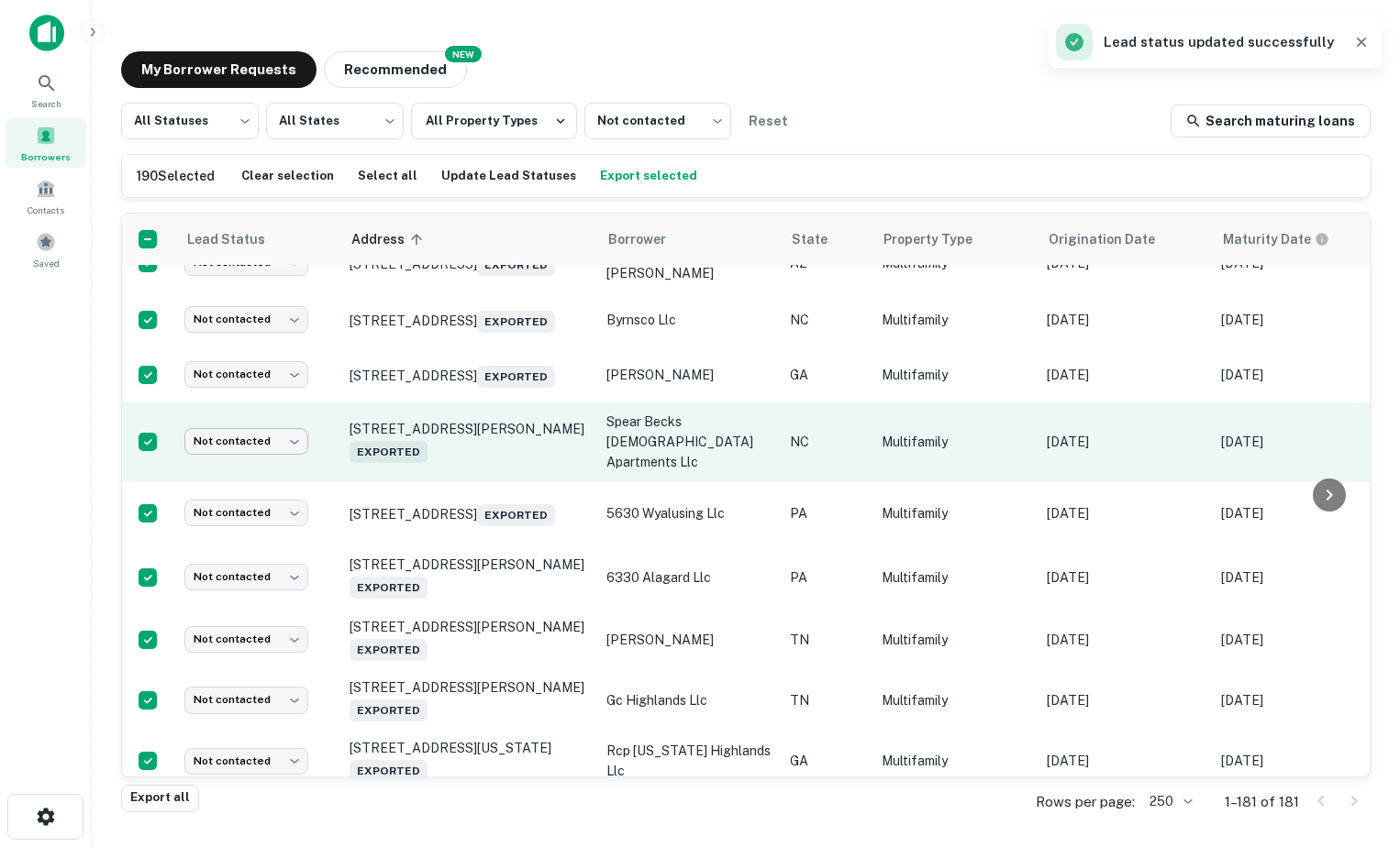
scroll to position [8048, 0]
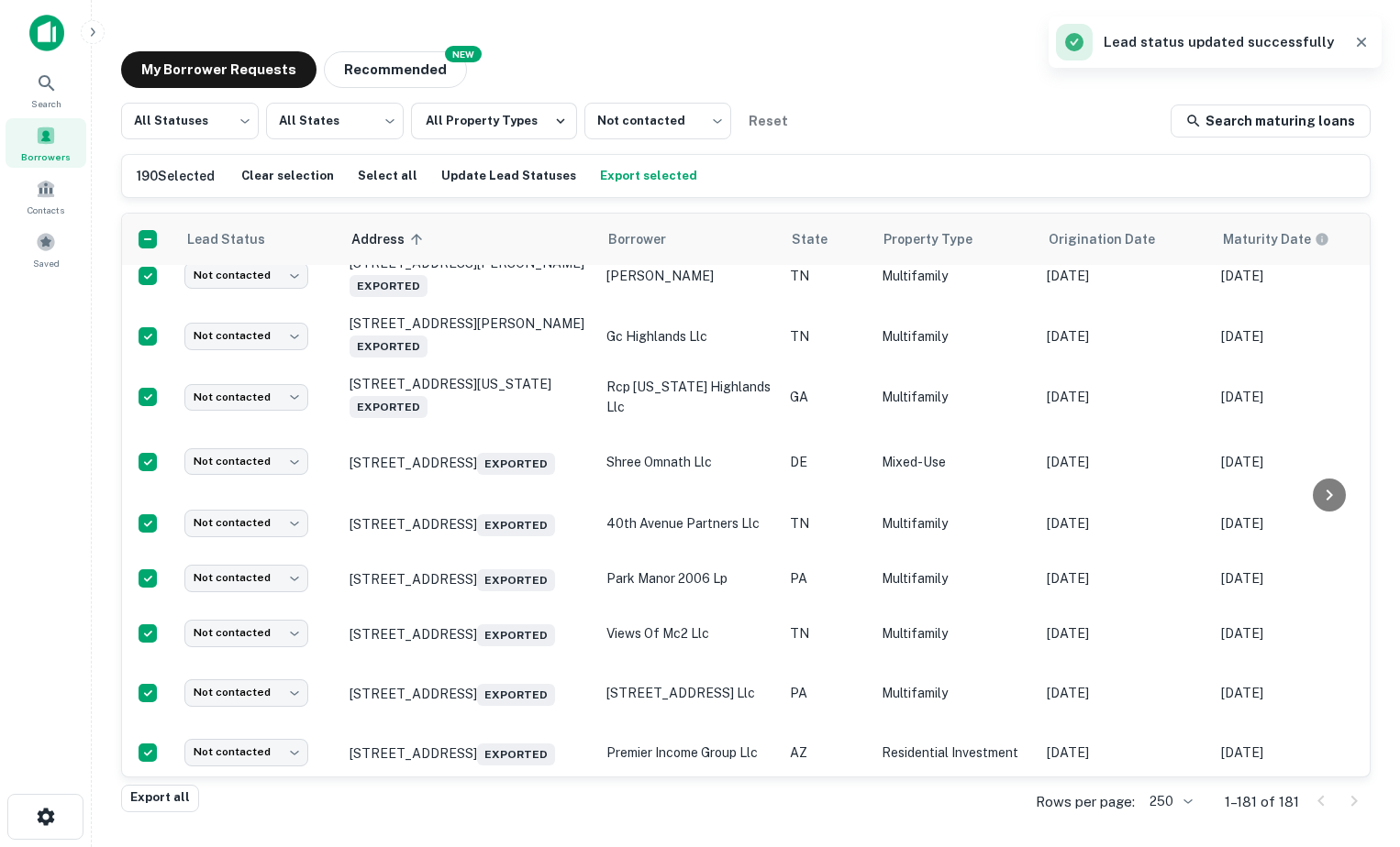
click at [286, 317] on body "Search Borrowers Contacts Saved My Borrower Requests NEW Recommended All Status…" at bounding box center [700, 424] width 1400 height 847
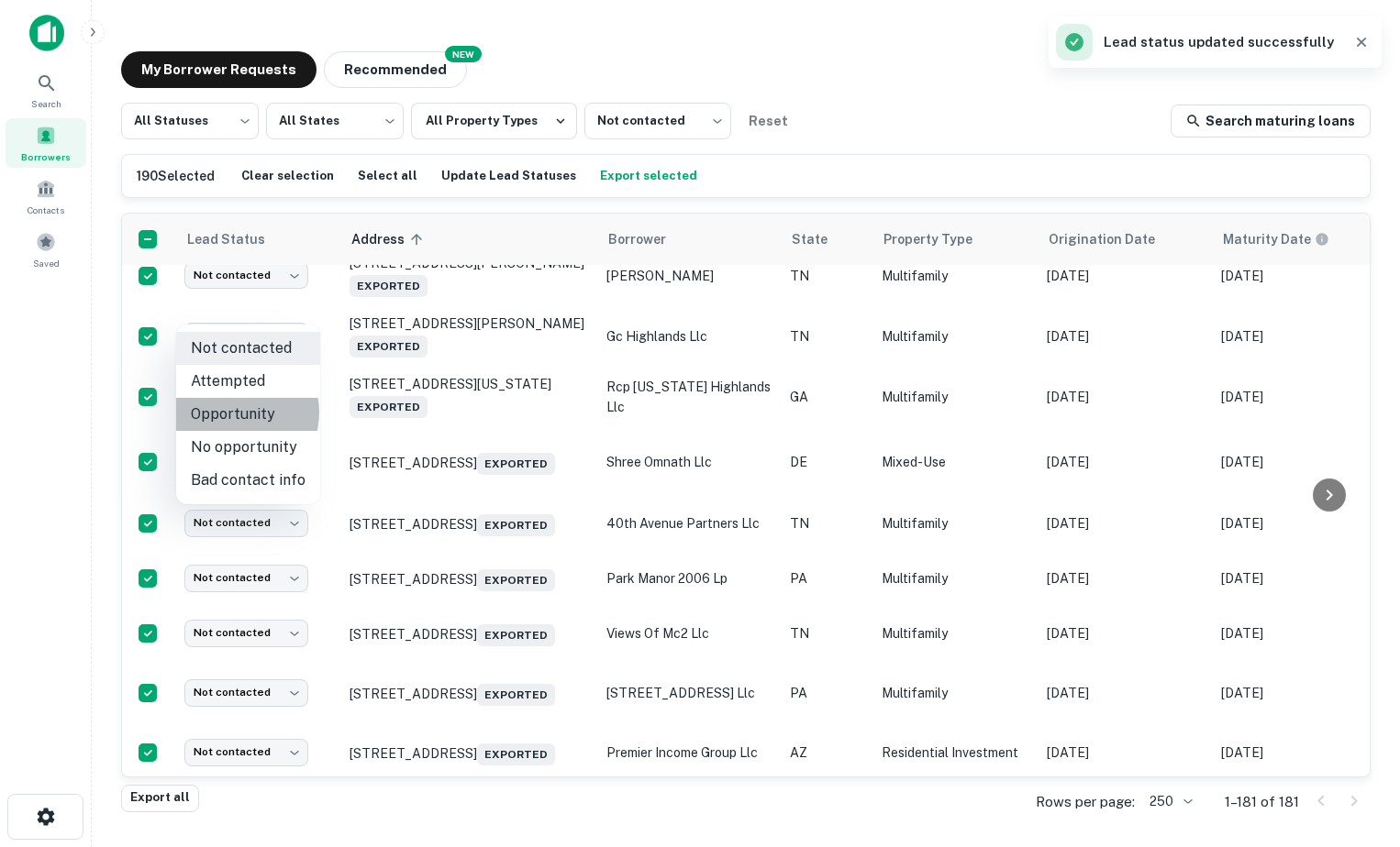
click at [234, 413] on li "Opportunity" at bounding box center [248, 415] width 144 height 33
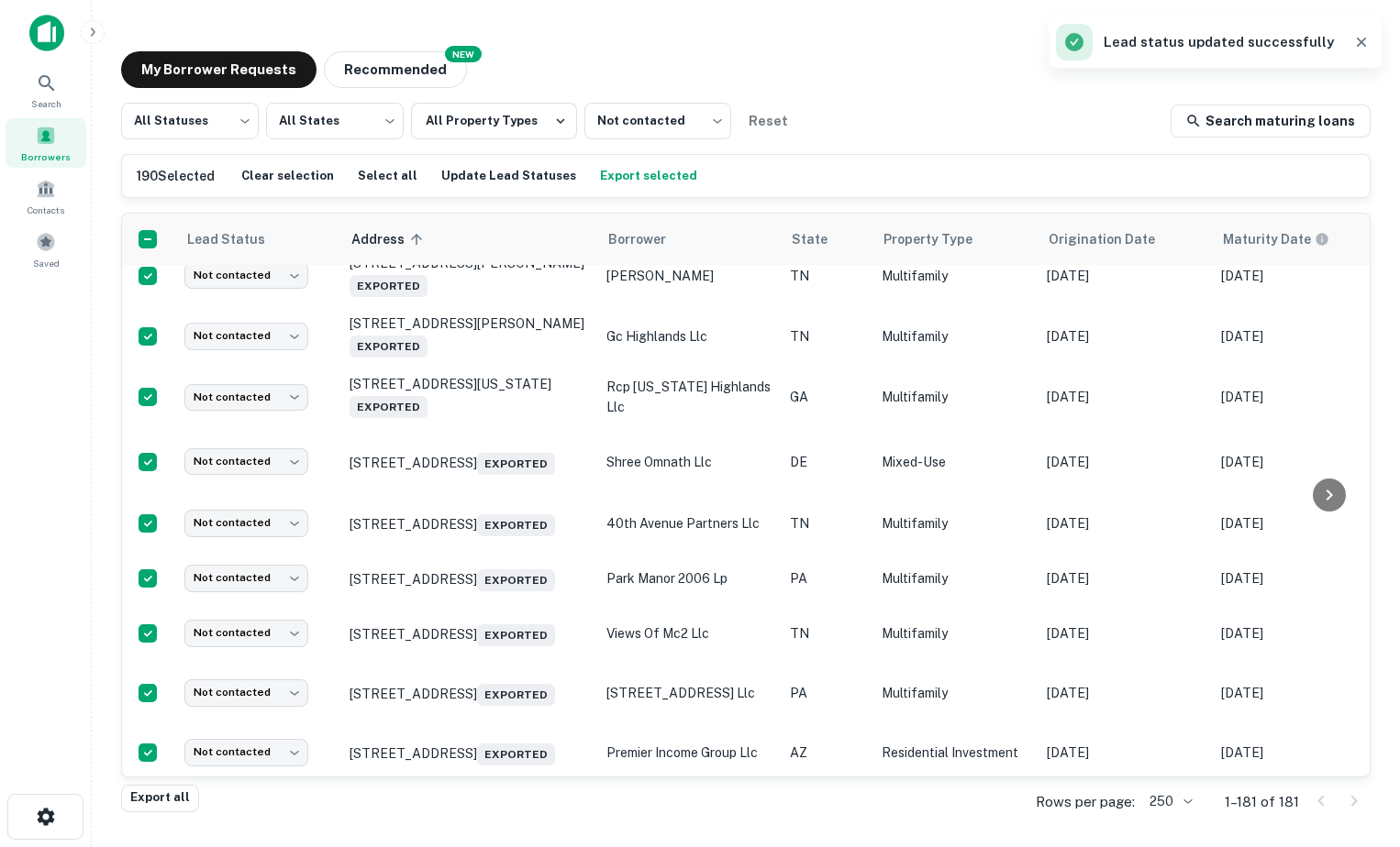
type input "**********"
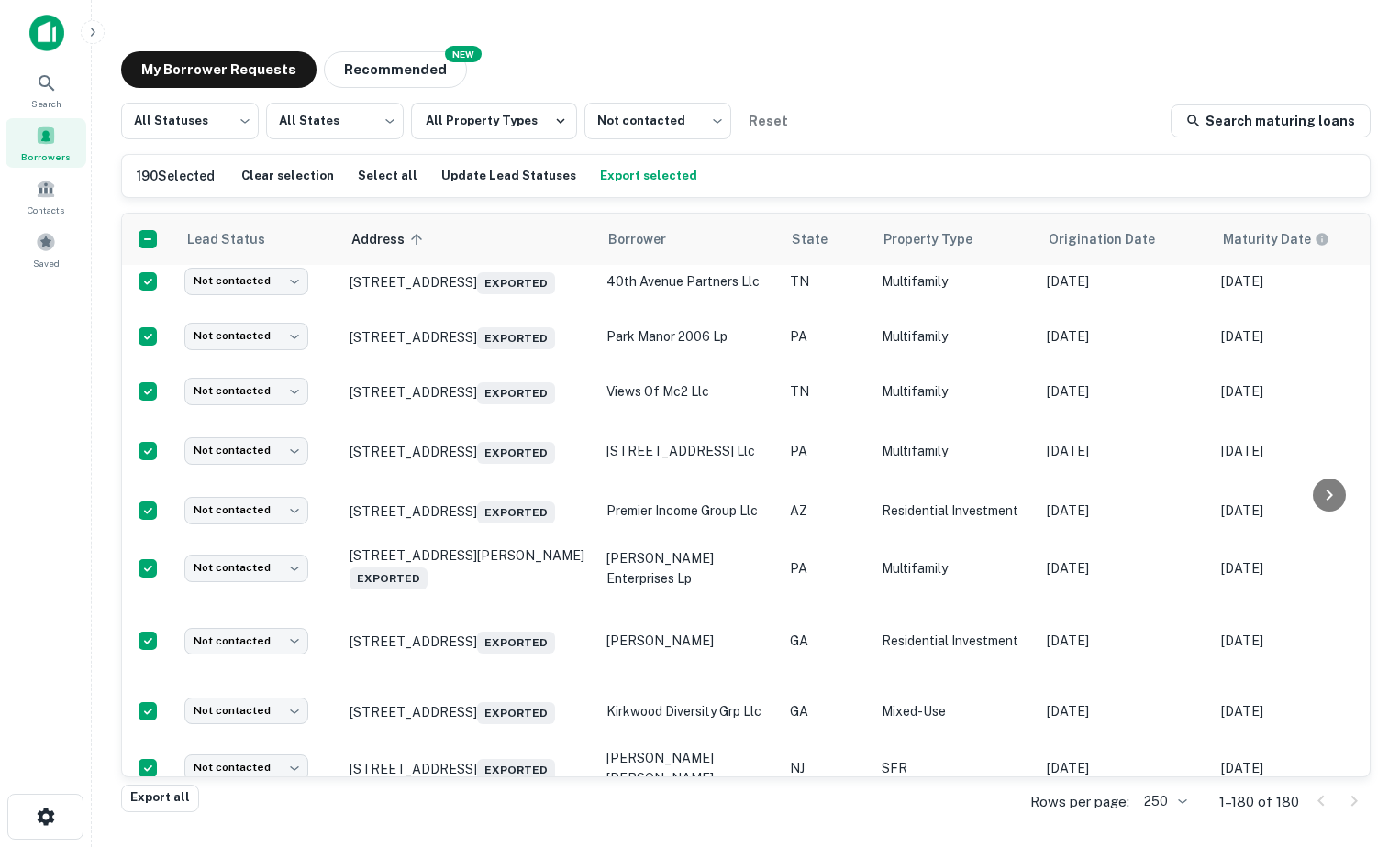
scroll to position [8172, 0]
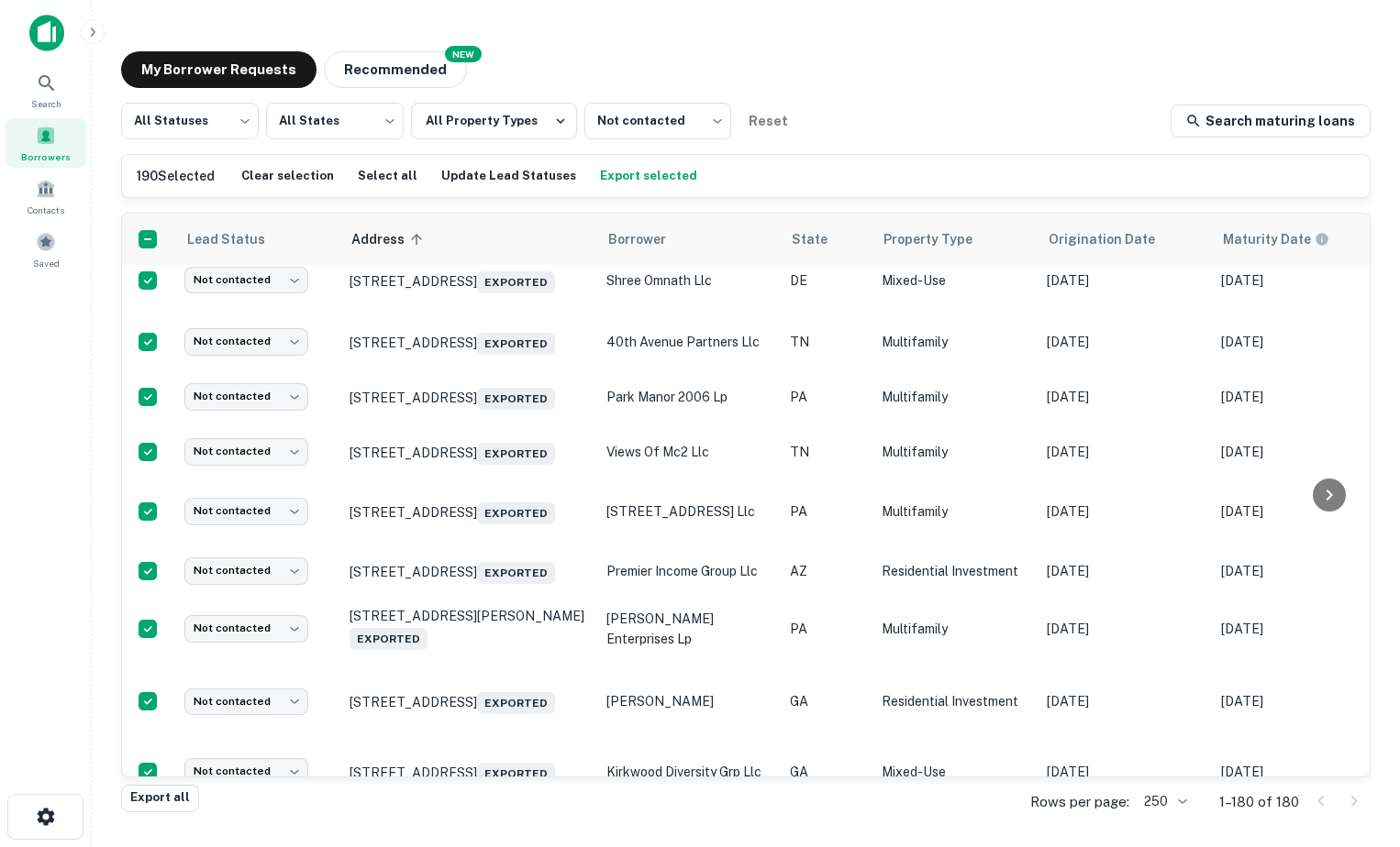
click at [254, 503] on body "Search Borrowers Contacts Saved My Borrower Requests NEW Recommended All Status…" at bounding box center [700, 424] width 1400 height 847
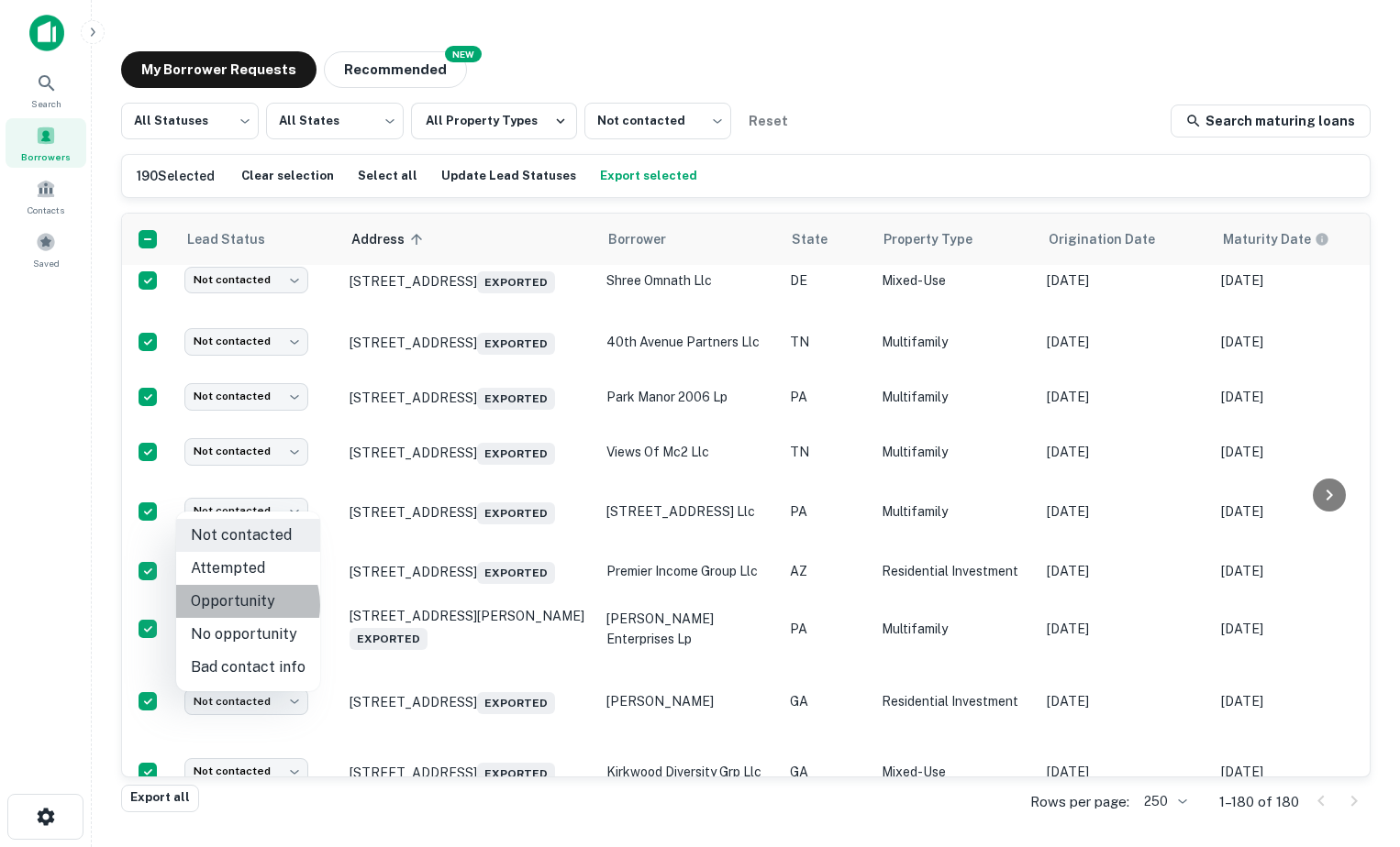
click at [239, 605] on li "Opportunity" at bounding box center [248, 602] width 144 height 33
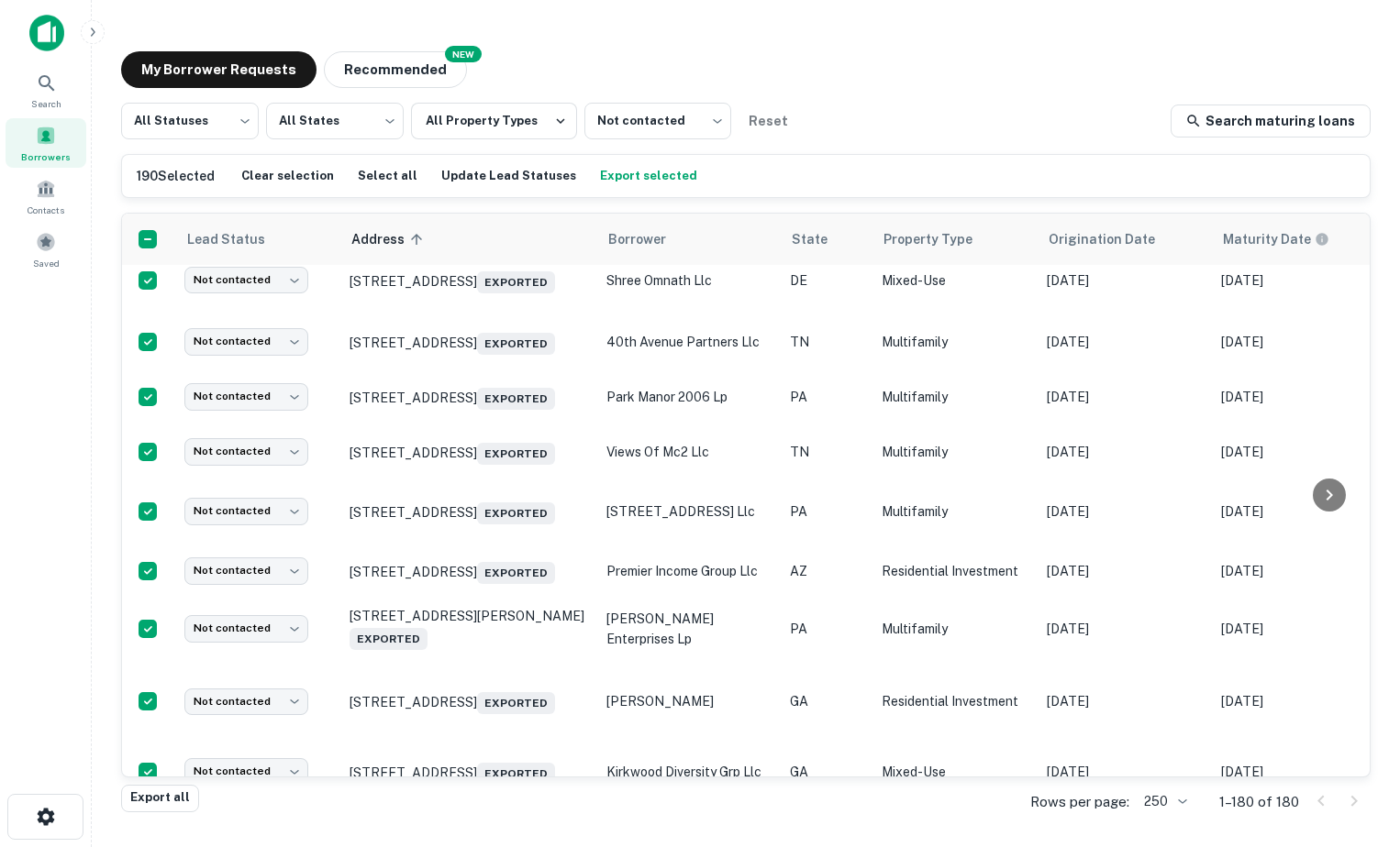
type input "**********"
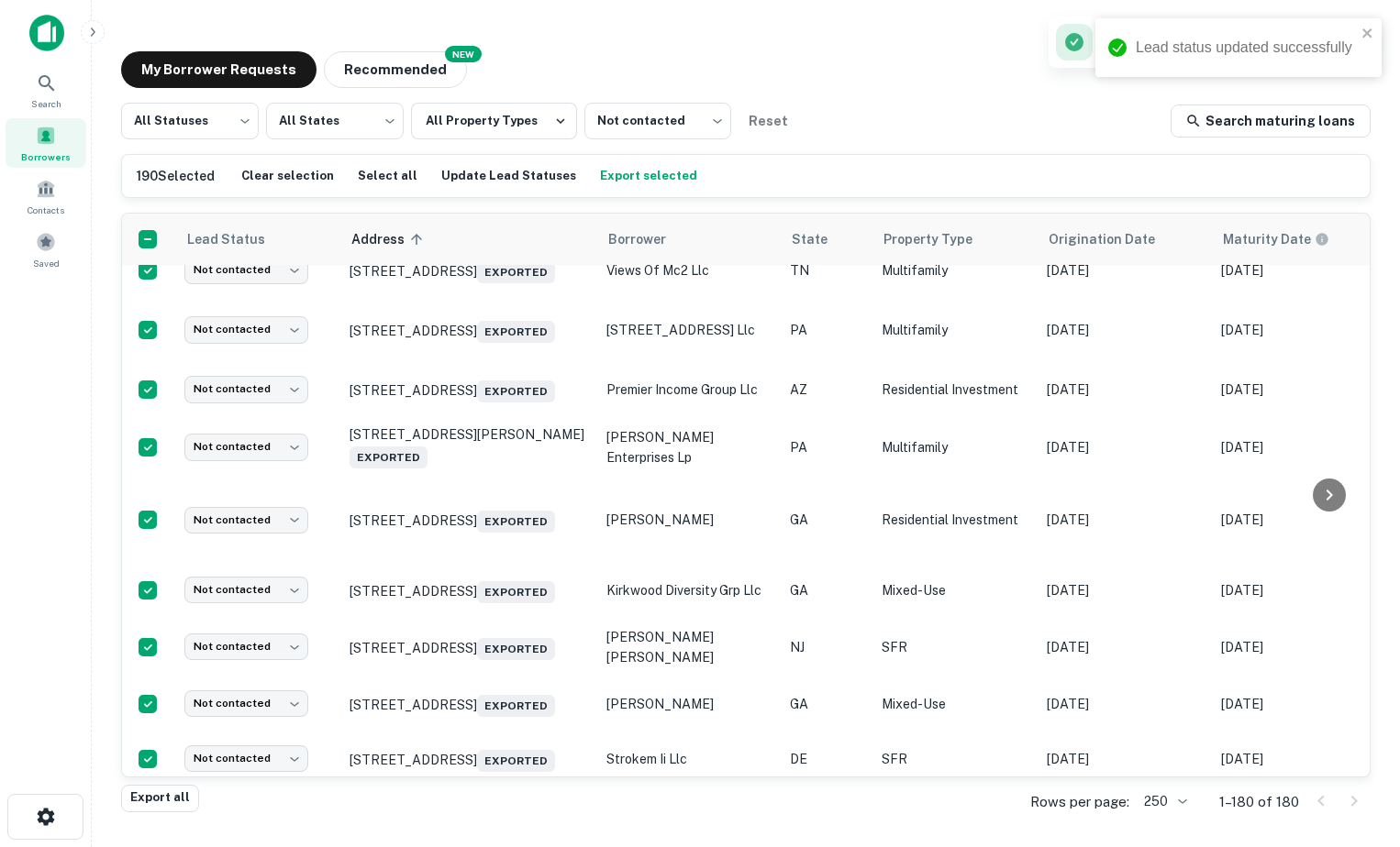
scroll to position [8355, 0]
click at [272, 383] on body "Lead status updated successfully Search Borrowers Contacts Saved My Borrower Re…" at bounding box center [700, 424] width 1400 height 847
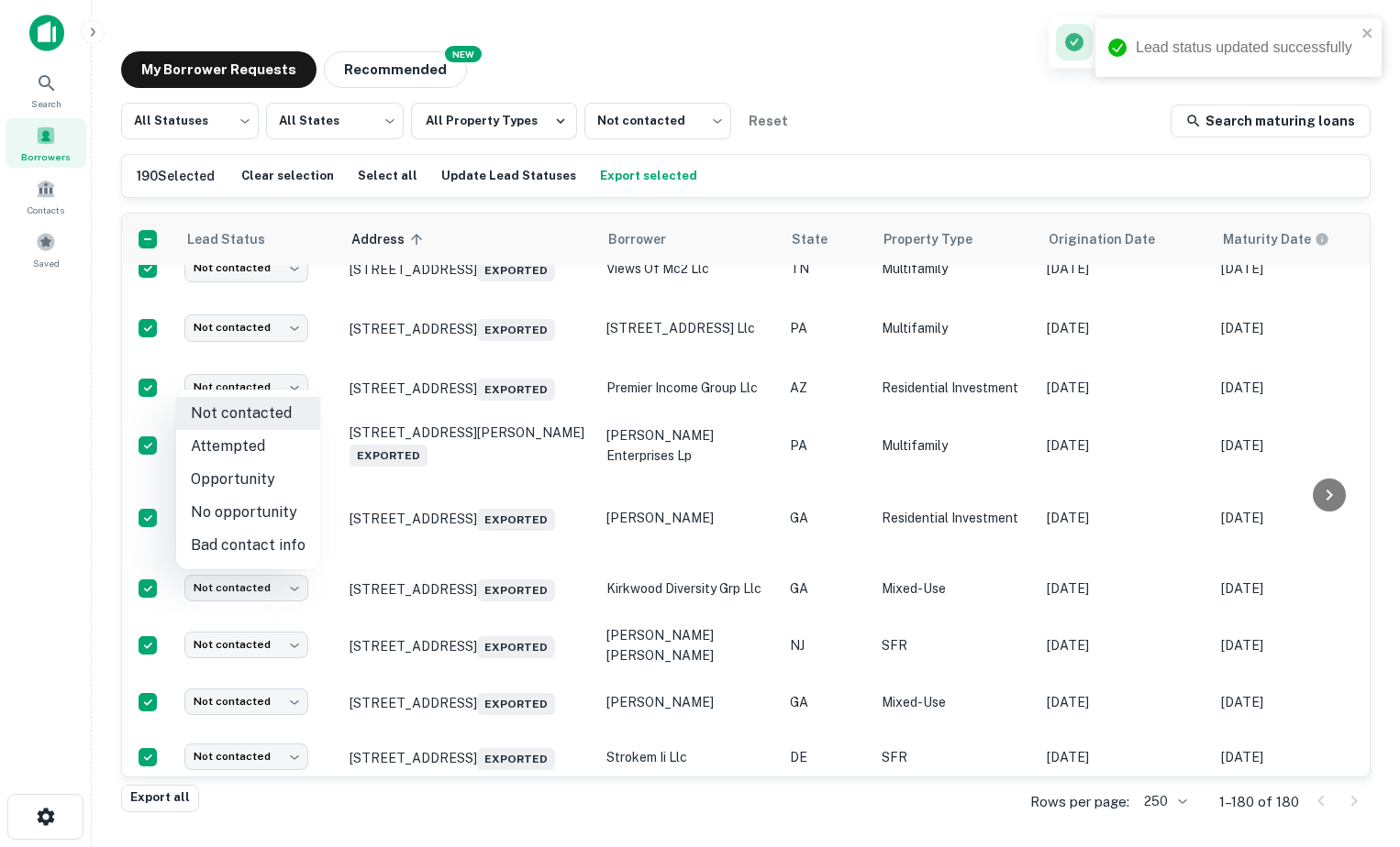
click at [254, 477] on ul "Not contacted Attempted Opportunity No opportunity Bad contact info" at bounding box center [248, 480] width 144 height 179
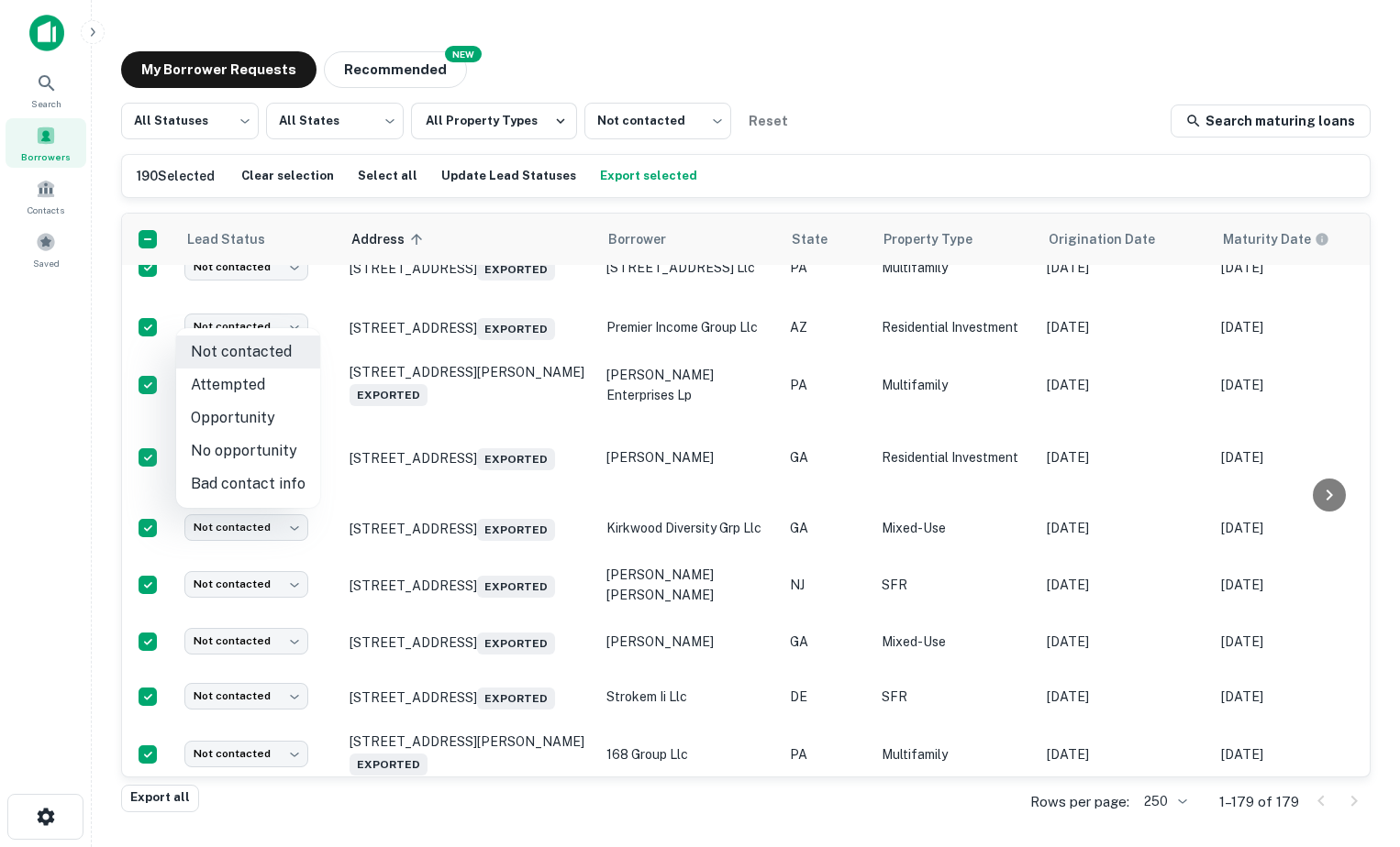
click at [234, 419] on li "Opportunity" at bounding box center [248, 419] width 144 height 33
type input "**********"
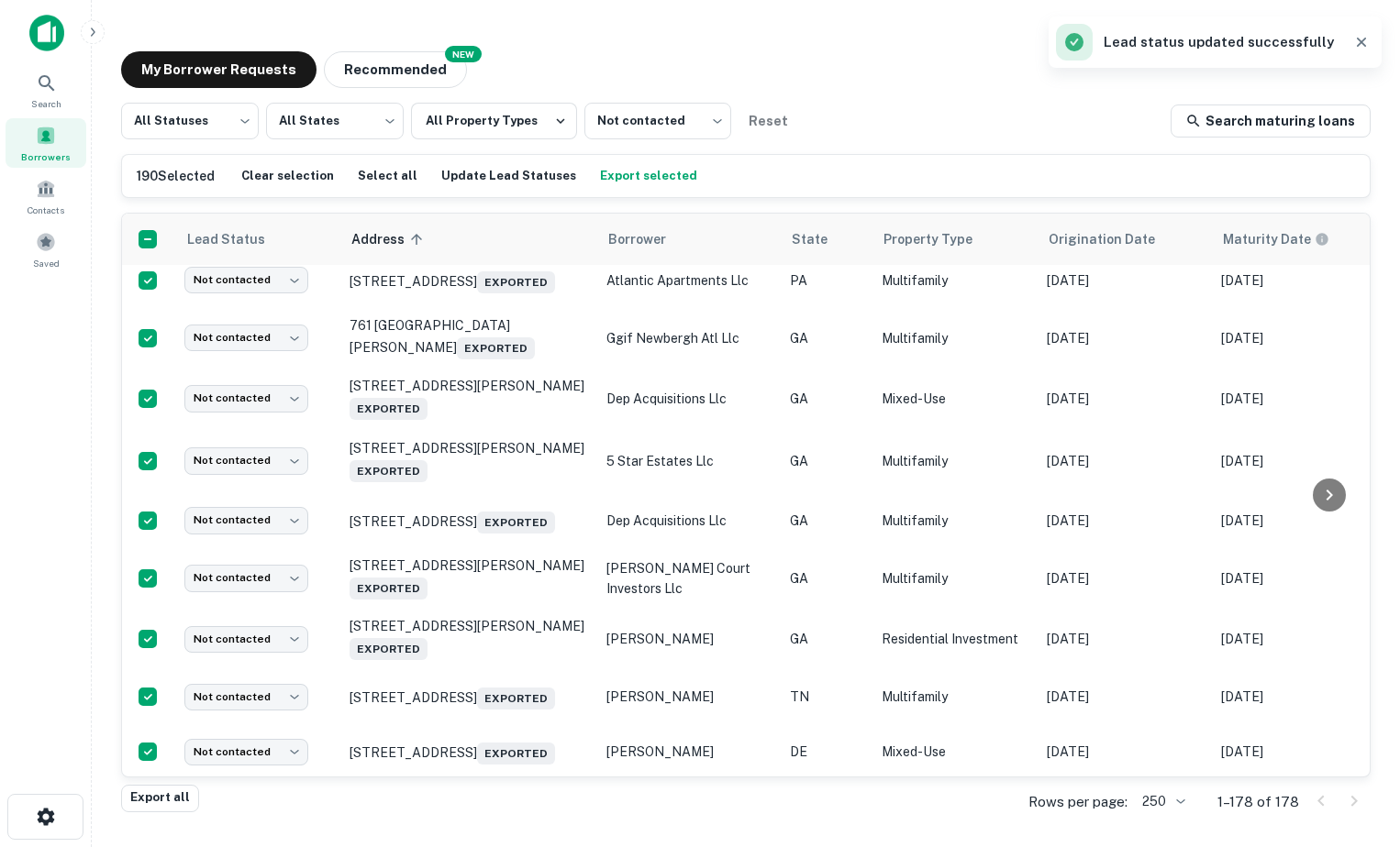
scroll to position [9027, 0]
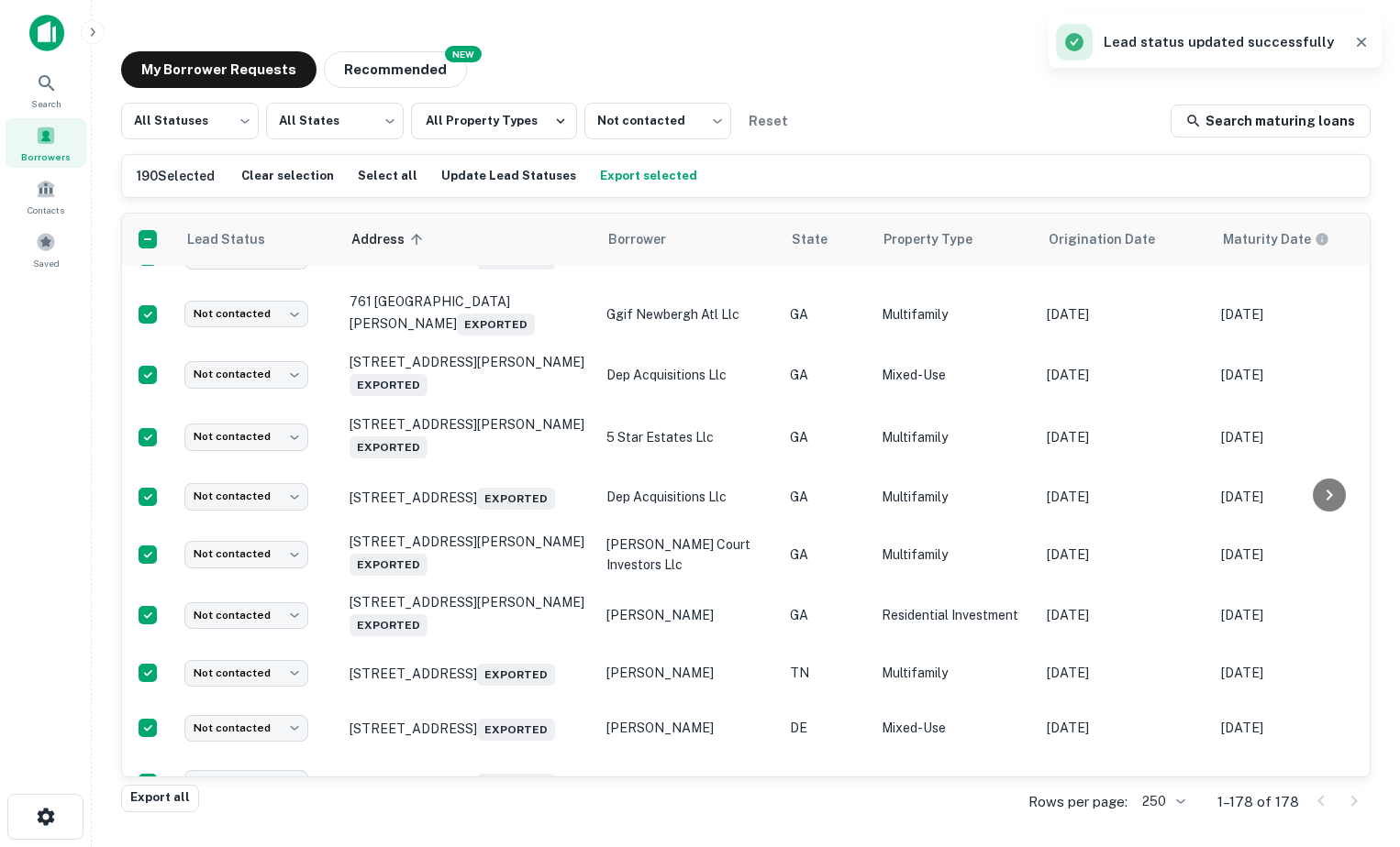
click at [237, 394] on body "Search Borrowers Contacts Saved My Borrower Requests NEW Recommended All Status…" at bounding box center [700, 424] width 1400 height 847
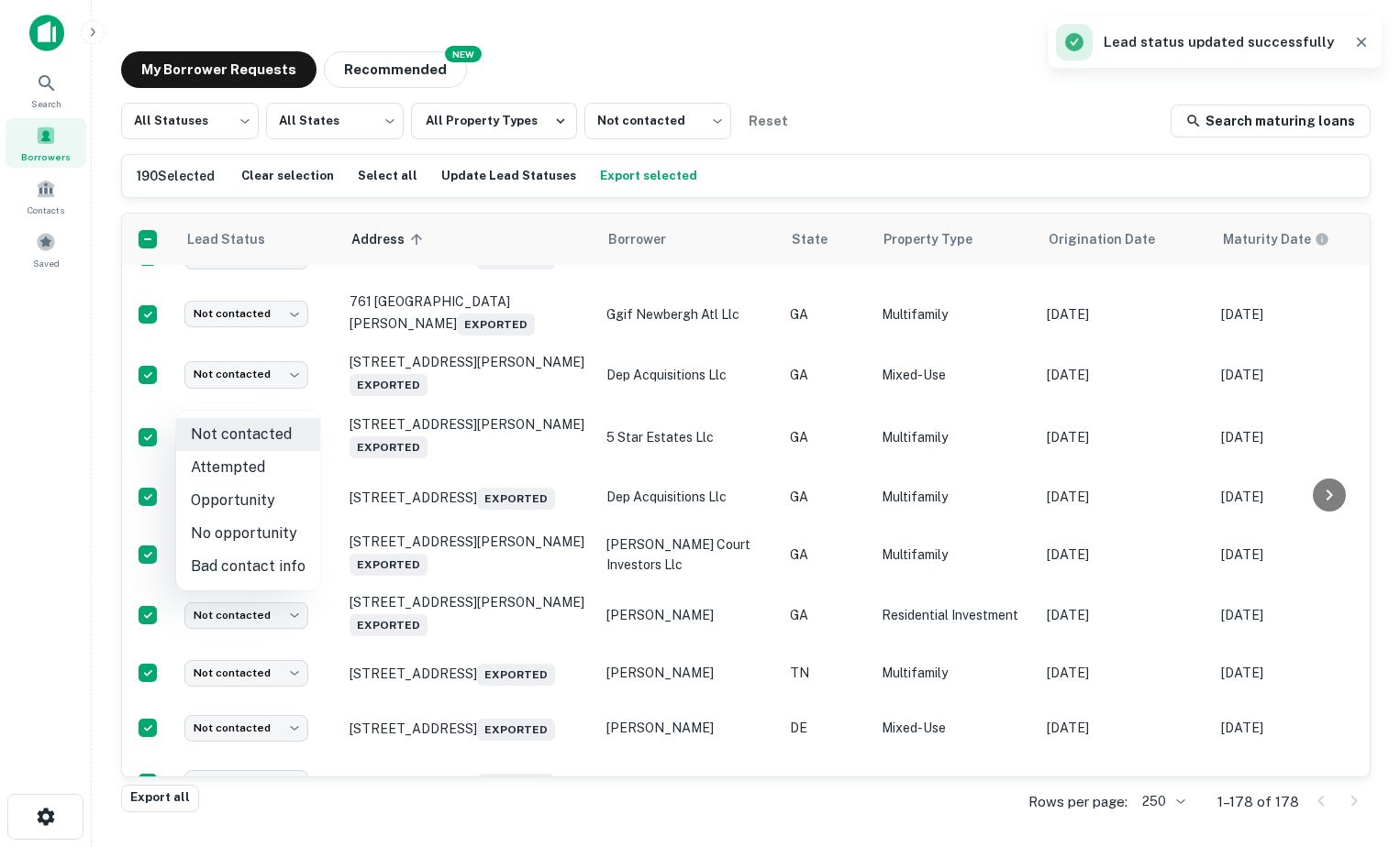
click at [275, 510] on li "Opportunity" at bounding box center [248, 501] width 144 height 33
type input "**********"
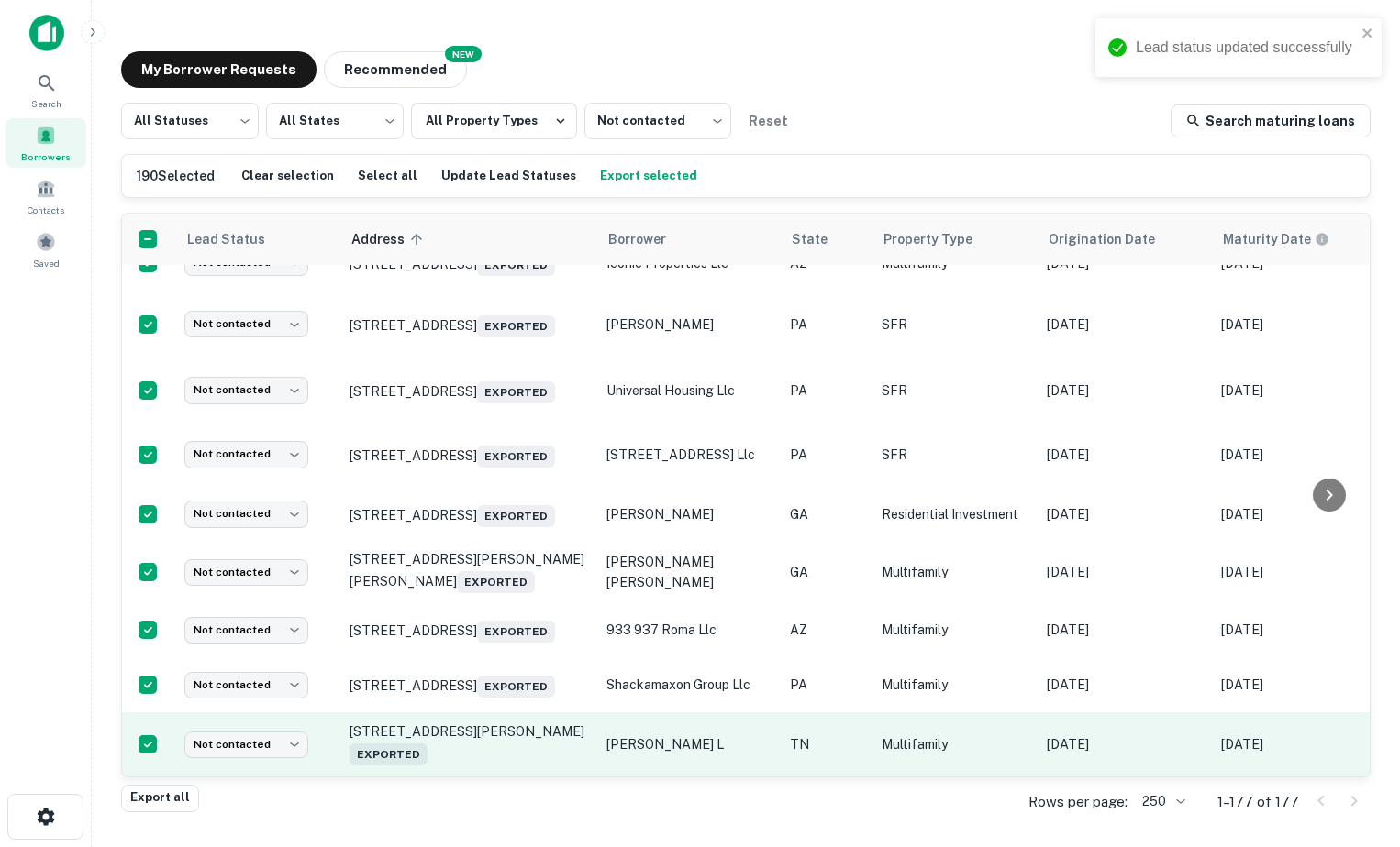
scroll to position [10651, 0]
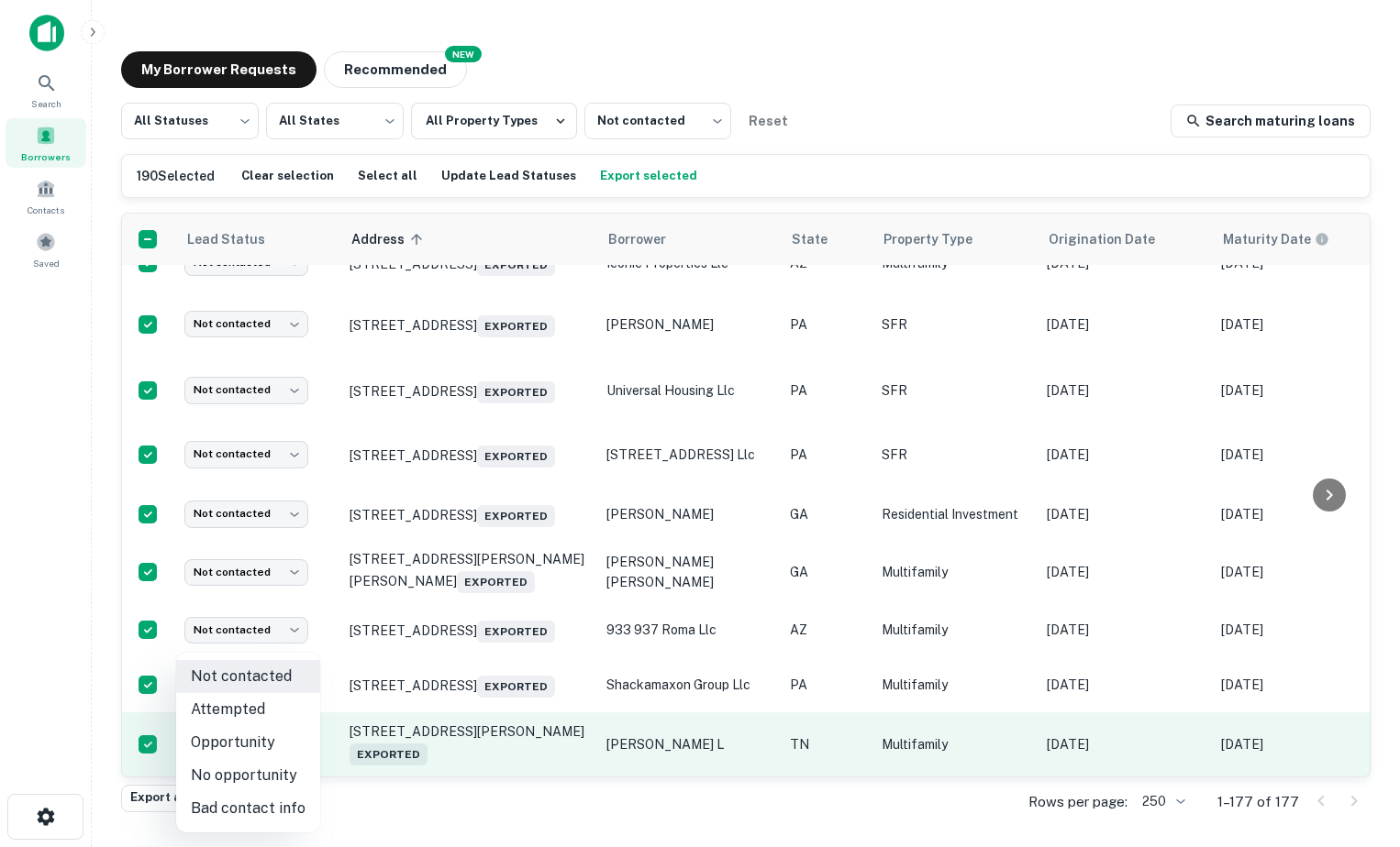
click at [229, 719] on body "Lead status updated successfully Search Borrowers Contacts Saved My Borrower Re…" at bounding box center [700, 424] width 1400 height 847
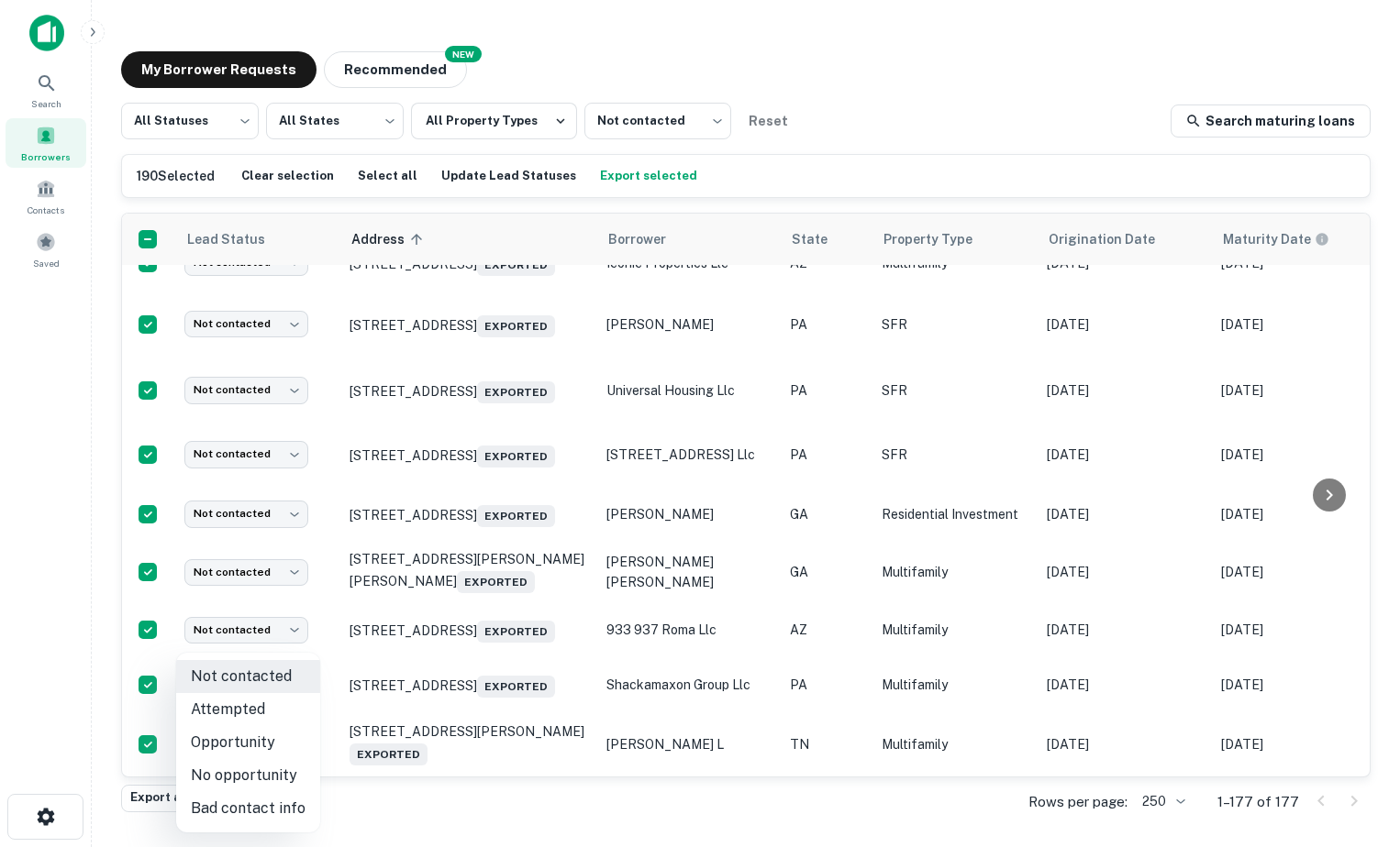
click at [248, 747] on li "Opportunity" at bounding box center [248, 743] width 144 height 33
type input "**********"
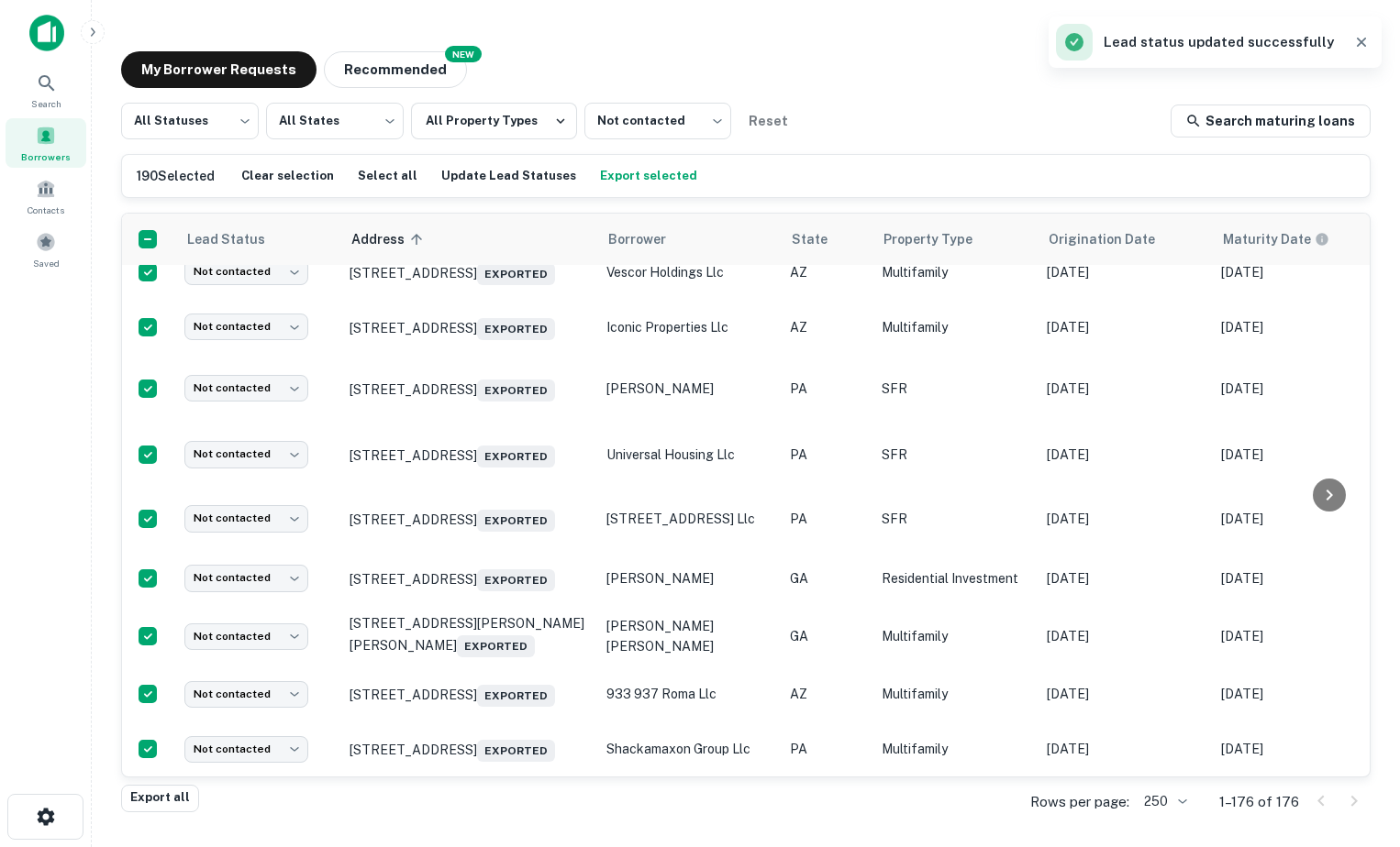
scroll to position [10587, 0]
